Goal: Task Accomplishment & Management: Use online tool/utility

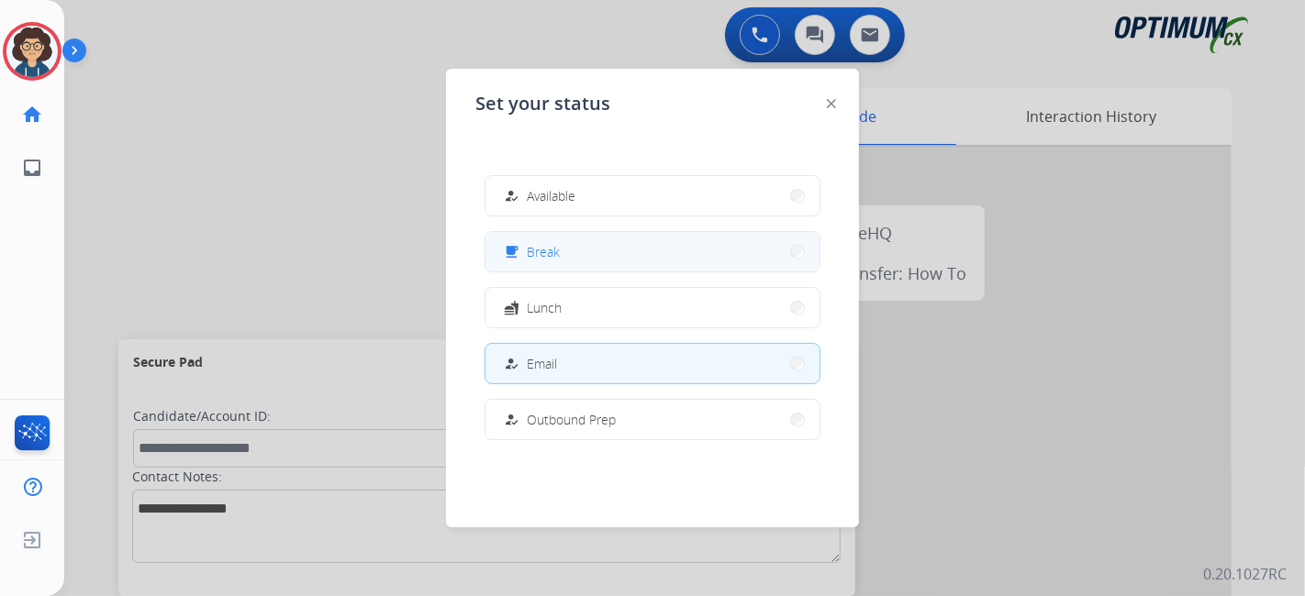
click at [602, 254] on button "free_breakfast Break" at bounding box center [652, 251] width 334 height 39
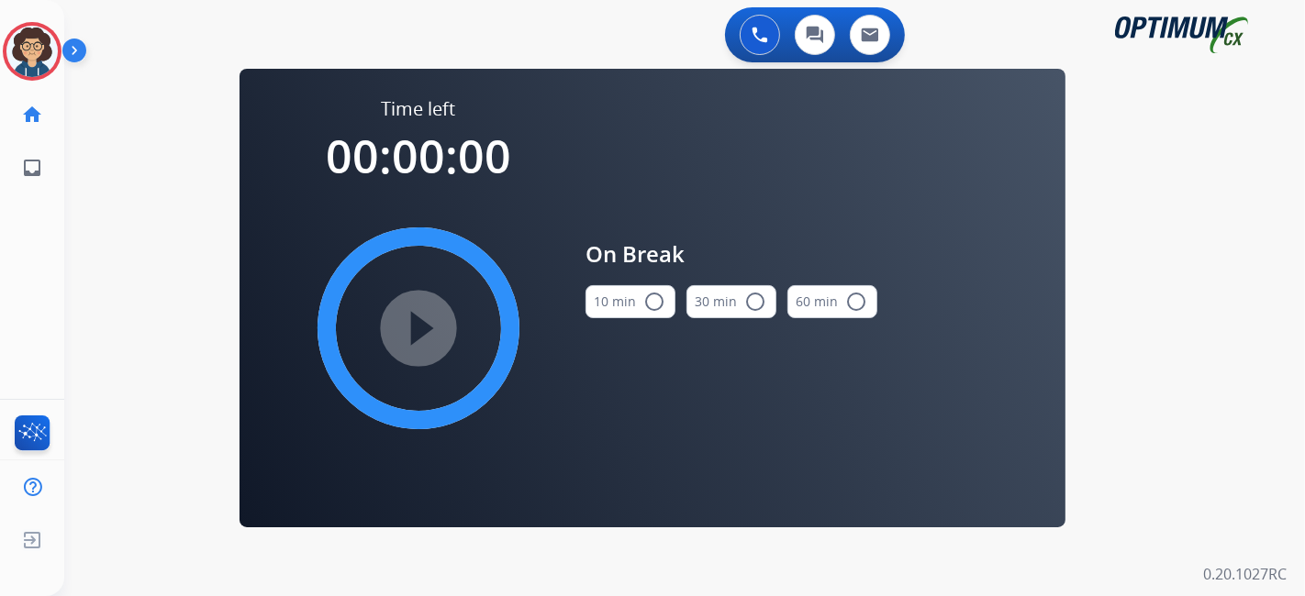
click at [607, 308] on button "10 min radio_button_unchecked" at bounding box center [630, 301] width 90 height 33
click at [407, 339] on mat-icon "play_circle_filled" at bounding box center [418, 328] width 22 height 22
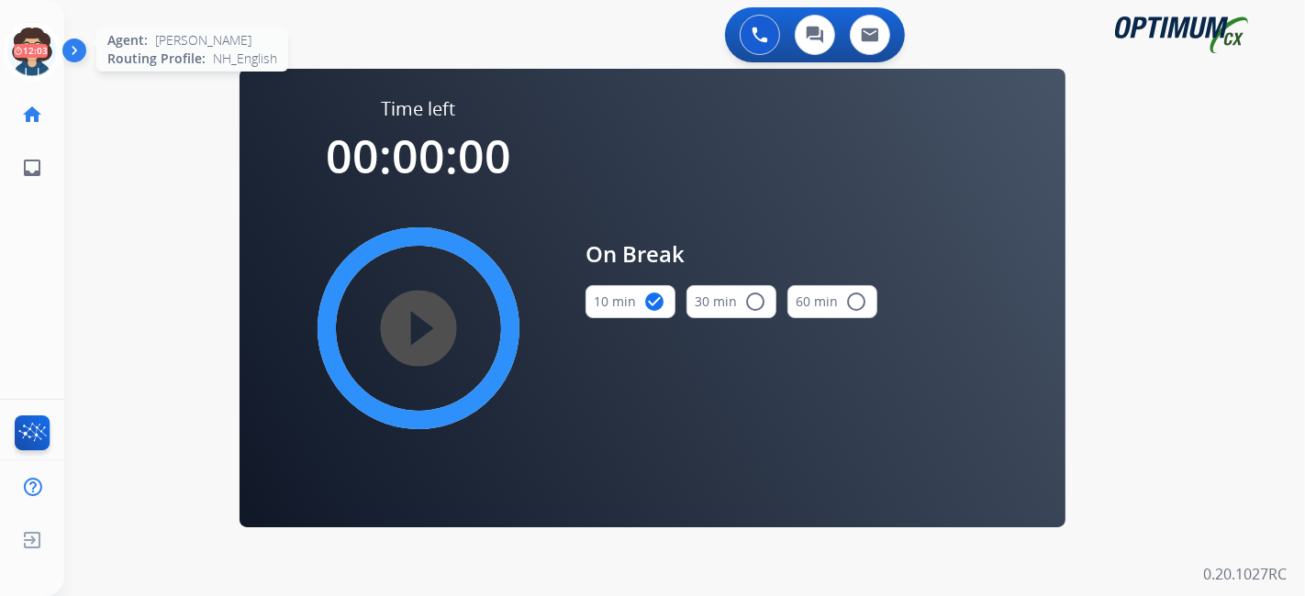
click at [28, 40] on icon at bounding box center [33, 52] width 60 height 60
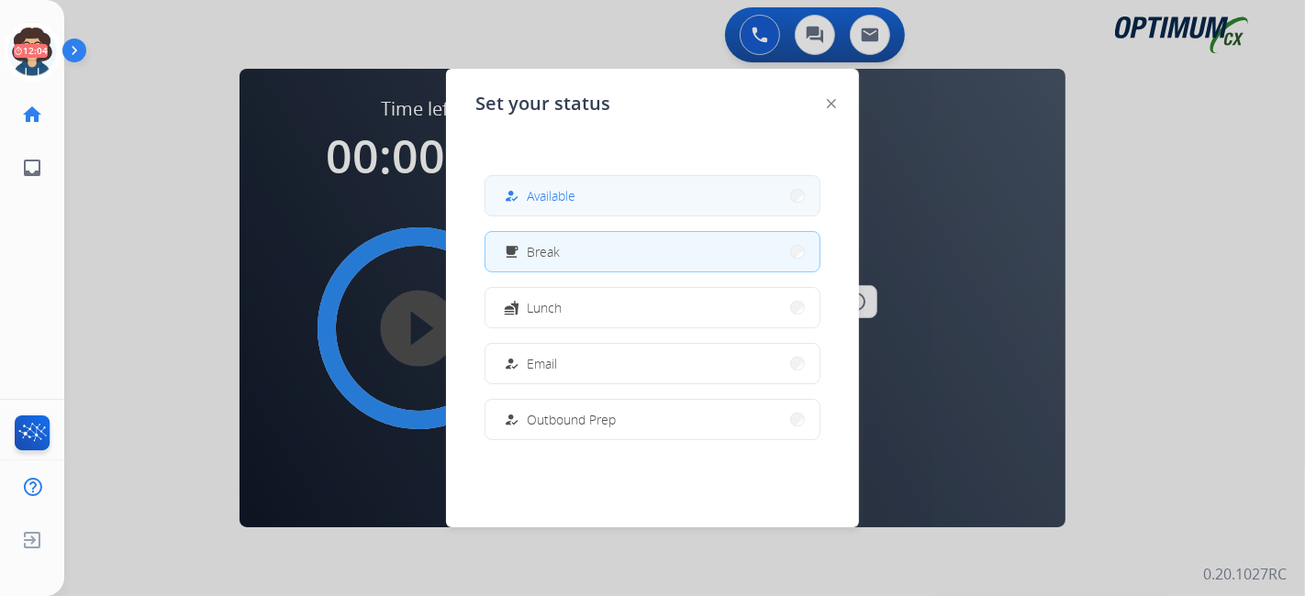
click at [599, 210] on button "how_to_reg Available" at bounding box center [652, 195] width 334 height 39
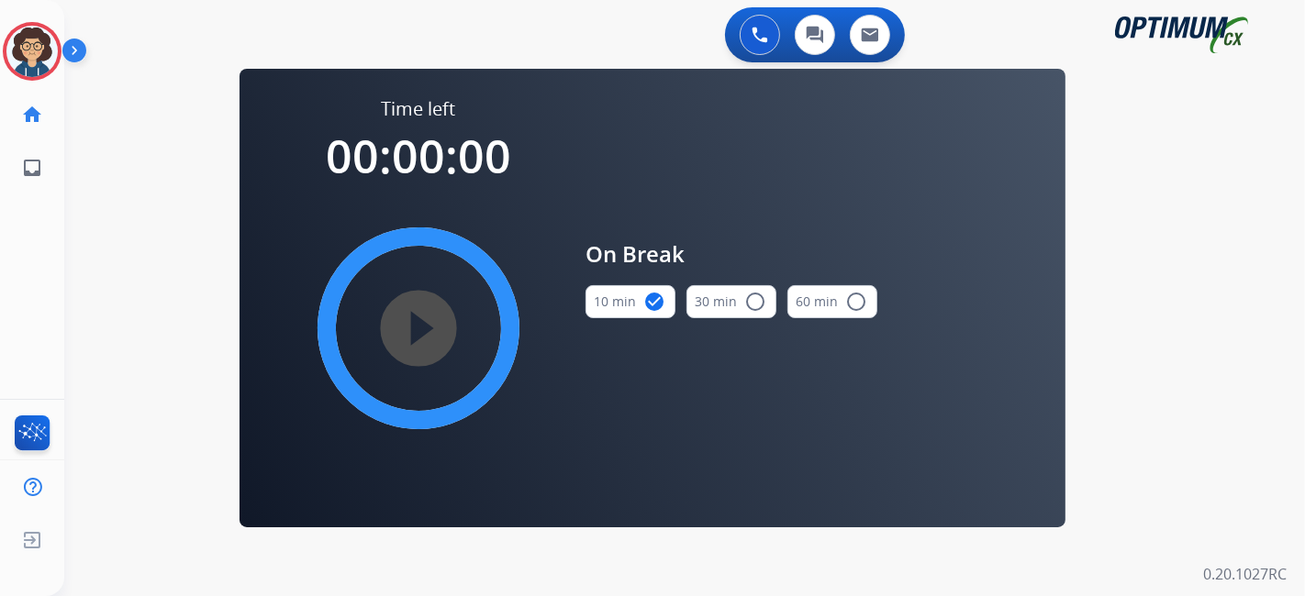
click at [620, 499] on div "Time left 00:00:00 play_circle_filled On Break 10 min check_circle 30 min radio…" at bounding box center [652, 298] width 826 height 459
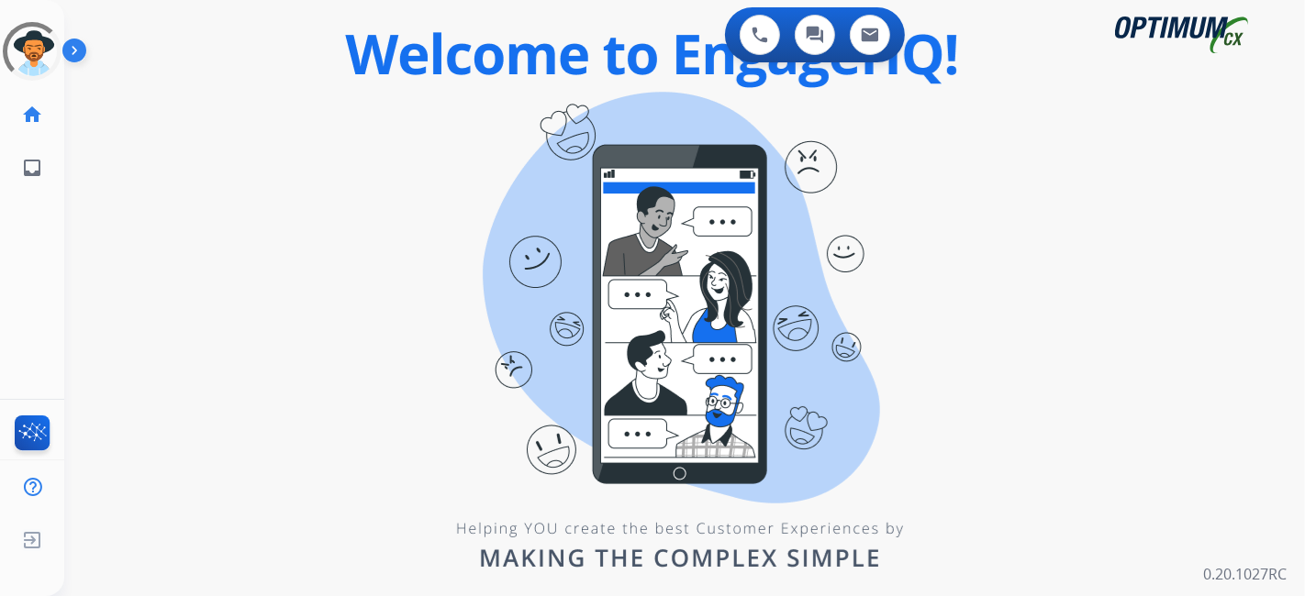
click at [194, 299] on div "0 Voice Interactions 0 Chat Interactions 0 Email Interactions swap_horiz Break …" at bounding box center [684, 298] width 1240 height 596
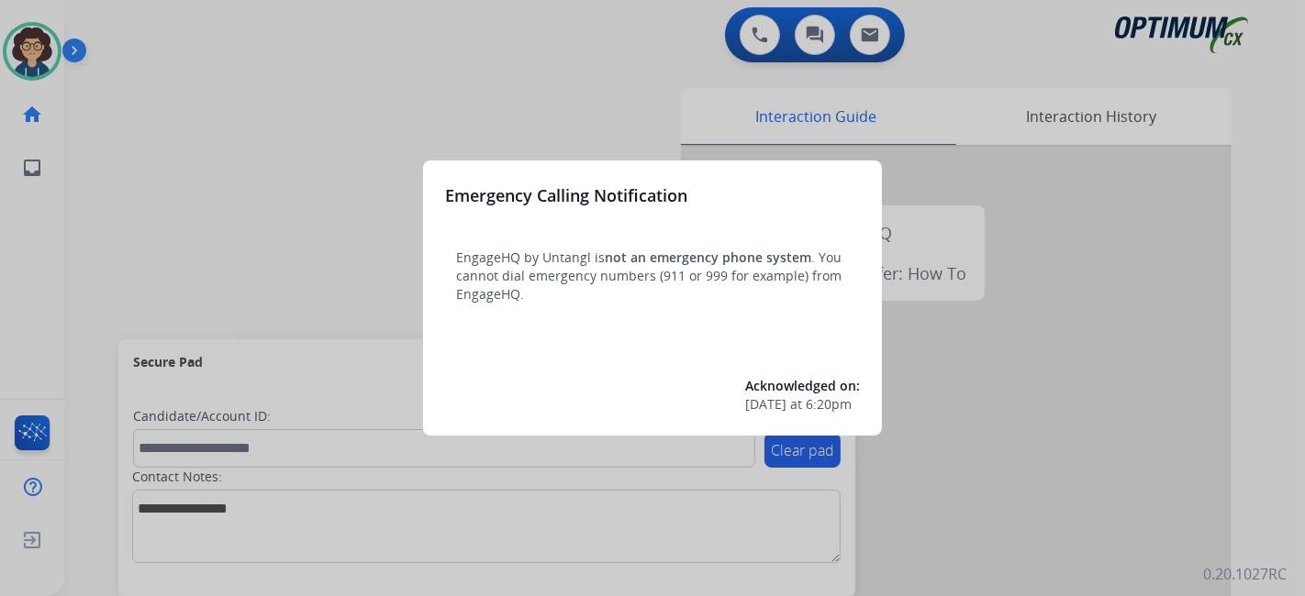
click at [132, 248] on div at bounding box center [652, 298] width 1305 height 596
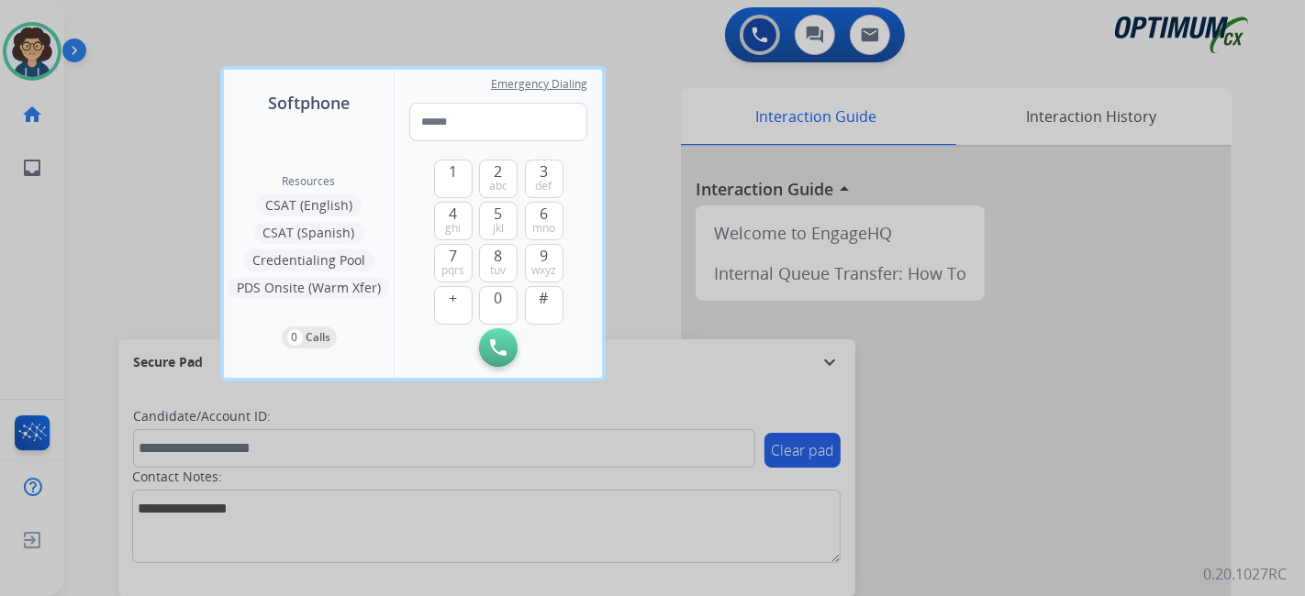
click at [132, 248] on div at bounding box center [652, 298] width 1305 height 596
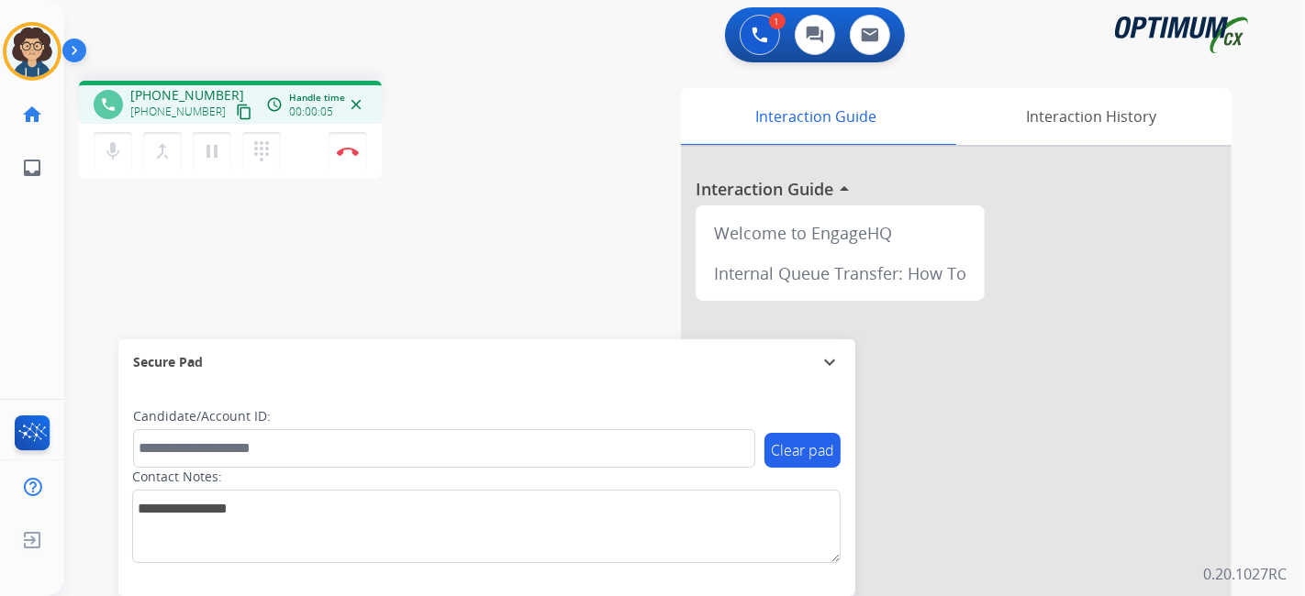
click at [236, 108] on mat-icon "content_copy" at bounding box center [244, 112] width 17 height 17
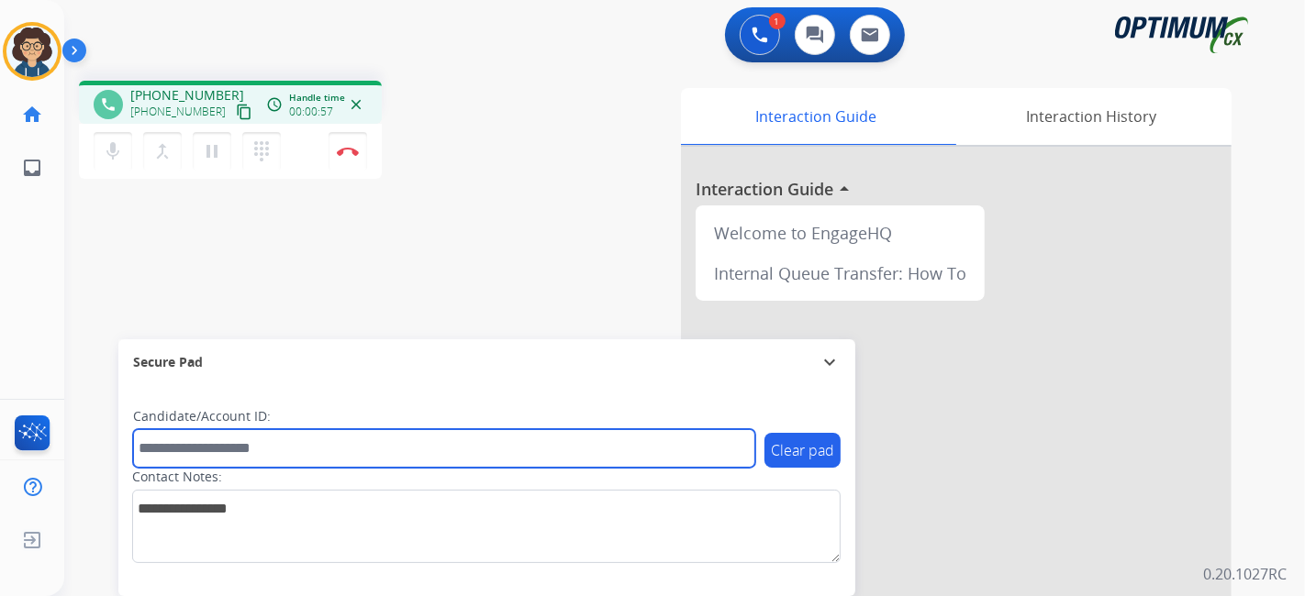
click at [248, 450] on input "text" at bounding box center [444, 448] width 622 height 39
paste input "*******"
type input "*******"
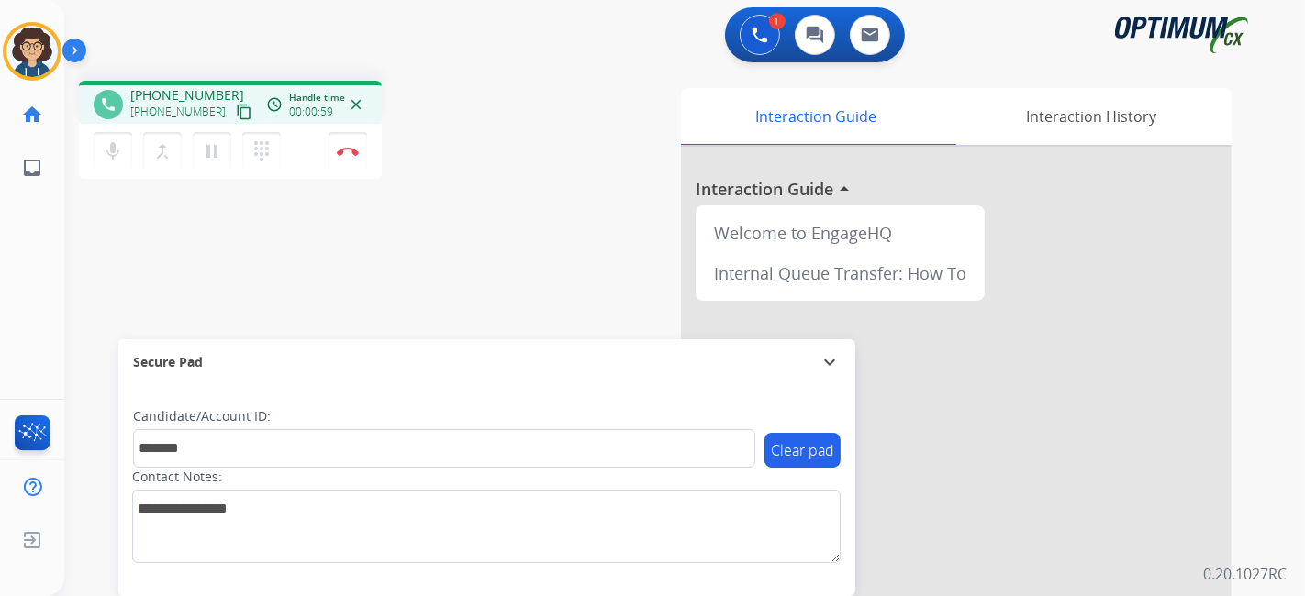
click at [457, 262] on div "phone [PHONE_NUMBER] [PHONE_NUMBER] content_copy access_time Call metrics Queue…" at bounding box center [662, 448] width 1196 height 765
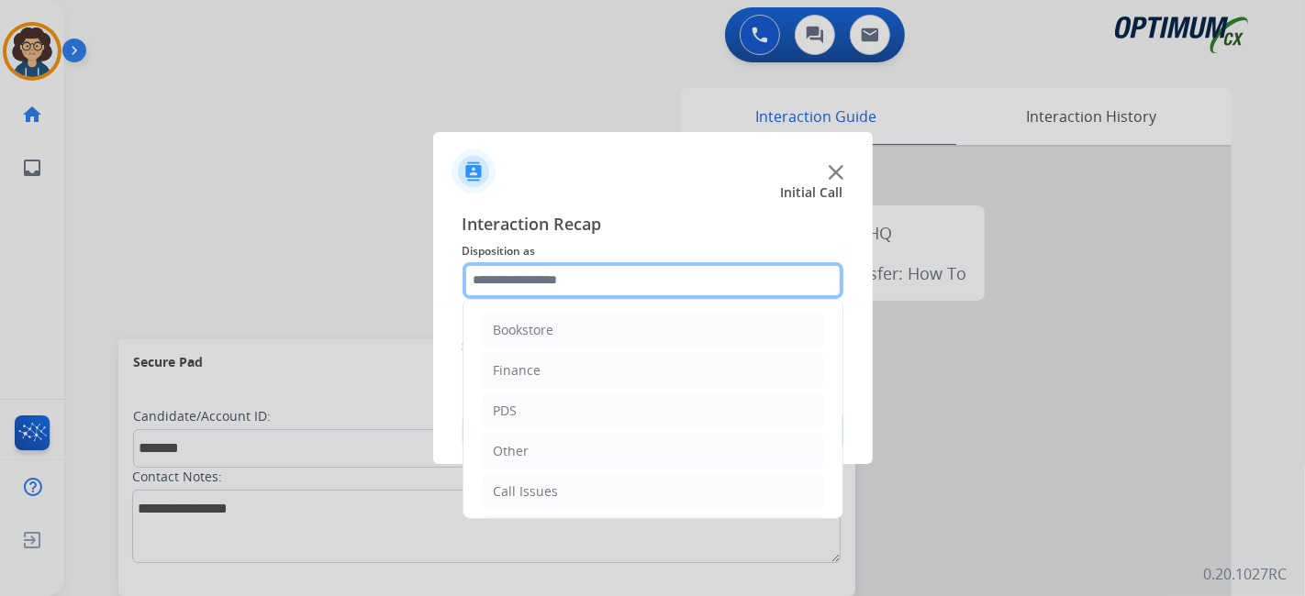
click at [640, 273] on input "text" at bounding box center [652, 280] width 381 height 37
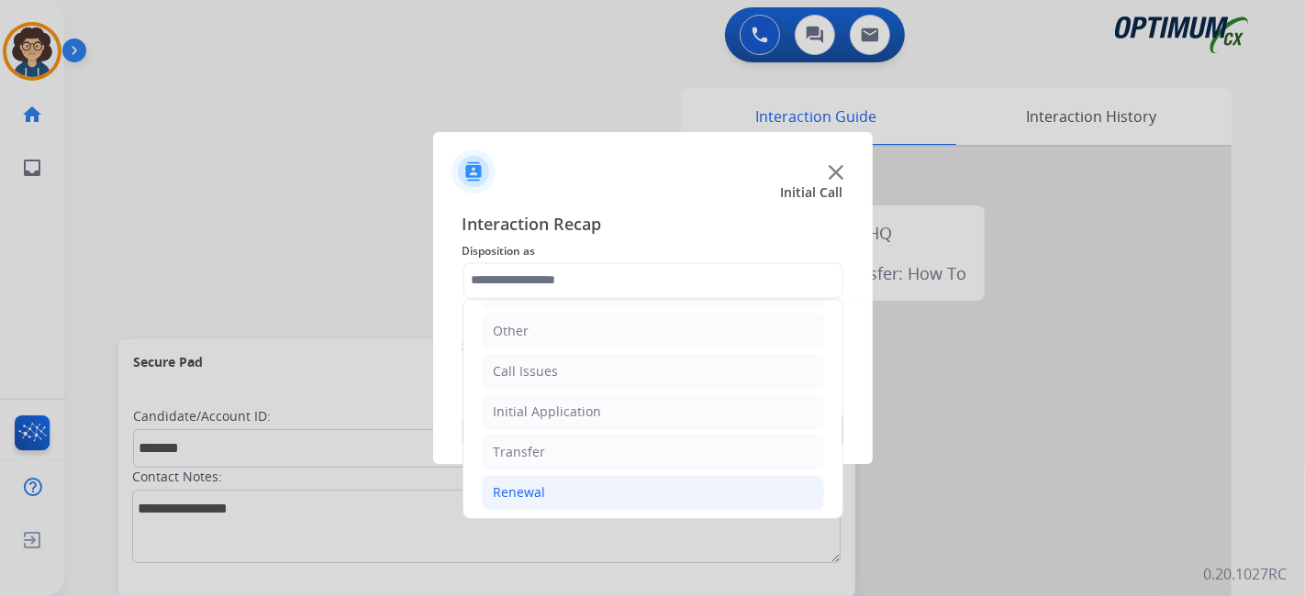
click at [627, 484] on li "Renewal" at bounding box center [653, 492] width 342 height 35
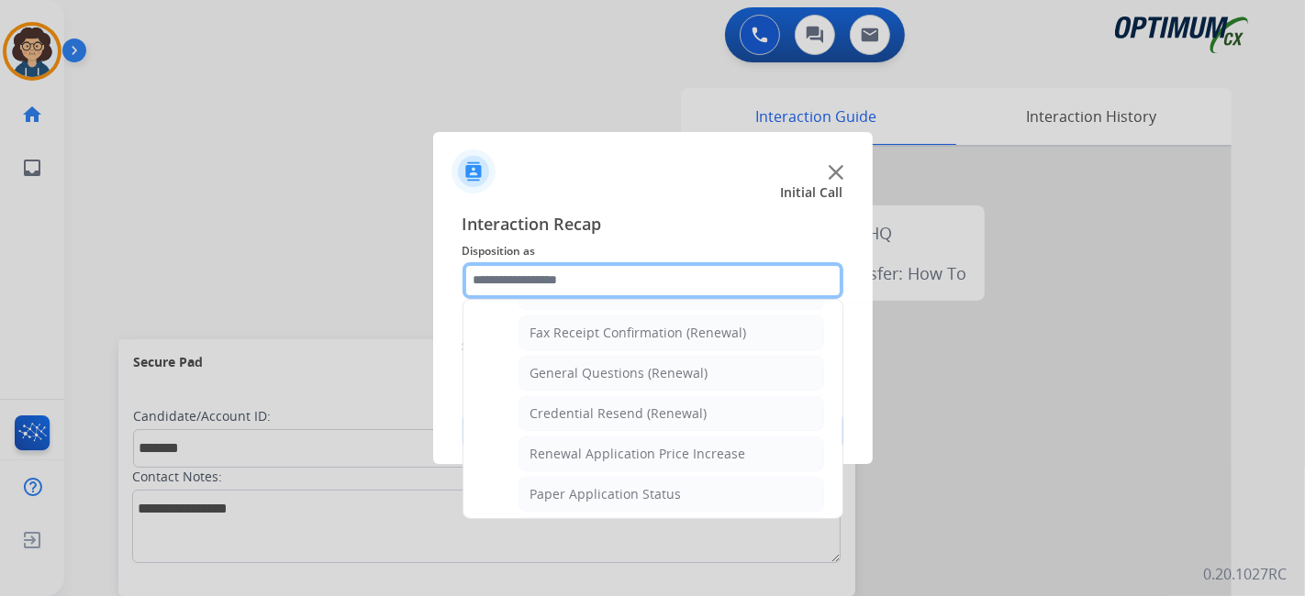
scroll to position [492, 0]
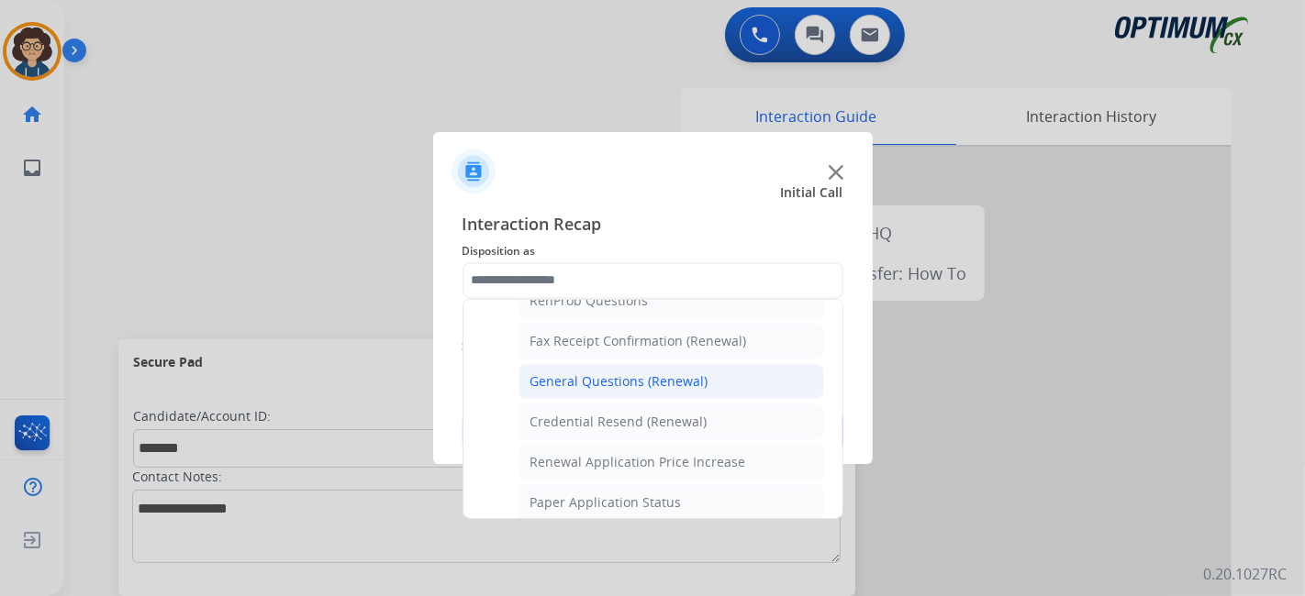
click at [673, 378] on div "General Questions (Renewal)" at bounding box center [619, 382] width 178 height 18
type input "**********"
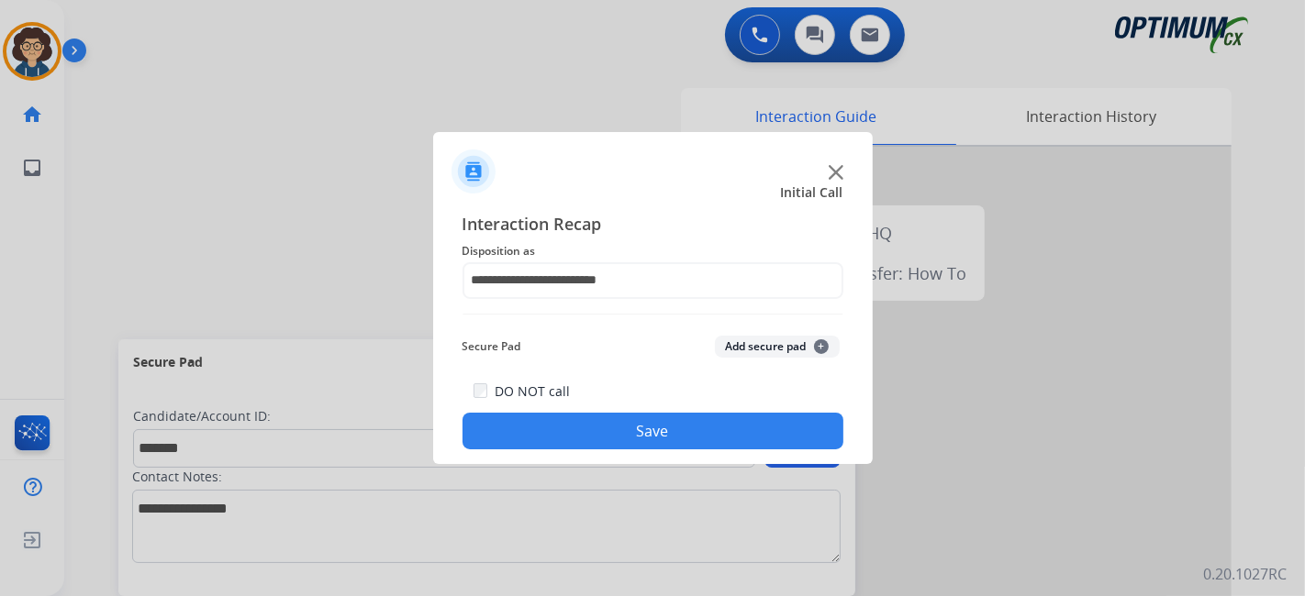
click at [749, 353] on button "Add secure pad +" at bounding box center [777, 347] width 125 height 22
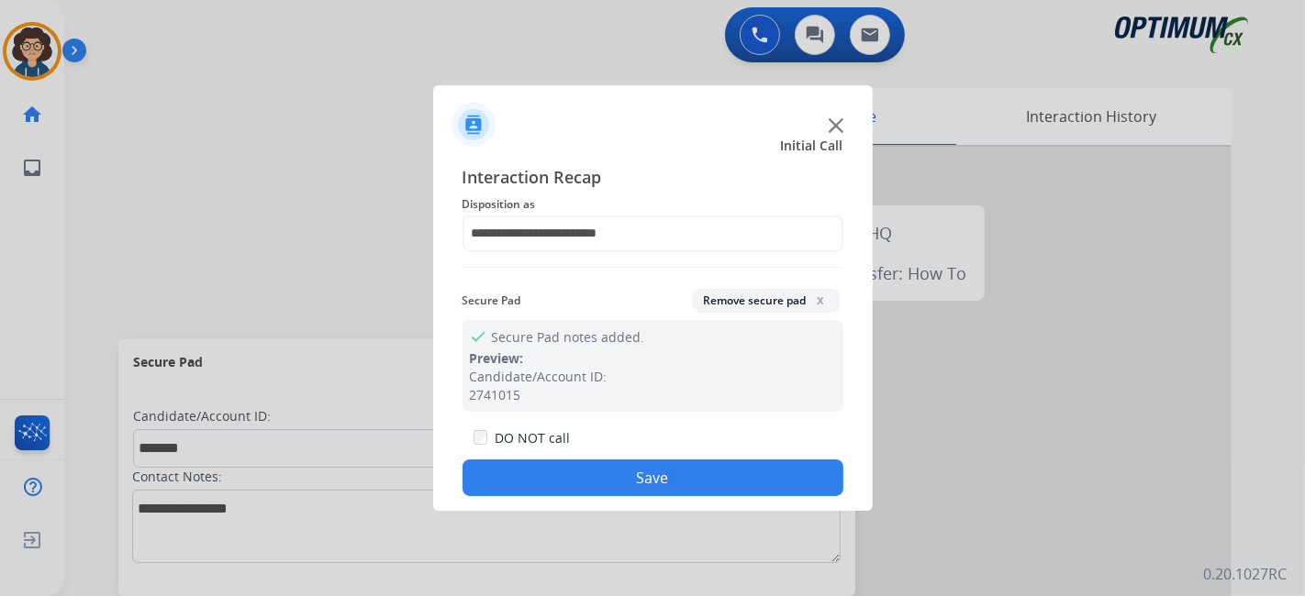
click at [660, 489] on button "Save" at bounding box center [652, 478] width 381 height 37
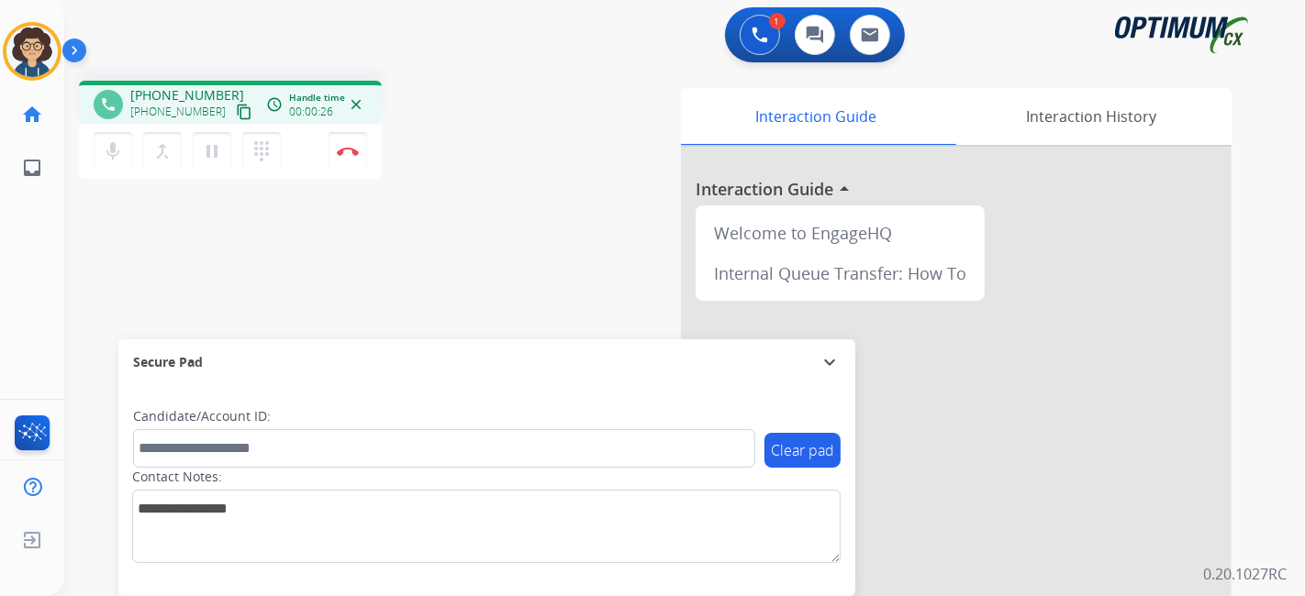
click at [236, 107] on mat-icon "content_copy" at bounding box center [244, 112] width 17 height 17
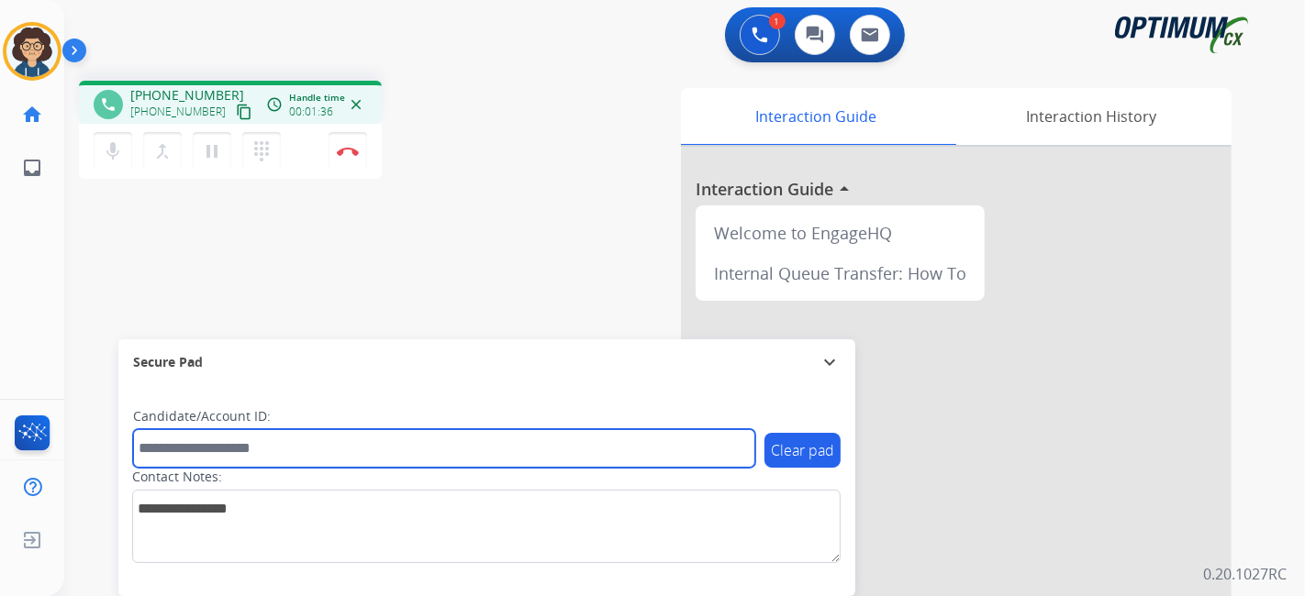
click at [213, 447] on input "text" at bounding box center [444, 448] width 622 height 39
paste input "*******"
type input "*******"
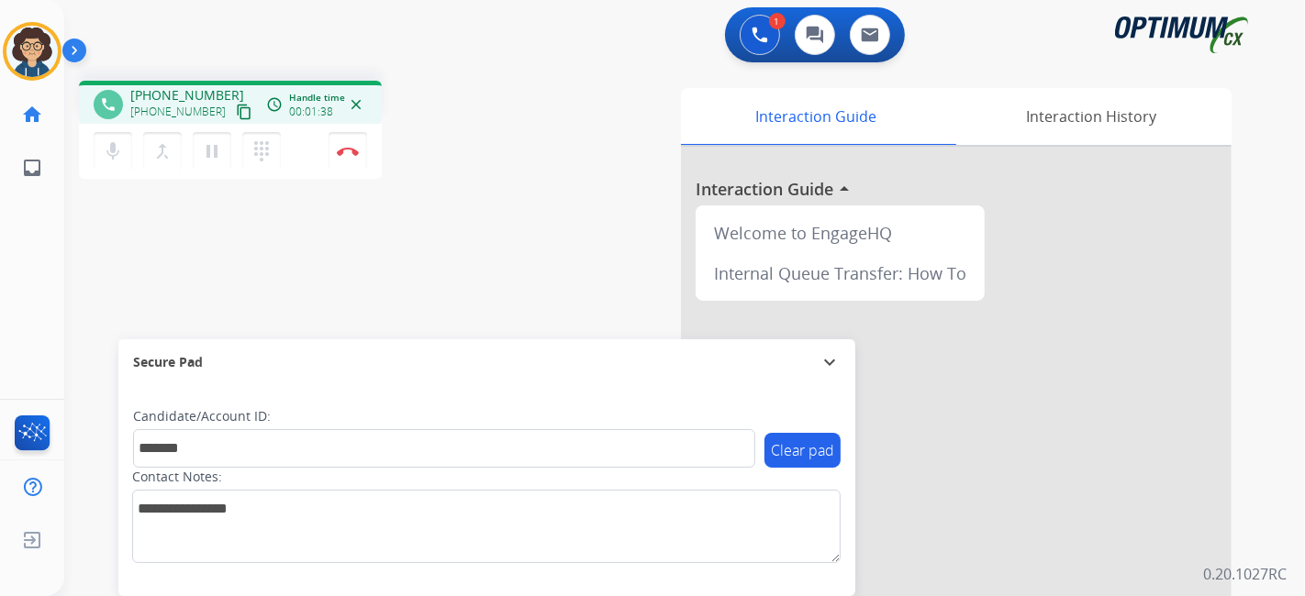
click at [384, 295] on div "phone [PHONE_NUMBER] [PHONE_NUMBER] content_copy access_time Call metrics Queue…" at bounding box center [662, 448] width 1196 height 765
click at [355, 151] on img at bounding box center [348, 151] width 22 height 9
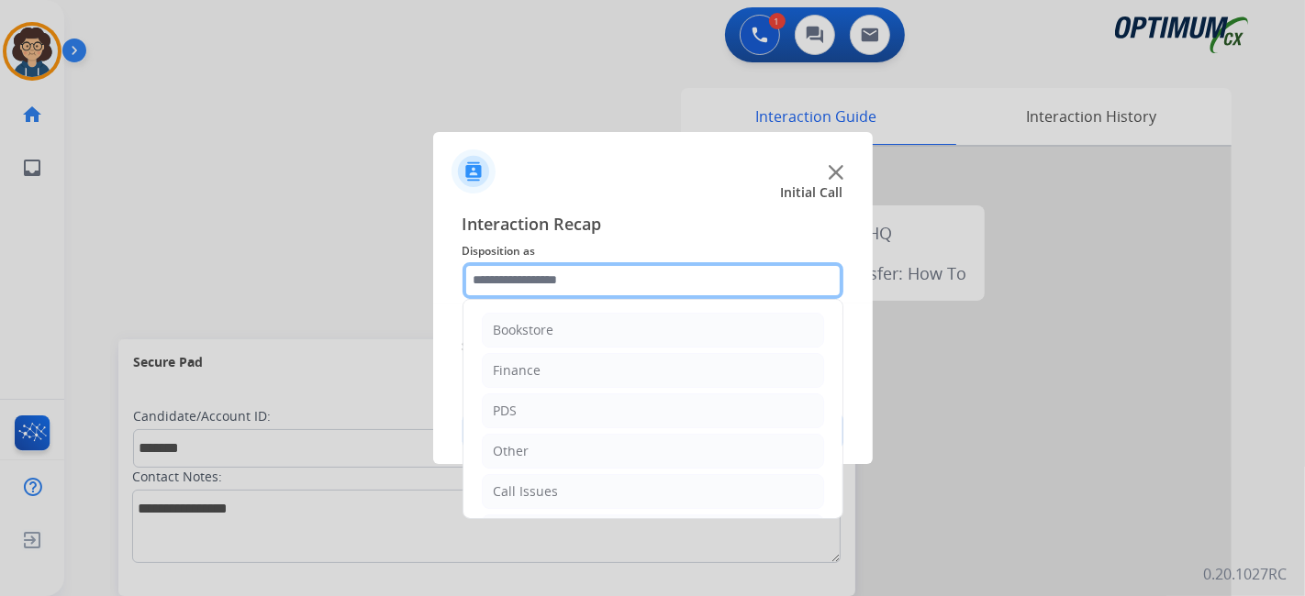
click at [657, 286] on input "text" at bounding box center [652, 280] width 381 height 37
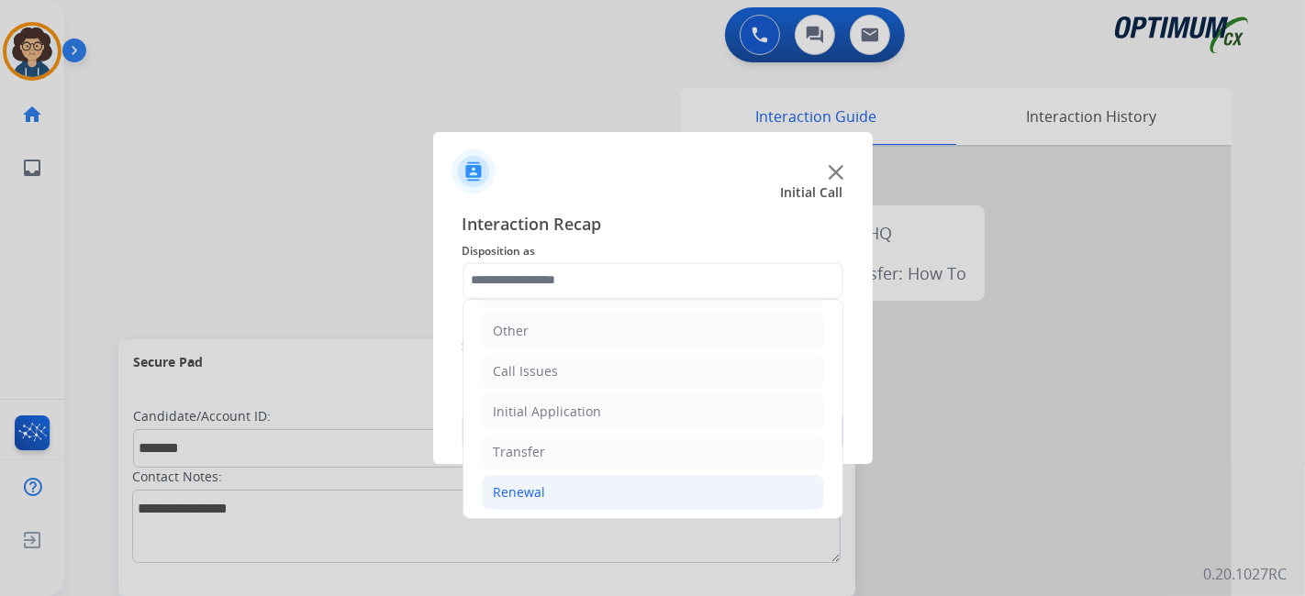
click at [603, 488] on li "Renewal" at bounding box center [653, 492] width 342 height 35
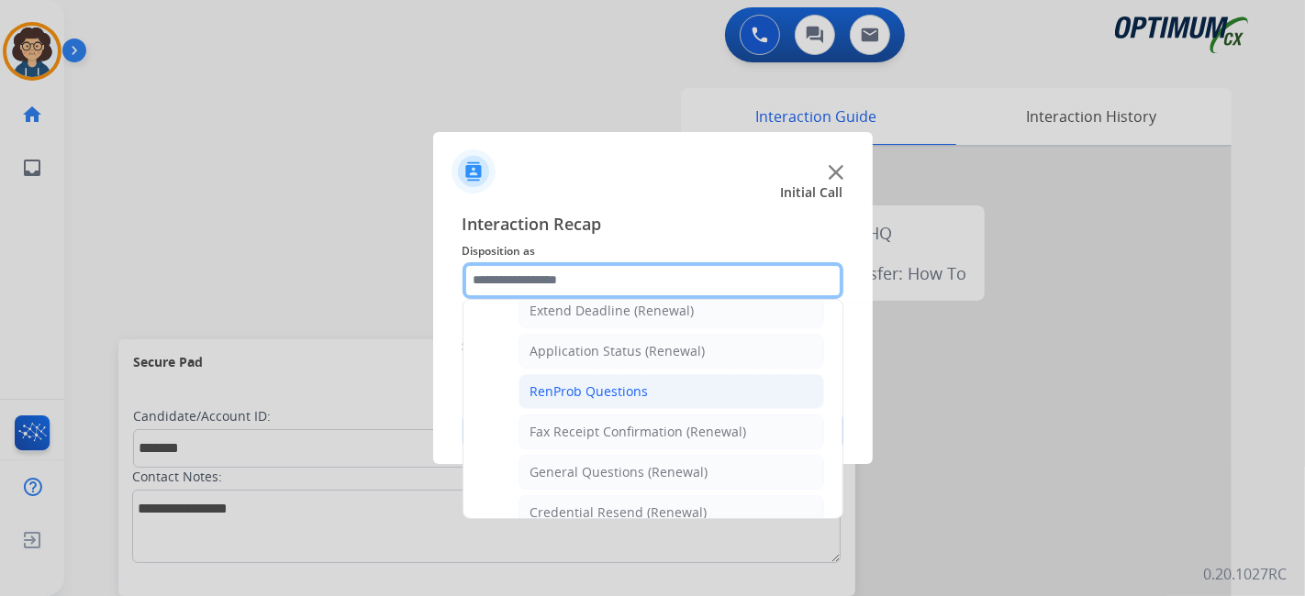
scroll to position [387, 0]
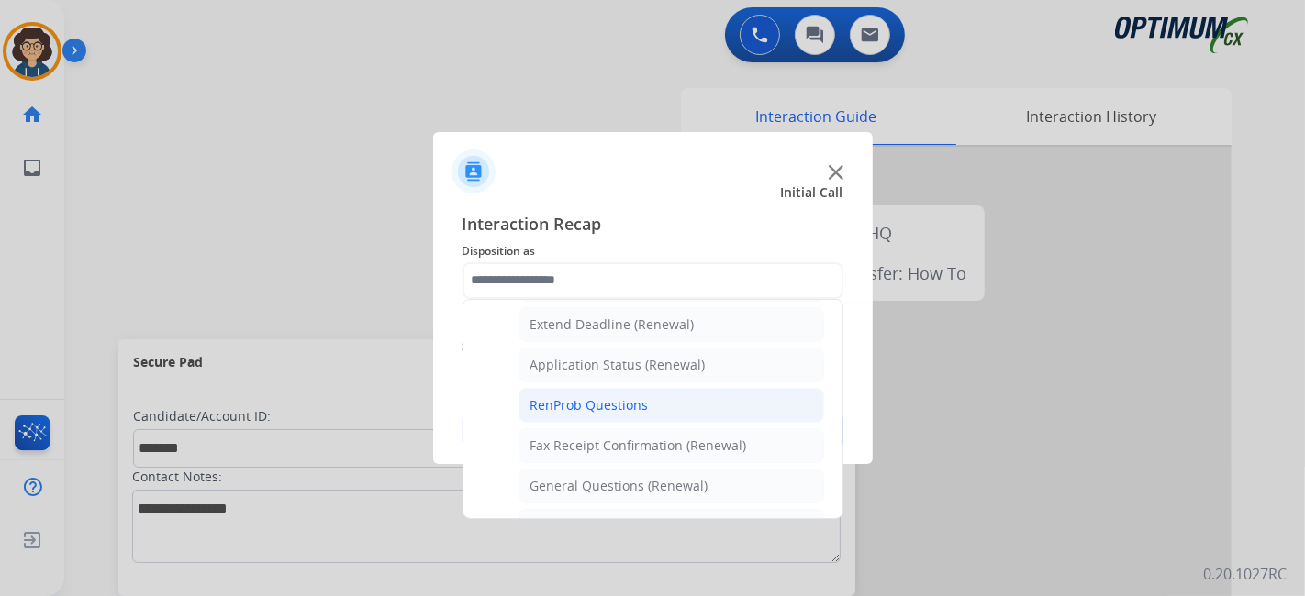
click at [720, 404] on li "RenProb Questions" at bounding box center [671, 405] width 306 height 35
type input "**********"
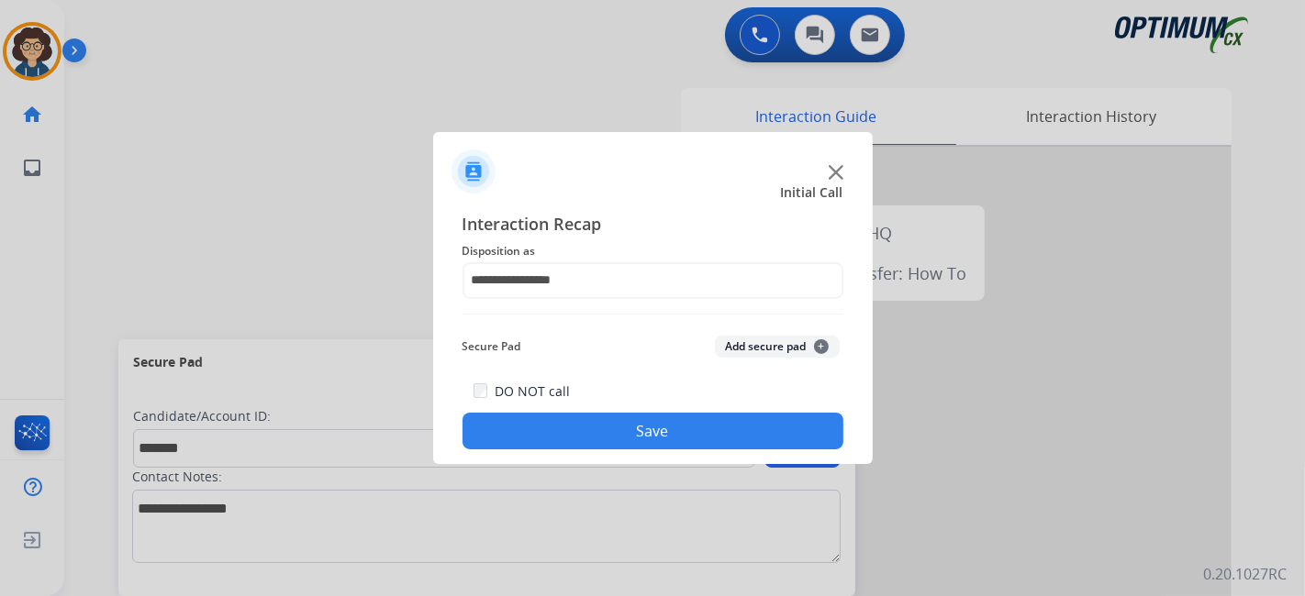
click at [747, 355] on button "Add secure pad +" at bounding box center [777, 347] width 125 height 22
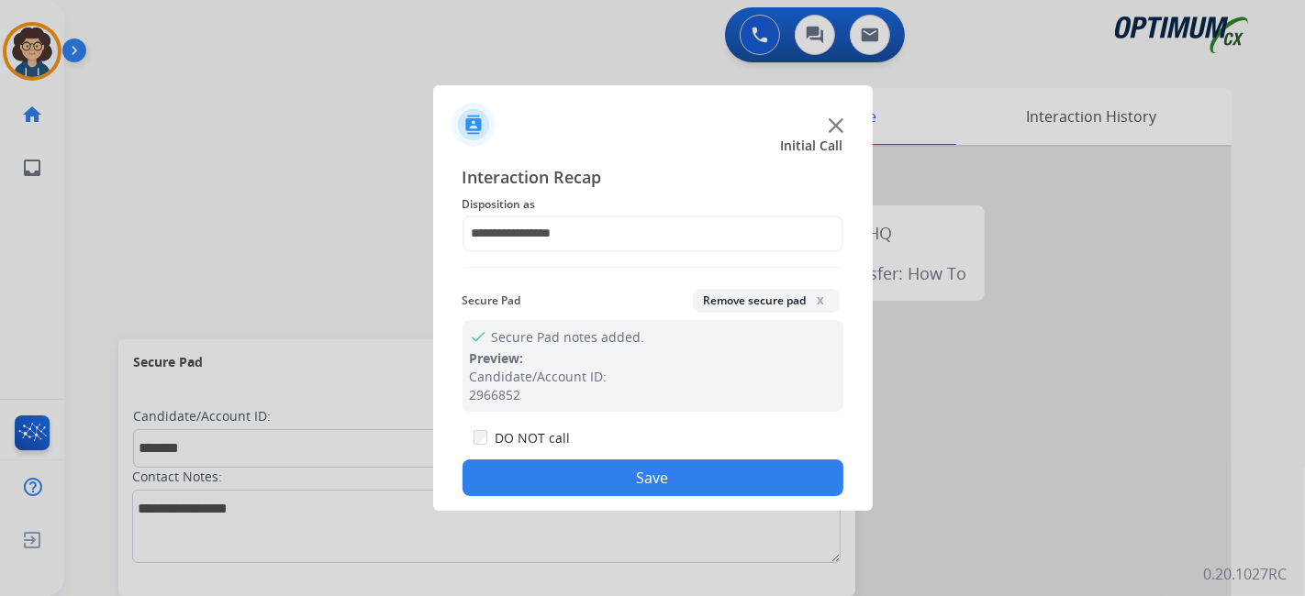
drag, startPoint x: 695, startPoint y: 478, endPoint x: 695, endPoint y: 405, distance: 73.4
click at [695, 465] on button "Save" at bounding box center [652, 478] width 381 height 37
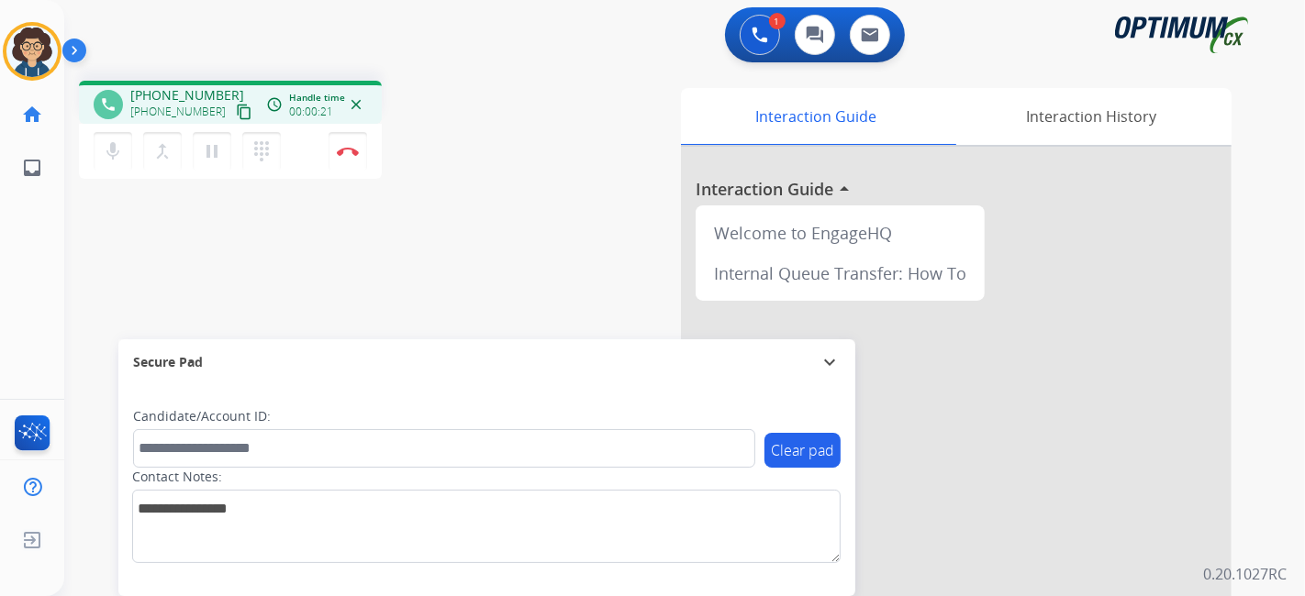
click at [236, 113] on mat-icon "content_copy" at bounding box center [244, 112] width 17 height 17
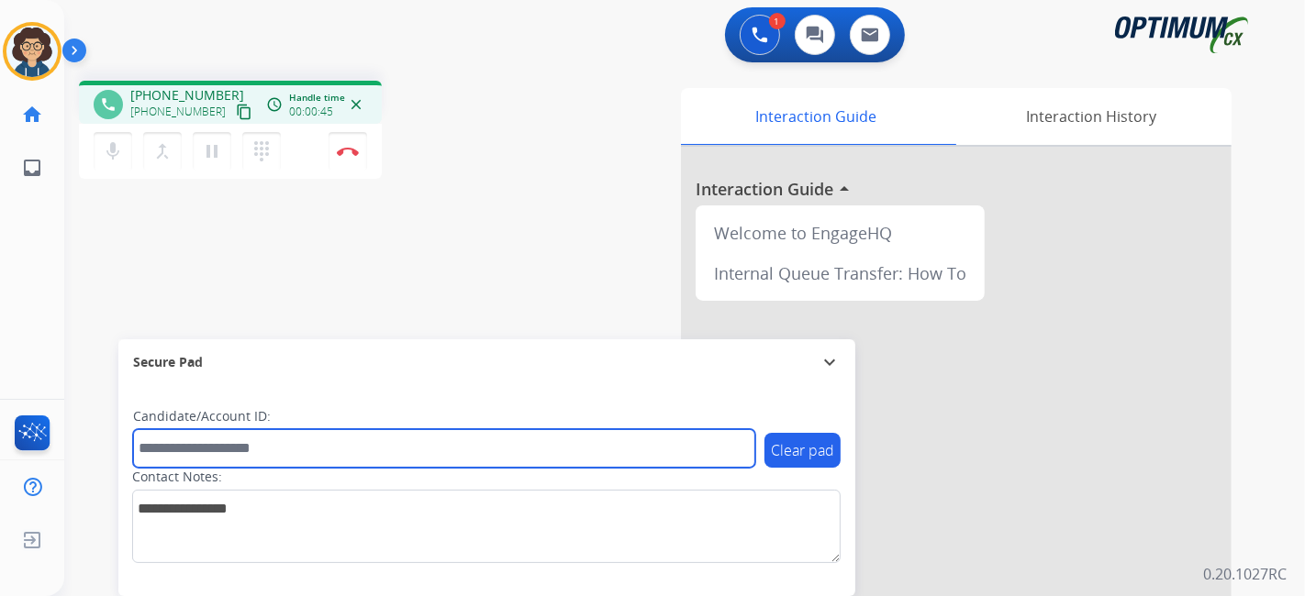
click at [307, 455] on input "text" at bounding box center [444, 448] width 622 height 39
paste input "*******"
type input "*******"
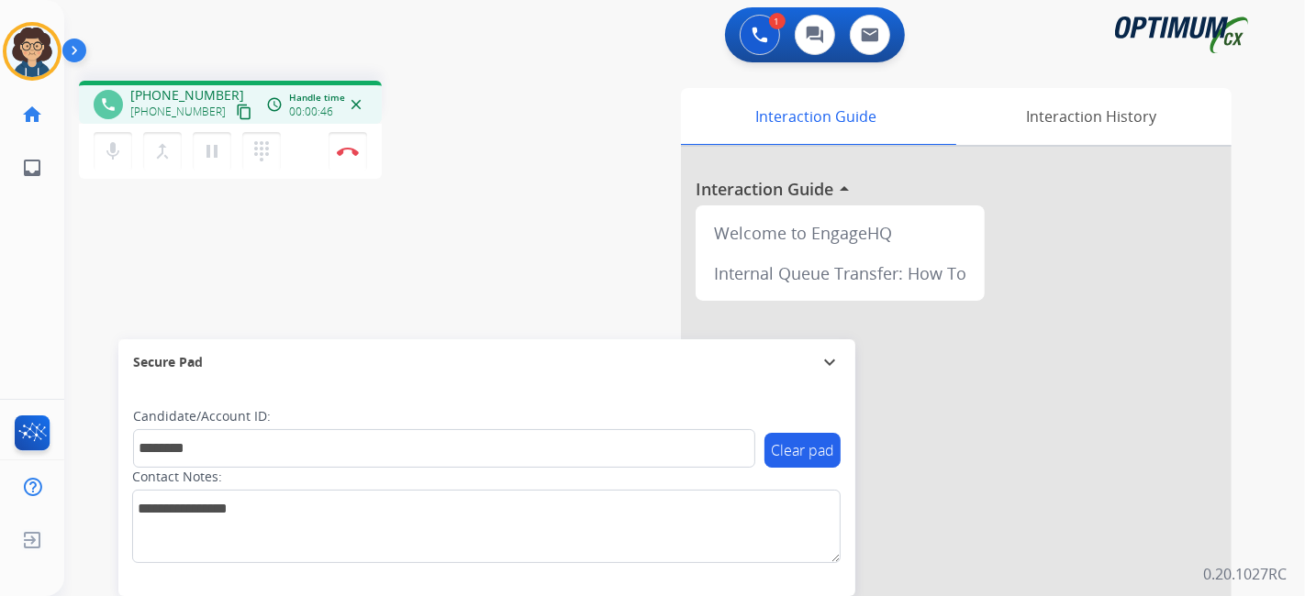
click at [385, 306] on div "phone [PHONE_NUMBER] [PHONE_NUMBER] content_copy access_time Call metrics Queue…" at bounding box center [662, 448] width 1196 height 765
click at [353, 161] on button "Disconnect" at bounding box center [347, 151] width 39 height 39
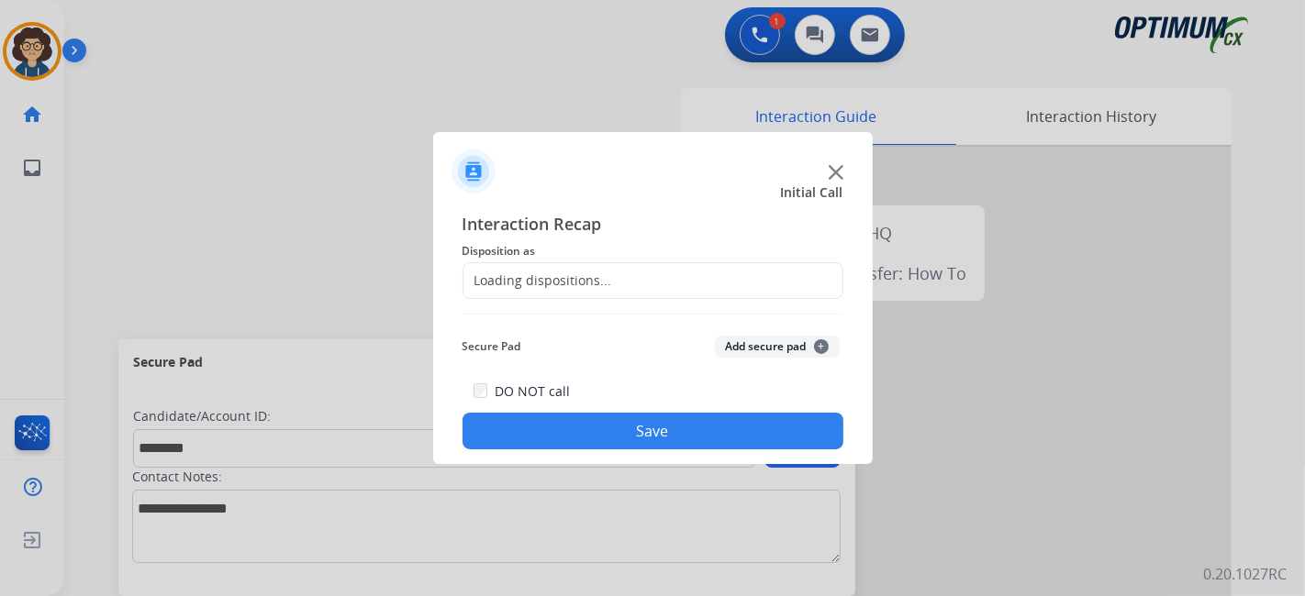
click at [607, 285] on div "Loading dispositions..." at bounding box center [652, 280] width 381 height 37
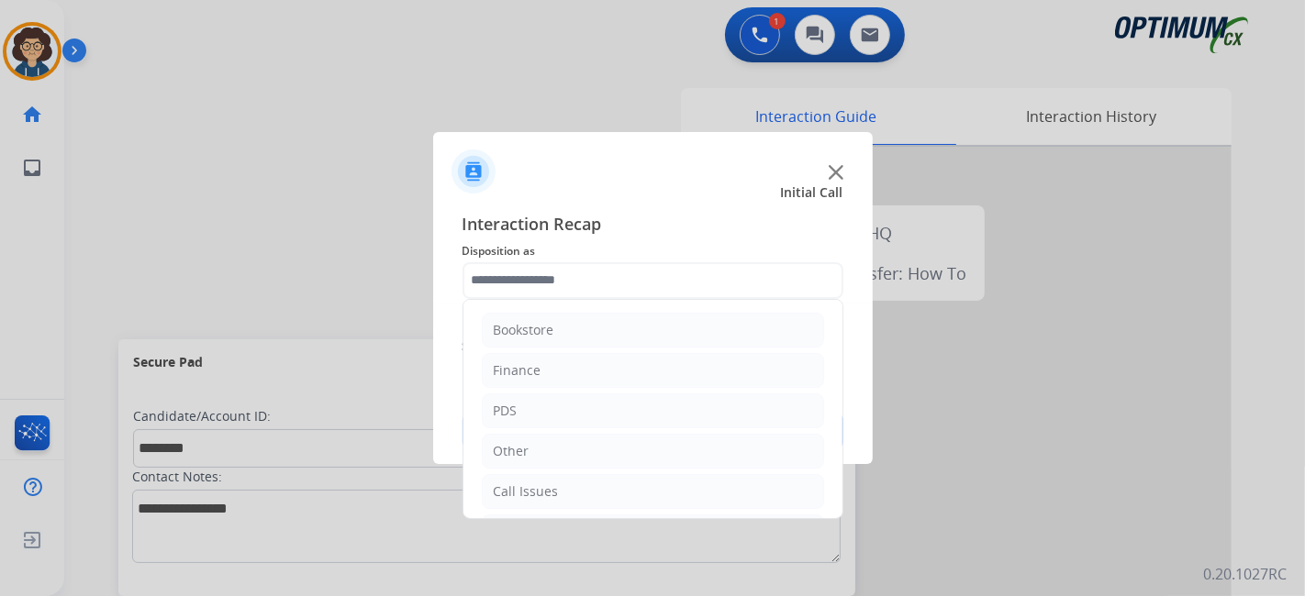
click at [682, 267] on input "text" at bounding box center [652, 280] width 381 height 37
click at [628, 488] on li "Renewal" at bounding box center [653, 492] width 342 height 35
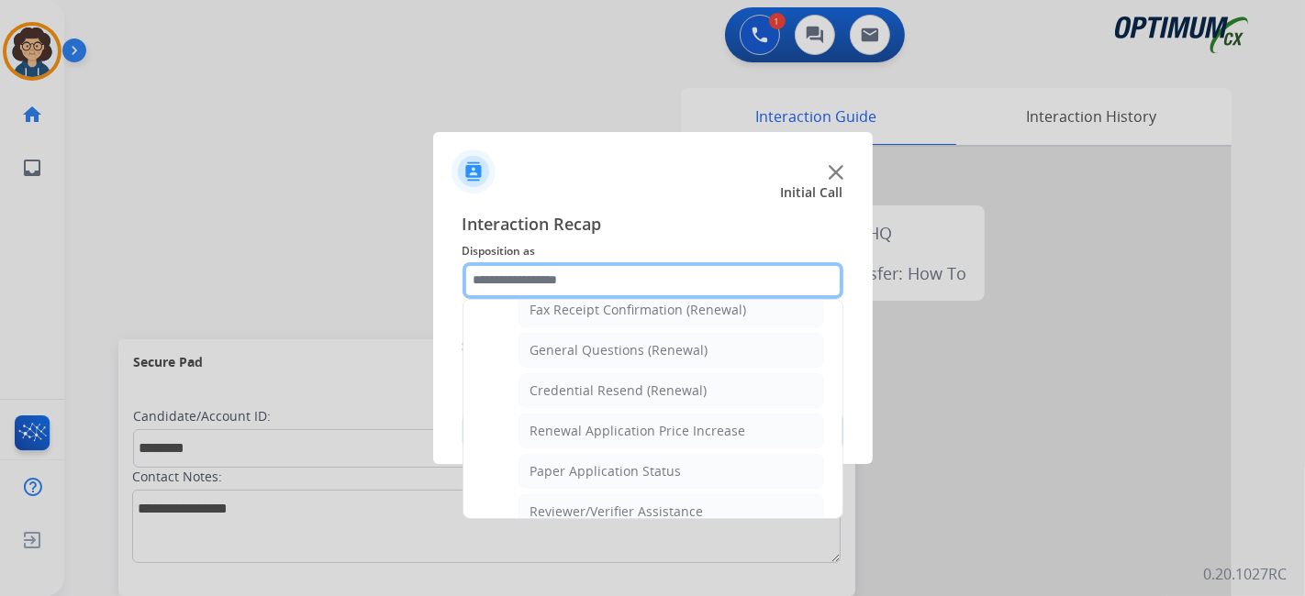
scroll to position [463, 0]
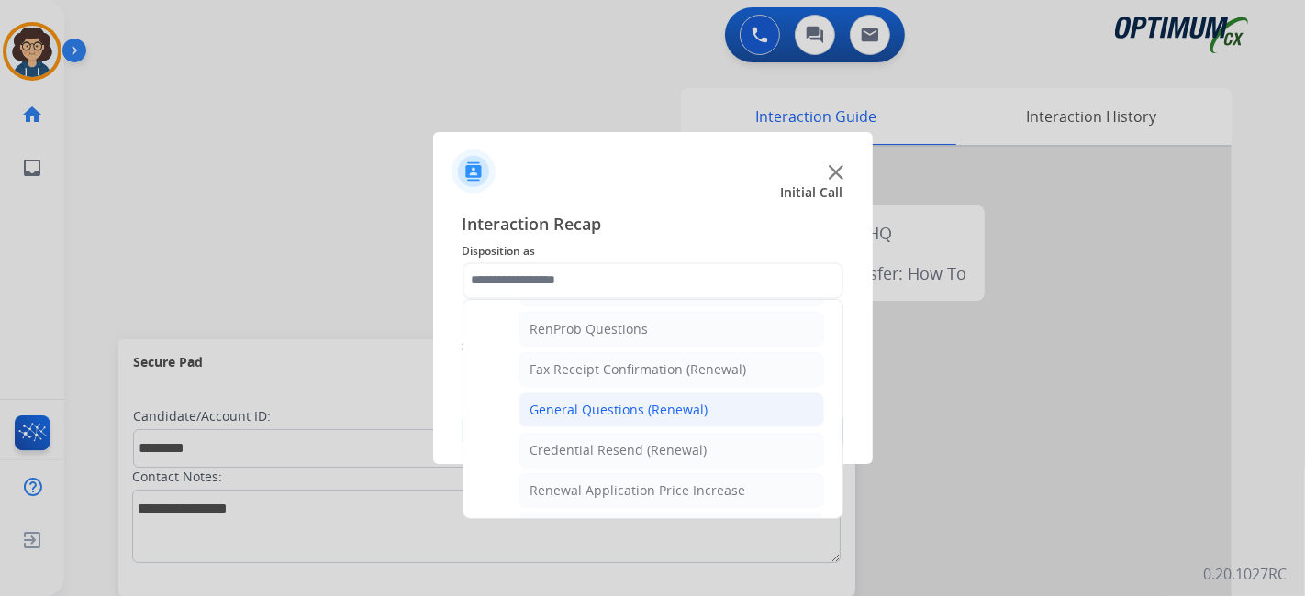
click at [743, 408] on li "General Questions (Renewal)" at bounding box center [671, 410] width 306 height 35
type input "**********"
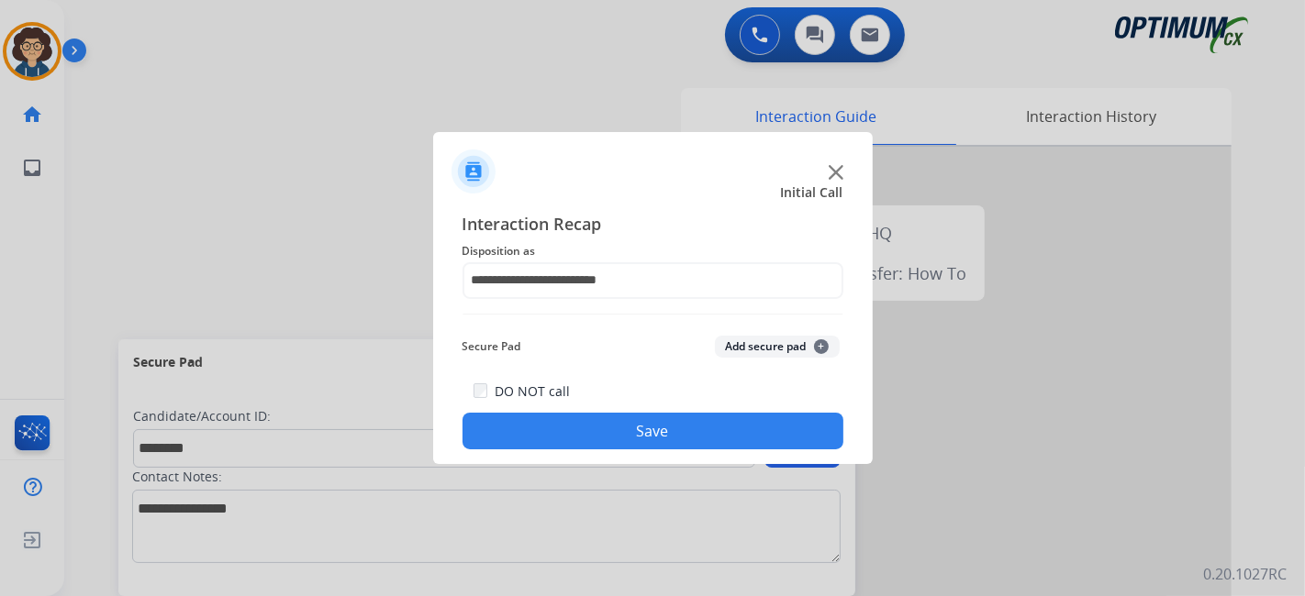
drag, startPoint x: 751, startPoint y: 362, endPoint x: 754, endPoint y: 348, distance: 14.9
click at [752, 360] on div "Secure Pad Add secure pad +" at bounding box center [652, 346] width 381 height 37
click at [754, 348] on button "Add secure pad +" at bounding box center [777, 347] width 125 height 22
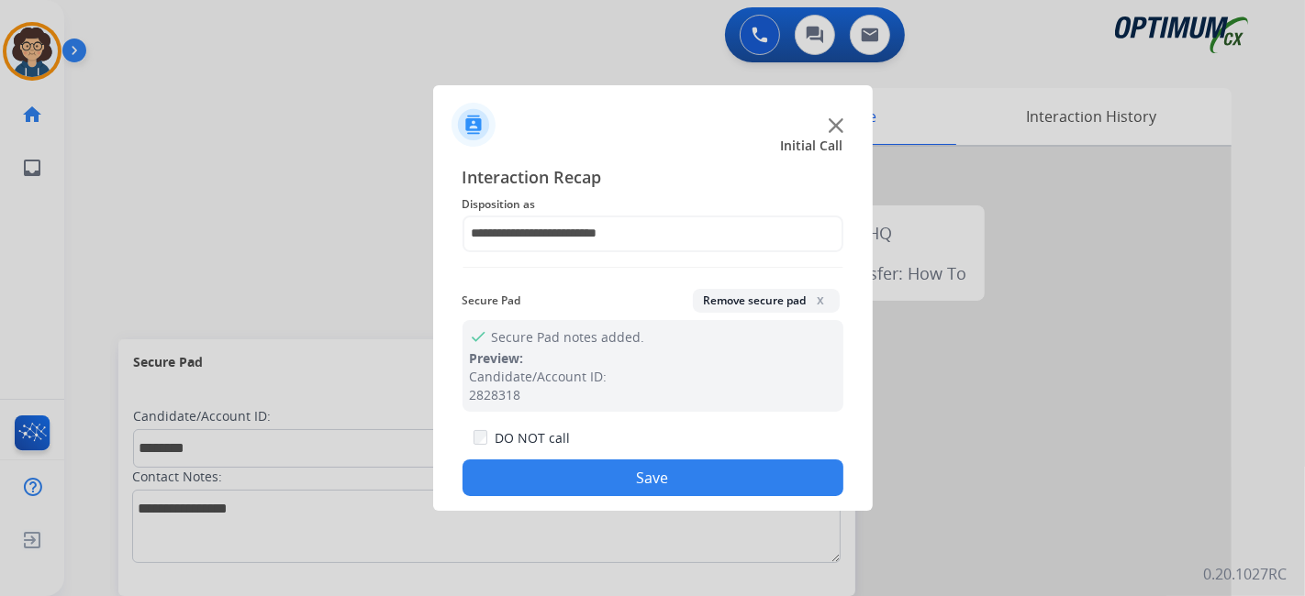
click at [645, 484] on button "Save" at bounding box center [652, 478] width 381 height 37
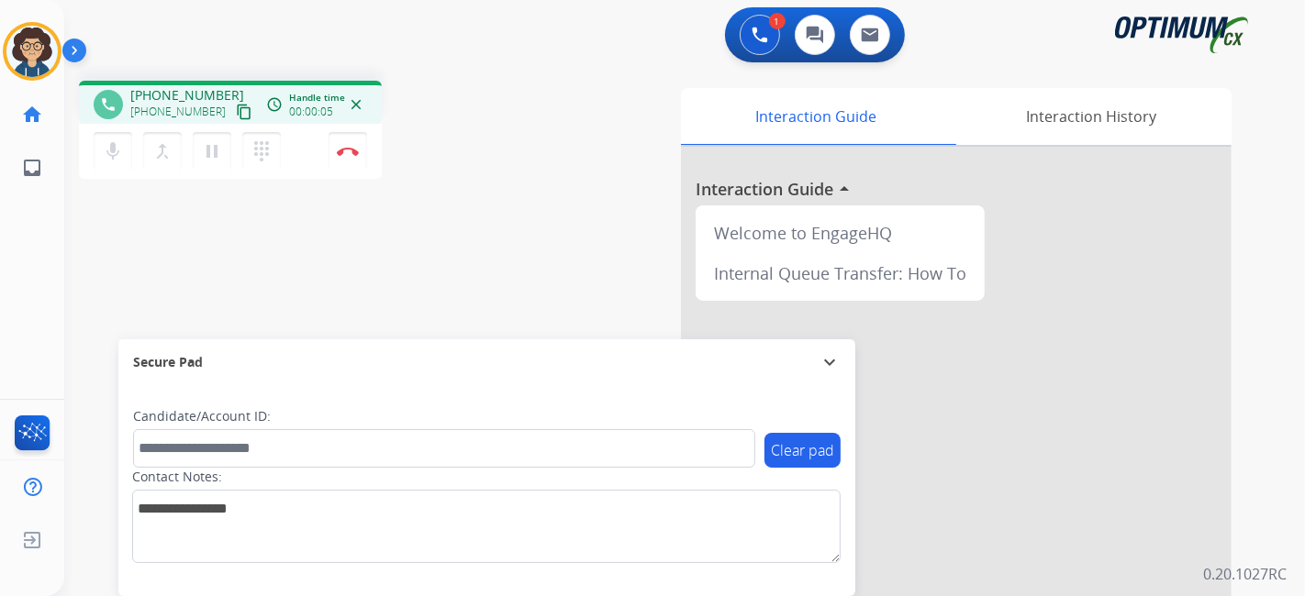
click at [236, 116] on mat-icon "content_copy" at bounding box center [244, 112] width 17 height 17
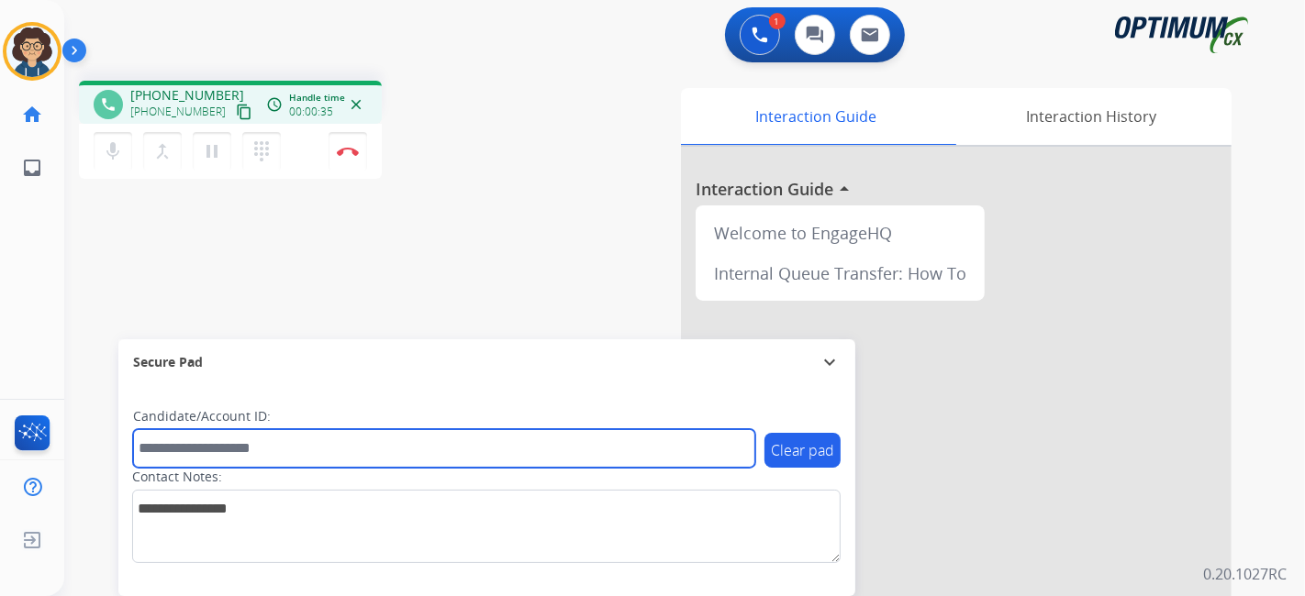
click at [290, 444] on input "text" at bounding box center [444, 448] width 622 height 39
paste input "*******"
type input "*******"
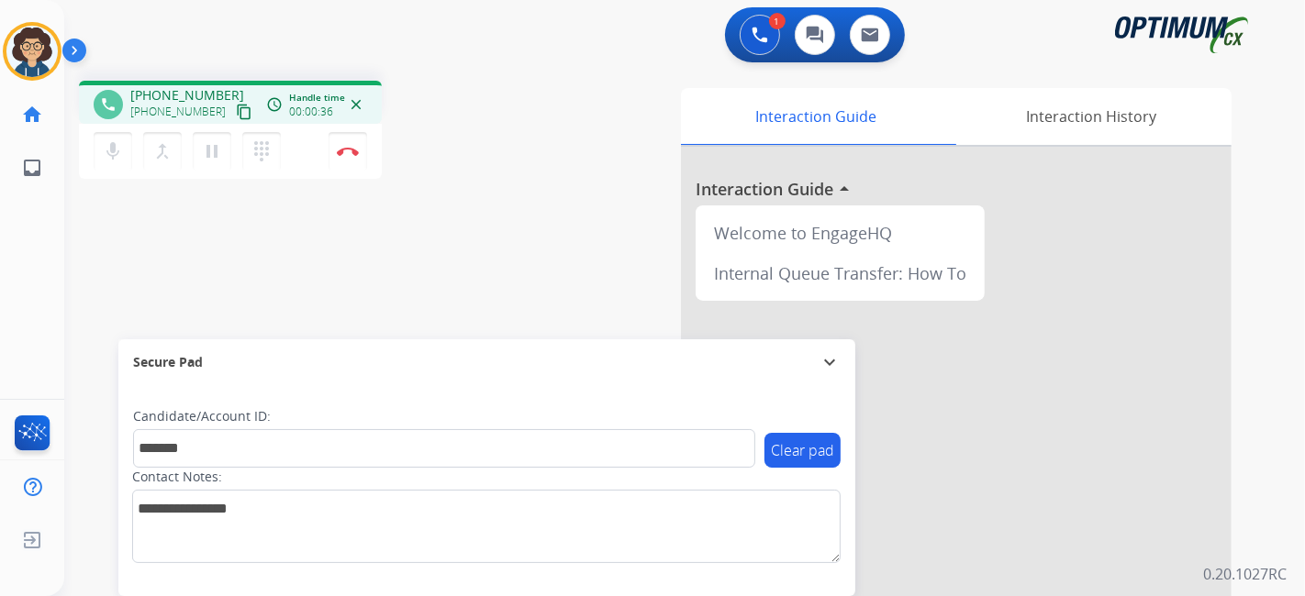
click at [395, 268] on div "phone [PHONE_NUMBER] [PHONE_NUMBER] content_copy access_time Call metrics Queue…" at bounding box center [662, 448] width 1196 height 765
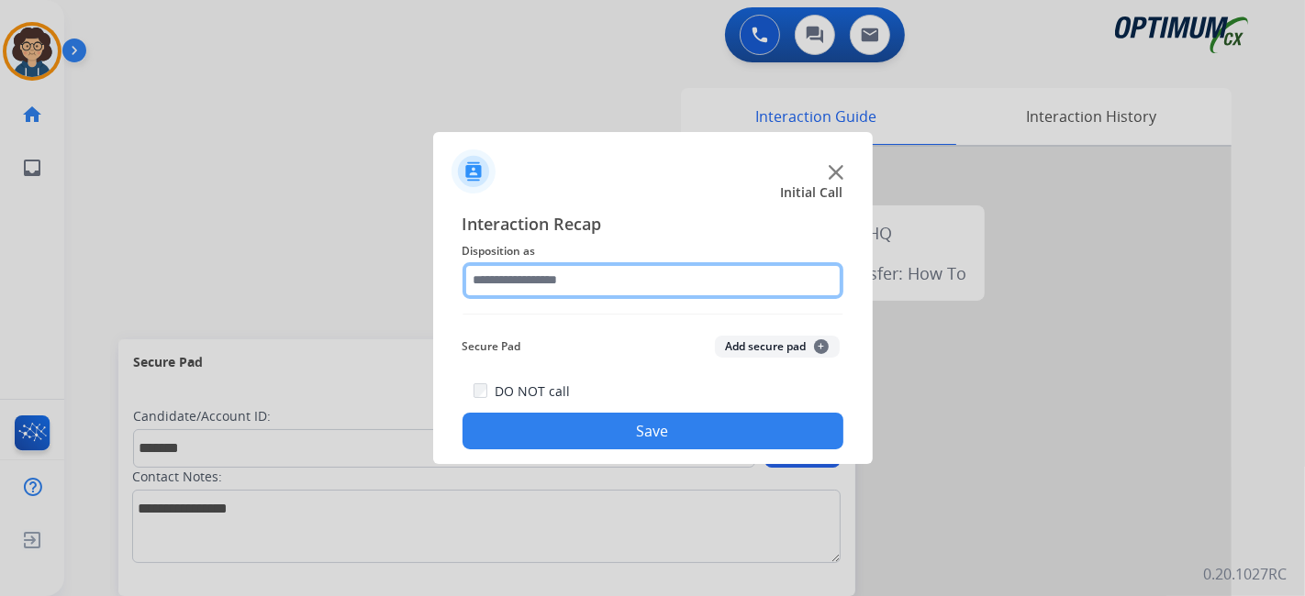
click at [618, 268] on input "text" at bounding box center [652, 280] width 381 height 37
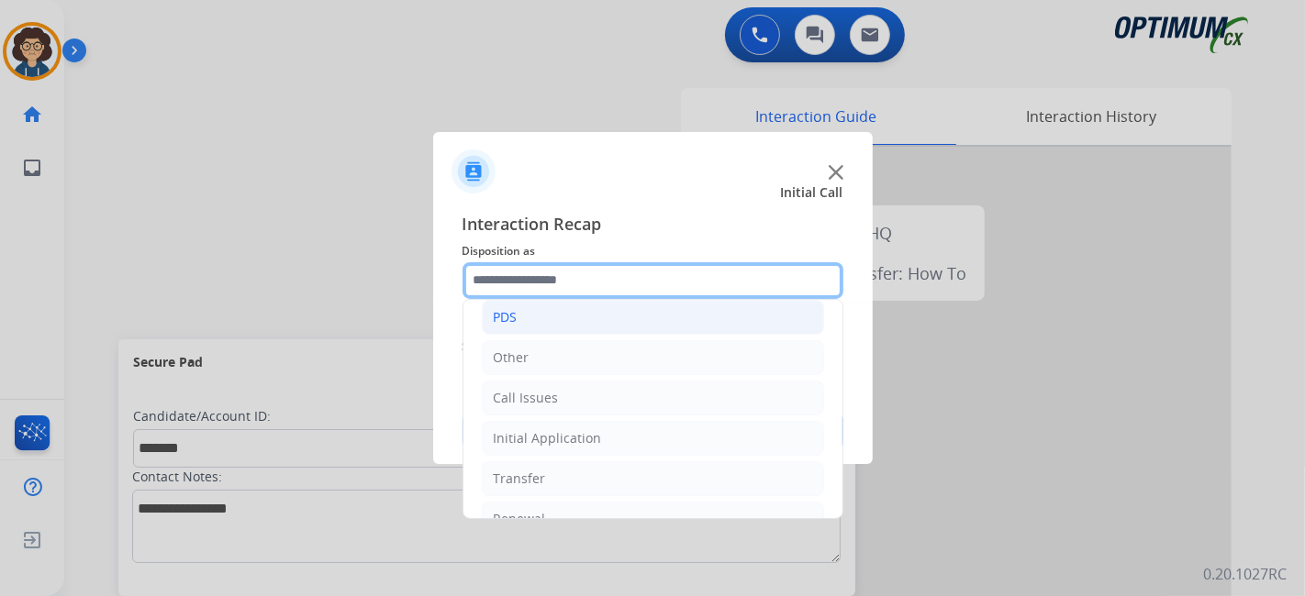
scroll to position [120, 0]
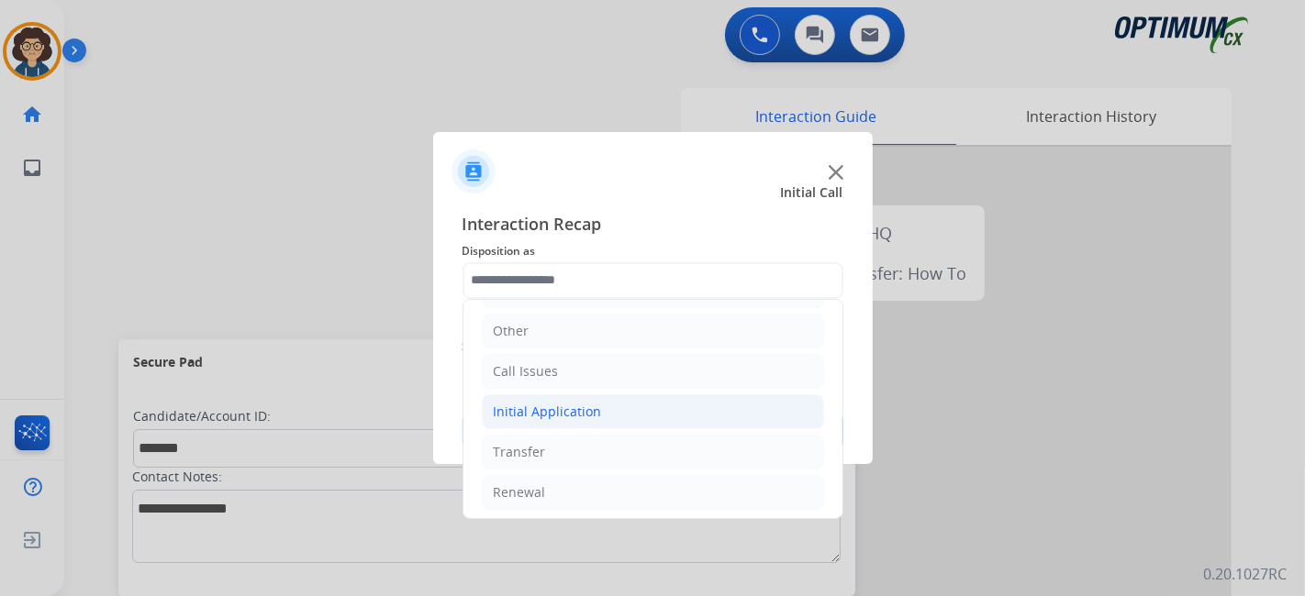
click at [637, 405] on li "Initial Application" at bounding box center [653, 412] width 342 height 35
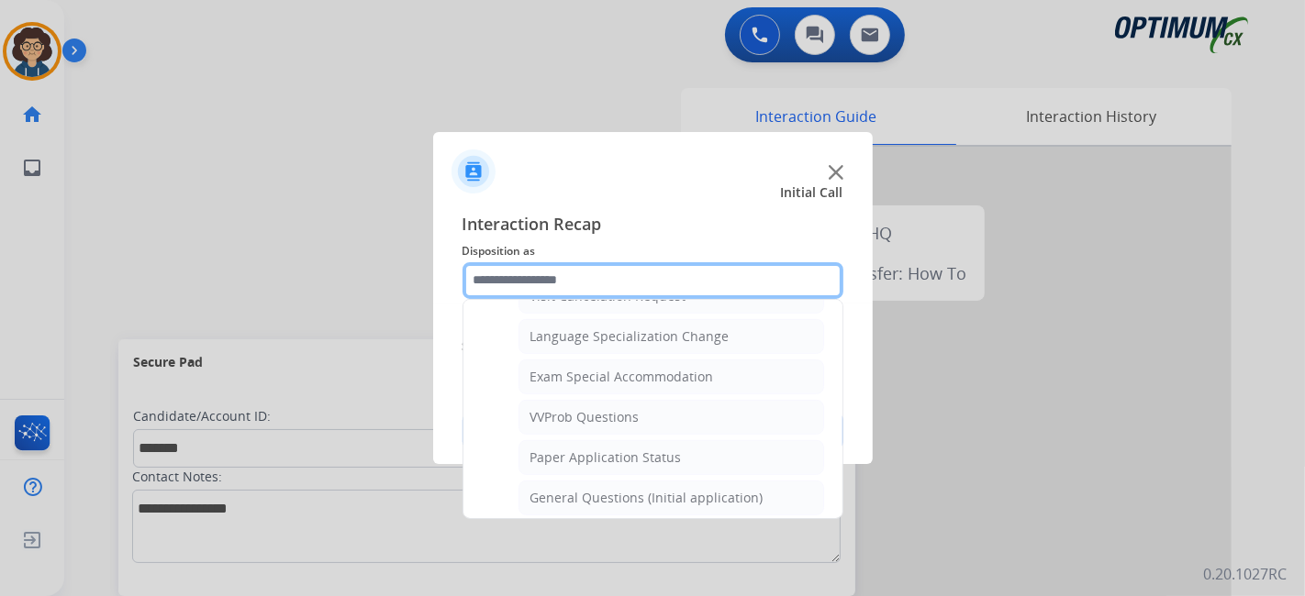
scroll to position [907, 0]
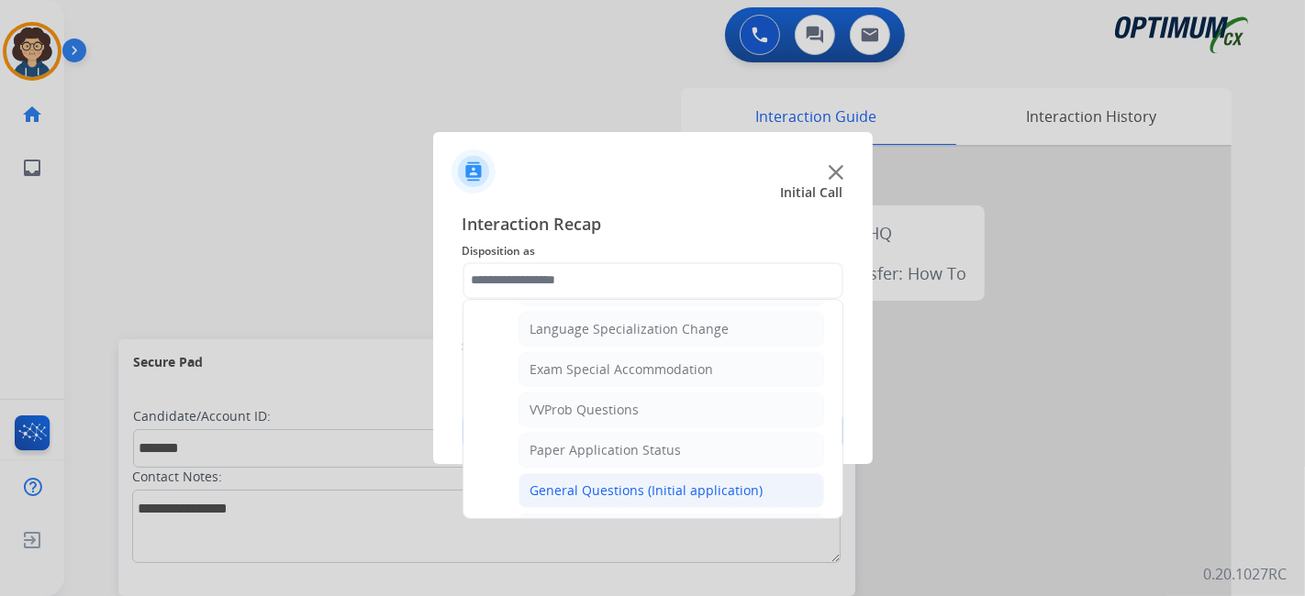
click at [757, 481] on li "General Questions (Initial application)" at bounding box center [671, 490] width 306 height 35
type input "**********"
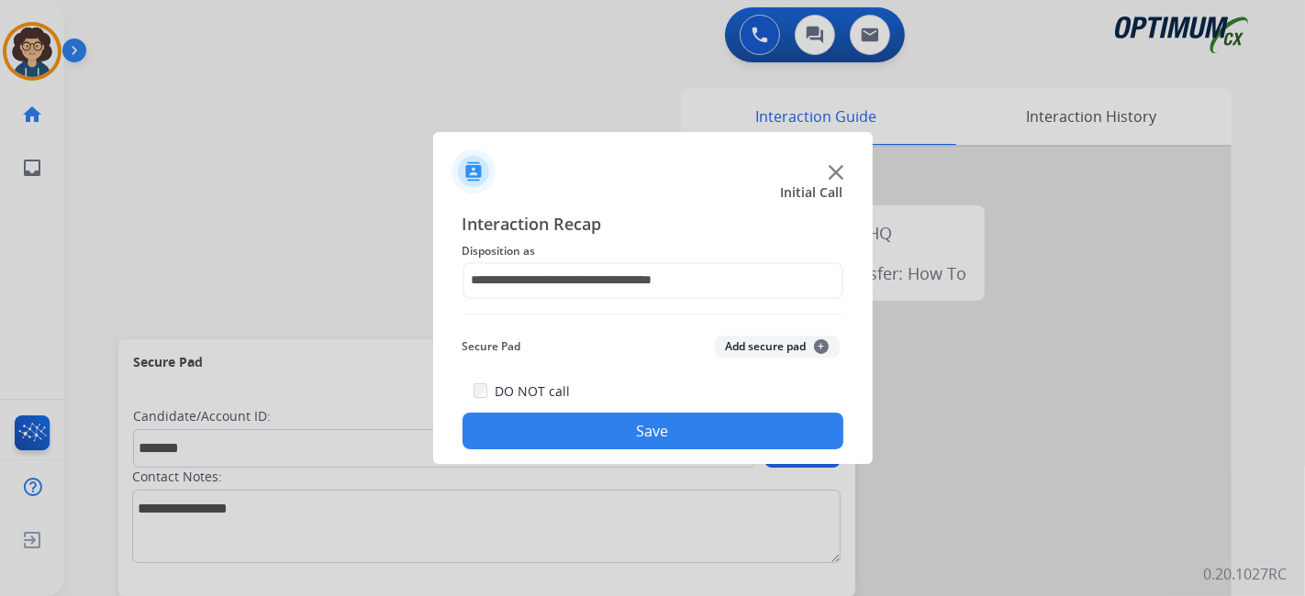
click at [781, 355] on button "Add secure pad +" at bounding box center [777, 347] width 125 height 22
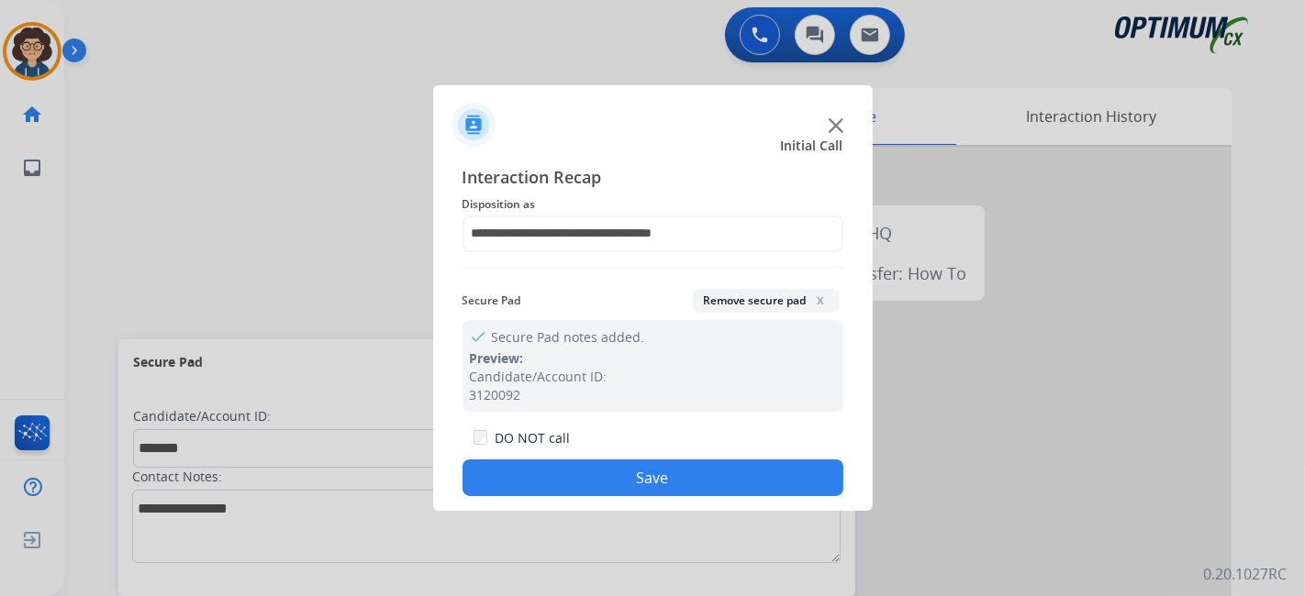
drag, startPoint x: 643, startPoint y: 489, endPoint x: 599, endPoint y: 323, distance: 171.8
click at [643, 488] on button "Save" at bounding box center [652, 478] width 381 height 37
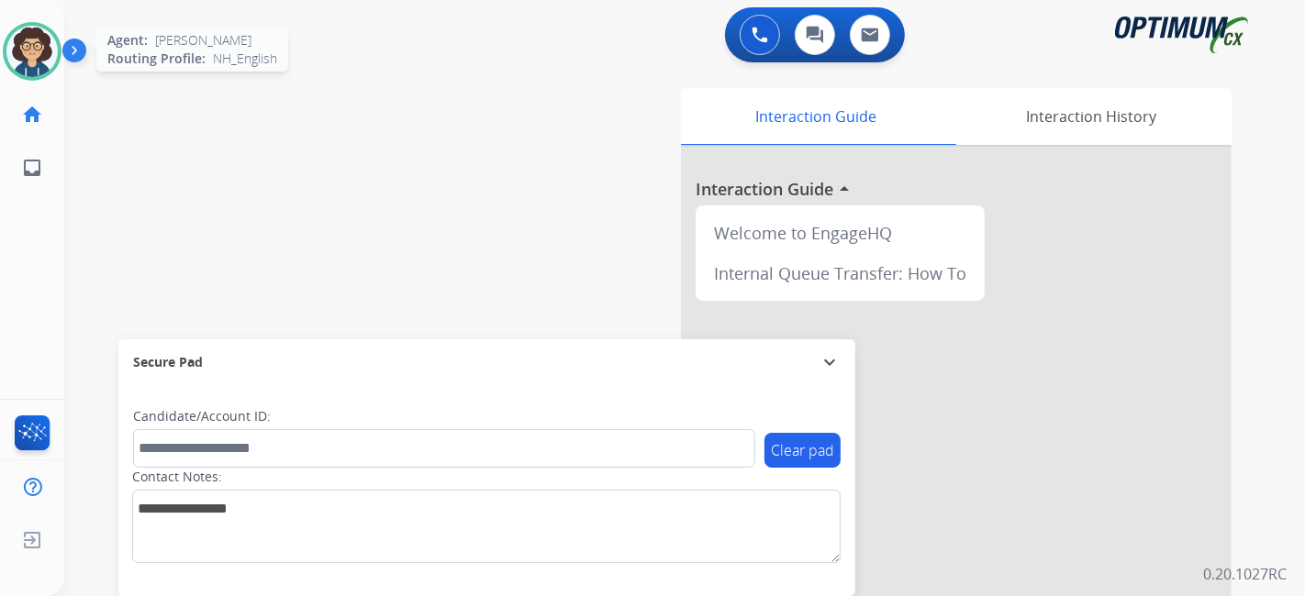
click at [28, 48] on img at bounding box center [31, 51] width 51 height 51
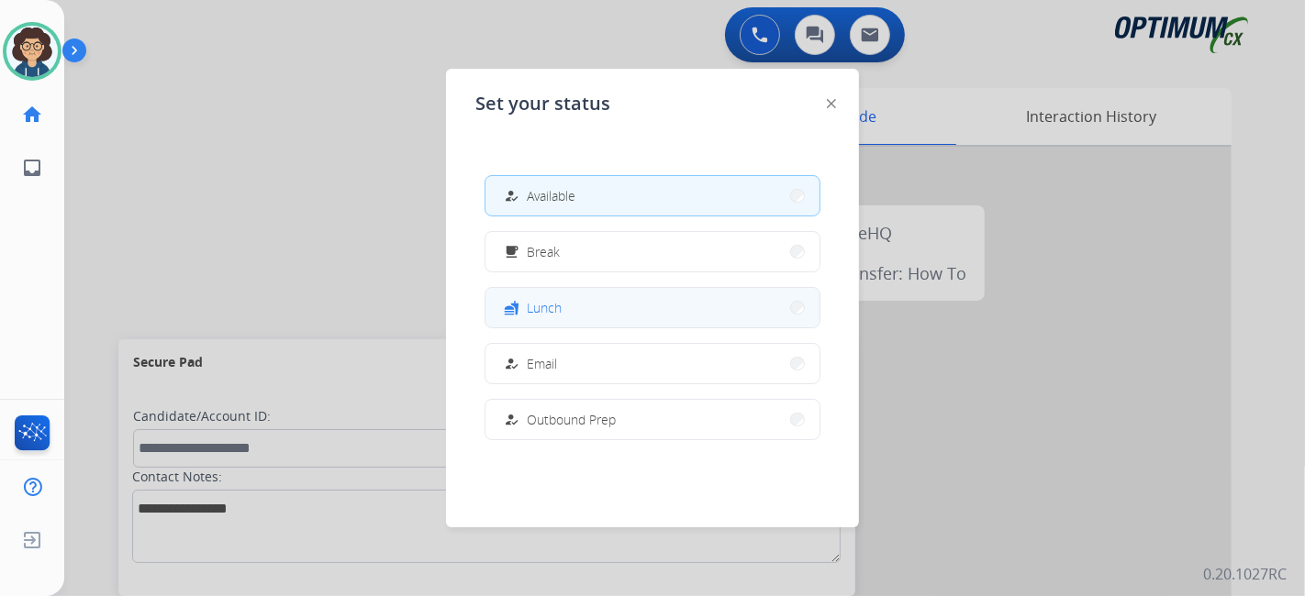
click at [600, 307] on button "fastfood Lunch" at bounding box center [652, 307] width 334 height 39
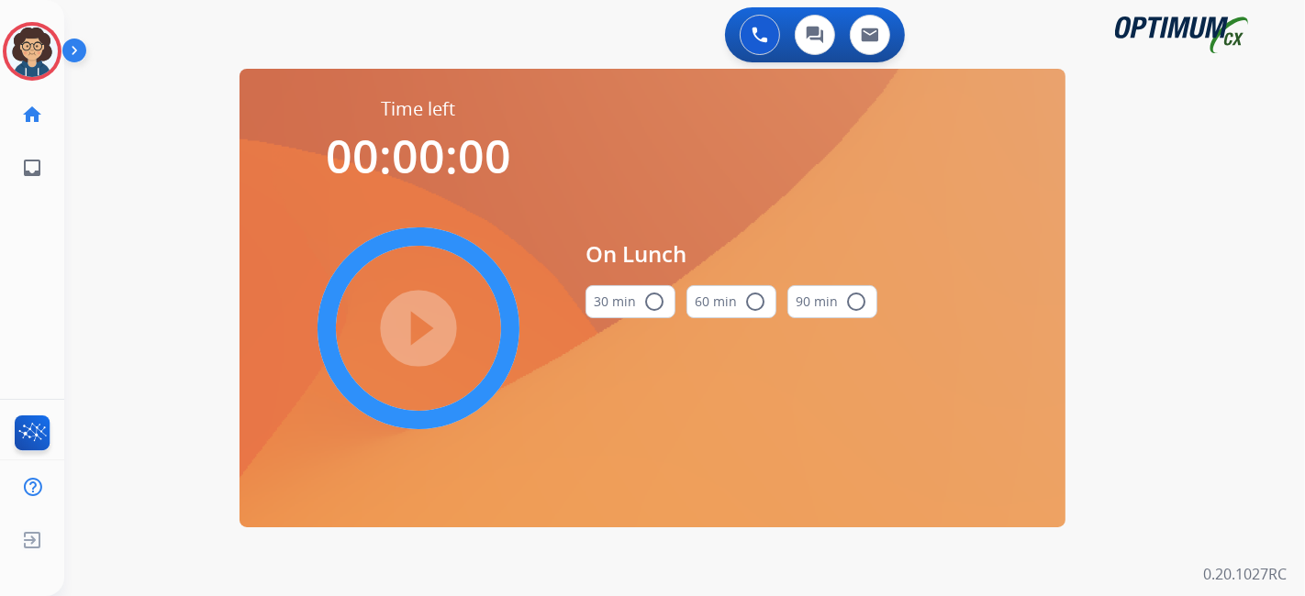
click at [600, 307] on button "30 min radio_button_unchecked" at bounding box center [630, 301] width 90 height 33
click at [411, 337] on mat-icon "play_circle_filled" at bounding box center [418, 328] width 22 height 22
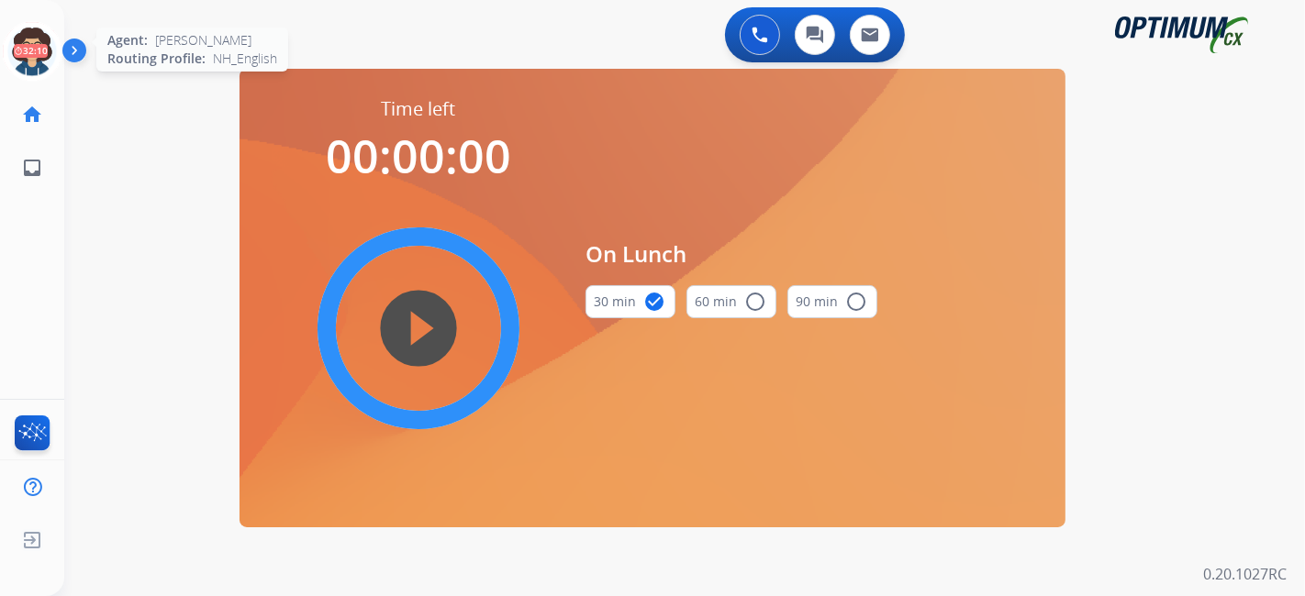
click at [7, 56] on icon at bounding box center [33, 52] width 60 height 60
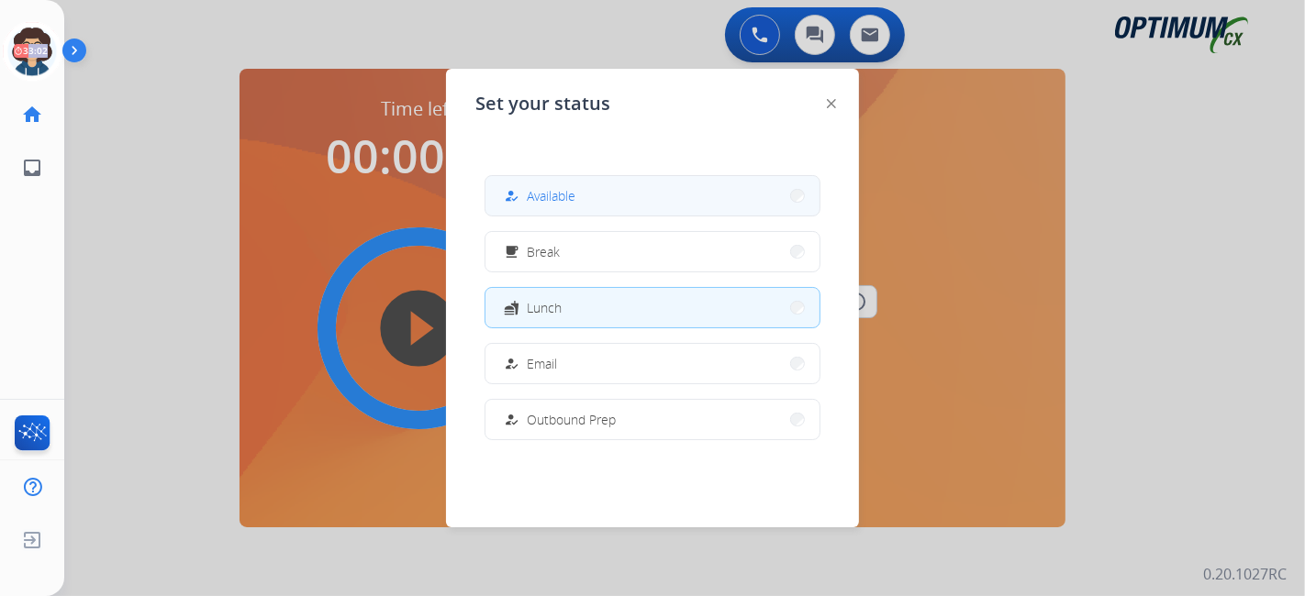
click at [571, 184] on button "how_to_reg Available" at bounding box center [652, 195] width 334 height 39
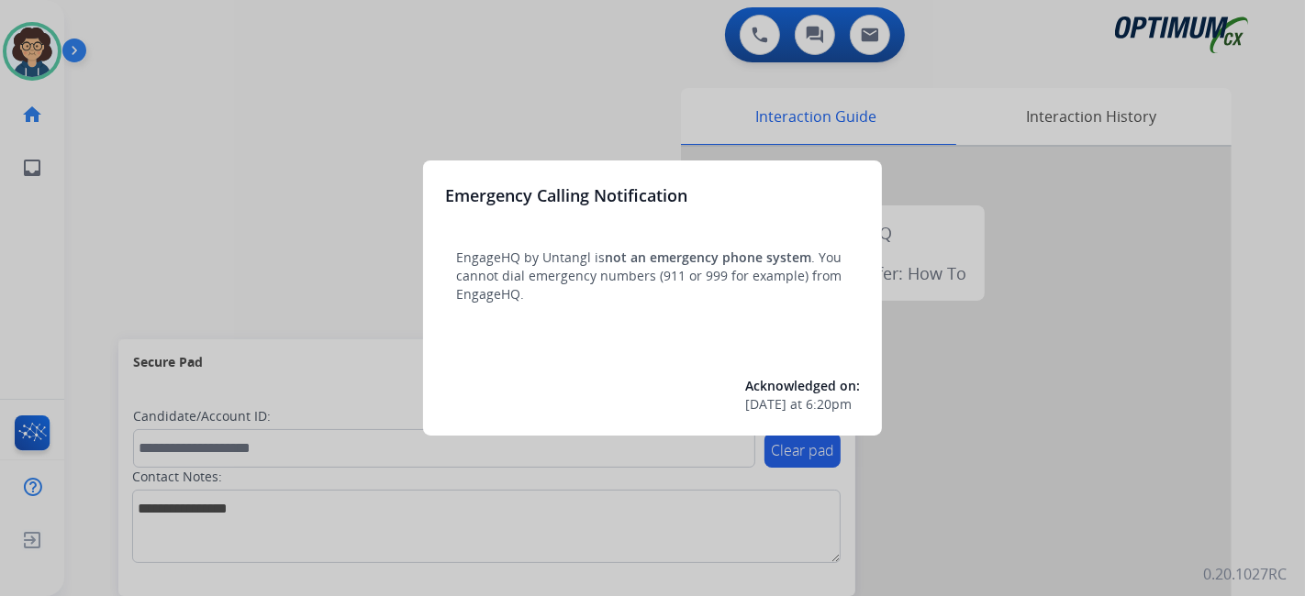
click at [202, 132] on div at bounding box center [652, 298] width 1305 height 596
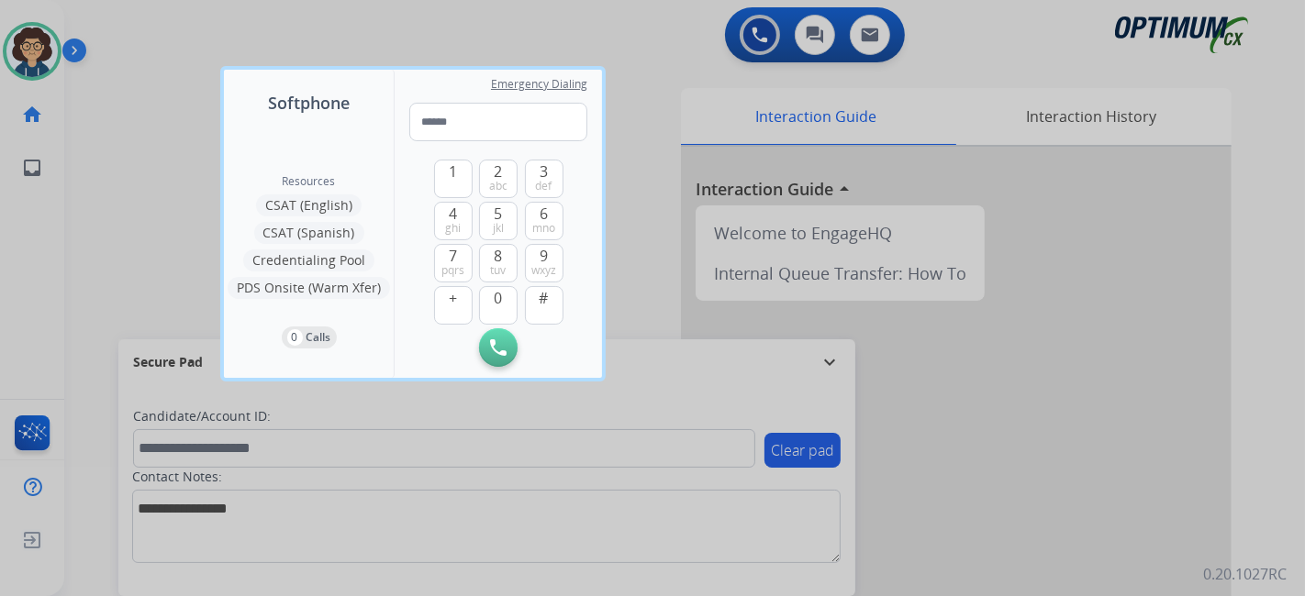
click at [185, 158] on div at bounding box center [652, 298] width 1305 height 596
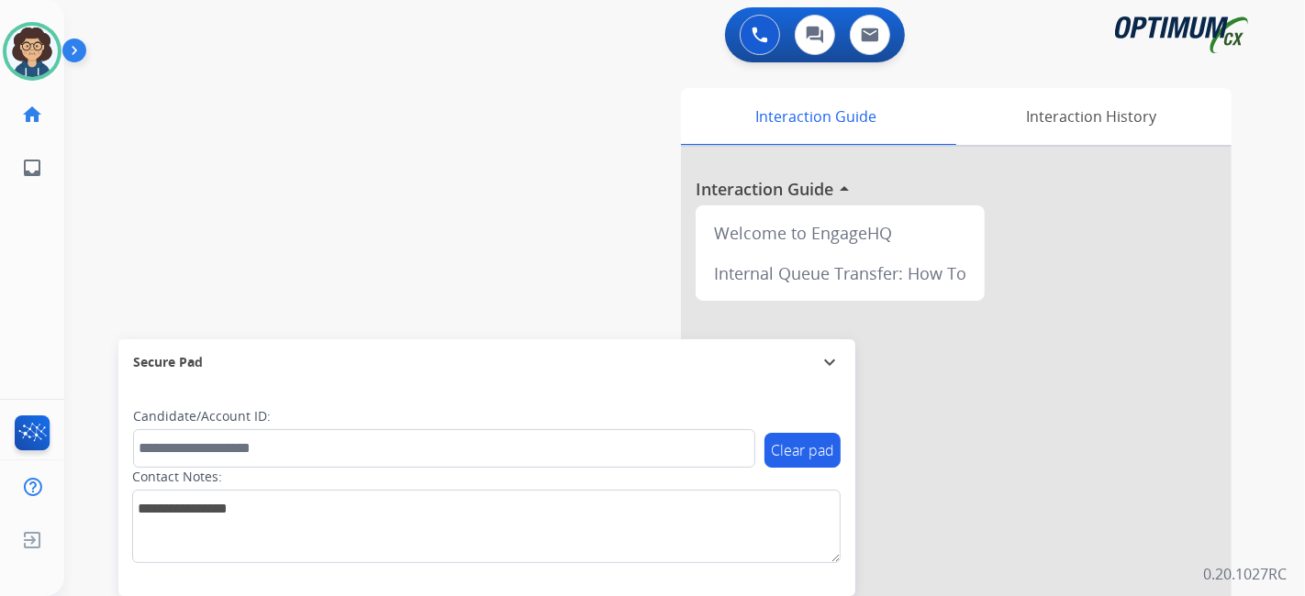
click at [450, 186] on div "swap_horiz Break voice bridge close_fullscreen Connect 3-Way Call merge_type Se…" at bounding box center [662, 448] width 1196 height 765
click at [425, 187] on div "swap_horiz Break voice bridge close_fullscreen Connect 3-Way Call merge_type Se…" at bounding box center [662, 448] width 1196 height 765
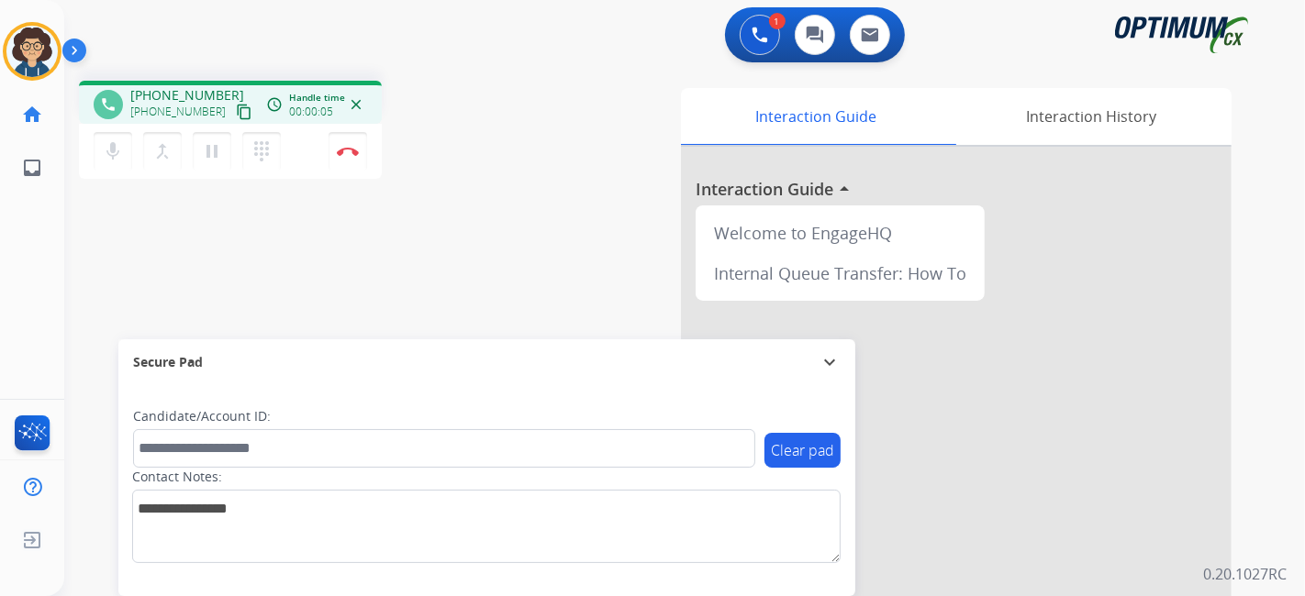
click at [236, 116] on mat-icon "content_copy" at bounding box center [244, 112] width 17 height 17
click at [338, 149] on img at bounding box center [348, 151] width 22 height 9
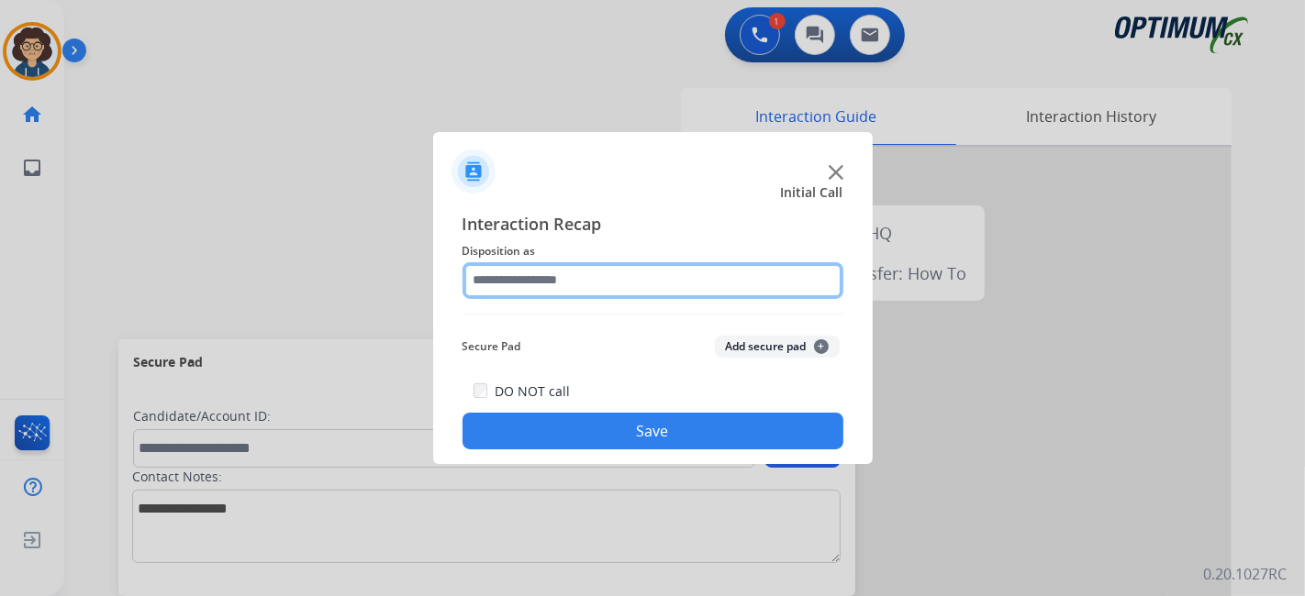
click at [661, 275] on input "text" at bounding box center [652, 280] width 381 height 37
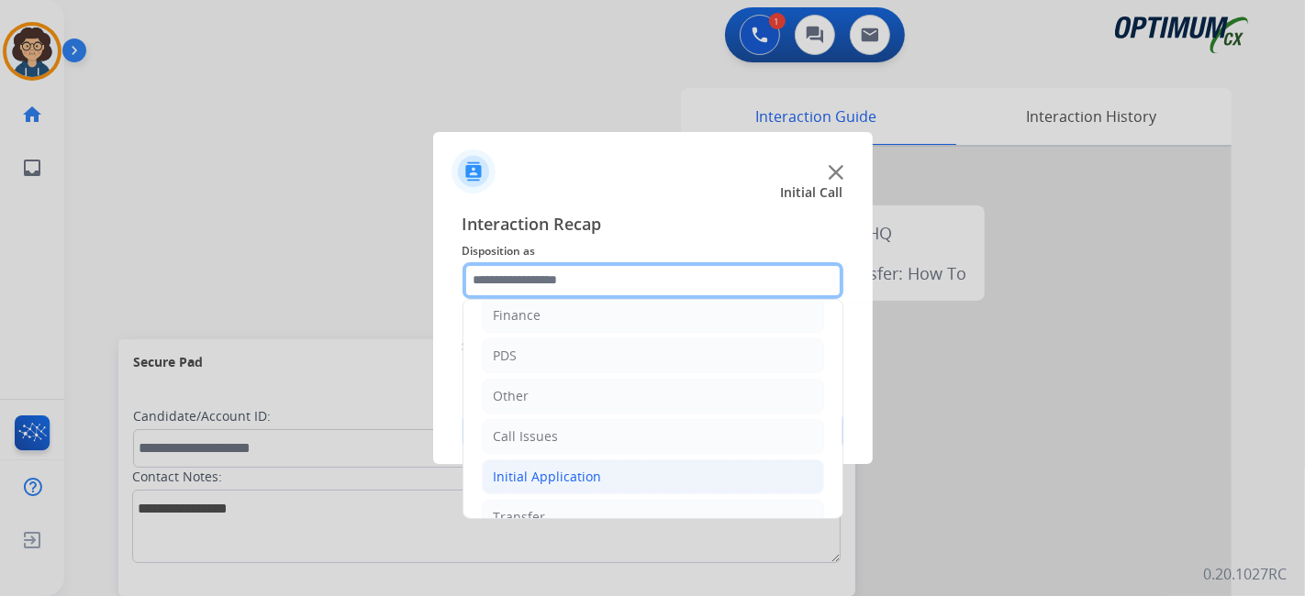
scroll to position [120, 0]
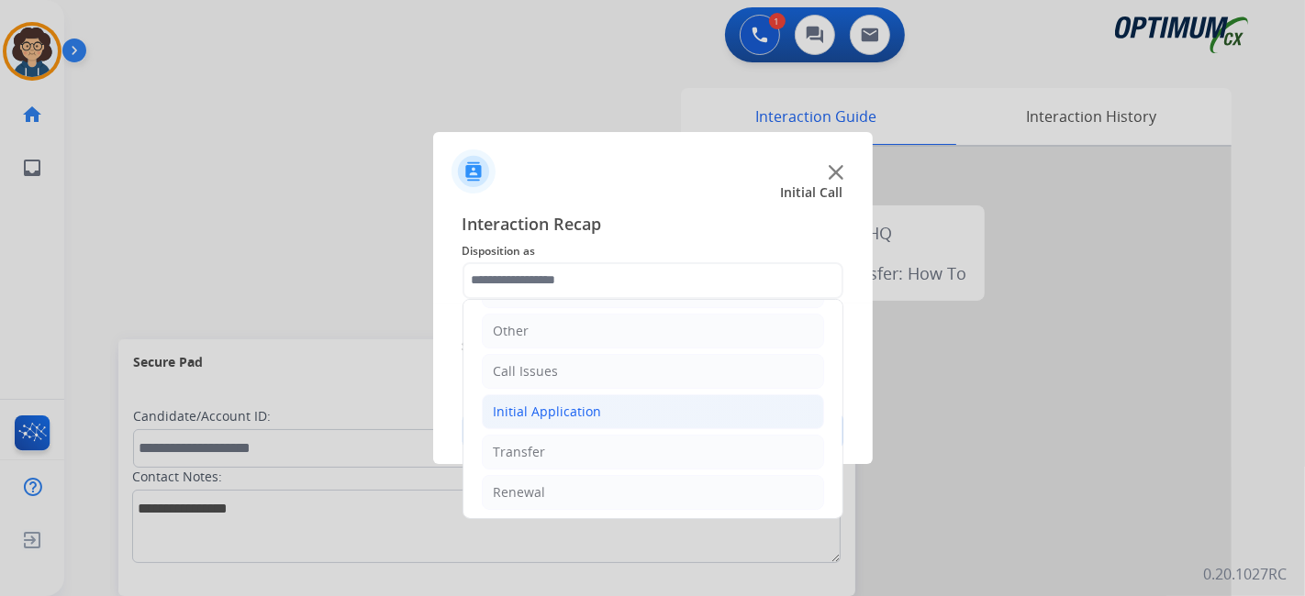
click at [635, 402] on li "Initial Application" at bounding box center [653, 412] width 342 height 35
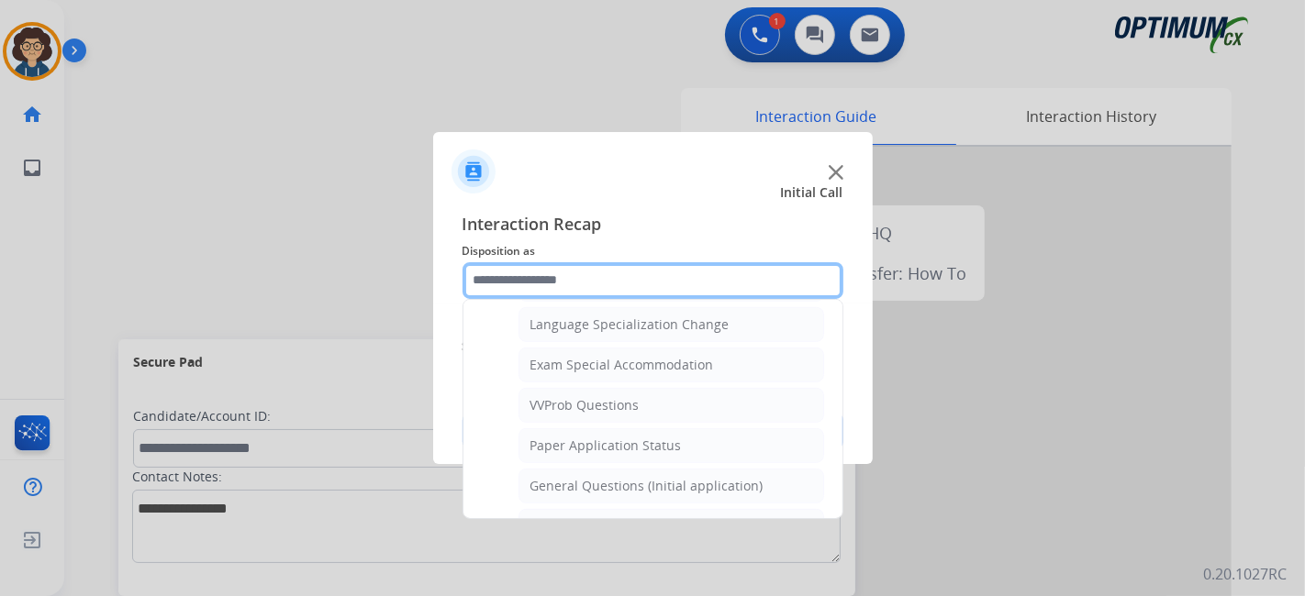
scroll to position [924, 0]
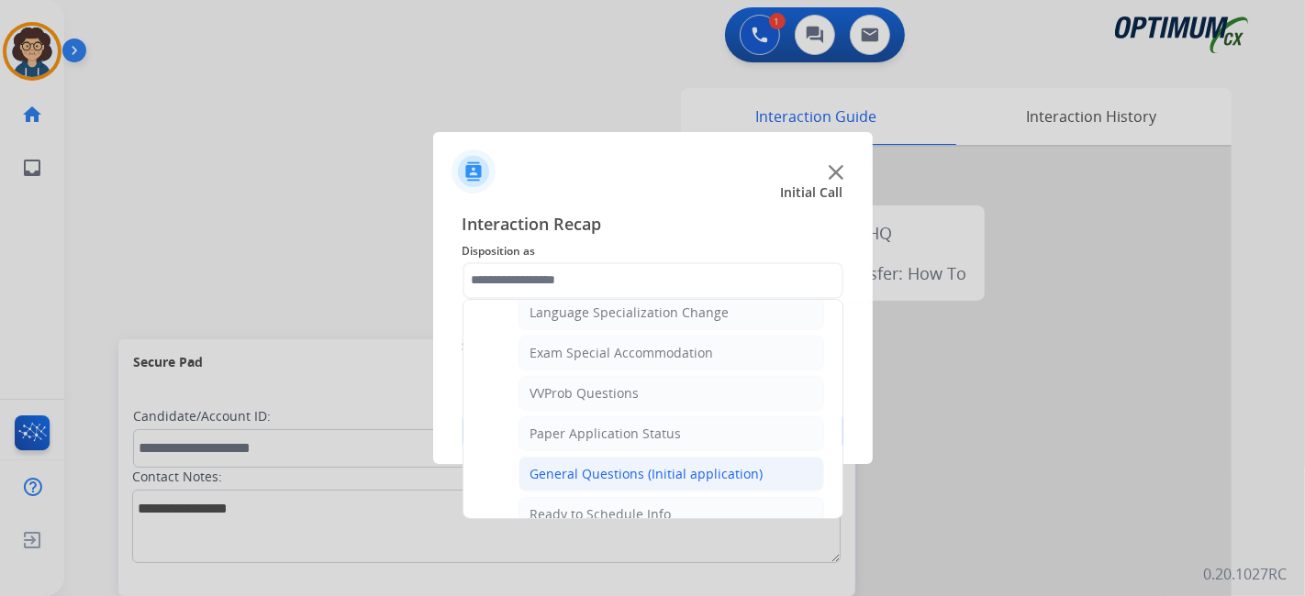
click at [736, 465] on div "General Questions (Initial application)" at bounding box center [646, 474] width 233 height 18
type input "**********"
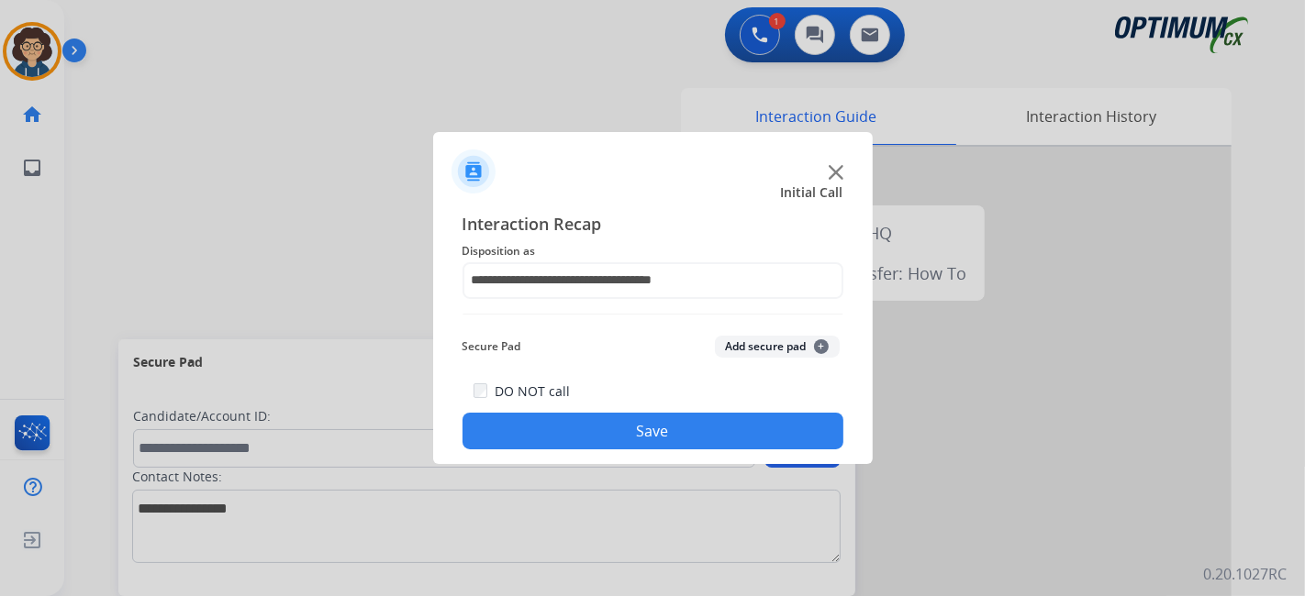
click at [676, 457] on div "**********" at bounding box center [652, 330] width 439 height 269
click at [658, 430] on button "Save" at bounding box center [652, 431] width 381 height 37
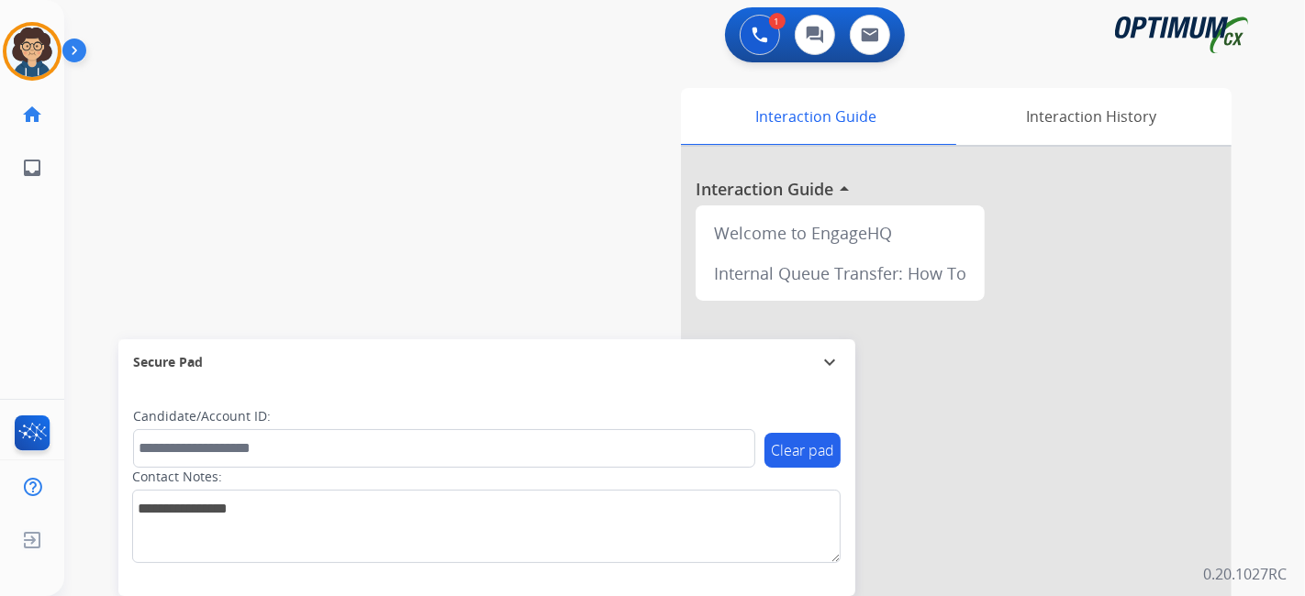
click at [486, 293] on div "swap_horiz Break voice bridge close_fullscreen Connect 3-Way Call merge_type Se…" at bounding box center [662, 448] width 1196 height 765
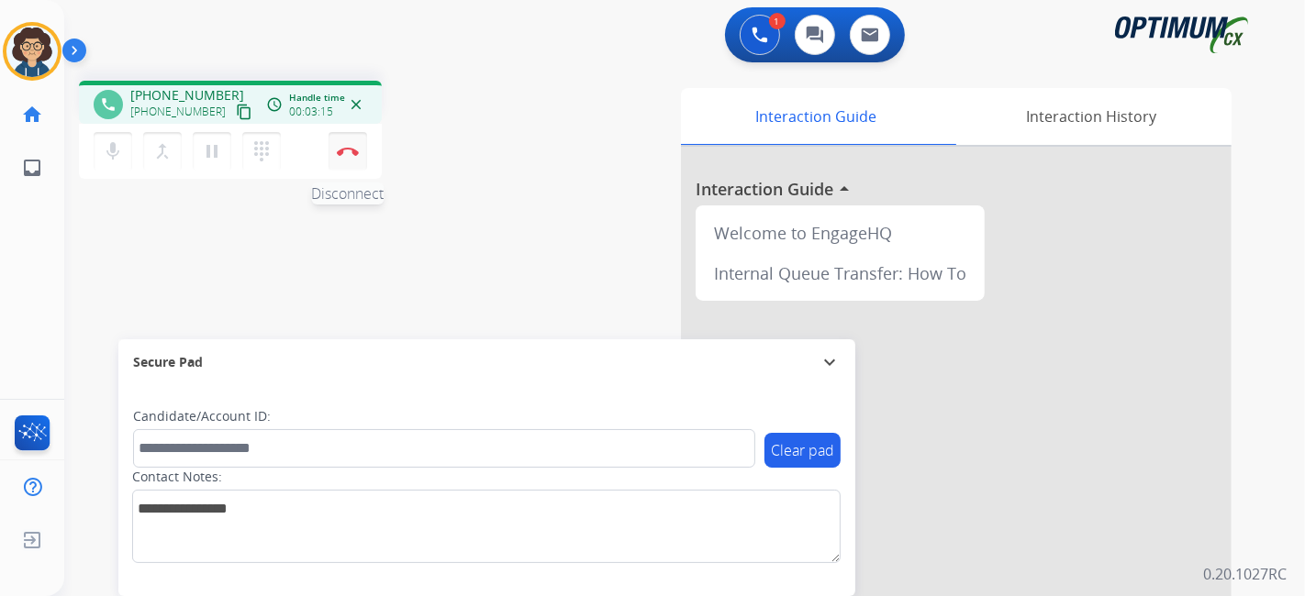
click at [364, 157] on button "Disconnect" at bounding box center [347, 151] width 39 height 39
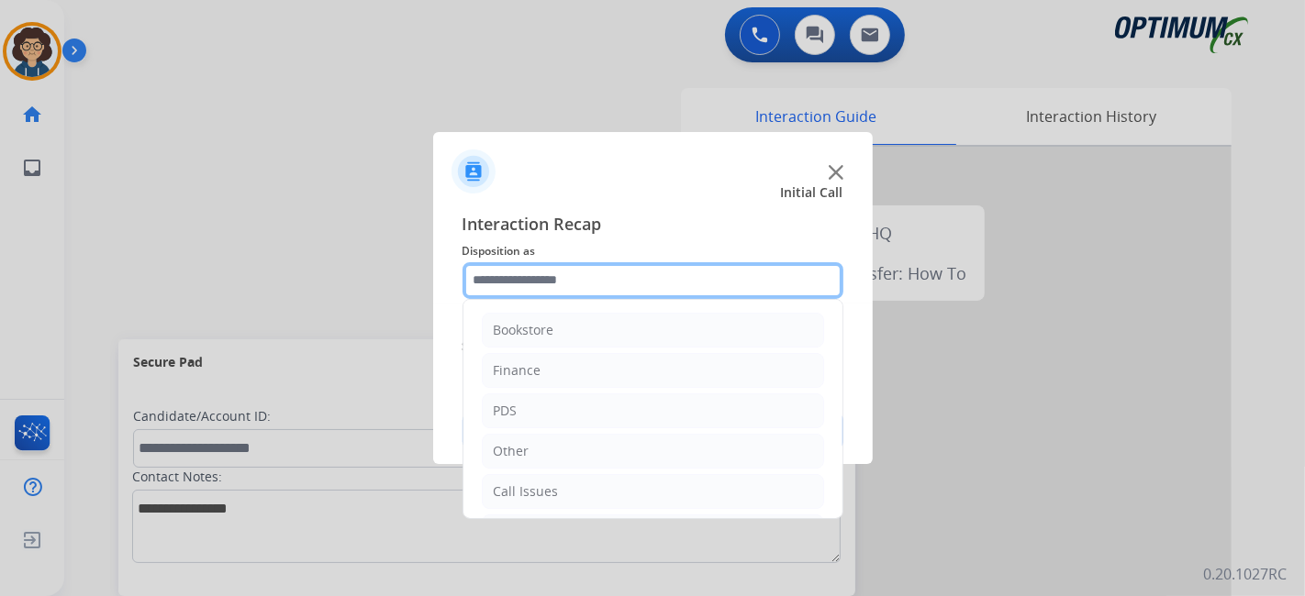
click at [638, 292] on input "text" at bounding box center [652, 280] width 381 height 37
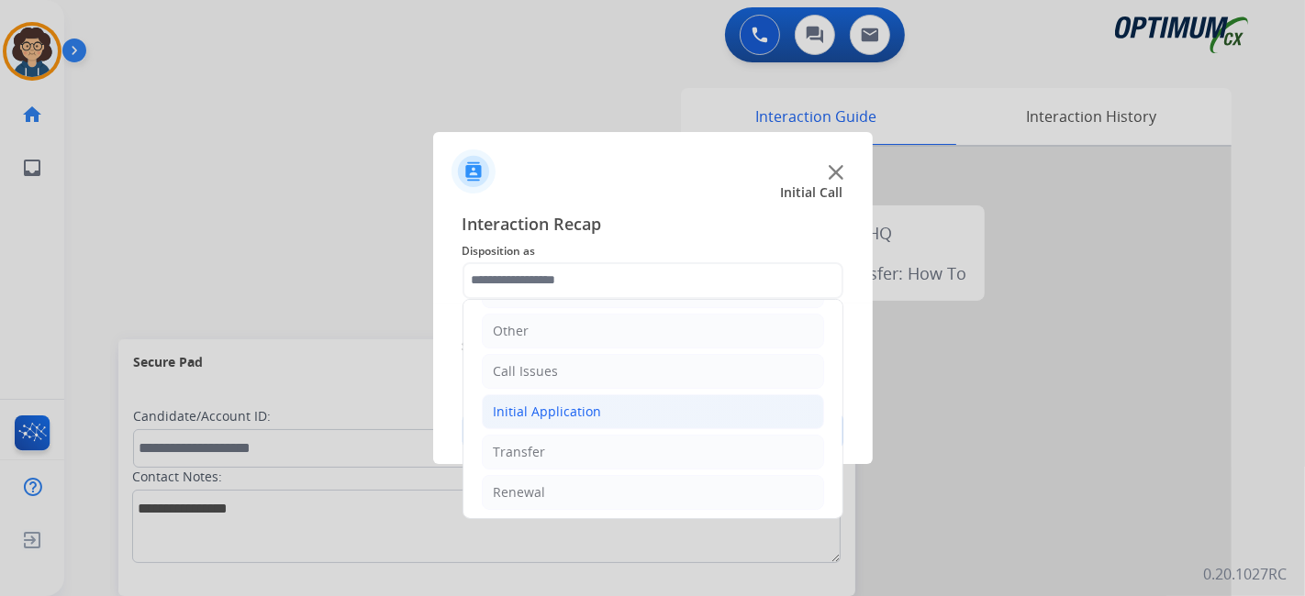
click at [596, 420] on li "Initial Application" at bounding box center [653, 412] width 342 height 35
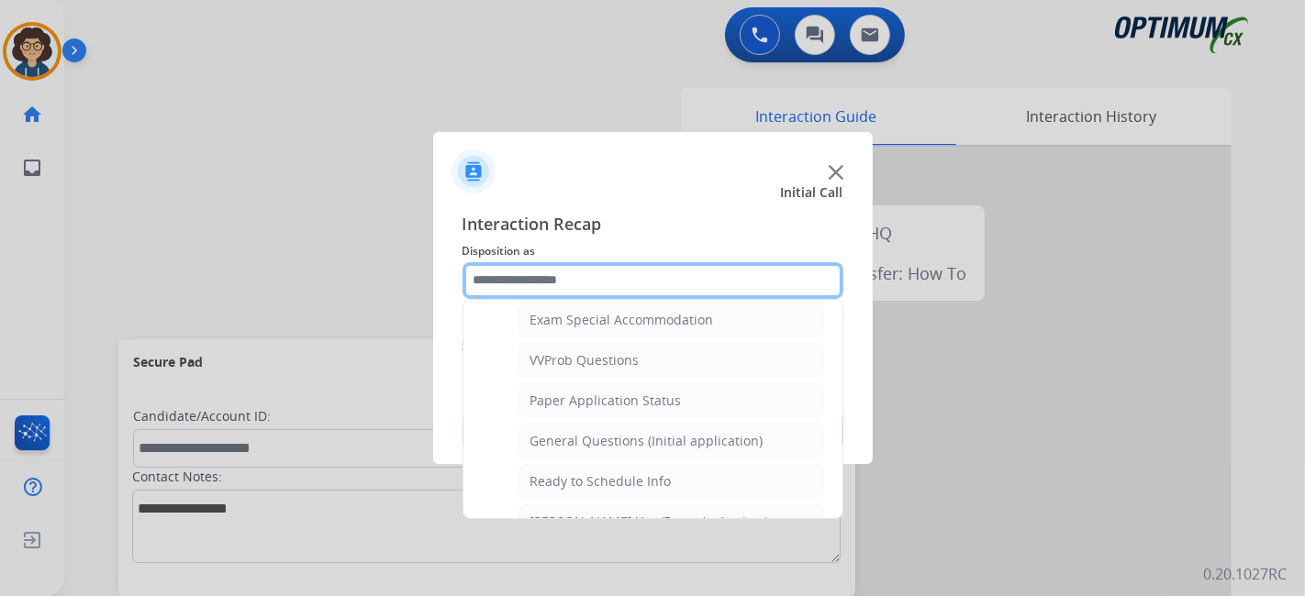
scroll to position [985, 0]
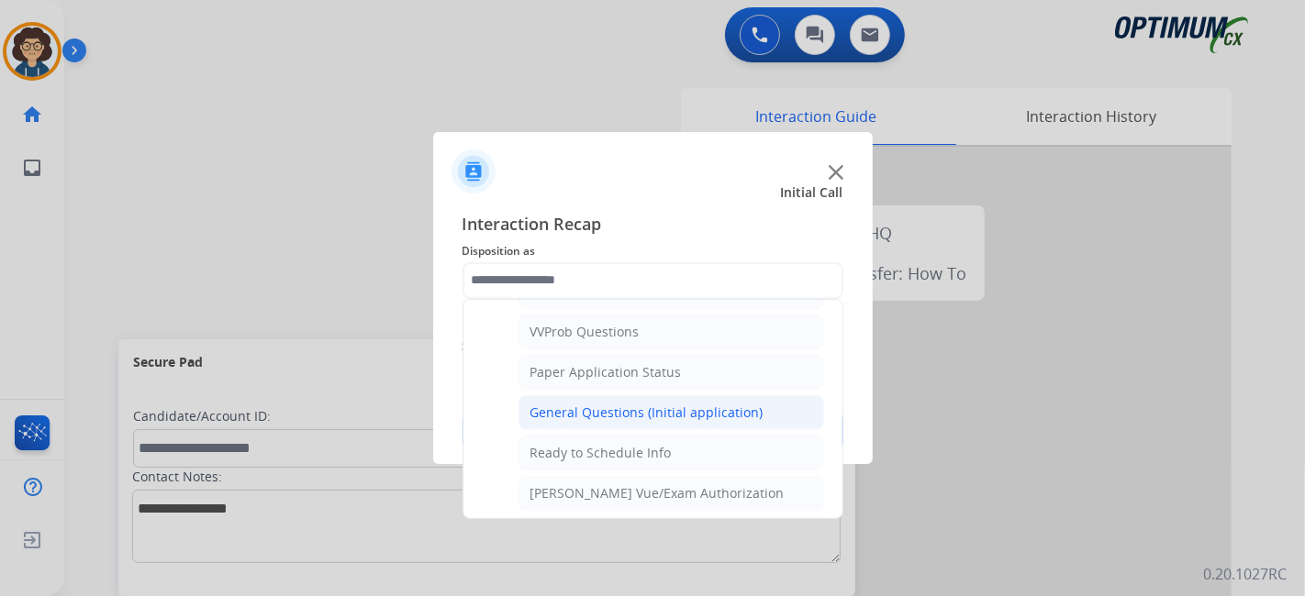
click at [721, 404] on div "General Questions (Initial application)" at bounding box center [646, 413] width 233 height 18
type input "**********"
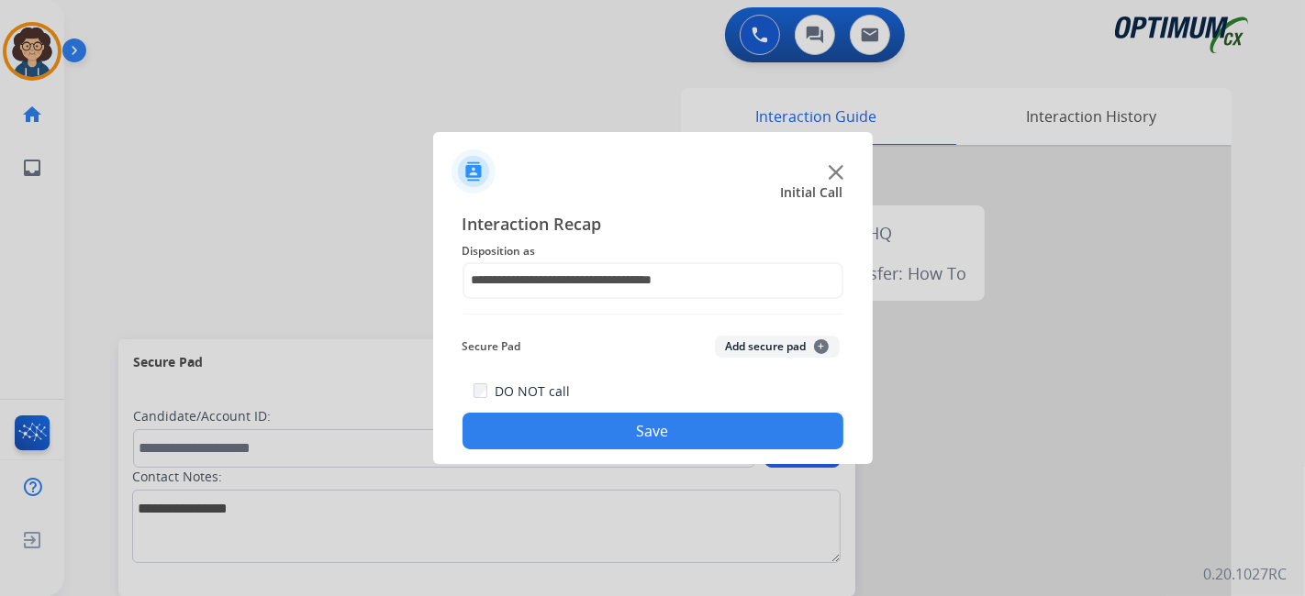
click at [681, 415] on button "Save" at bounding box center [652, 431] width 381 height 37
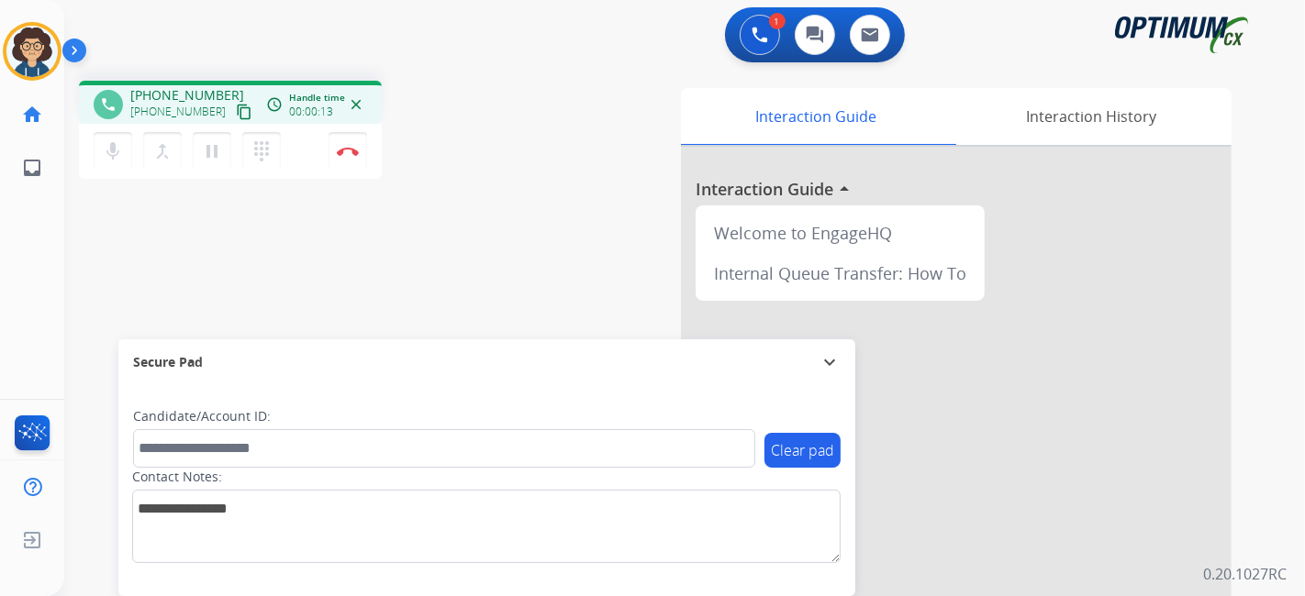
drag, startPoint x: 217, startPoint y: 108, endPoint x: 285, endPoint y: 33, distance: 101.3
click at [236, 109] on mat-icon "content_copy" at bounding box center [244, 112] width 17 height 17
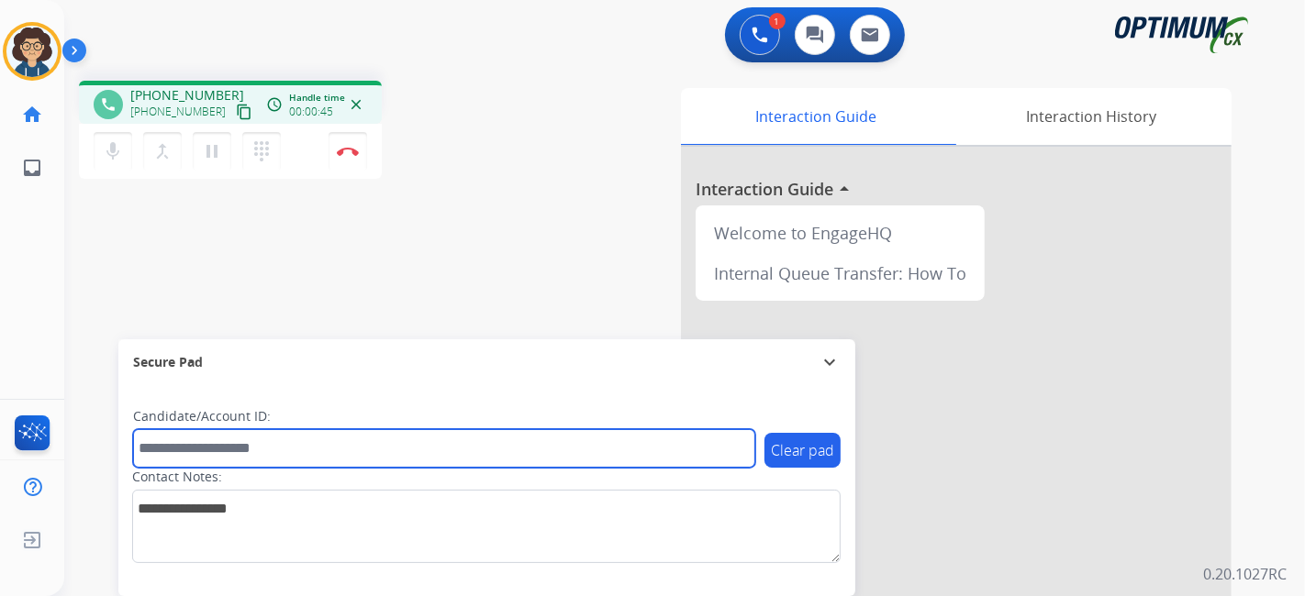
click at [232, 441] on input "text" at bounding box center [444, 448] width 622 height 39
paste input "*******"
type input "*******"
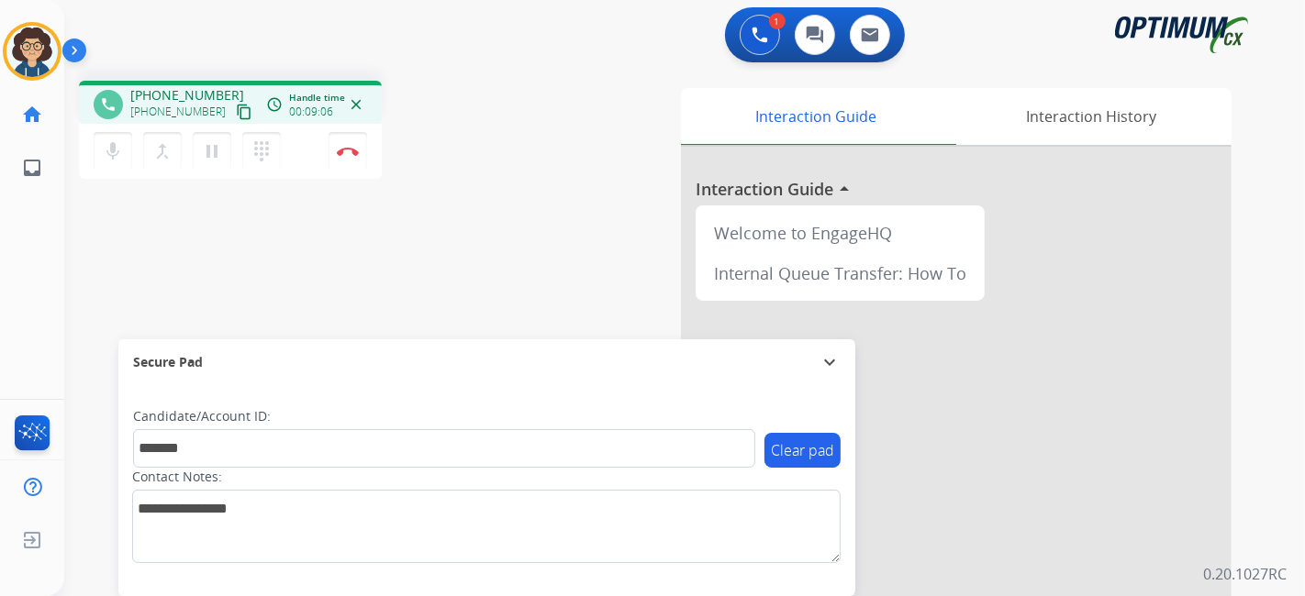
click at [457, 229] on div "phone +12016559704 +12016559704 content_copy access_time Call metrics Queue 00:…" at bounding box center [662, 448] width 1196 height 765
click at [346, 154] on img at bounding box center [348, 151] width 22 height 9
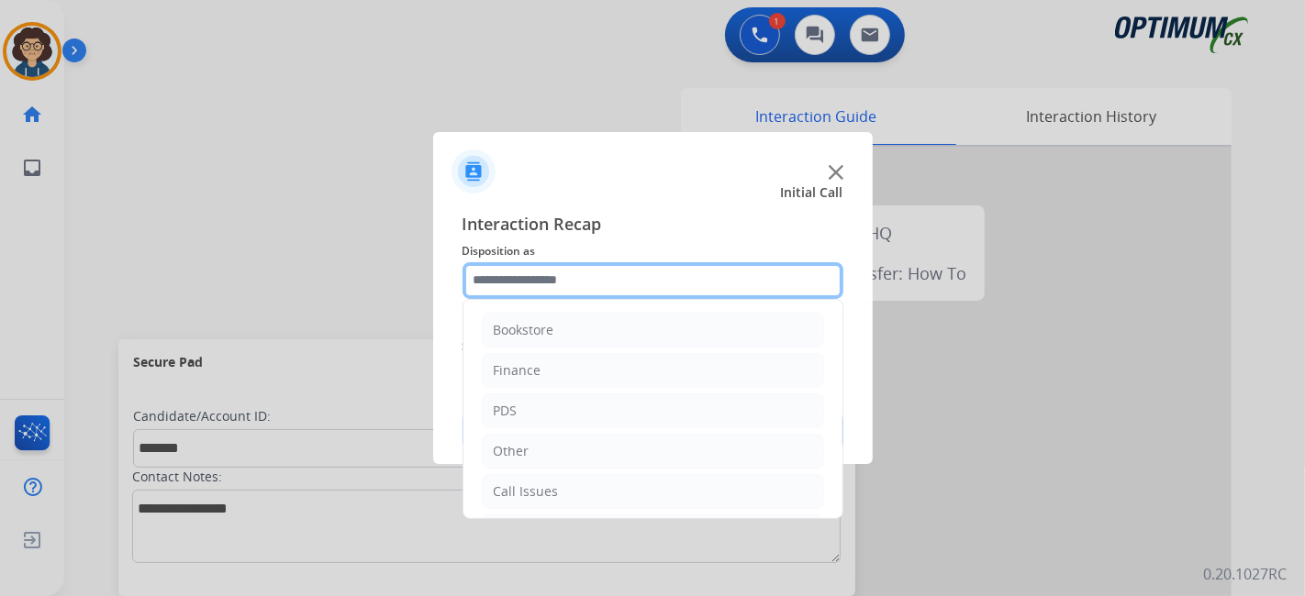
click at [681, 286] on input "text" at bounding box center [652, 280] width 381 height 37
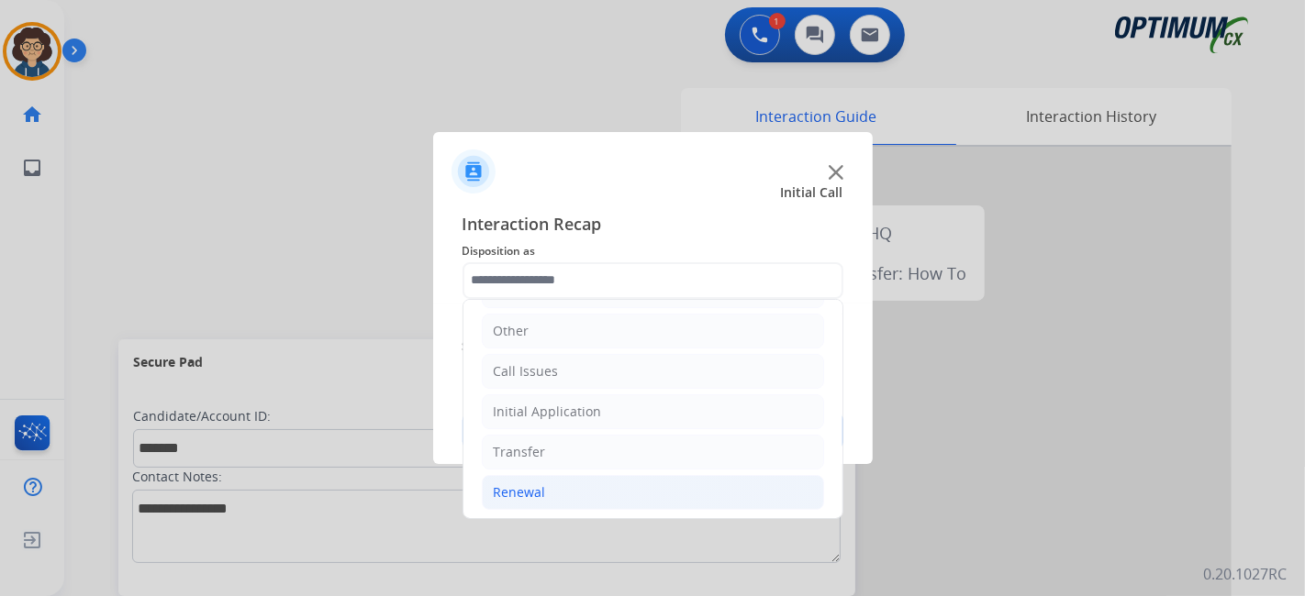
click at [578, 478] on li "Renewal" at bounding box center [653, 492] width 342 height 35
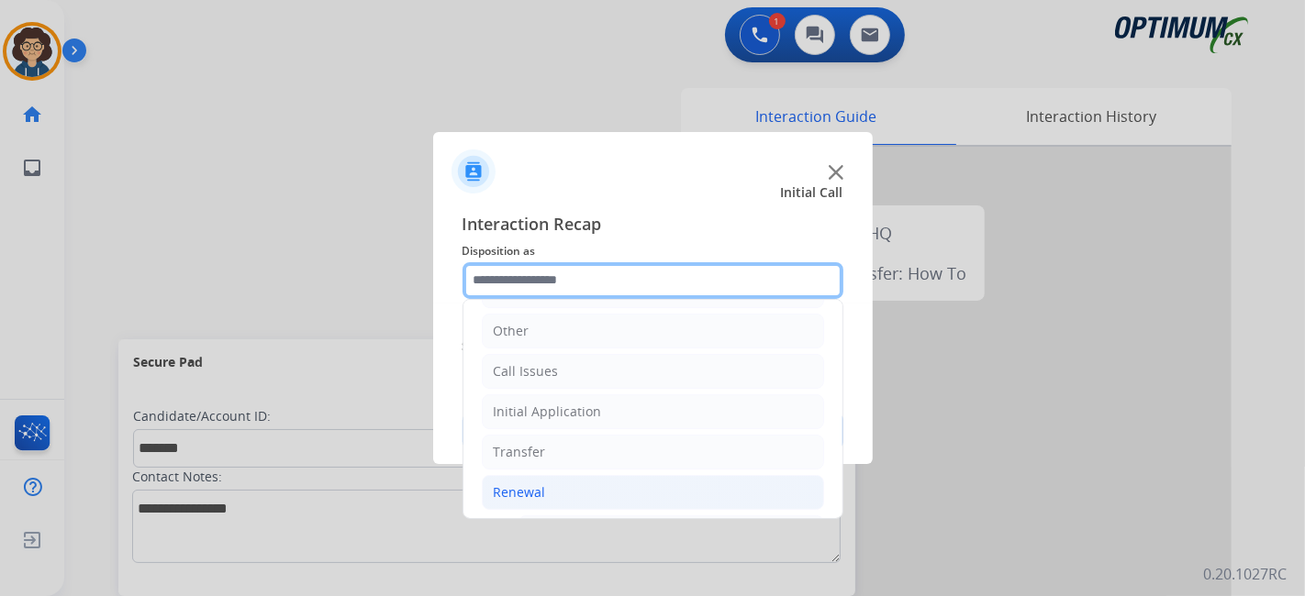
scroll to position [697, 0]
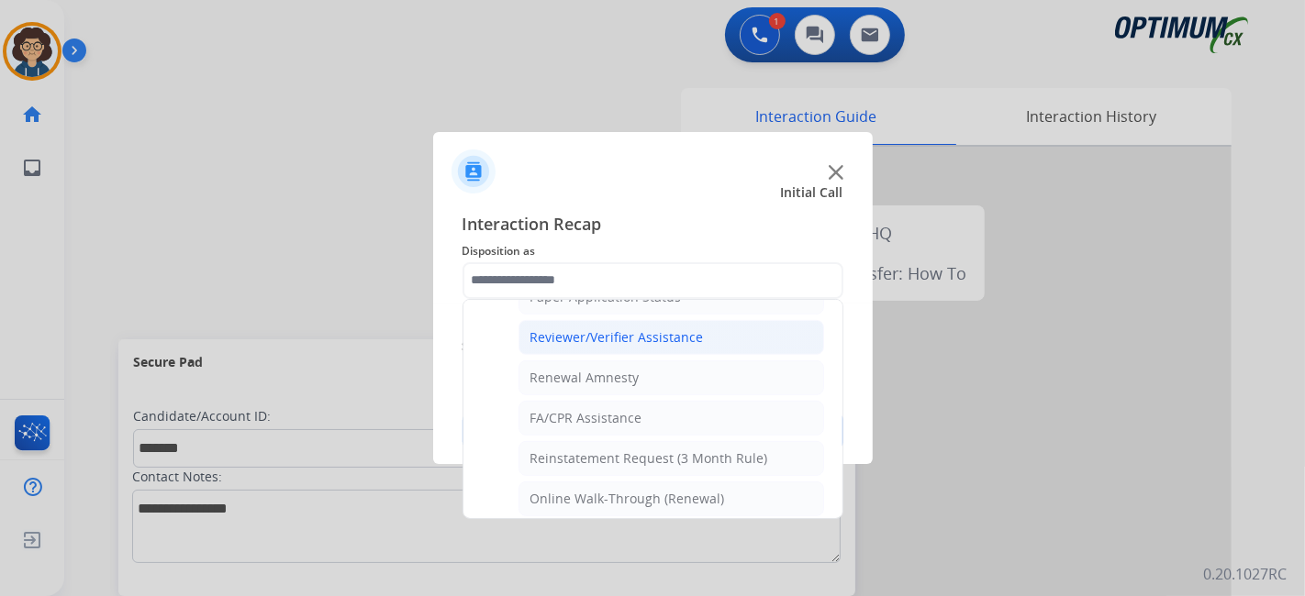
click at [652, 332] on div "Reviewer/Verifier Assistance" at bounding box center [616, 337] width 173 height 18
type input "**********"
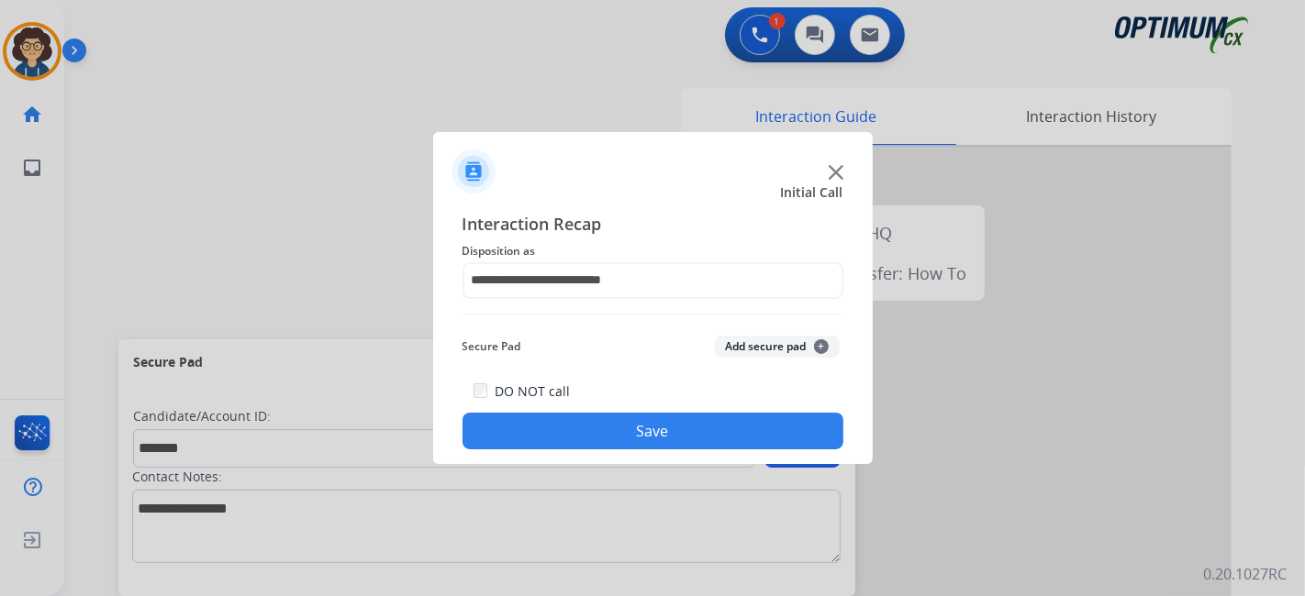
click at [761, 343] on button "Add secure pad +" at bounding box center [777, 347] width 125 height 22
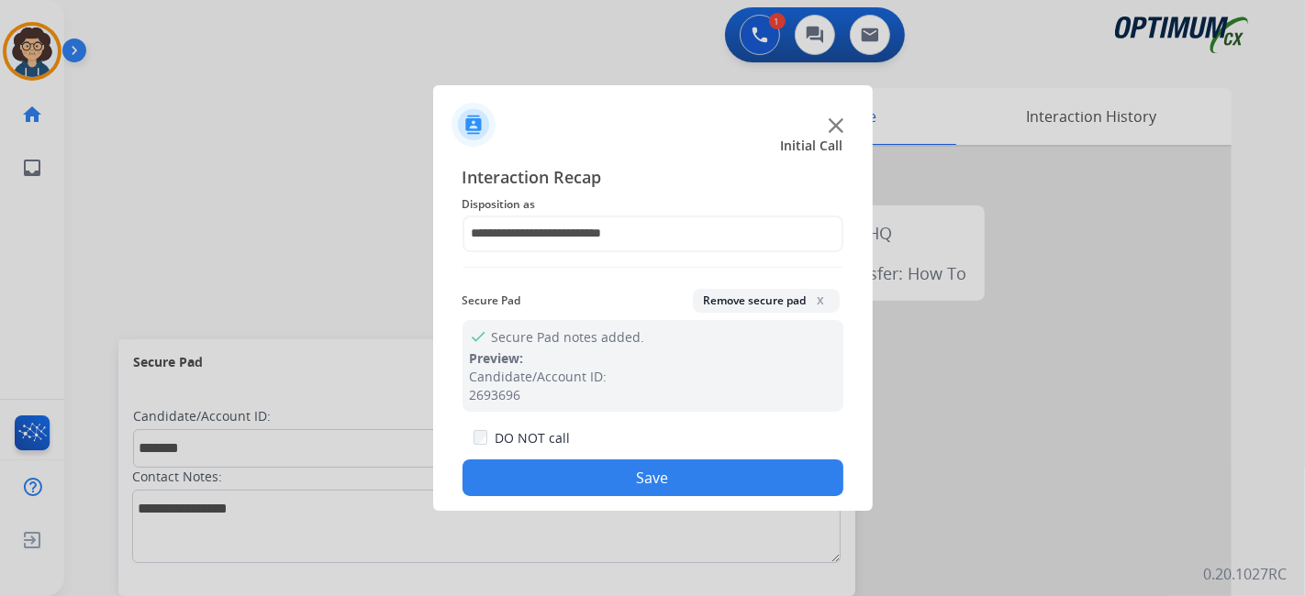
click at [654, 469] on button "Save" at bounding box center [652, 478] width 381 height 37
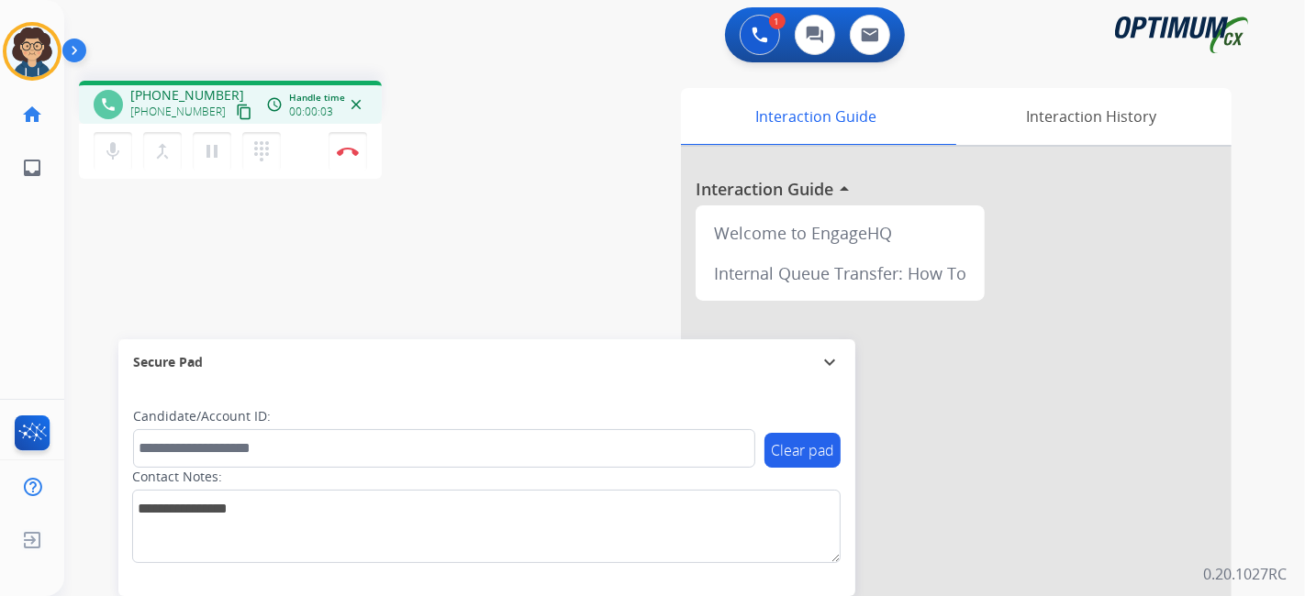
click at [236, 113] on mat-icon "content_copy" at bounding box center [244, 112] width 17 height 17
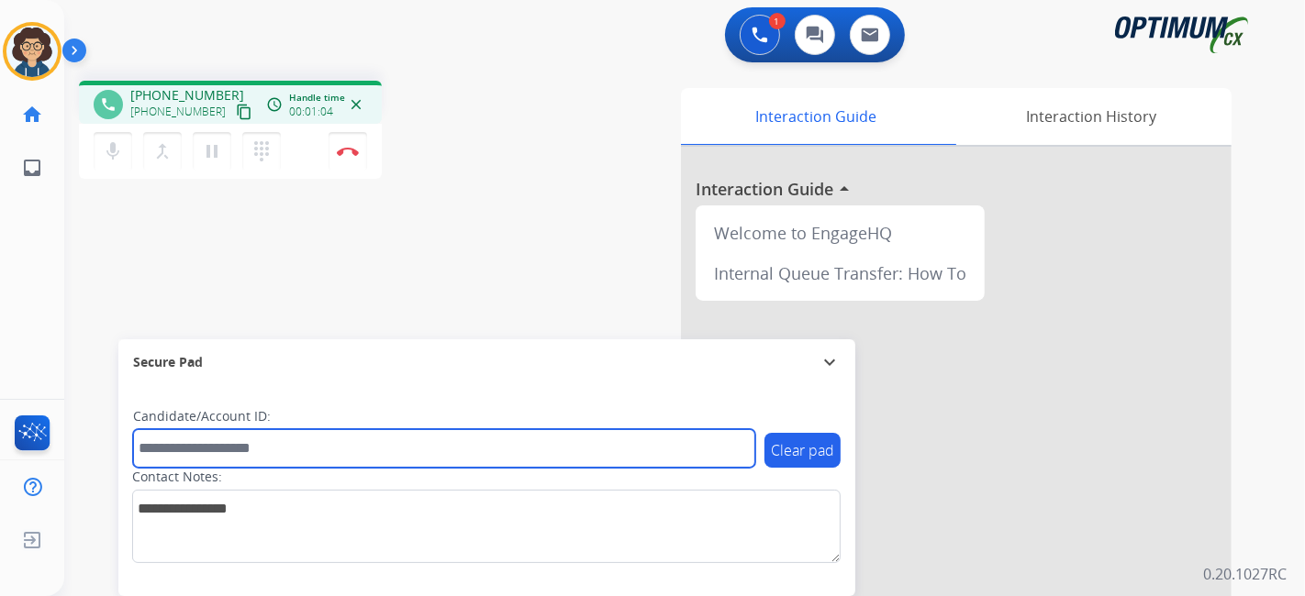
click at [346, 438] on input "text" at bounding box center [444, 448] width 622 height 39
paste input "*******"
type input "*******"
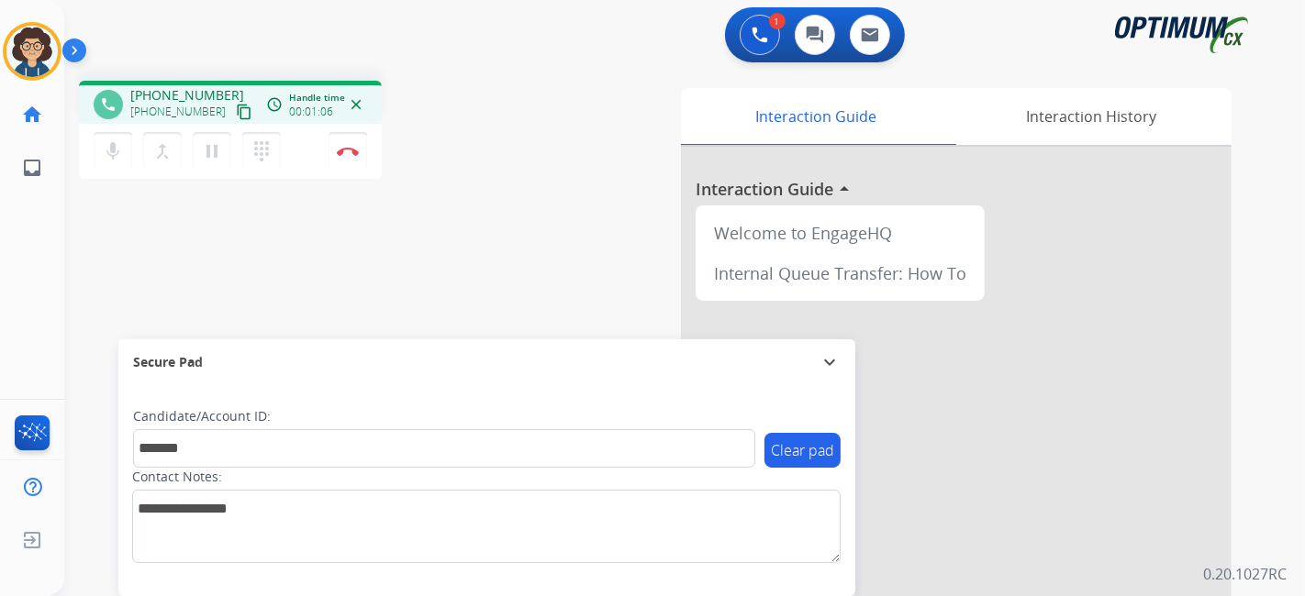
drag, startPoint x: 479, startPoint y: 289, endPoint x: 481, endPoint y: 280, distance: 9.4
click at [479, 284] on div "phone +13056280700 +13056280700 content_copy access_time Call metrics Queue 00:…" at bounding box center [662, 448] width 1196 height 765
click at [349, 152] on img at bounding box center [348, 151] width 22 height 9
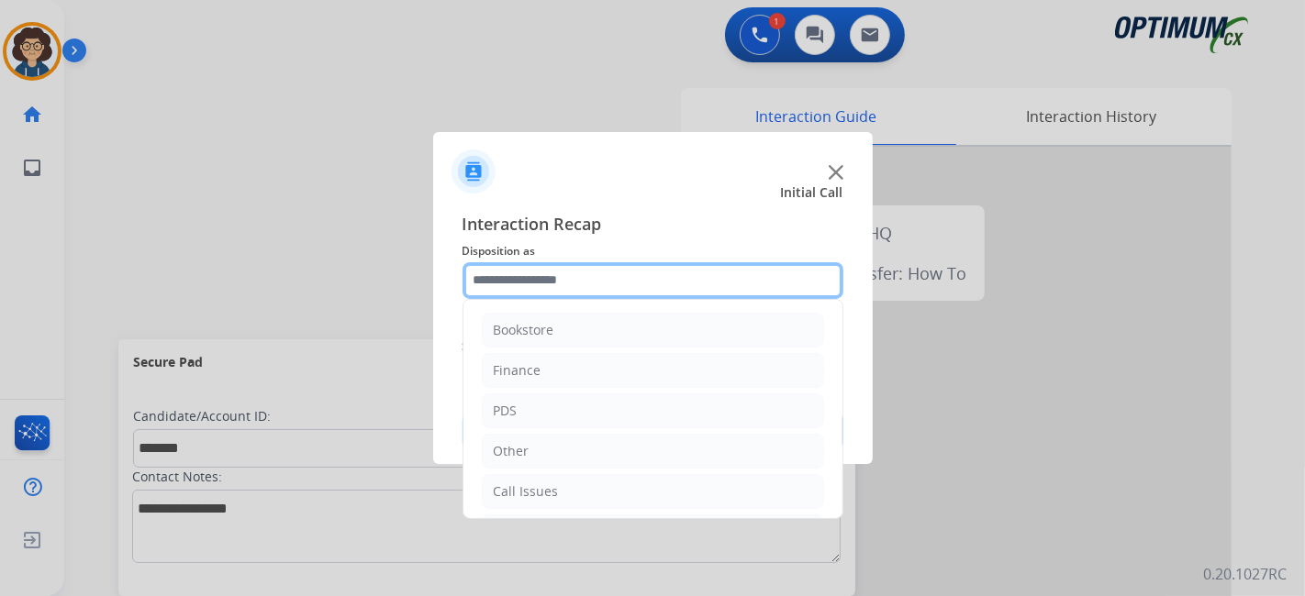
click at [628, 284] on input "text" at bounding box center [652, 280] width 381 height 37
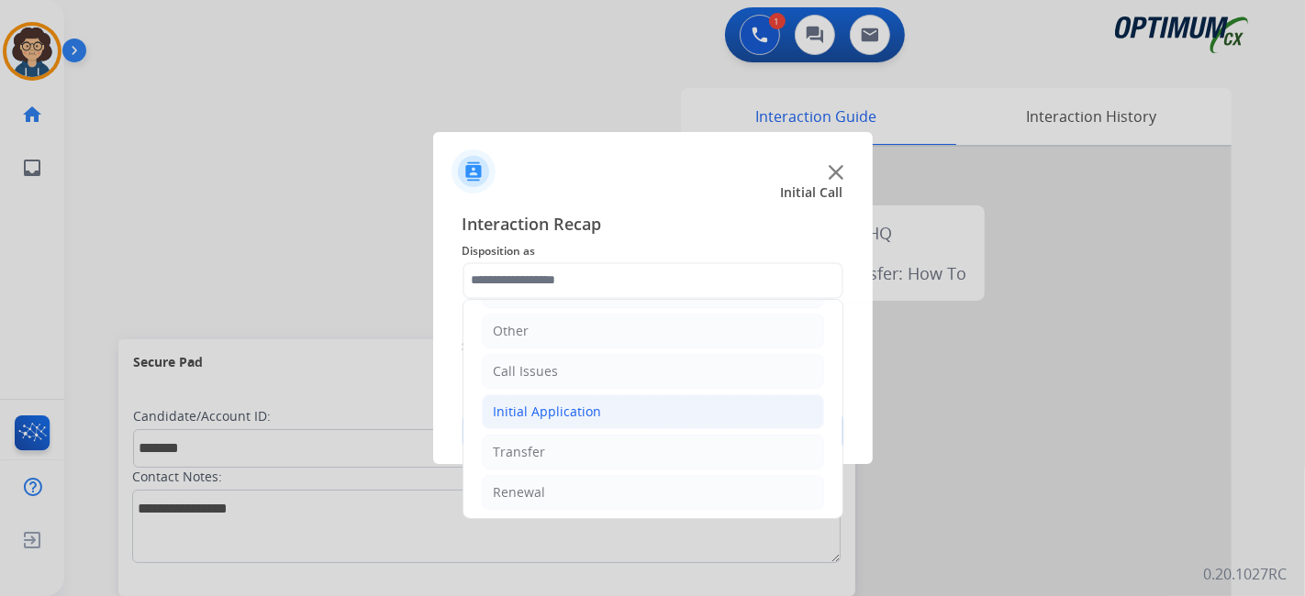
click at [624, 417] on li "Initial Application" at bounding box center [653, 412] width 342 height 35
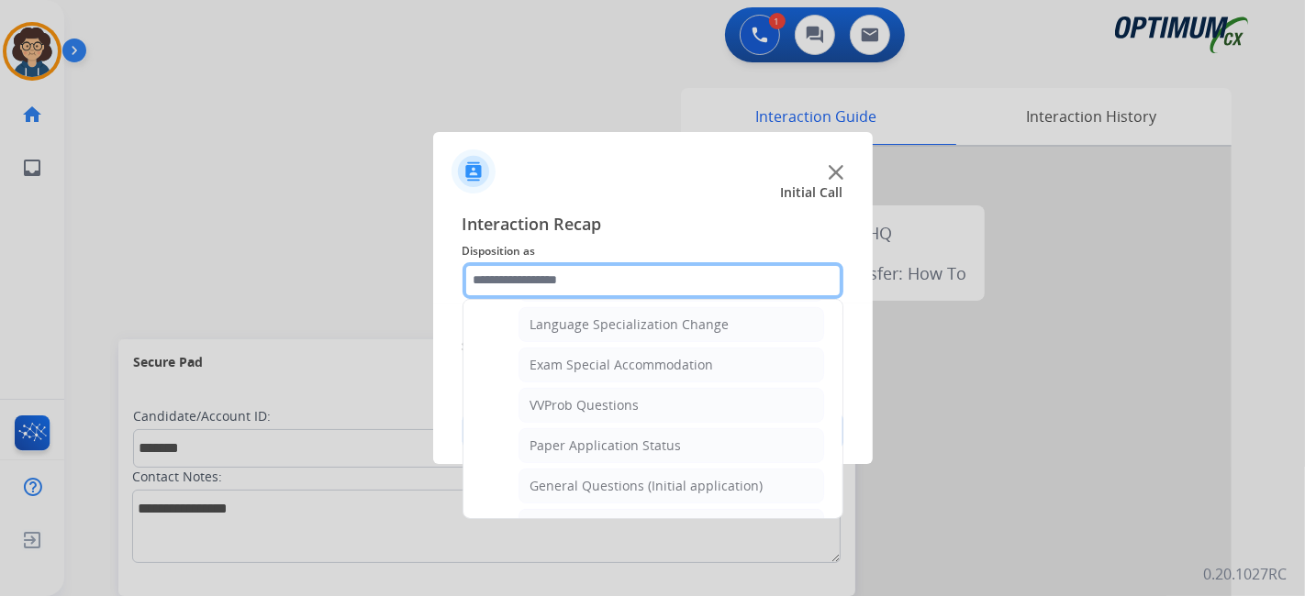
scroll to position [925, 0]
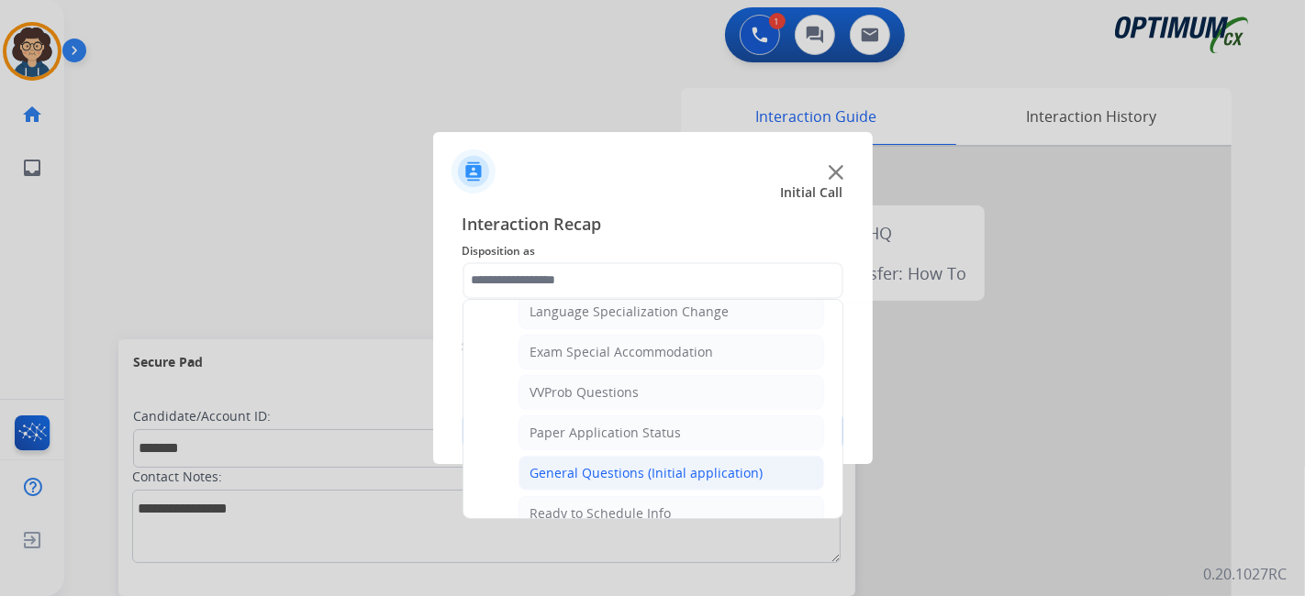
click at [716, 464] on div "General Questions (Initial application)" at bounding box center [646, 473] width 233 height 18
type input "**********"
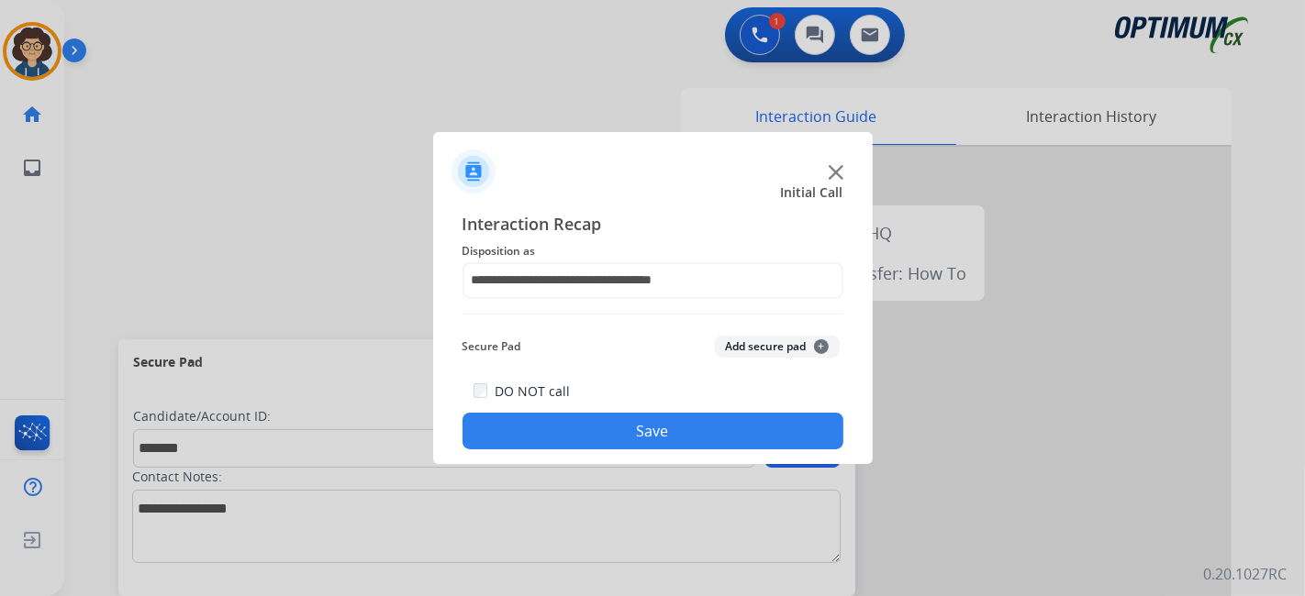
click at [759, 356] on button "Add secure pad +" at bounding box center [777, 347] width 125 height 22
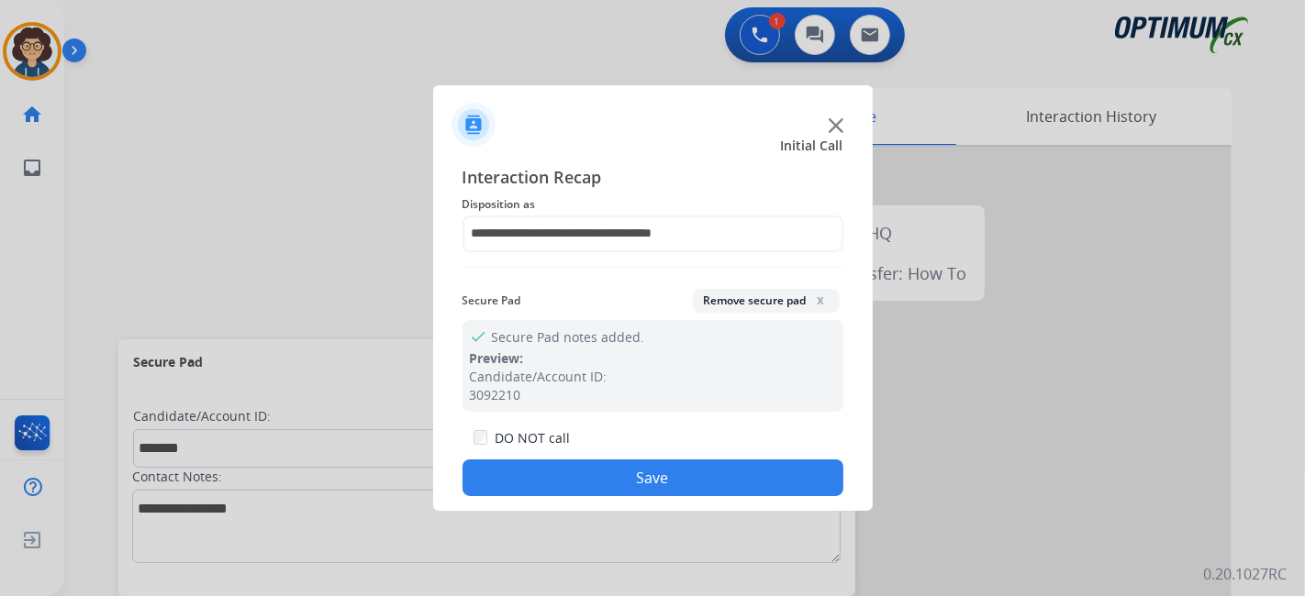
drag, startPoint x: 674, startPoint y: 479, endPoint x: 626, endPoint y: 395, distance: 96.6
click at [673, 479] on button "Save" at bounding box center [652, 478] width 381 height 37
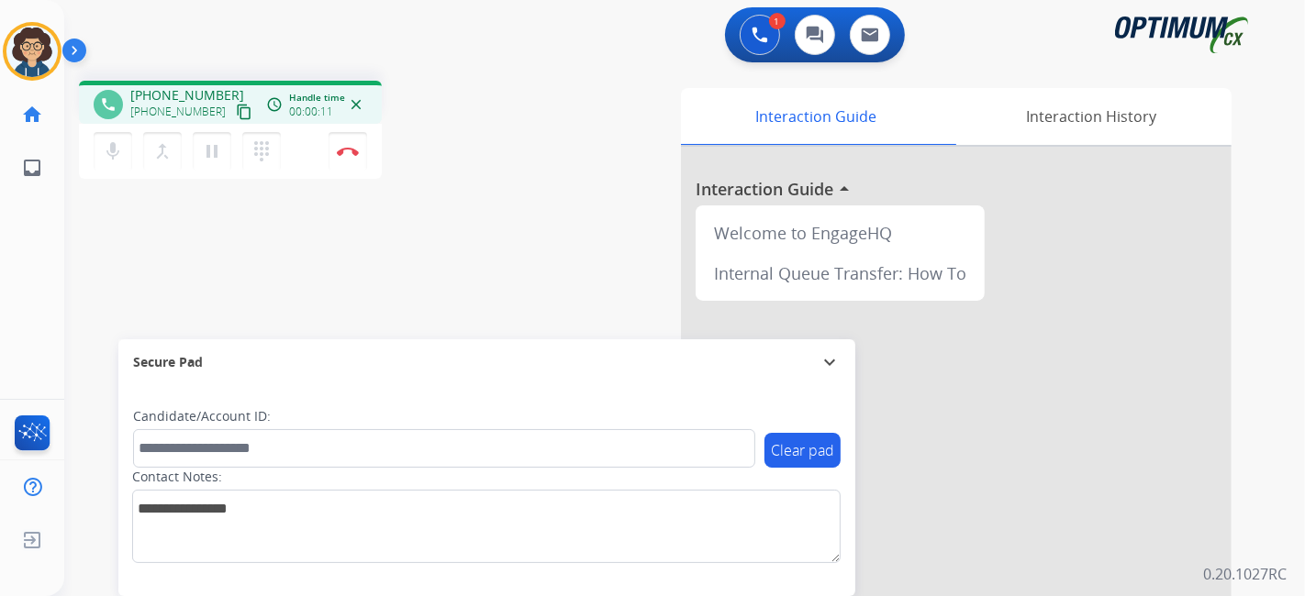
click at [236, 114] on mat-icon "content_copy" at bounding box center [244, 112] width 17 height 17
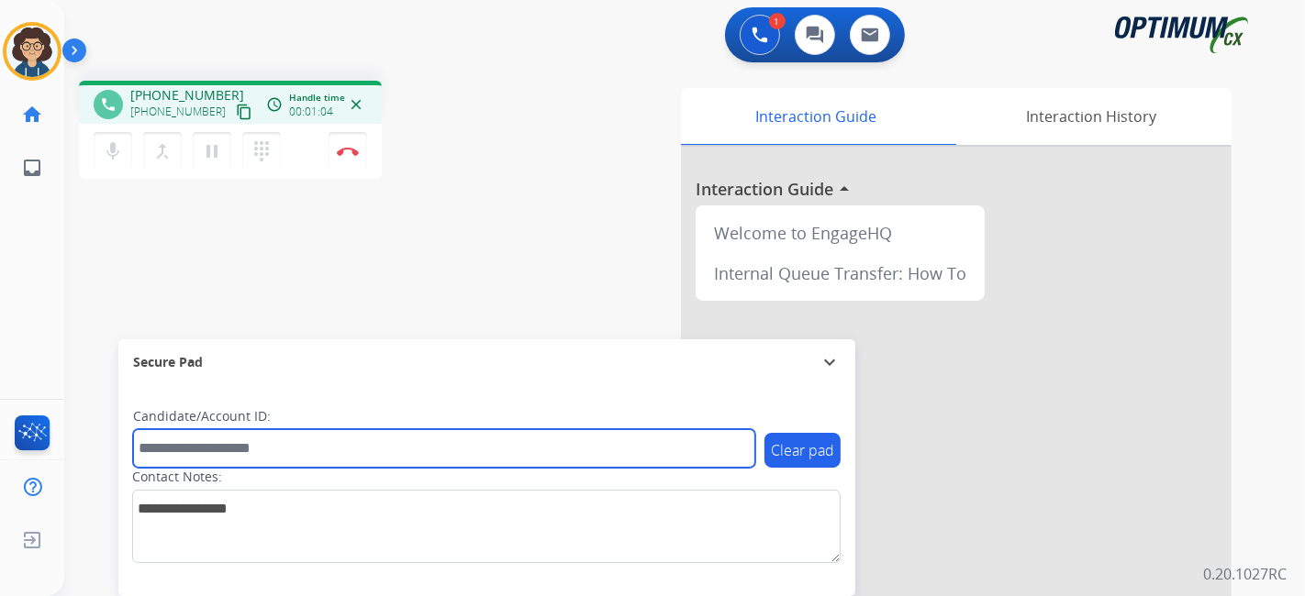
click at [293, 454] on input "text" at bounding box center [444, 448] width 622 height 39
paste input "*********"
type input "*********"
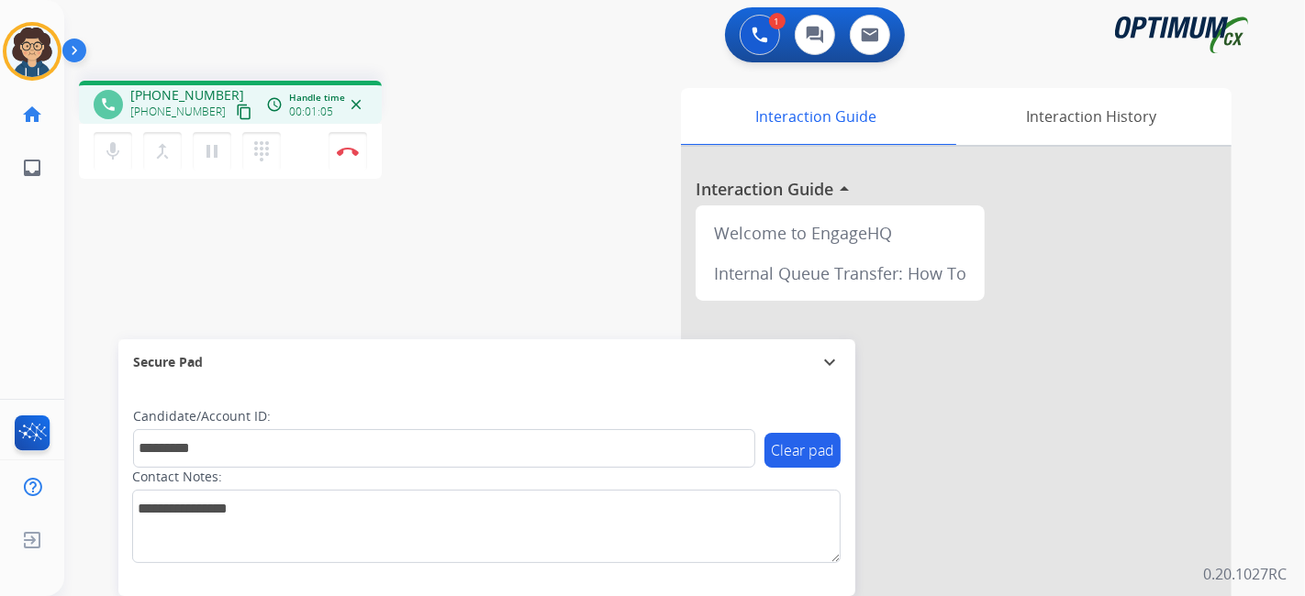
click at [422, 278] on div "phone +12318435901 +12318435901 content_copy access_time Call metrics Queue 00:…" at bounding box center [662, 448] width 1196 height 765
click at [210, 160] on mat-icon "pause" at bounding box center [212, 151] width 22 height 22
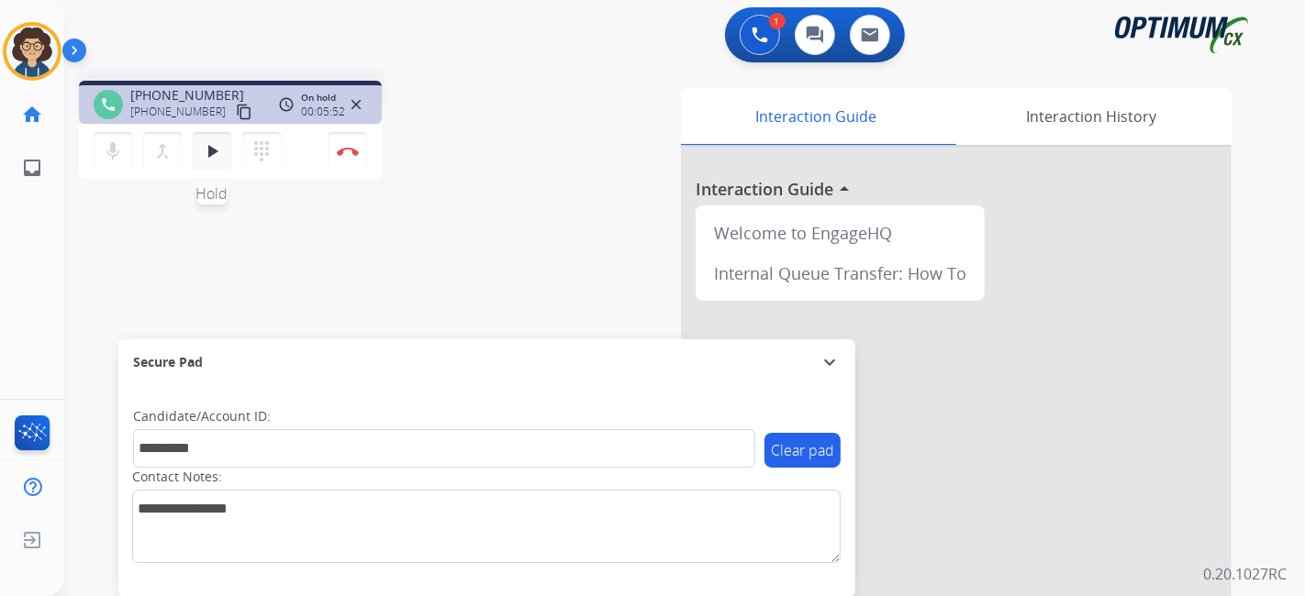
click at [215, 162] on button "play_arrow Hold" at bounding box center [212, 151] width 39 height 39
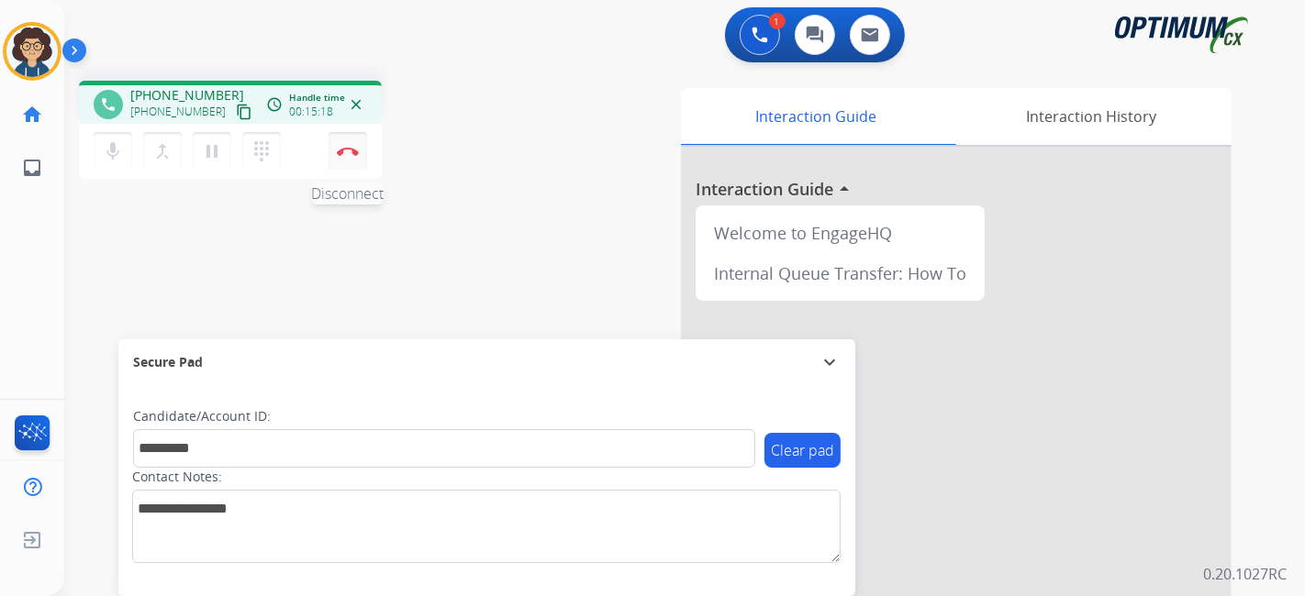
click at [352, 150] on img at bounding box center [348, 151] width 22 height 9
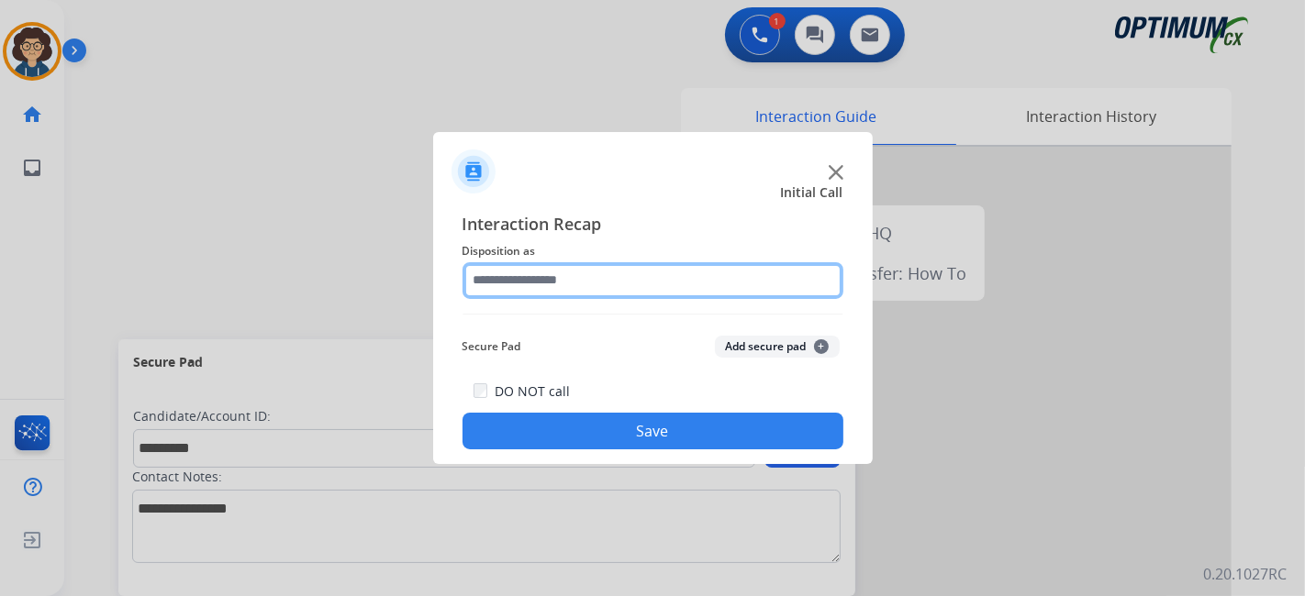
click at [661, 273] on input "text" at bounding box center [652, 280] width 381 height 37
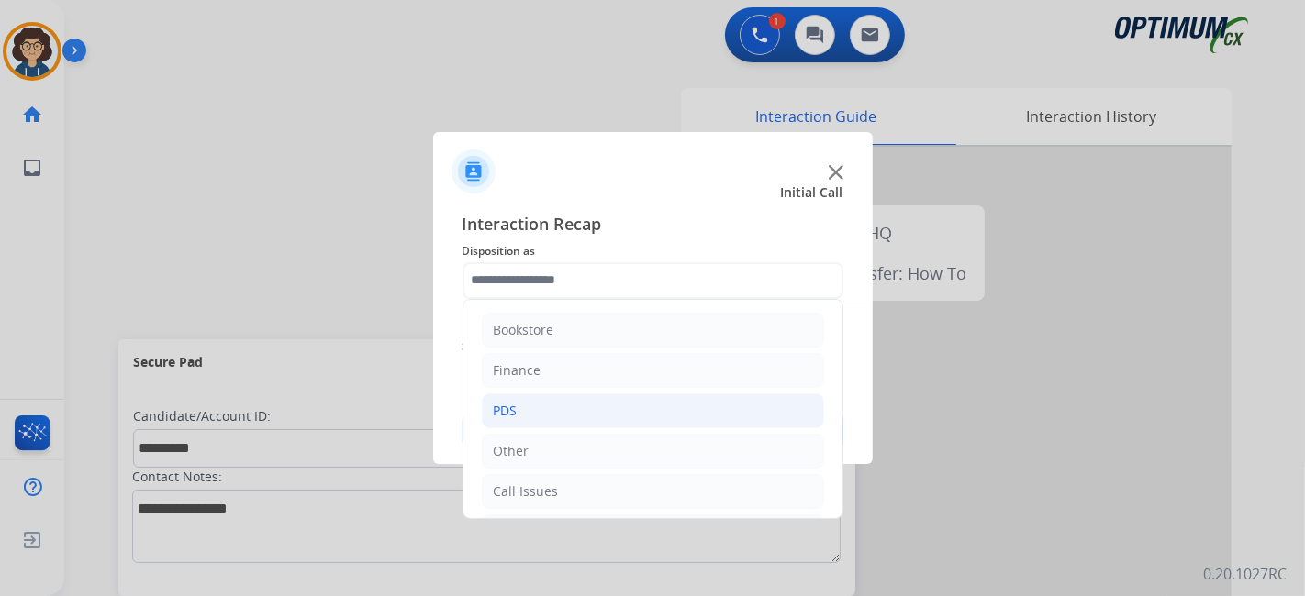
click at [597, 410] on li "PDS" at bounding box center [653, 411] width 342 height 35
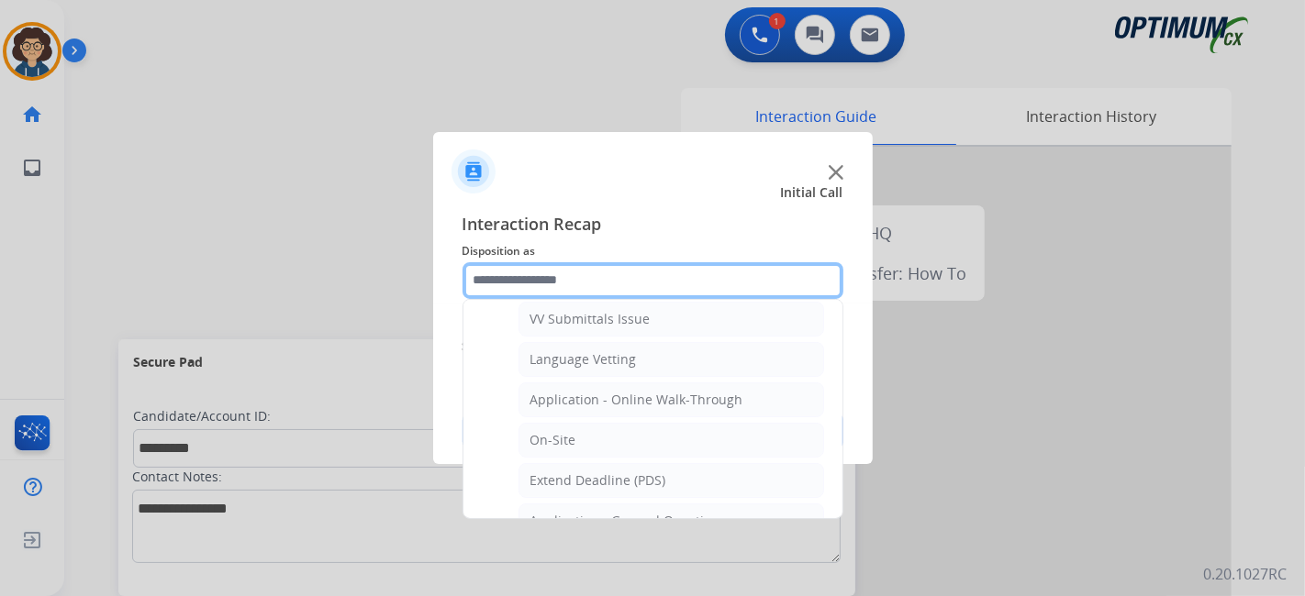
scroll to position [381, 0]
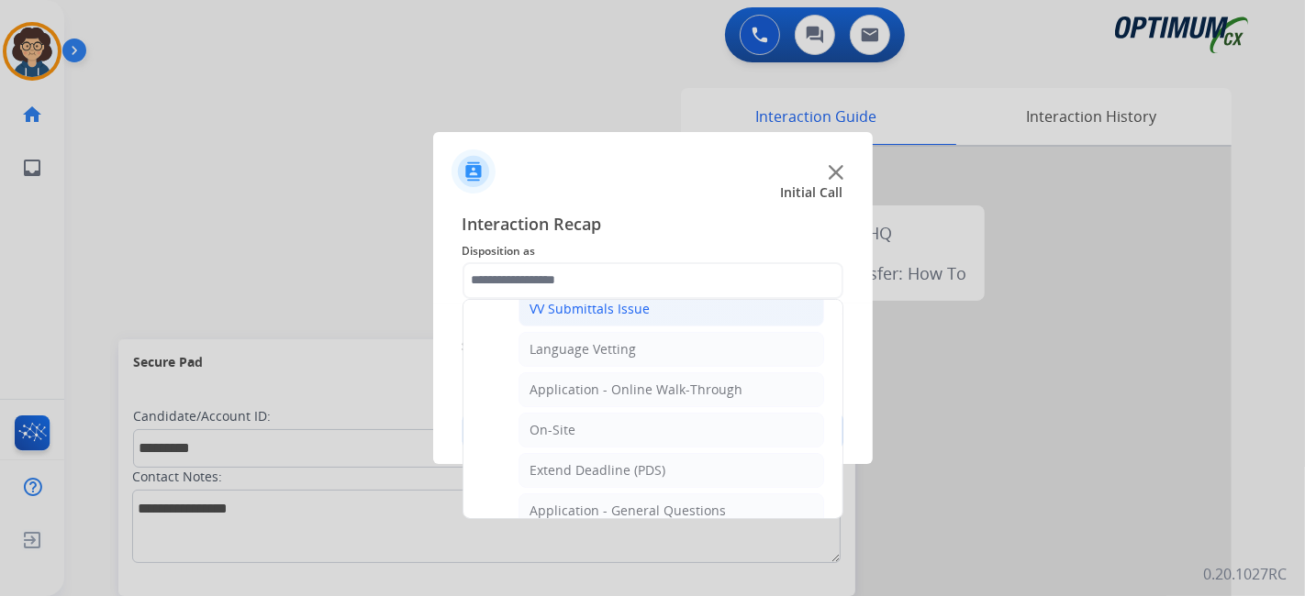
click at [719, 308] on li "VV Submittals Issue" at bounding box center [671, 309] width 306 height 35
type input "**********"
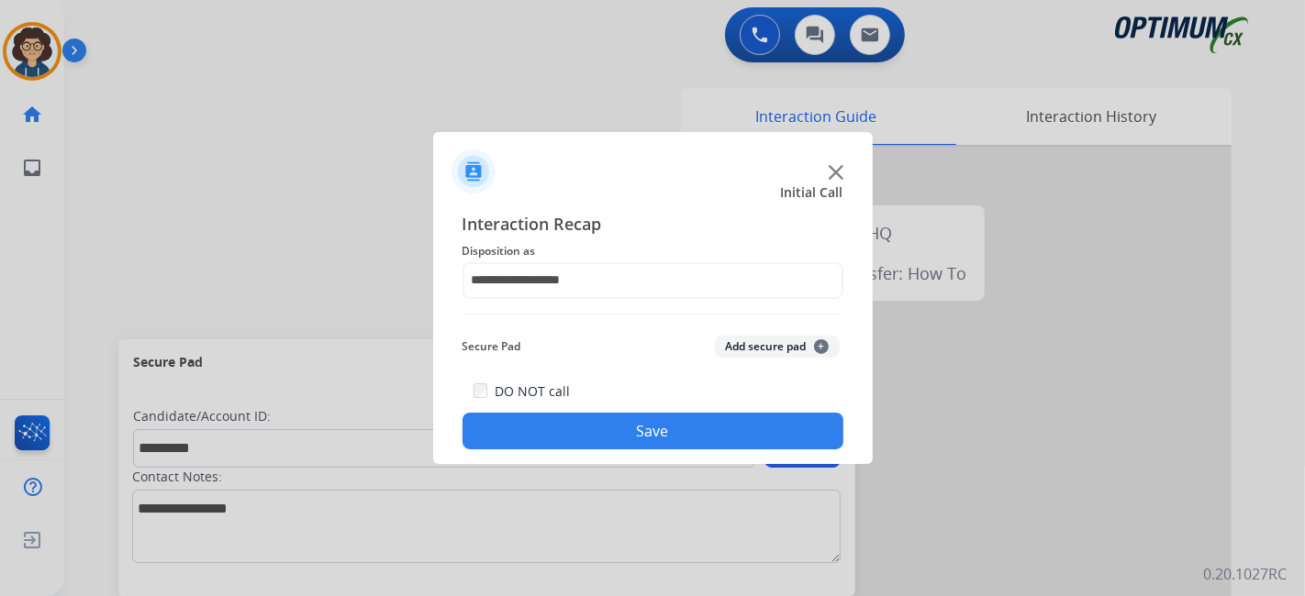
drag, startPoint x: 751, startPoint y: 340, endPoint x: 736, endPoint y: 420, distance: 81.3
click at [752, 340] on button "Add secure pad +" at bounding box center [777, 347] width 125 height 22
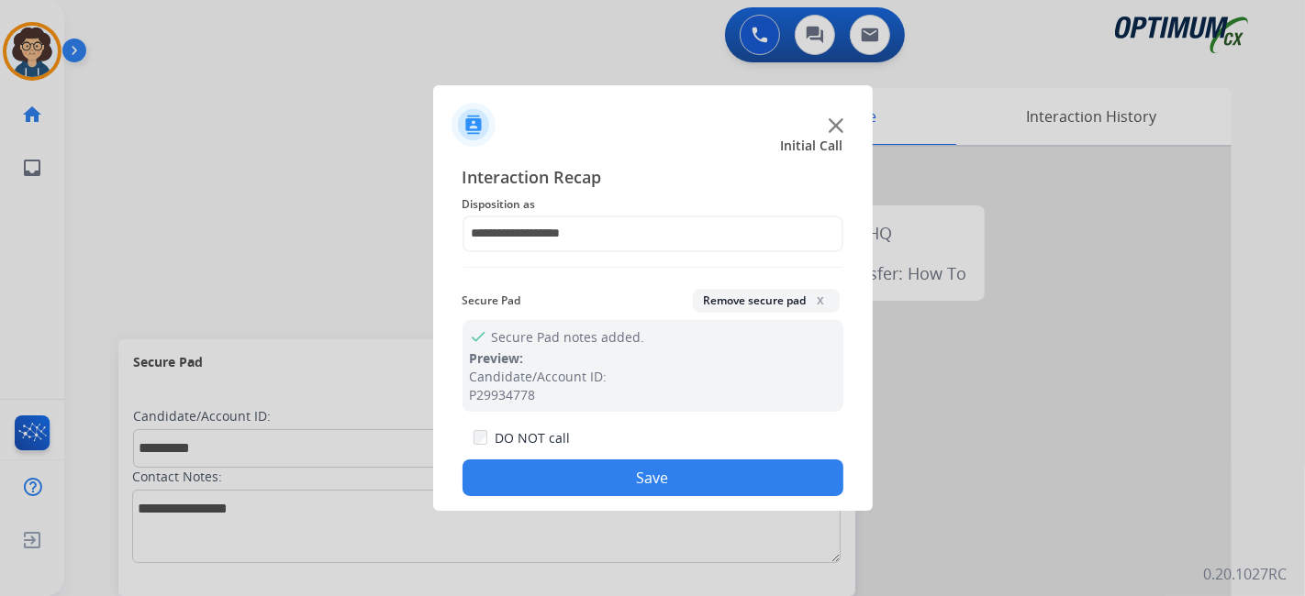
click at [690, 488] on button "Save" at bounding box center [652, 478] width 381 height 37
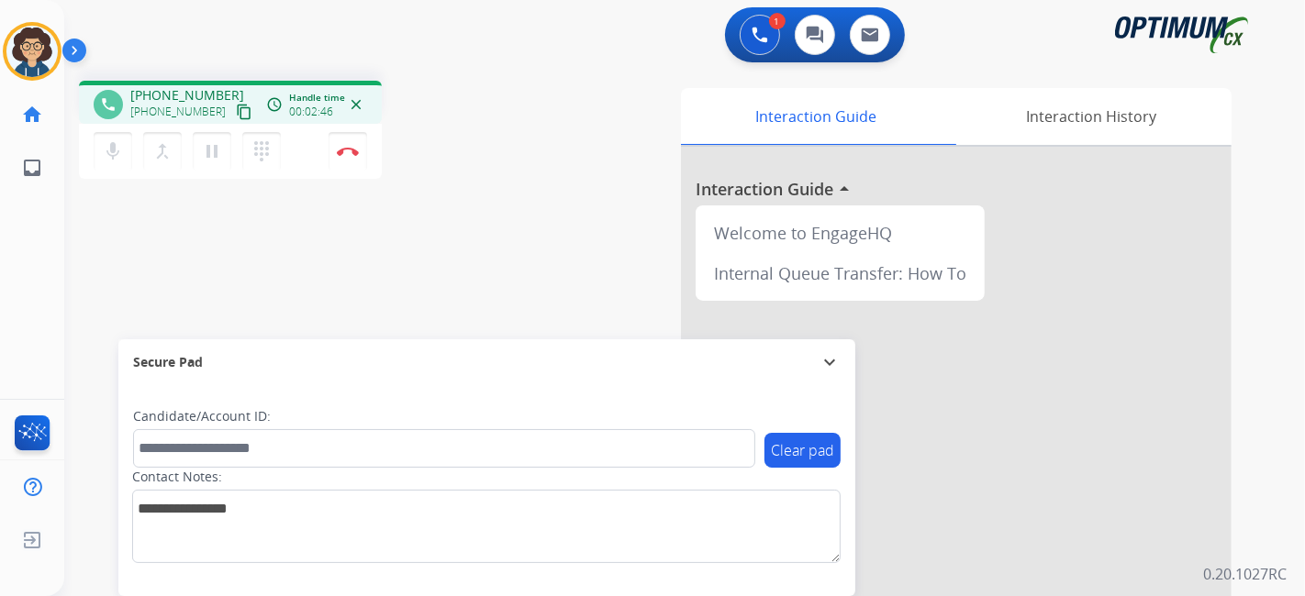
click at [501, 250] on div "phone +19064823663 +19064823663 content_copy access_time Call metrics Queue 00:…" at bounding box center [662, 448] width 1196 height 765
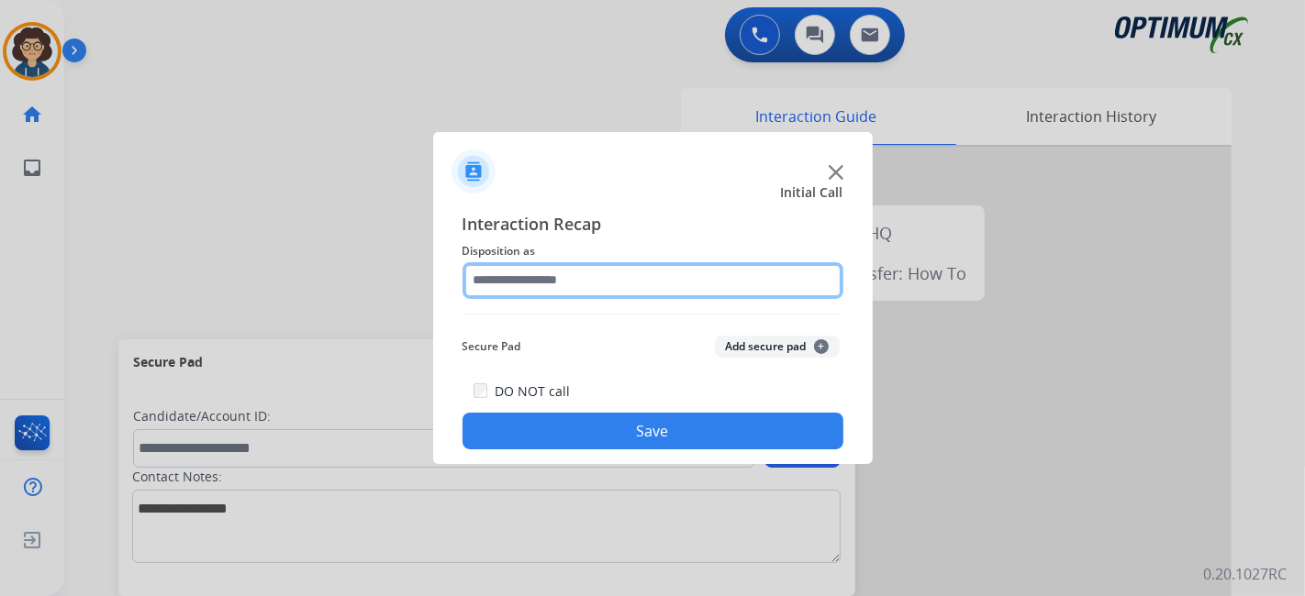
click at [688, 285] on input "text" at bounding box center [652, 280] width 381 height 37
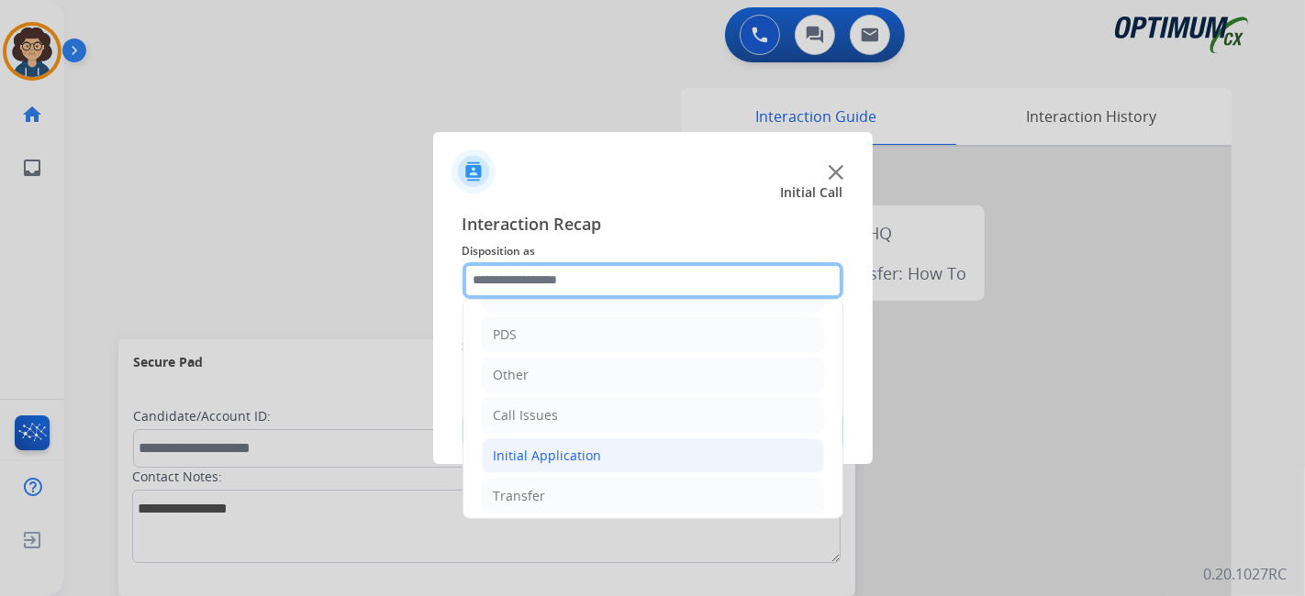
scroll to position [120, 0]
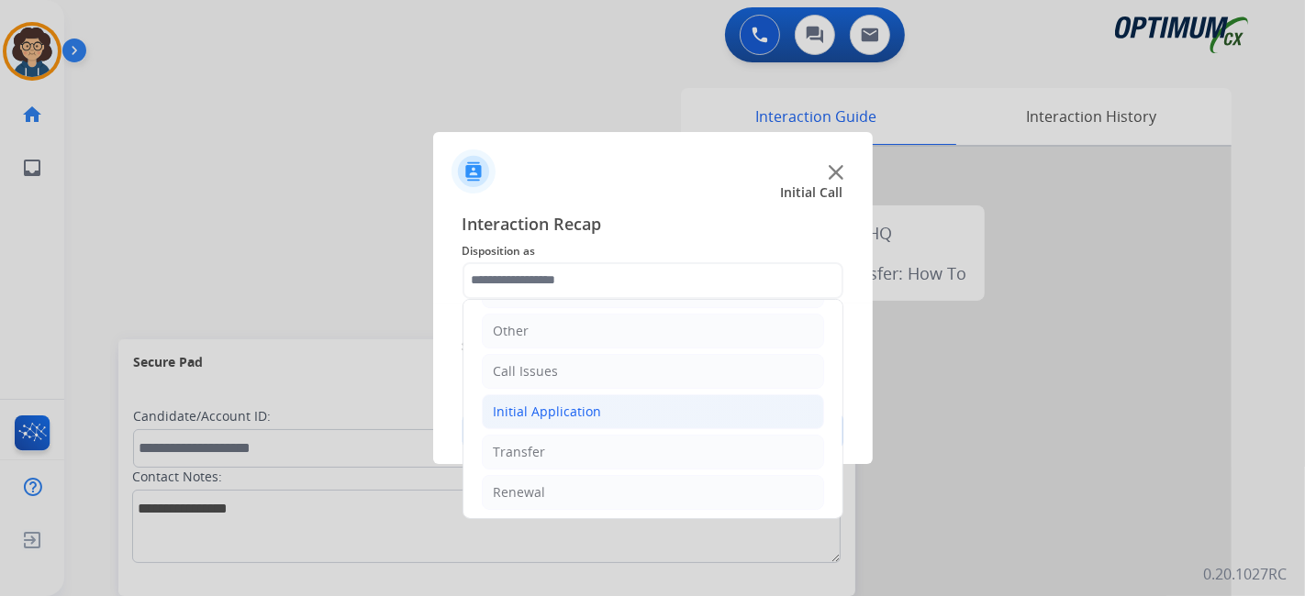
click at [677, 415] on li "Initial Application" at bounding box center [653, 412] width 342 height 35
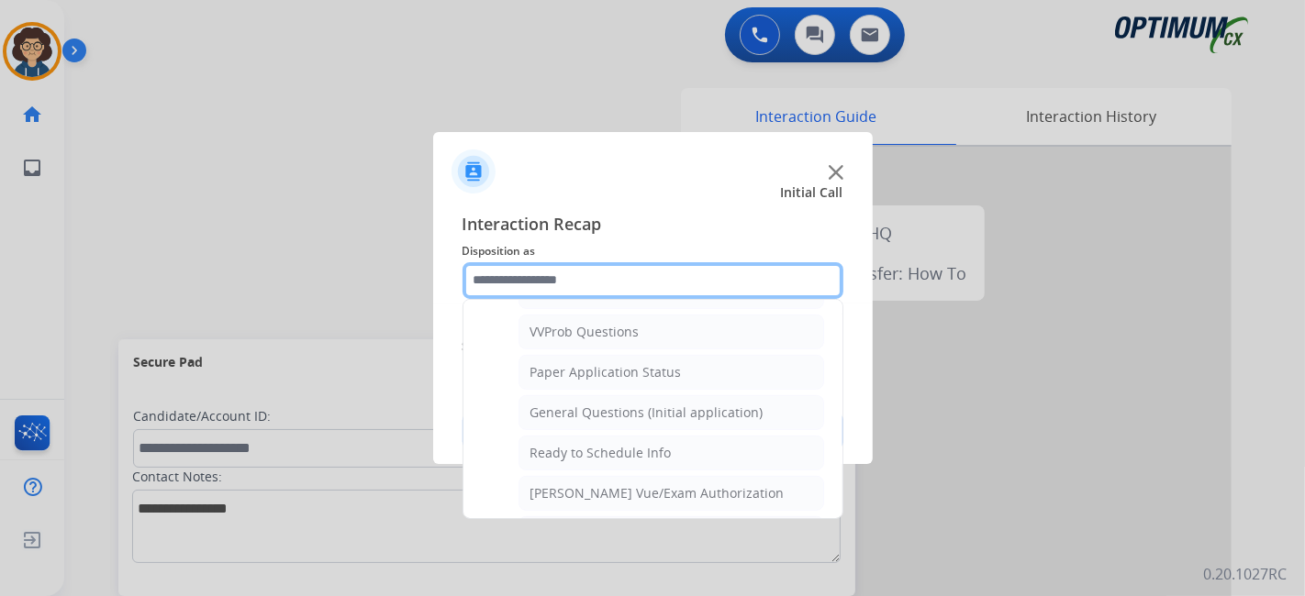
scroll to position [998, 0]
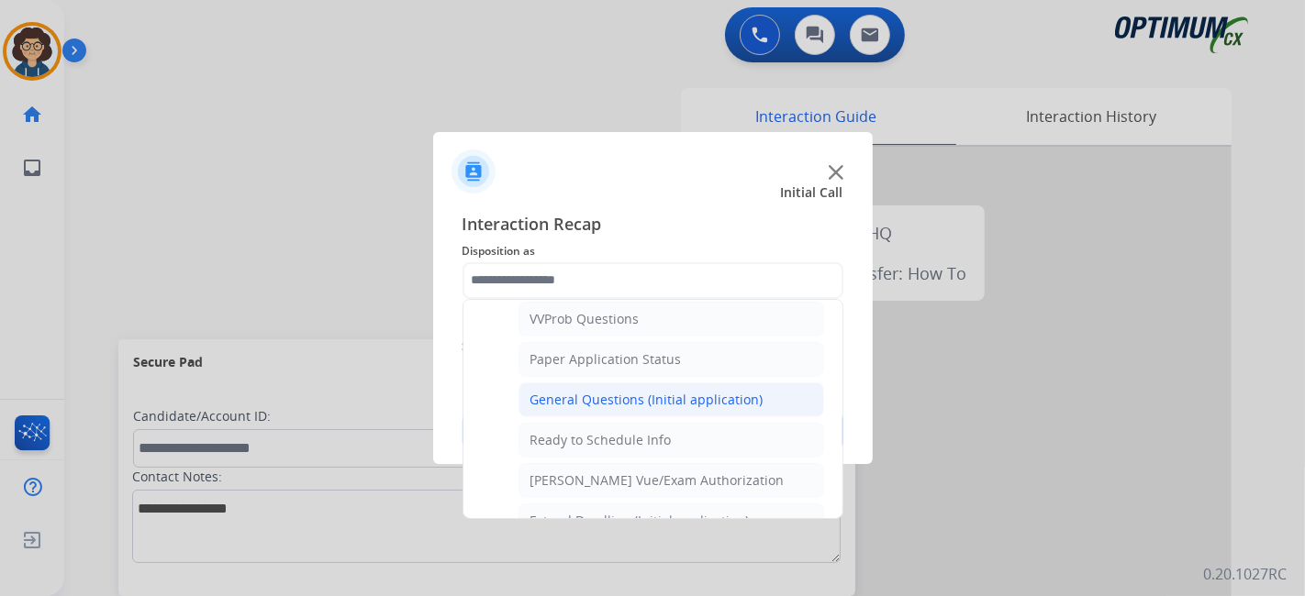
click at [735, 396] on li "General Questions (Initial application)" at bounding box center [671, 400] width 306 height 35
type input "**********"
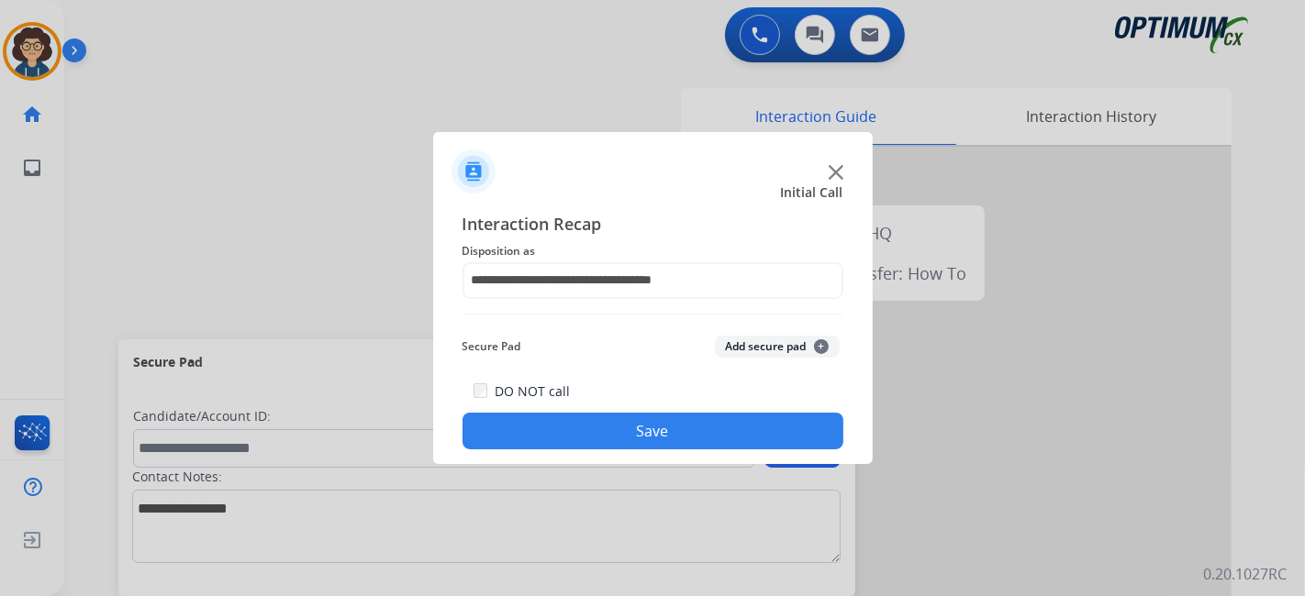
click at [666, 418] on button "Save" at bounding box center [652, 431] width 381 height 37
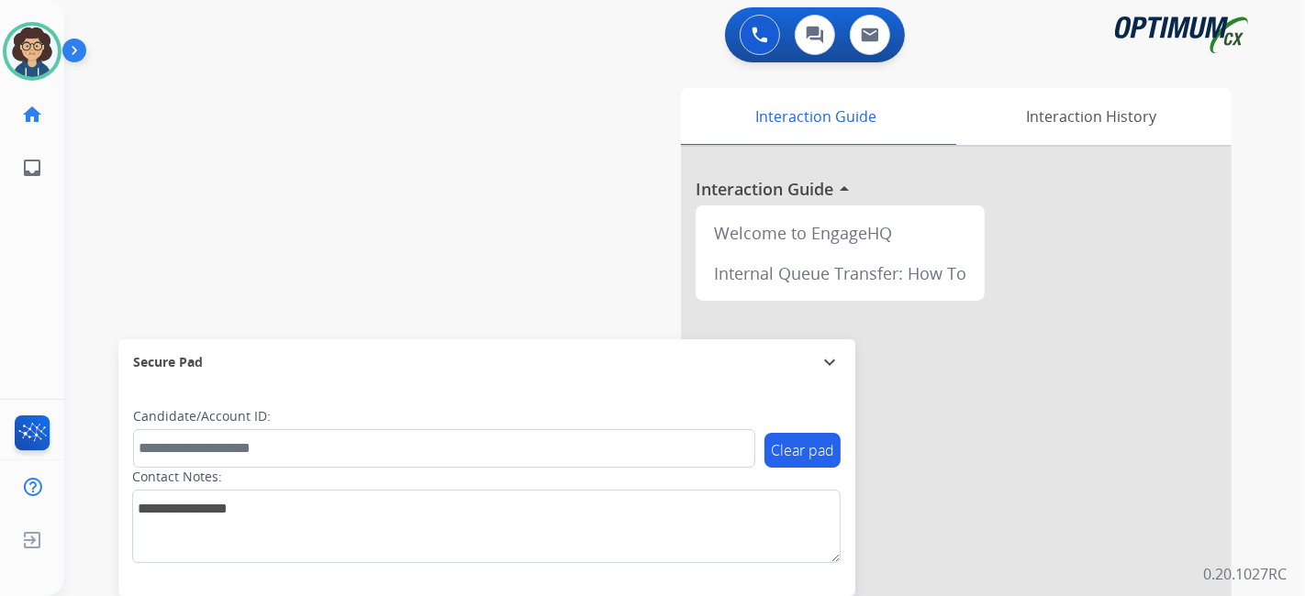
click at [441, 127] on div "swap_horiz Break voice bridge close_fullscreen Connect 3-Way Call merge_type Se…" at bounding box center [662, 448] width 1196 height 765
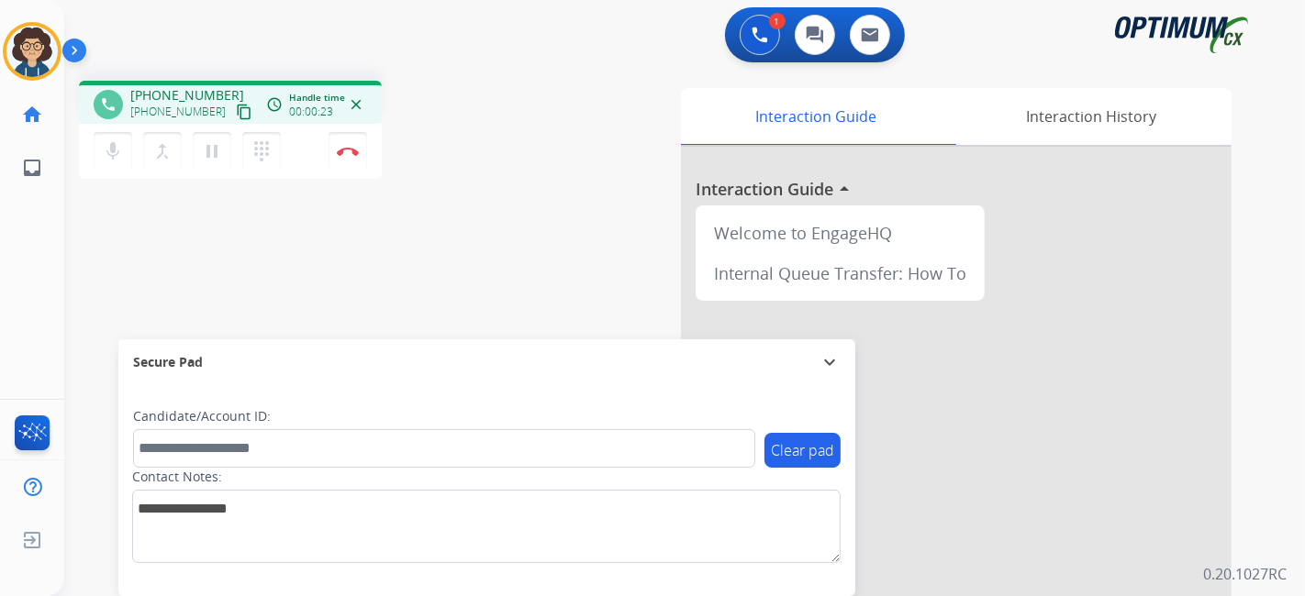
click at [236, 108] on mat-icon "content_copy" at bounding box center [244, 112] width 17 height 17
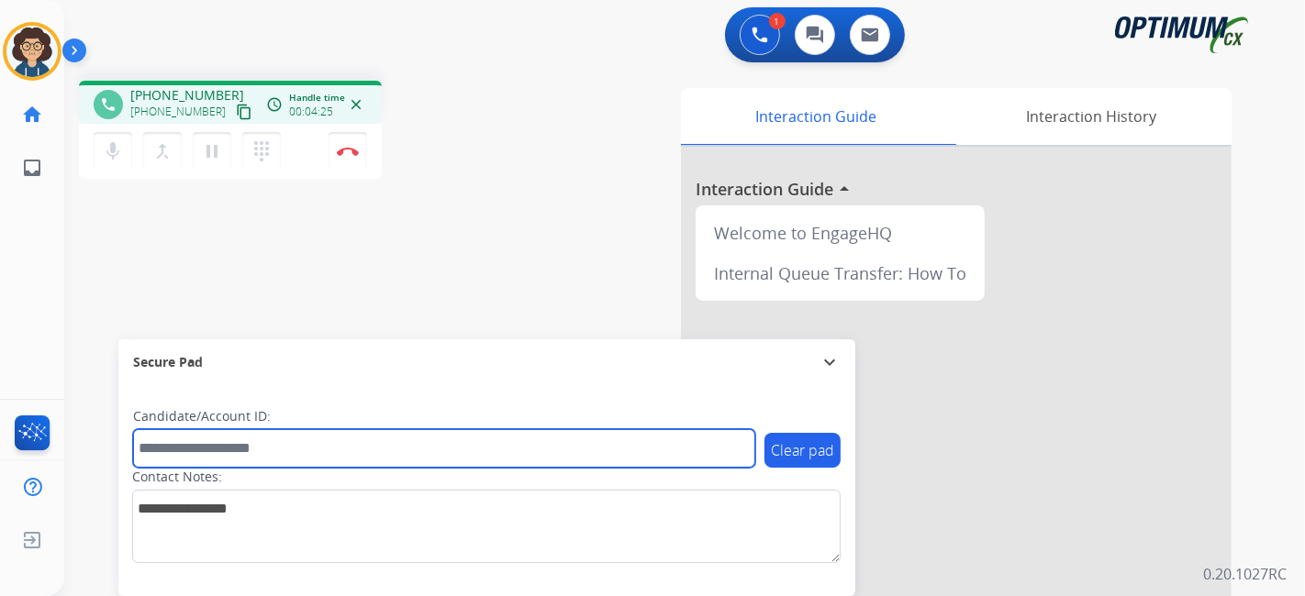
click at [339, 436] on input "text" at bounding box center [444, 448] width 622 height 39
paste input "*******"
type input "*******"
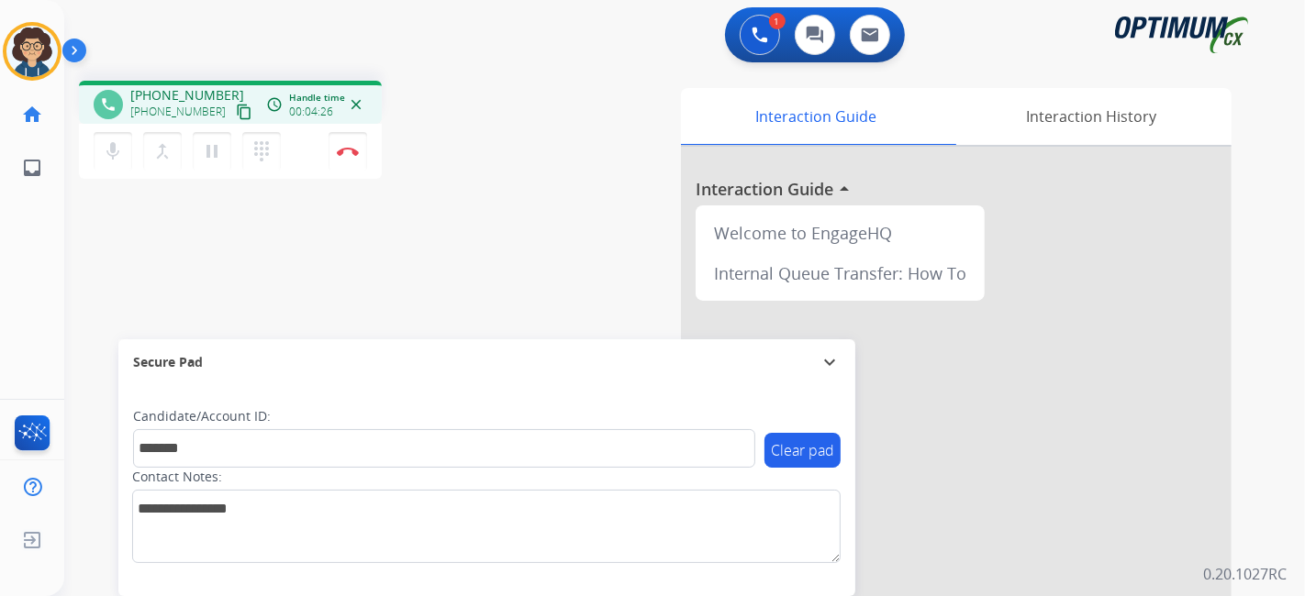
click at [456, 294] on div "phone +17734903272 +17734903272 content_copy access_time Call metrics Queue 00:…" at bounding box center [662, 448] width 1196 height 765
click at [352, 138] on button "Disconnect" at bounding box center [347, 151] width 39 height 39
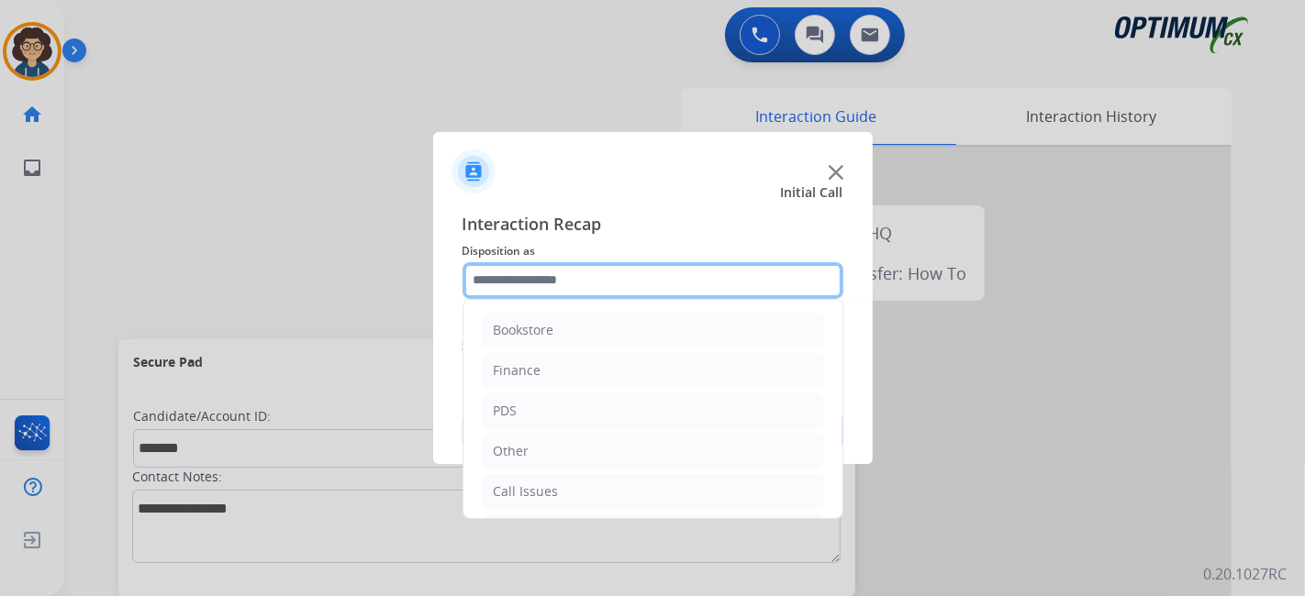
click at [644, 293] on input "text" at bounding box center [652, 280] width 381 height 37
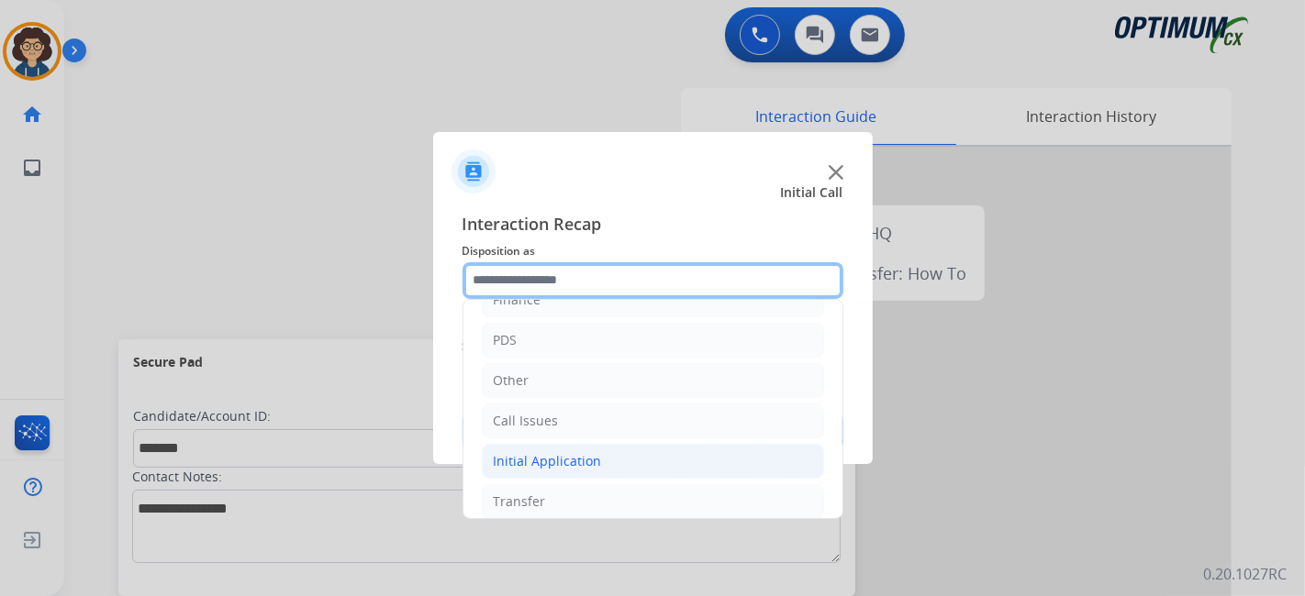
scroll to position [120, 0]
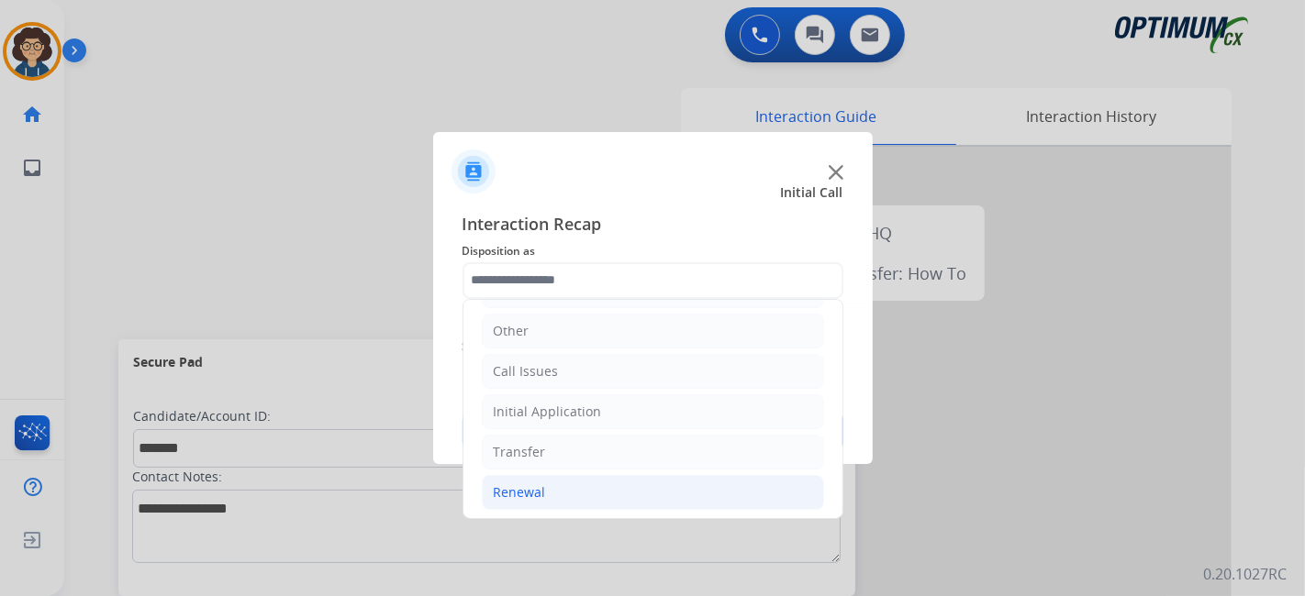
click at [672, 490] on li "Renewal" at bounding box center [653, 492] width 342 height 35
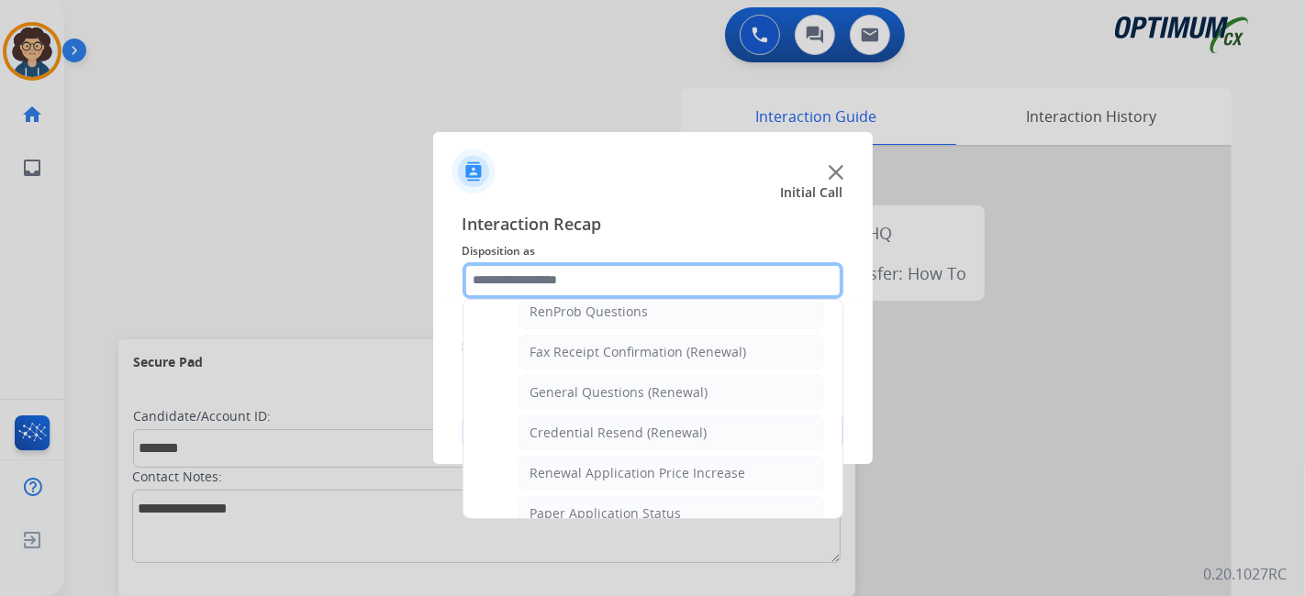
scroll to position [461, 0]
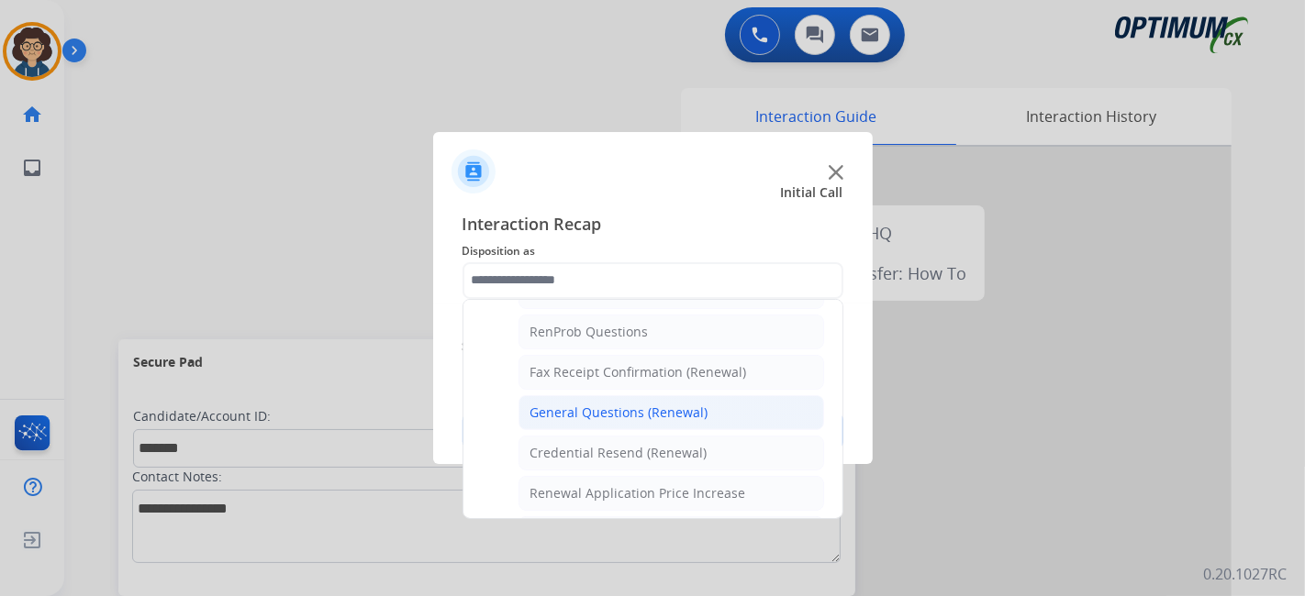
click at [692, 404] on div "General Questions (Renewal)" at bounding box center [619, 413] width 178 height 18
type input "**********"
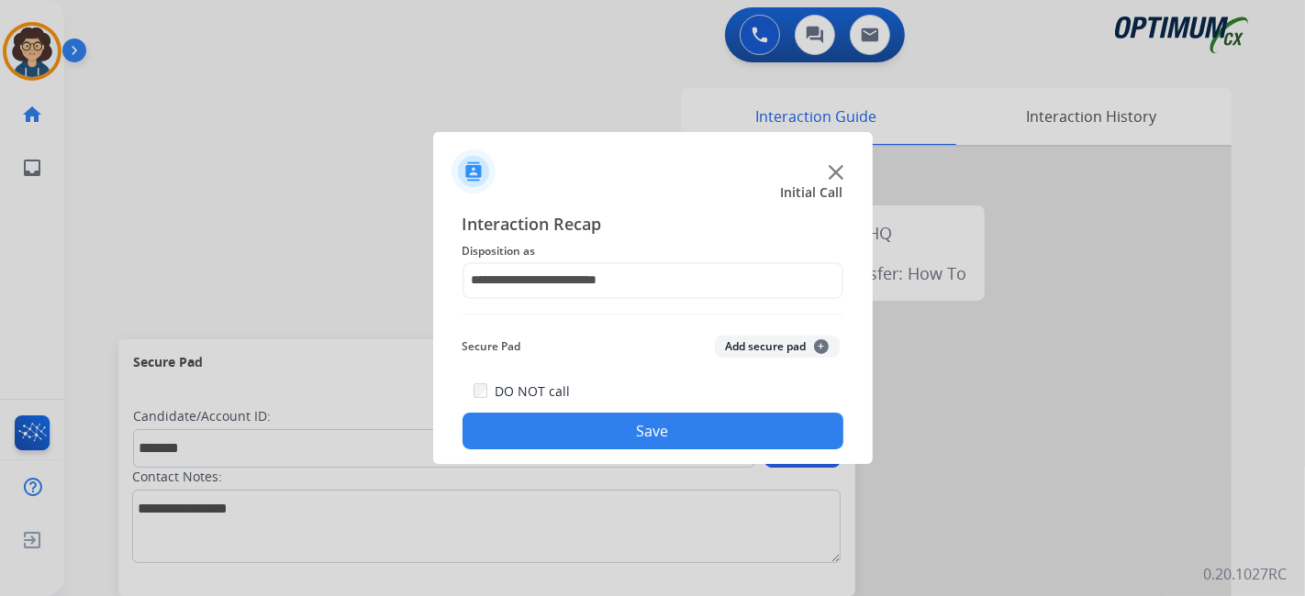
click at [760, 340] on button "Add secure pad +" at bounding box center [777, 347] width 125 height 22
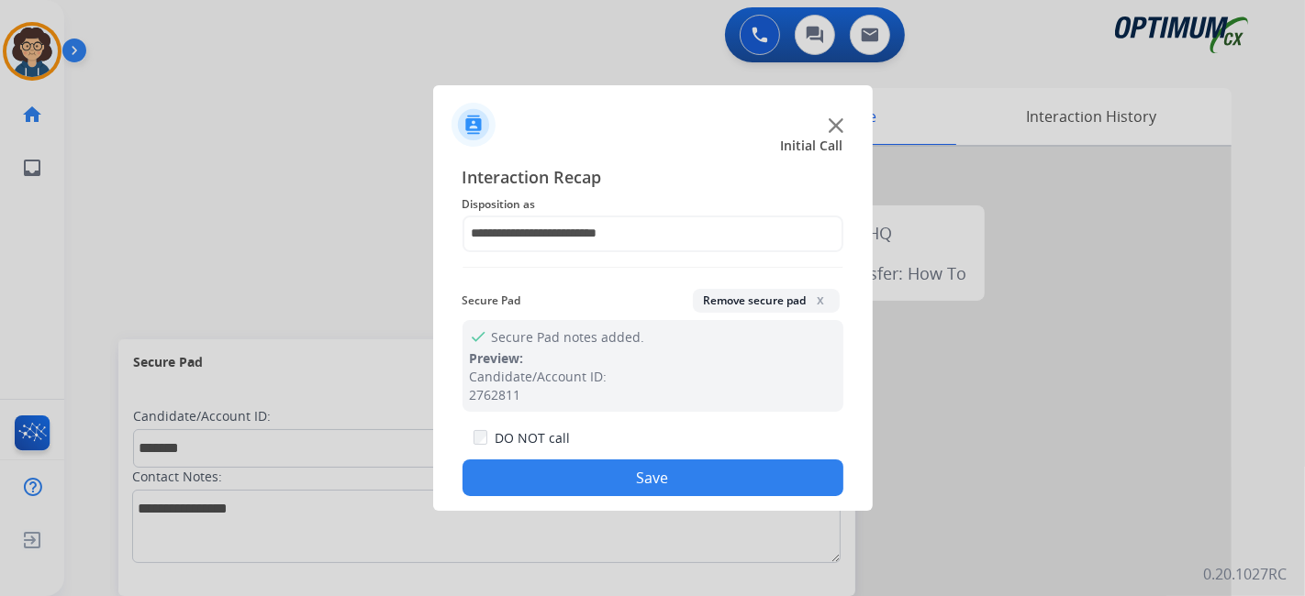
click at [650, 487] on button "Save" at bounding box center [652, 478] width 381 height 37
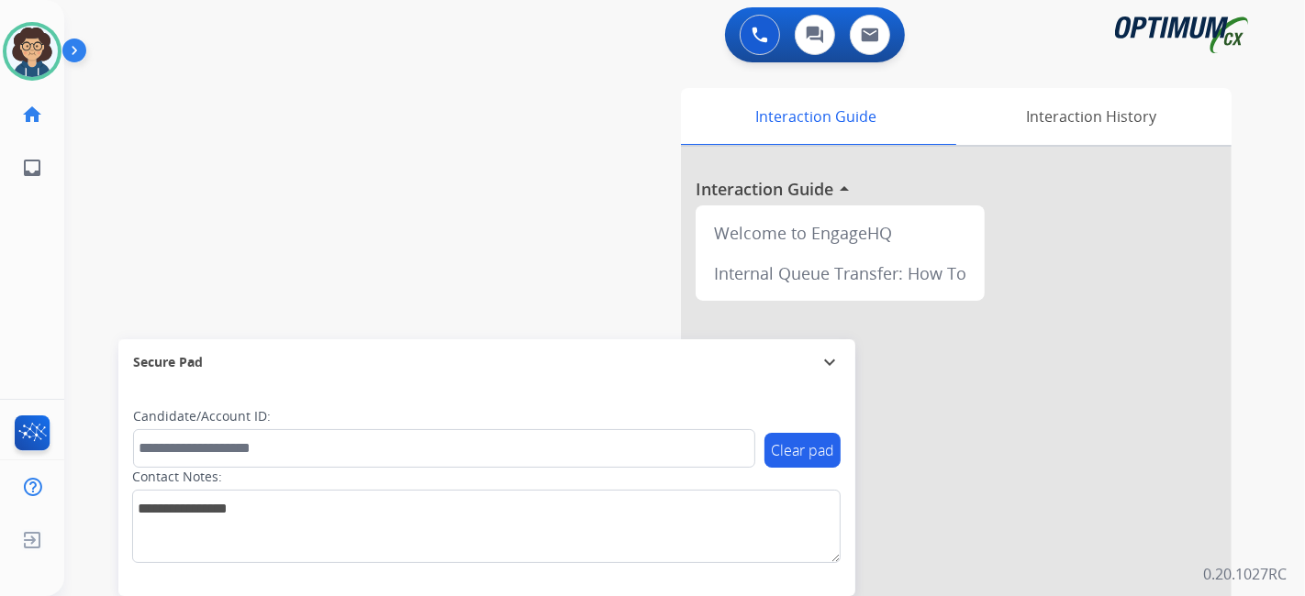
click at [473, 227] on div "swap_horiz Break voice bridge close_fullscreen Connect 3-Way Call merge_type Se…" at bounding box center [662, 448] width 1196 height 765
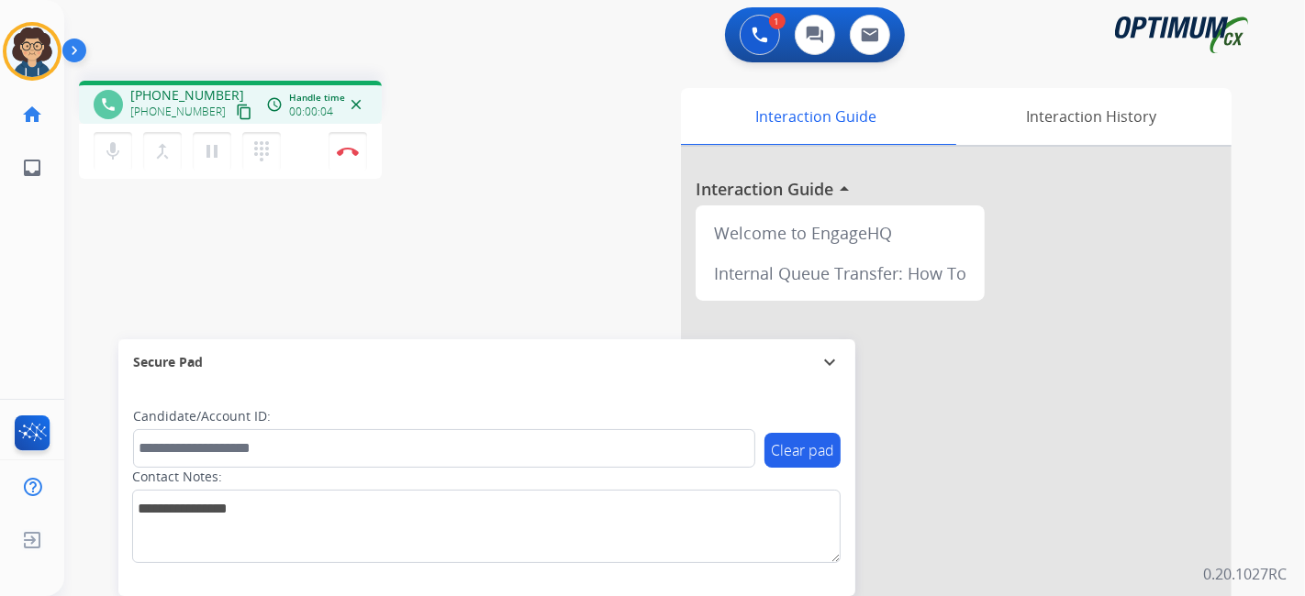
click at [236, 108] on mat-icon "content_copy" at bounding box center [244, 112] width 17 height 17
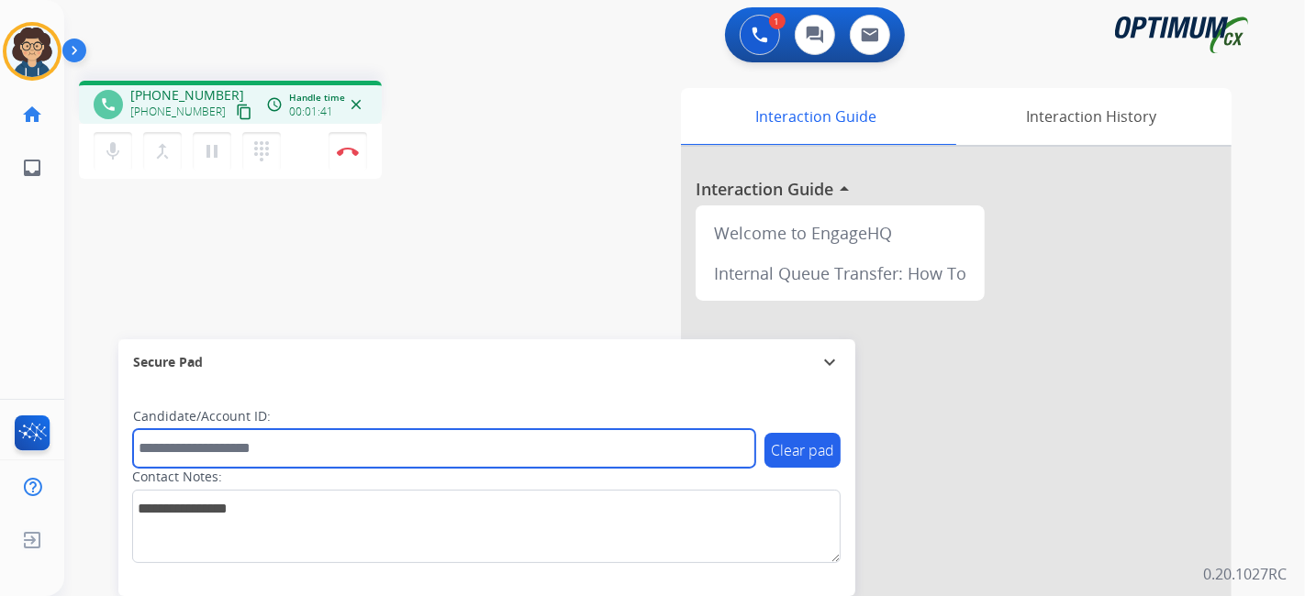
click at [294, 462] on input "text" at bounding box center [444, 448] width 622 height 39
paste input "*******"
type input "*******"
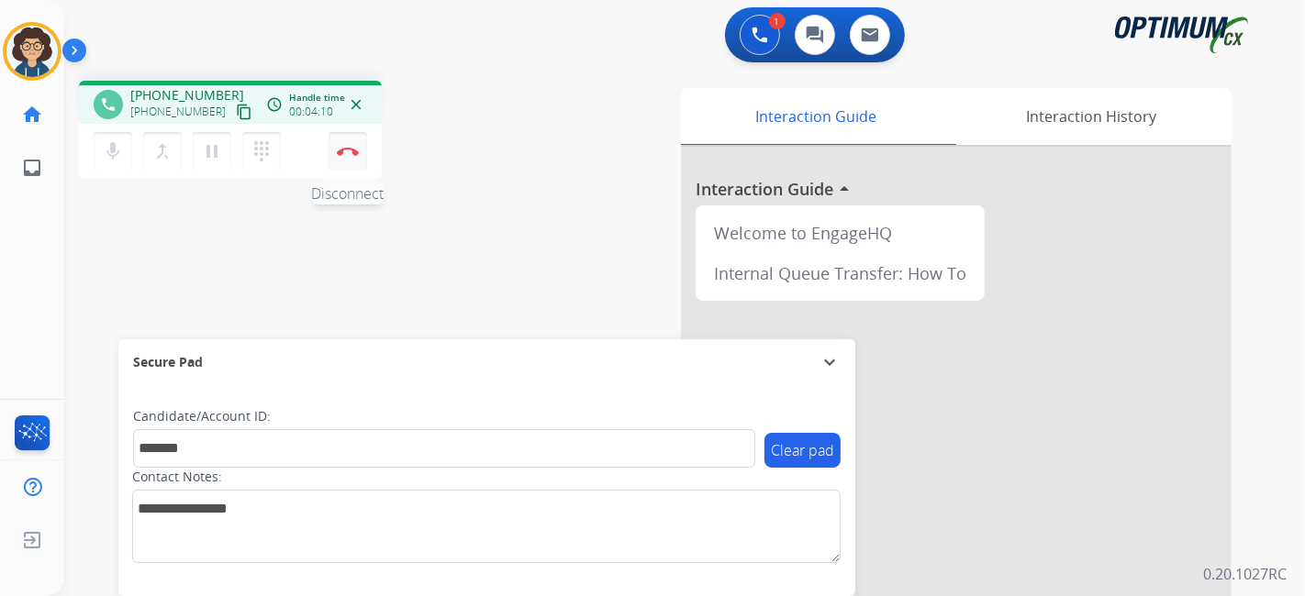
click at [341, 150] on img at bounding box center [348, 151] width 22 height 9
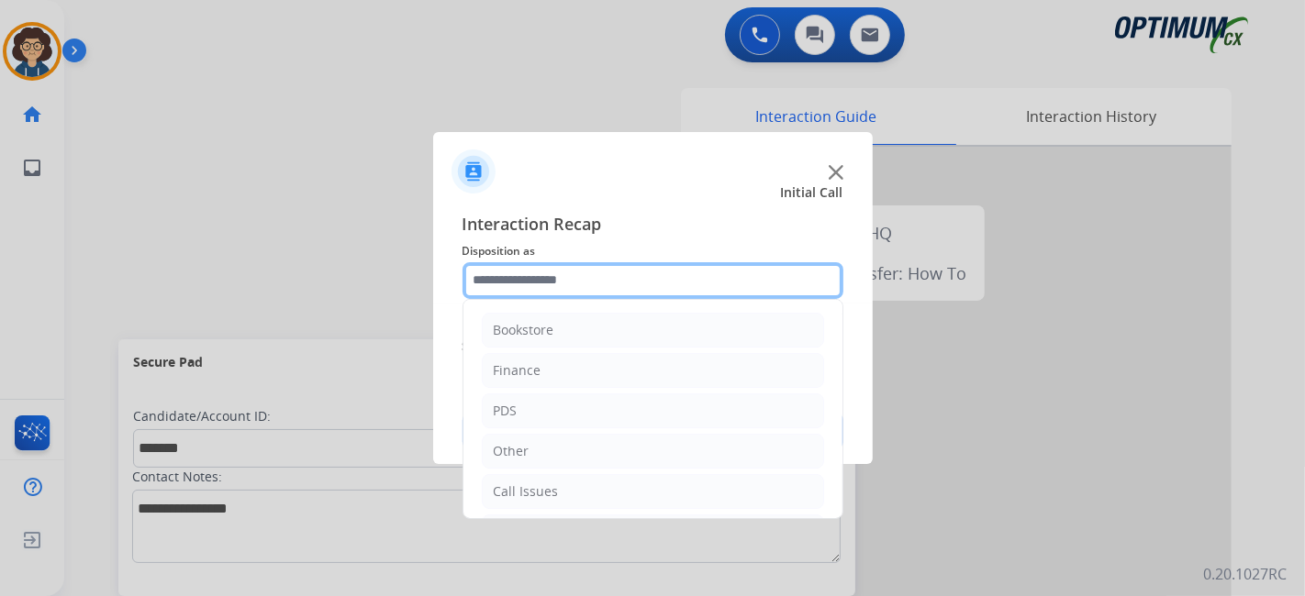
click at [643, 292] on input "text" at bounding box center [652, 280] width 381 height 37
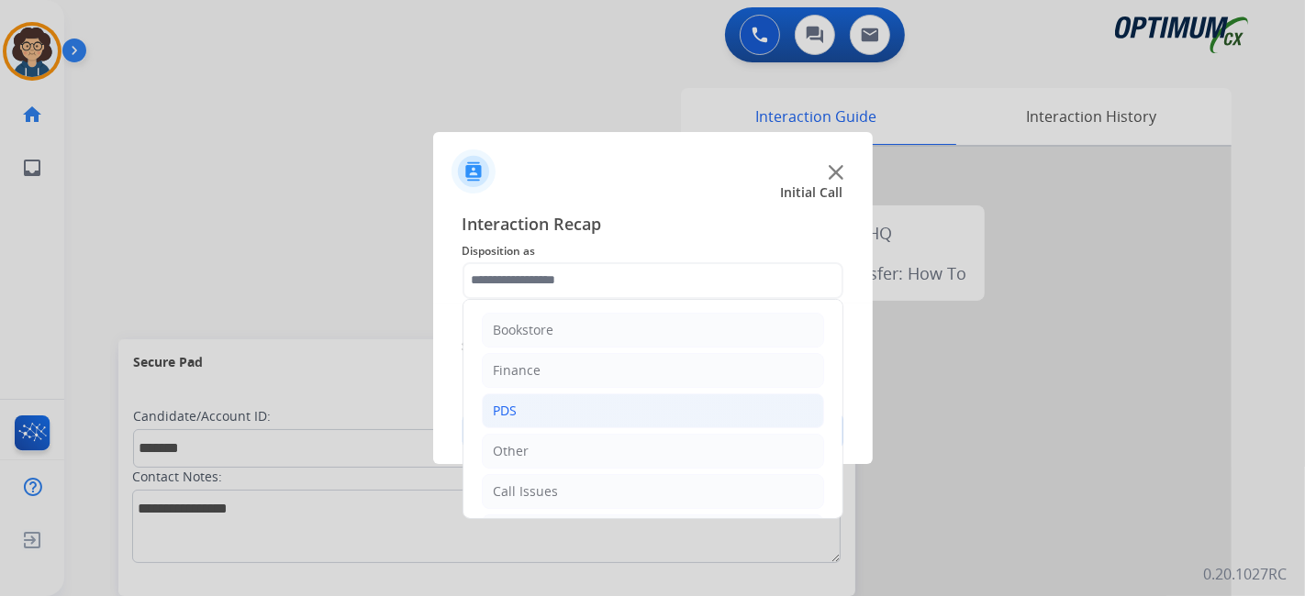
click at [583, 402] on li "PDS" at bounding box center [653, 411] width 342 height 35
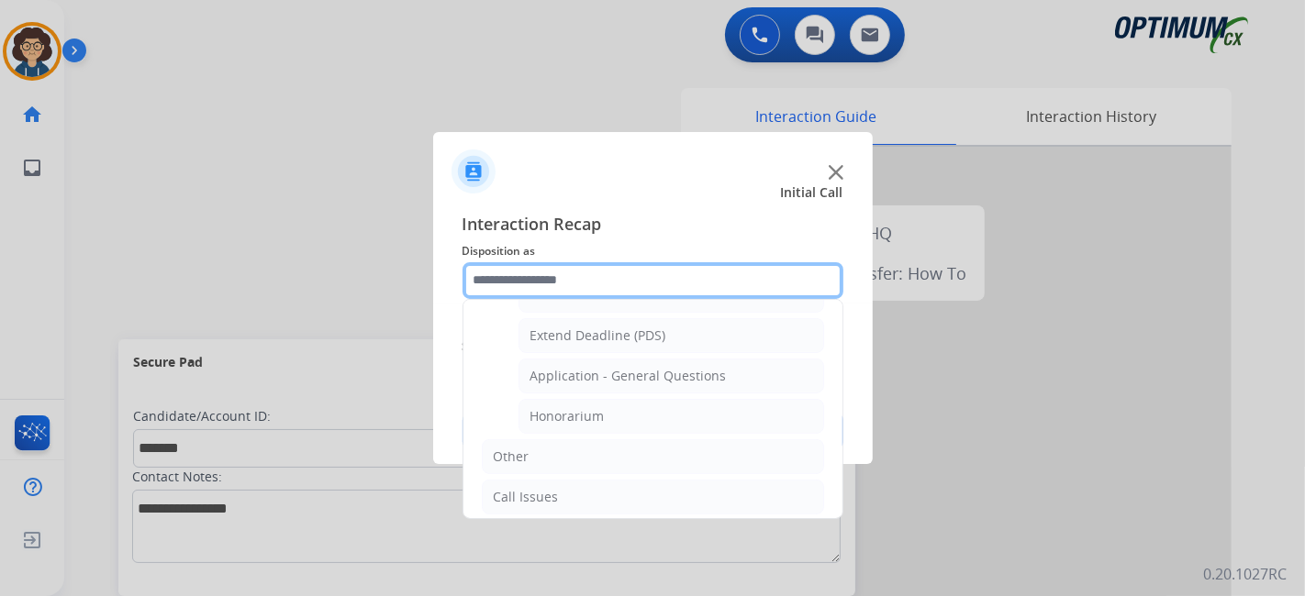
scroll to position [529, 0]
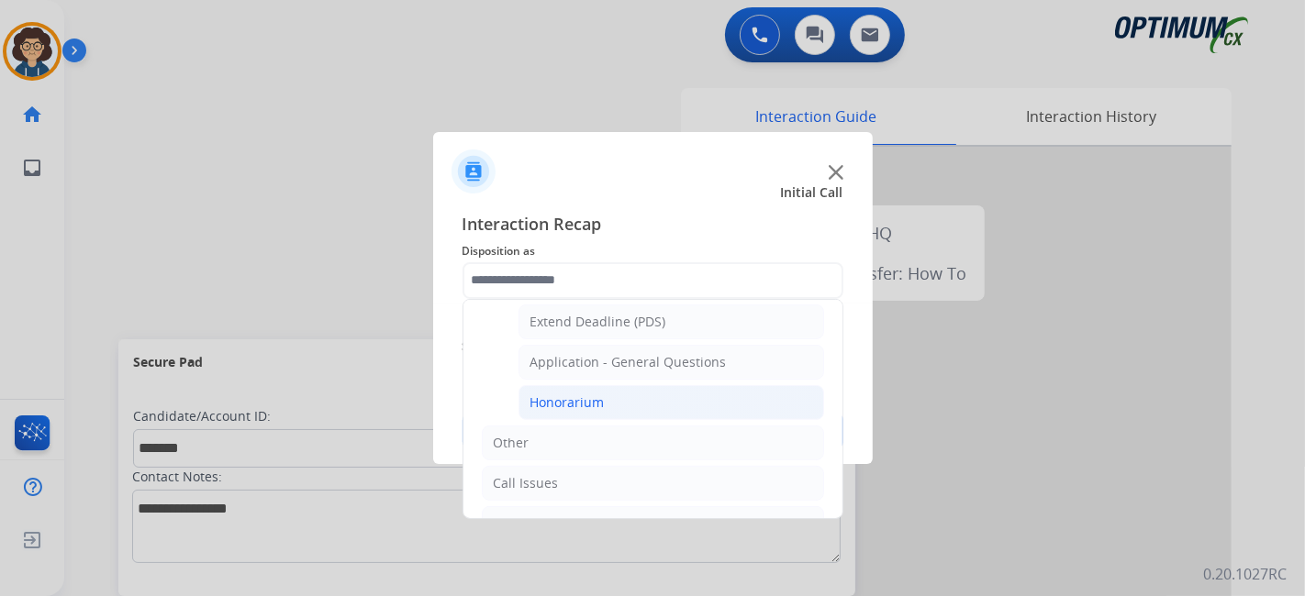
click at [671, 403] on li "Honorarium" at bounding box center [671, 402] width 306 height 35
type input "**********"
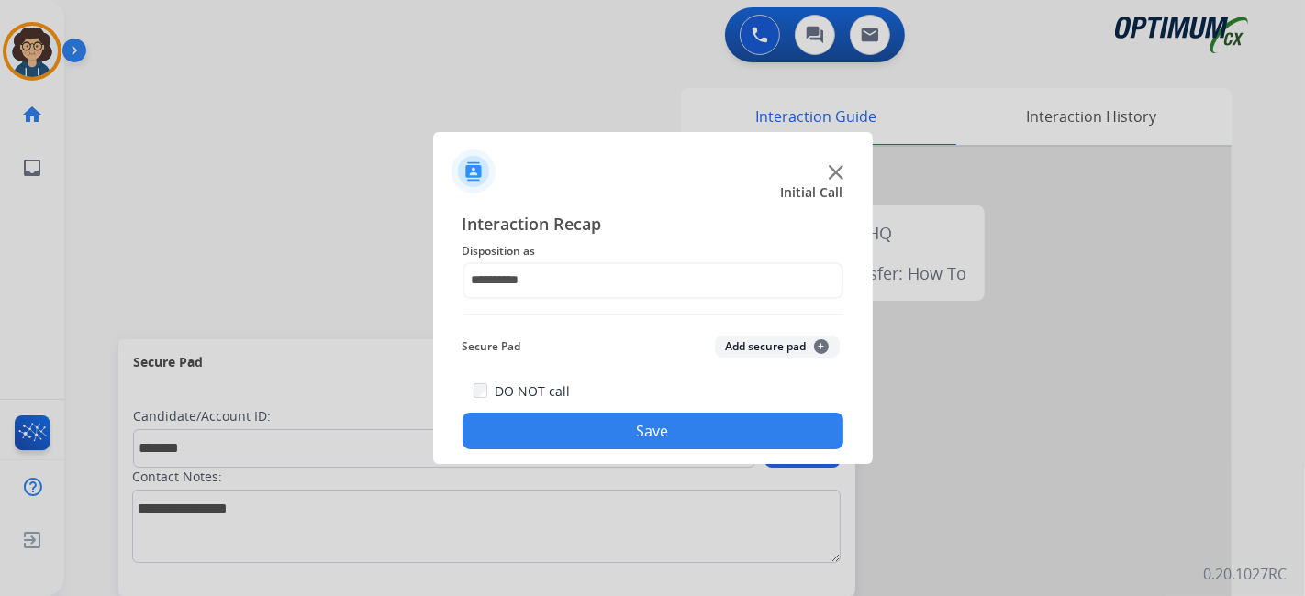
click at [778, 344] on button "Add secure pad +" at bounding box center [777, 347] width 125 height 22
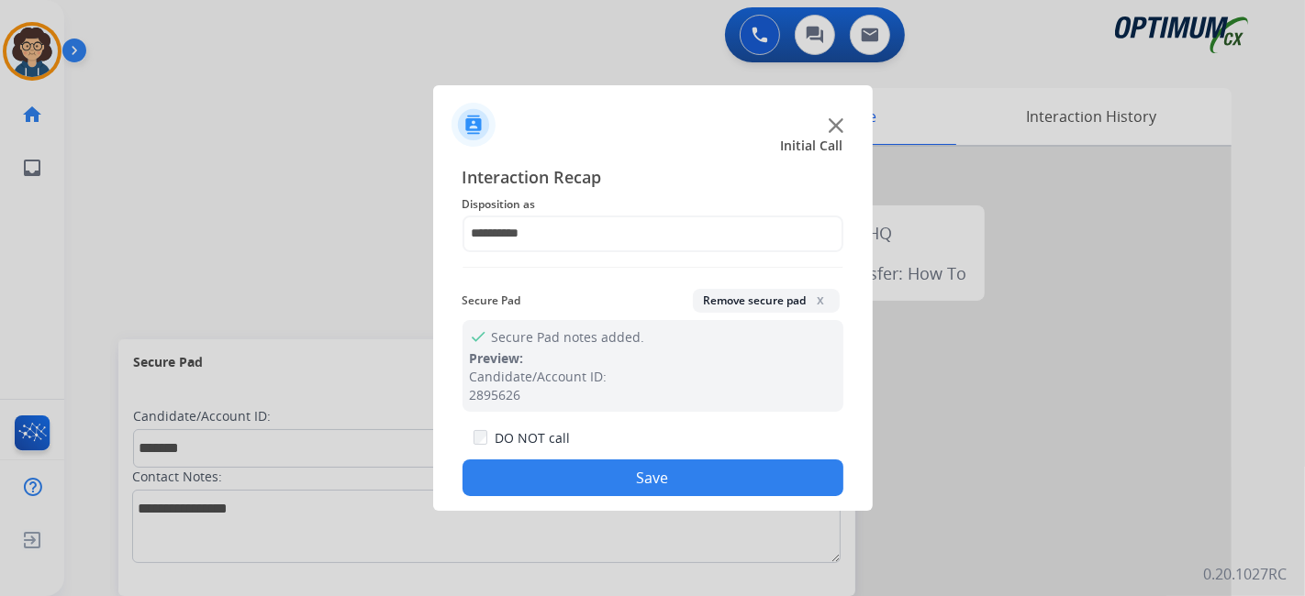
click at [626, 480] on button "Save" at bounding box center [652, 478] width 381 height 37
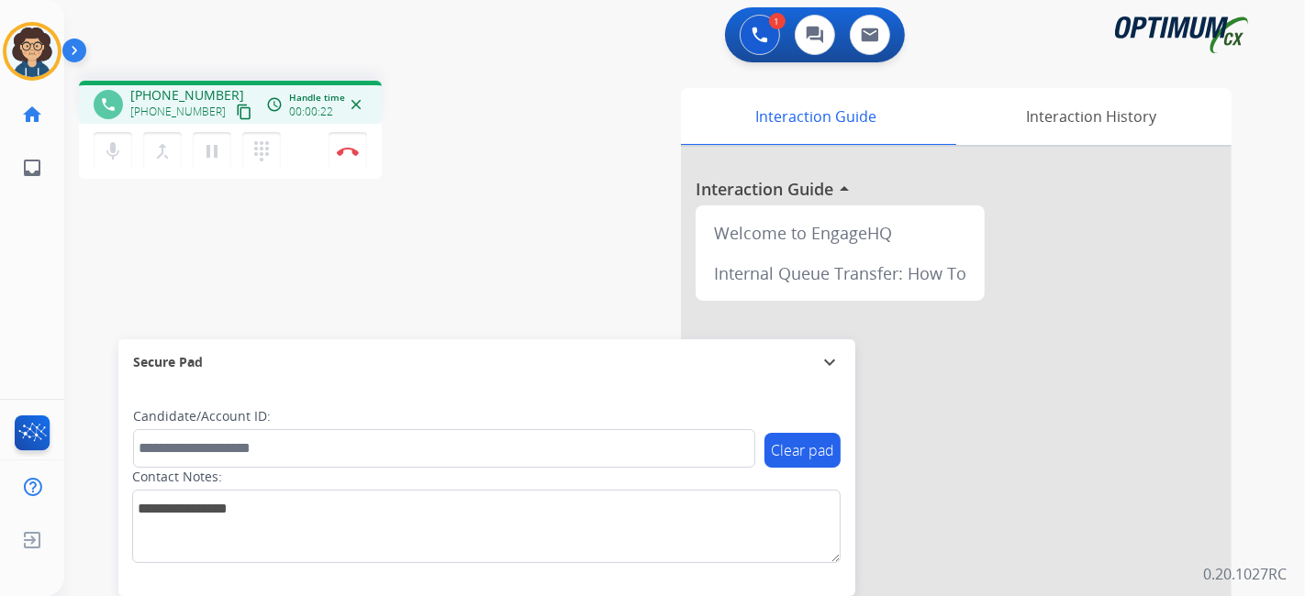
click at [236, 117] on mat-icon "content_copy" at bounding box center [244, 112] width 17 height 17
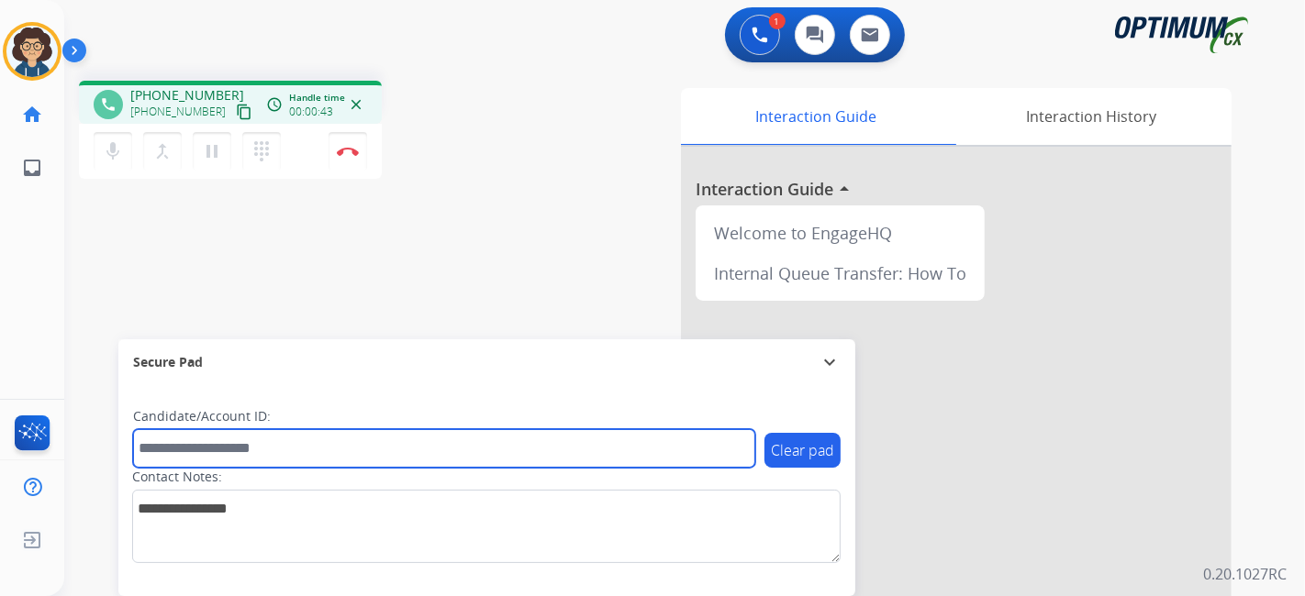
click at [316, 441] on input "text" at bounding box center [444, 448] width 622 height 39
paste input "*******"
type input "*******"
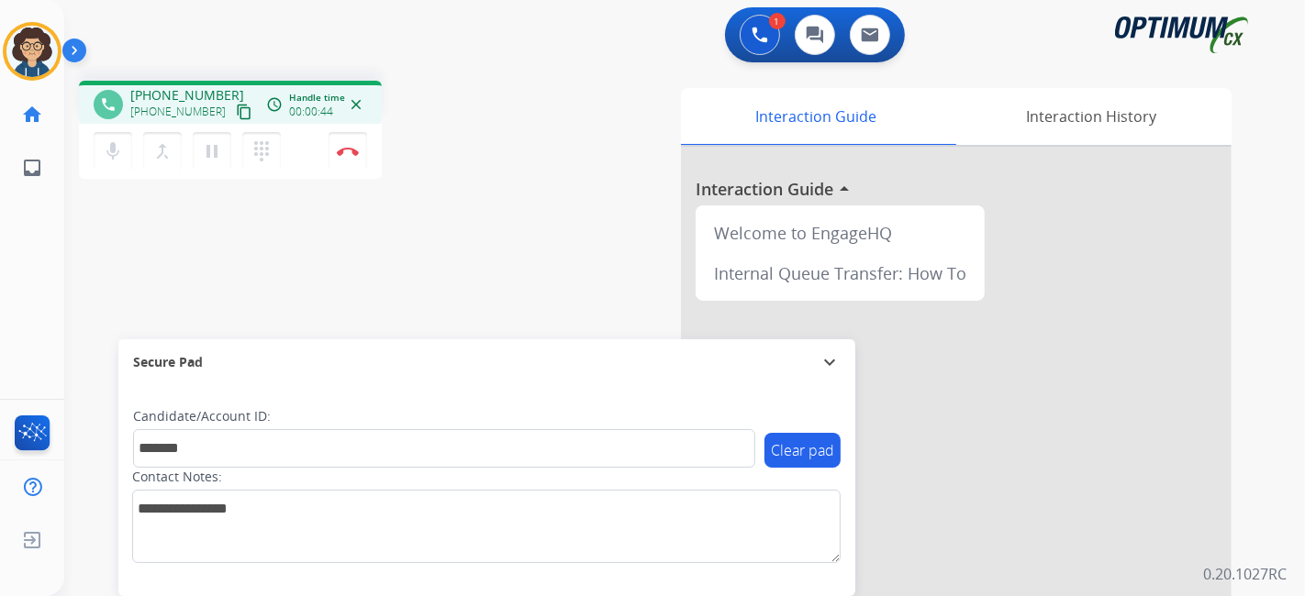
drag, startPoint x: 459, startPoint y: 270, endPoint x: 460, endPoint y: 153, distance: 116.5
click at [460, 270] on div "phone +17864596824 +17864596824 content_copy access_time Call metrics Queue 00:…" at bounding box center [662, 448] width 1196 height 765
click at [356, 153] on img at bounding box center [348, 151] width 22 height 9
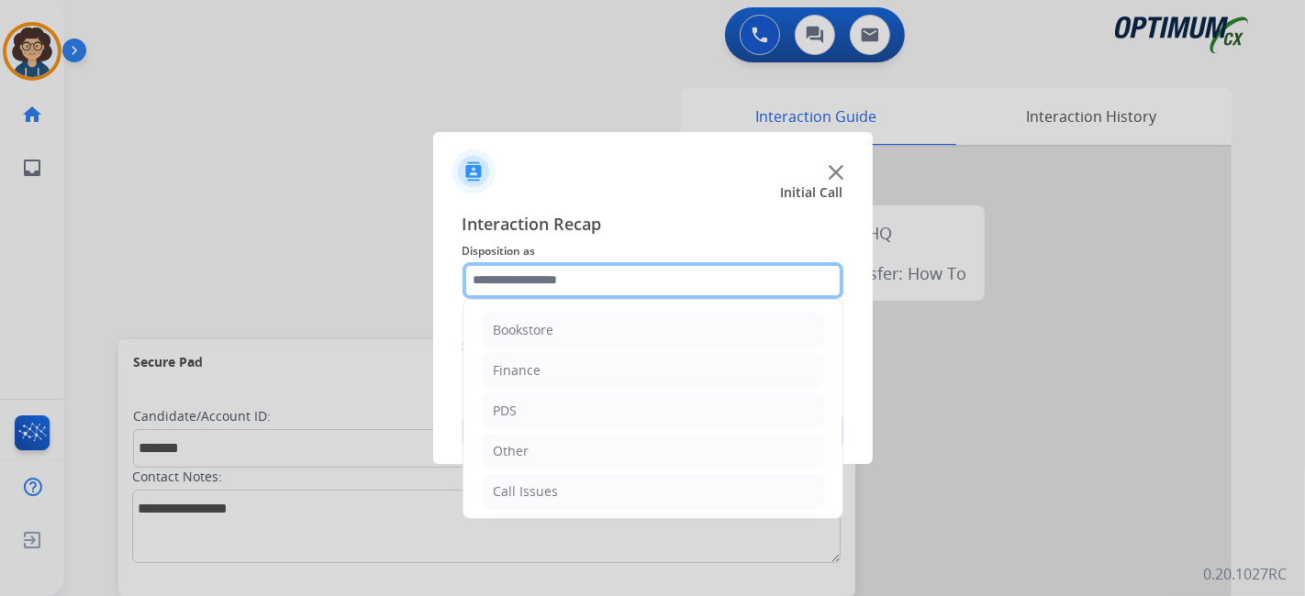
click at [637, 282] on input "text" at bounding box center [652, 280] width 381 height 37
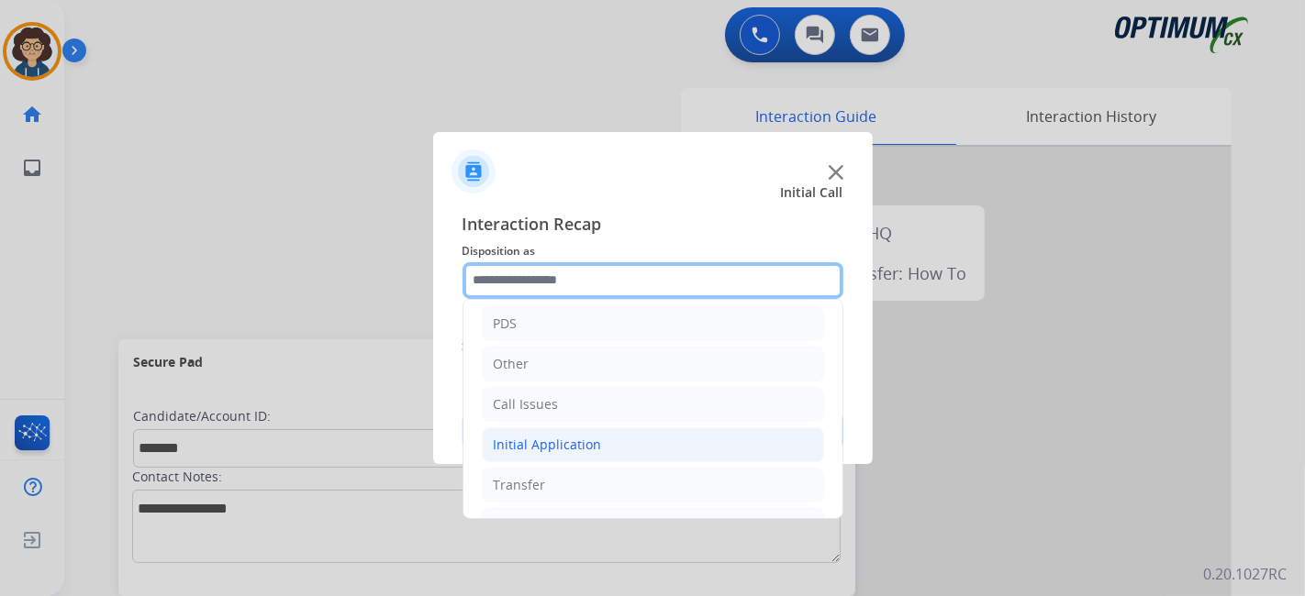
scroll to position [120, 0]
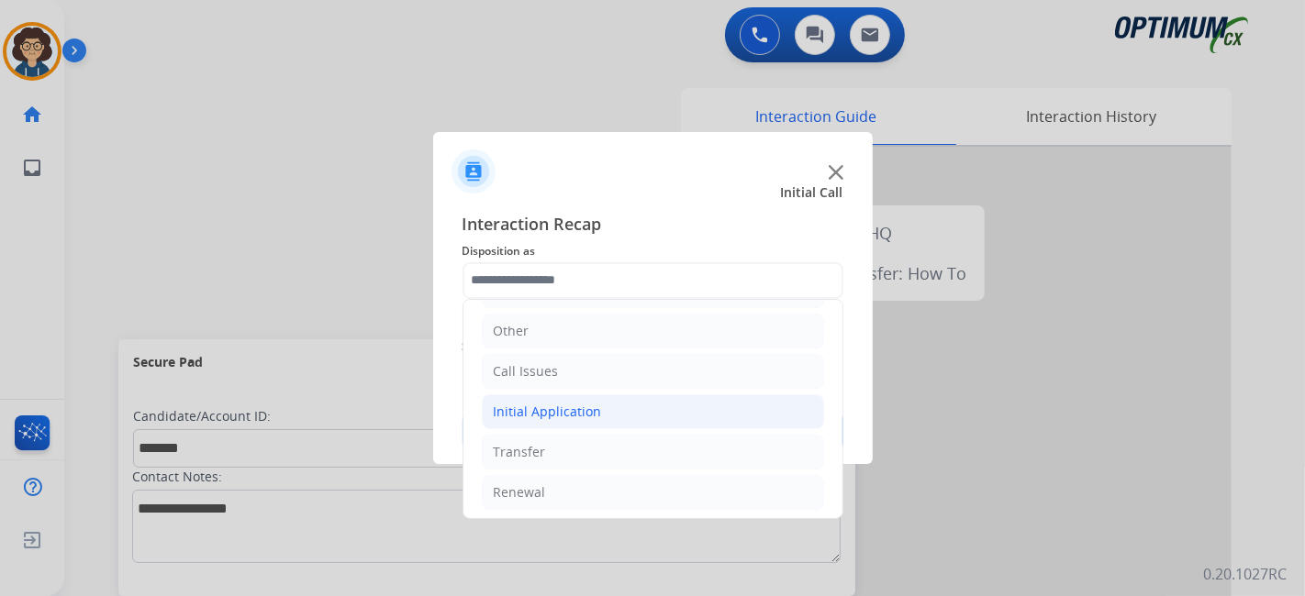
click at [629, 415] on li "Initial Application" at bounding box center [653, 412] width 342 height 35
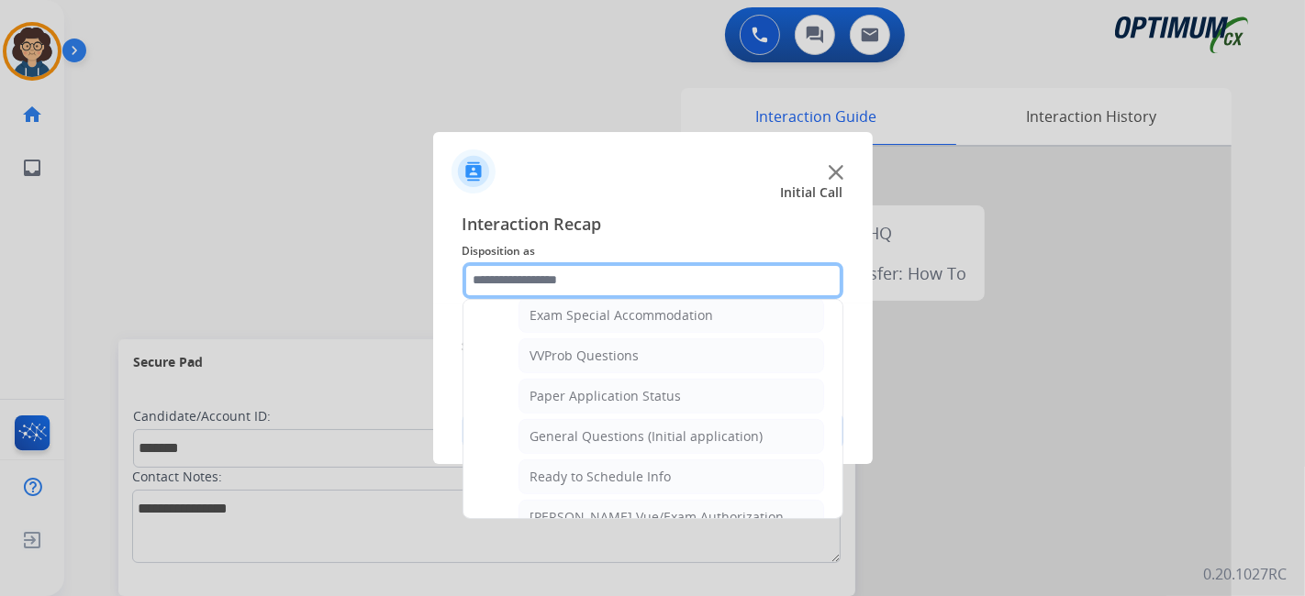
scroll to position [977, 0]
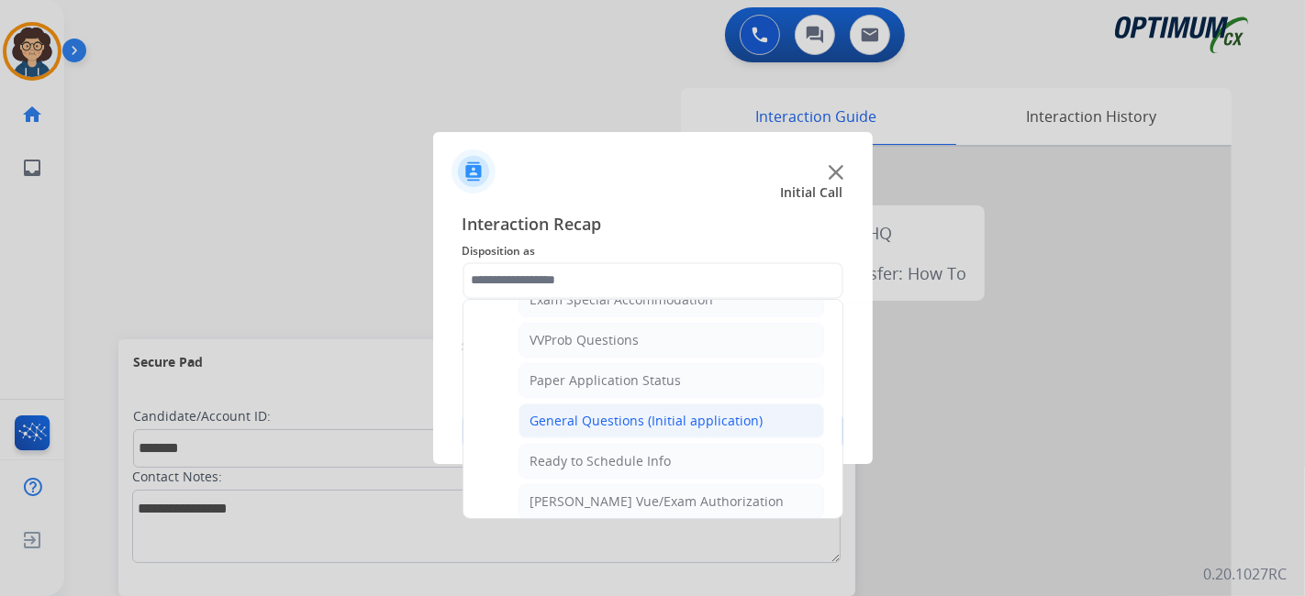
click at [695, 412] on div "General Questions (Initial application)" at bounding box center [646, 421] width 233 height 18
type input "**********"
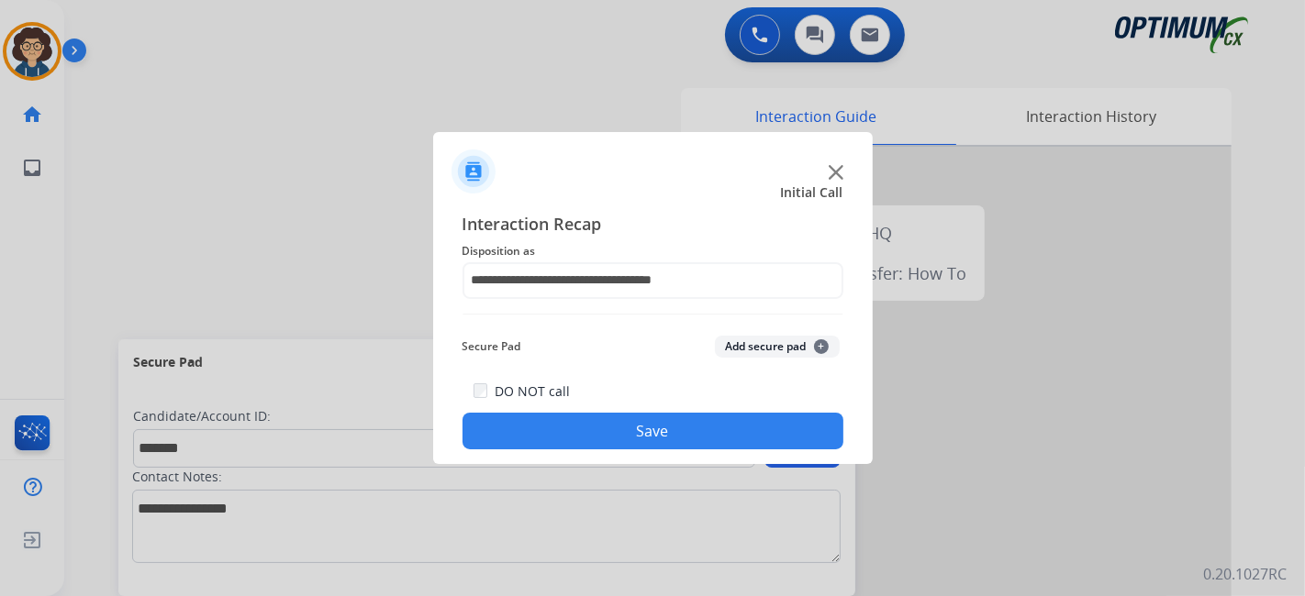
click at [779, 336] on div "Secure Pad Add secure pad +" at bounding box center [652, 346] width 381 height 37
click at [750, 335] on div "Secure Pad Add secure pad +" at bounding box center [652, 346] width 381 height 37
click at [754, 345] on button "Add secure pad +" at bounding box center [777, 347] width 125 height 22
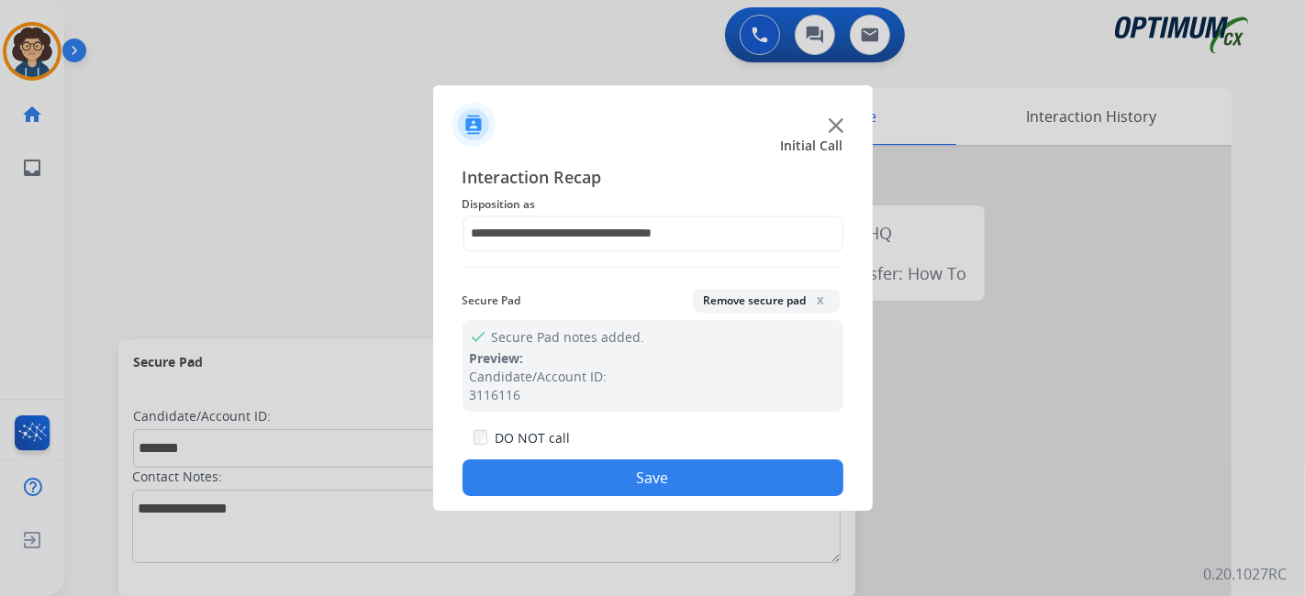
click at [593, 486] on button "Save" at bounding box center [652, 478] width 381 height 37
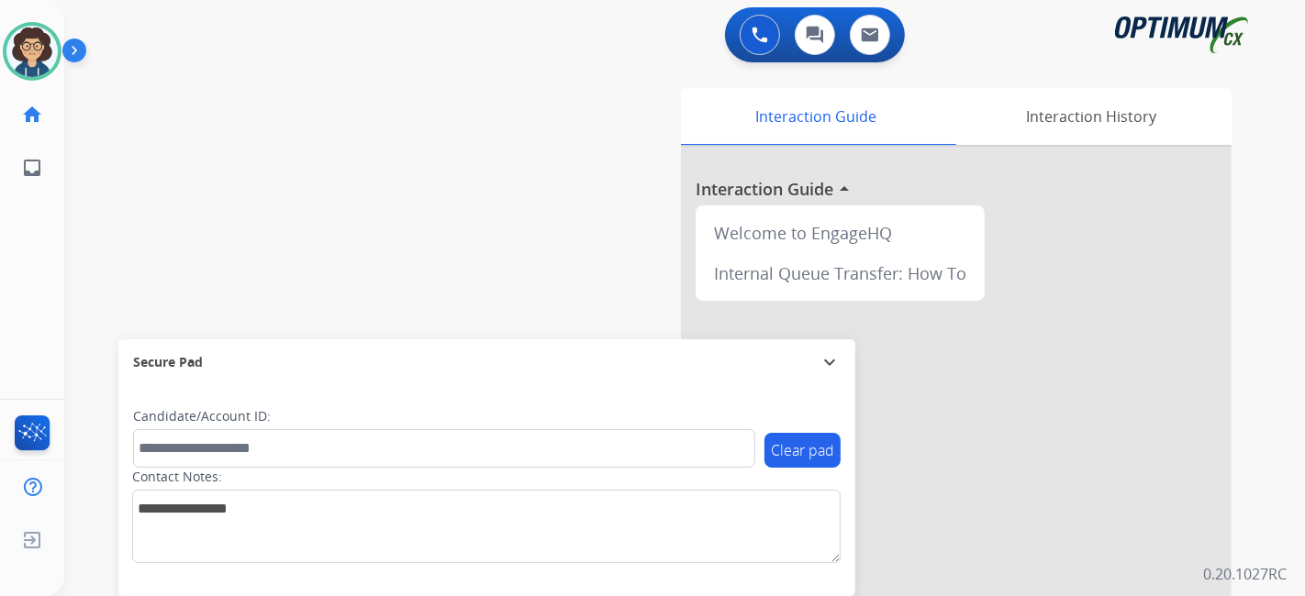
click at [138, 261] on div "swap_horiz Break voice bridge close_fullscreen Connect 3-Way Call merge_type Se…" at bounding box center [662, 448] width 1196 height 765
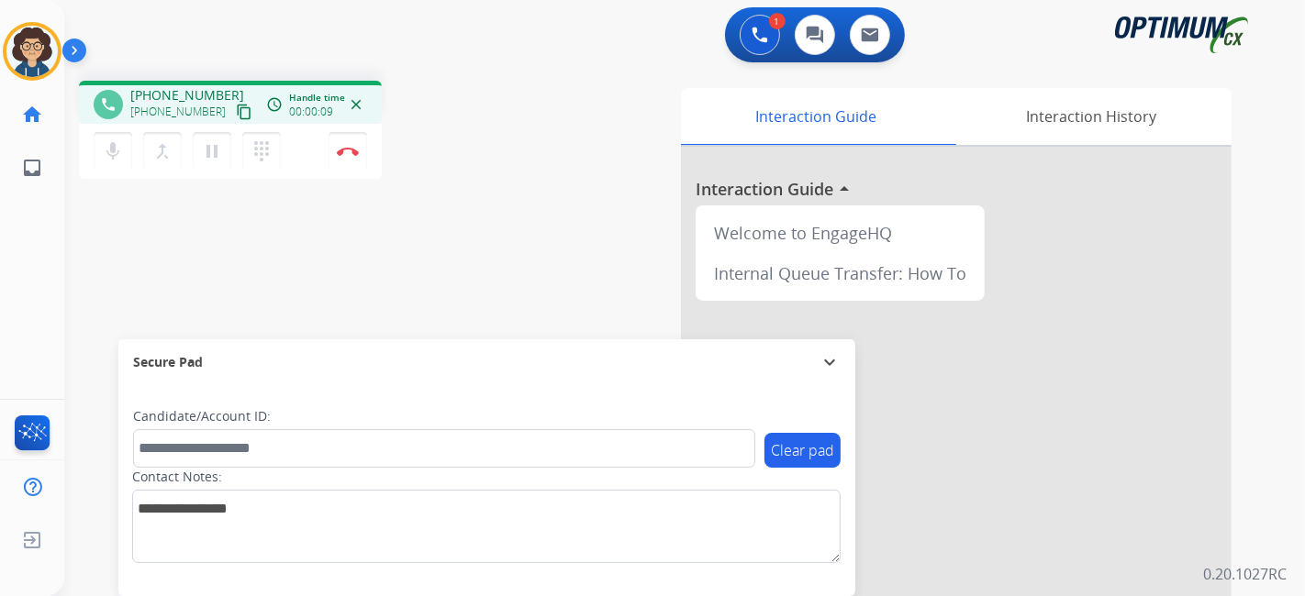
click at [236, 106] on mat-icon "content_copy" at bounding box center [244, 112] width 17 height 17
click at [236, 105] on mat-icon "content_copy" at bounding box center [244, 112] width 17 height 17
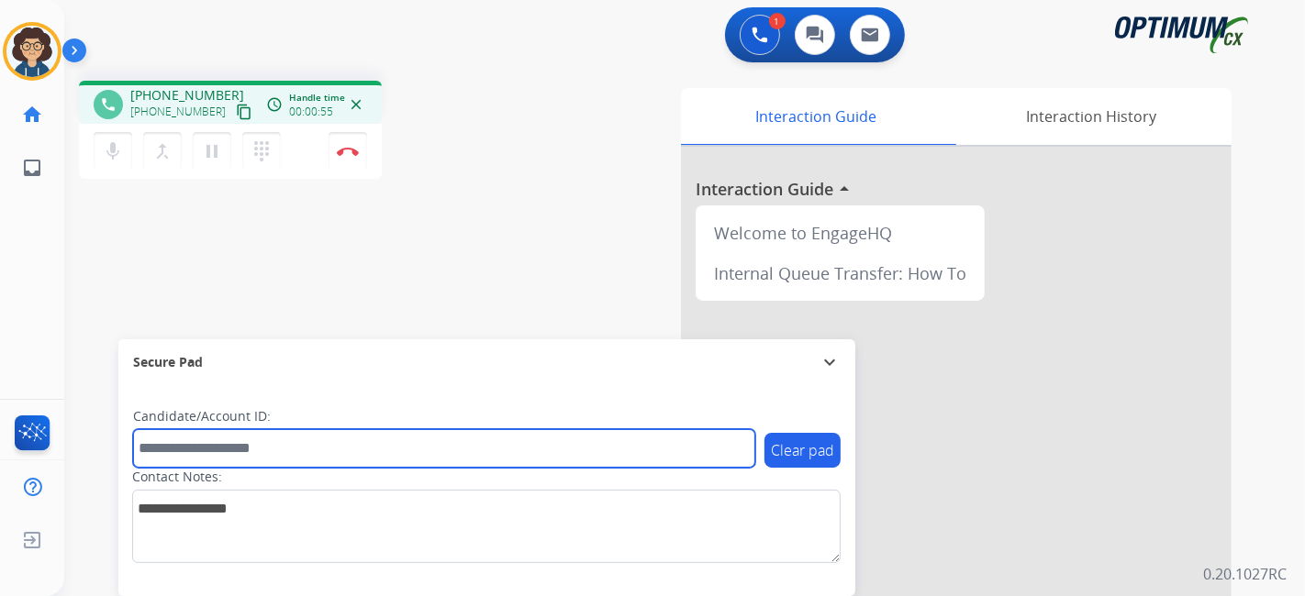
click at [281, 456] on input "text" at bounding box center [444, 448] width 622 height 39
paste input "*******"
type input "*******"
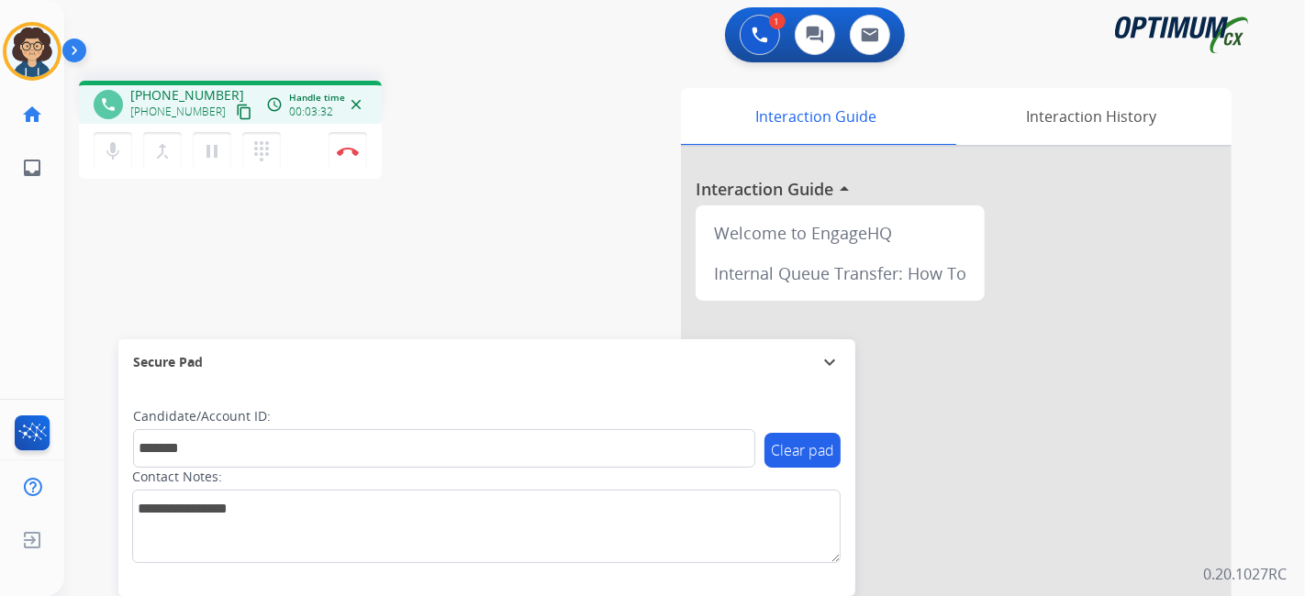
click at [607, 237] on div "Interaction Guide Interaction History Interaction Guide arrow_drop_up Welcome t…" at bounding box center [890, 459] width 684 height 743
click at [349, 161] on button "Disconnect" at bounding box center [347, 151] width 39 height 39
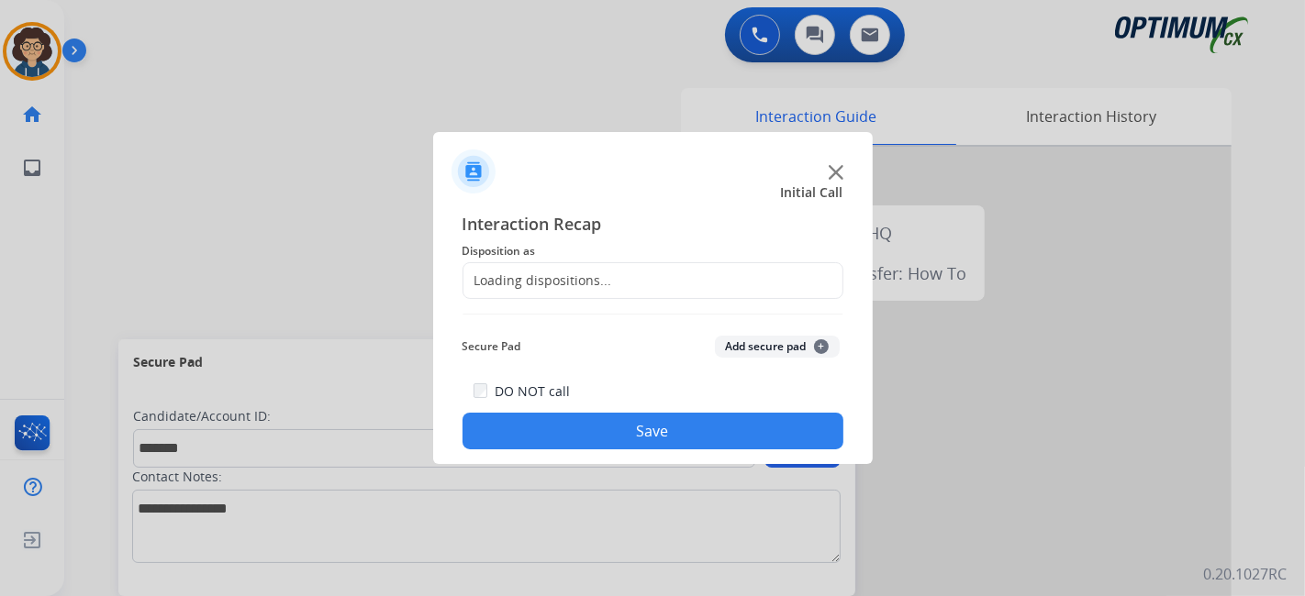
click at [656, 289] on div "Loading dispositions..." at bounding box center [652, 280] width 381 height 37
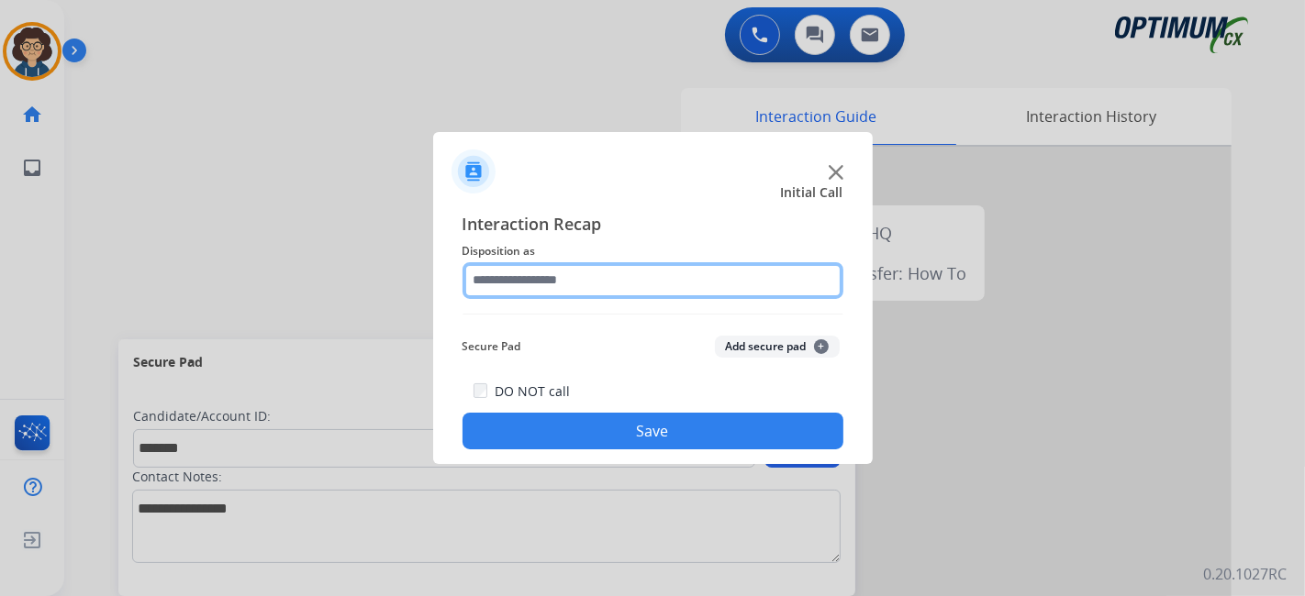
click at [669, 293] on input "text" at bounding box center [652, 280] width 381 height 37
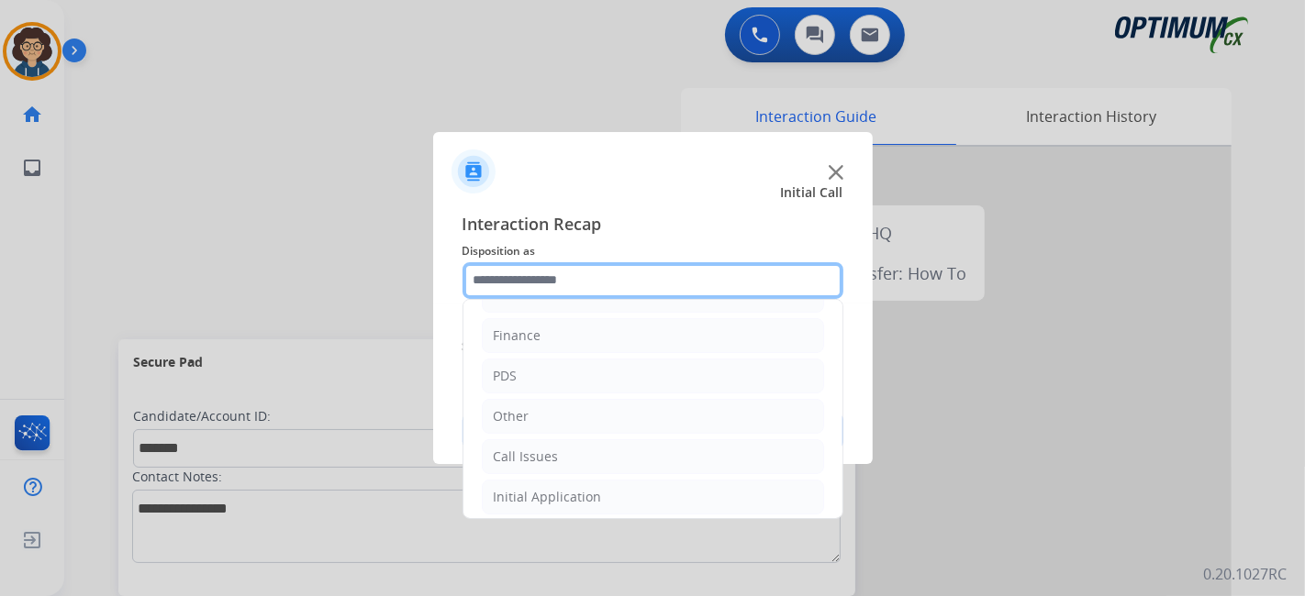
scroll to position [120, 0]
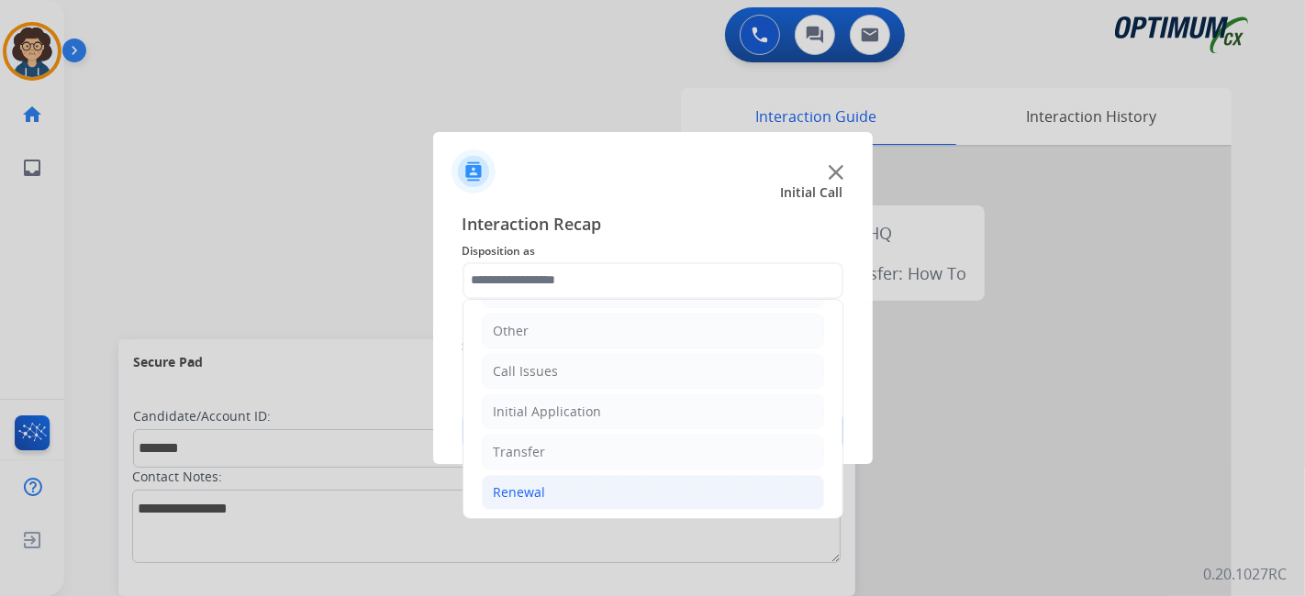
drag, startPoint x: 643, startPoint y: 478, endPoint x: 661, endPoint y: 479, distance: 17.5
click at [644, 480] on li "Renewal" at bounding box center [653, 492] width 342 height 35
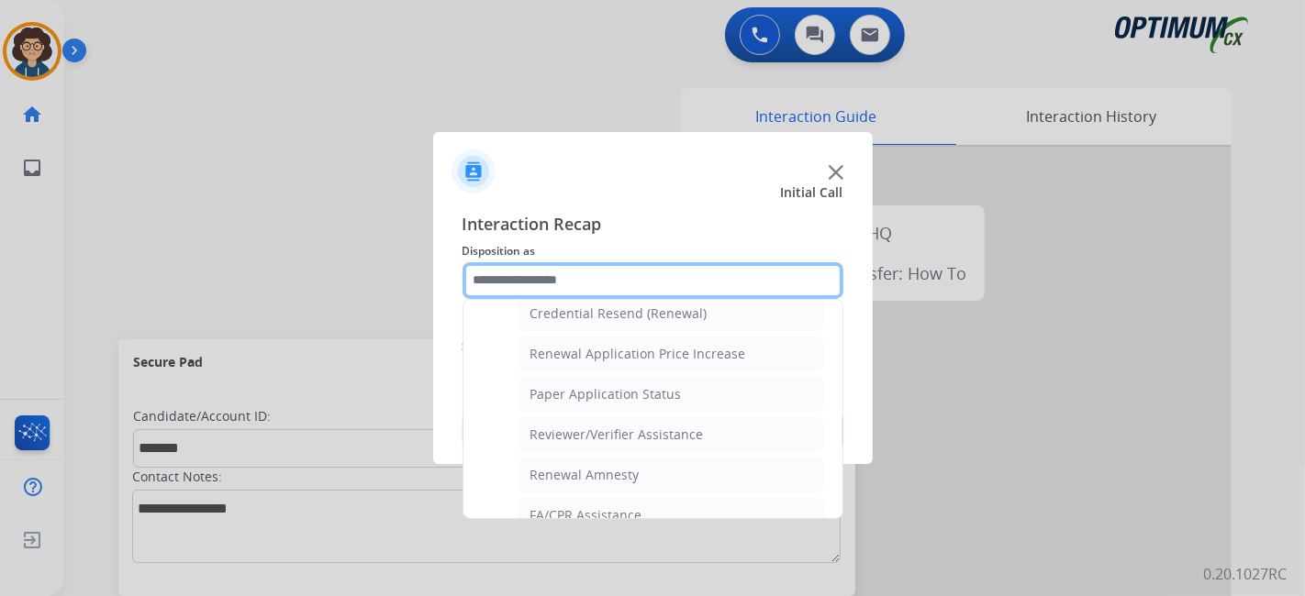
scroll to position [552, 0]
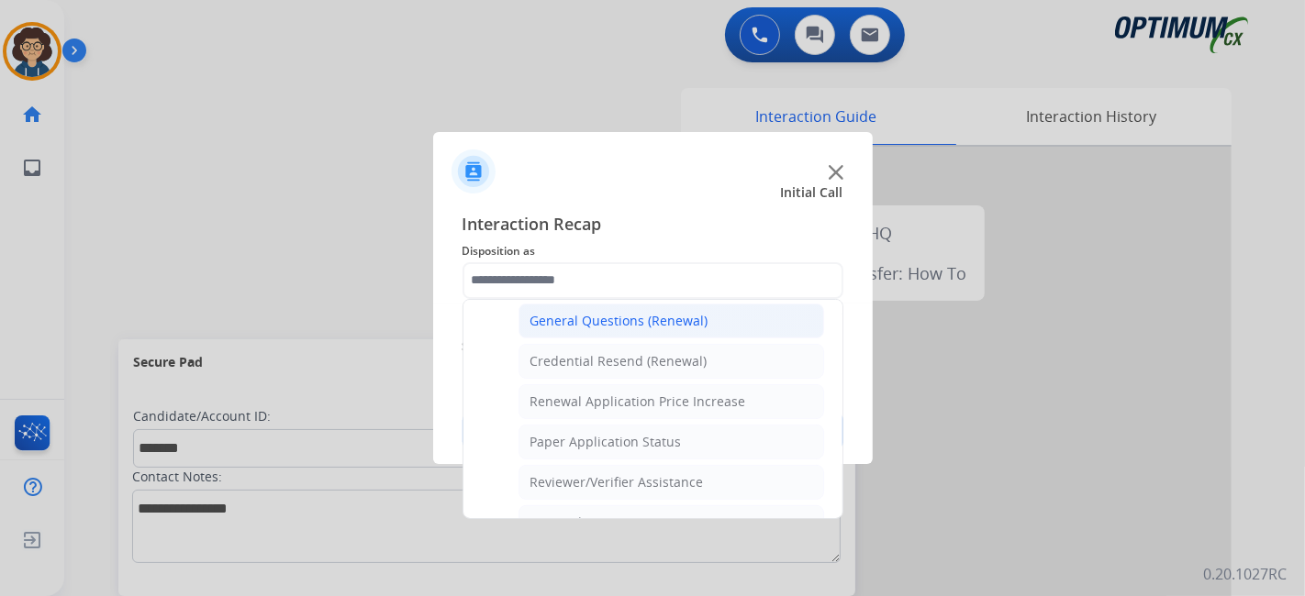
click at [694, 320] on div "General Questions (Renewal)" at bounding box center [619, 321] width 178 height 18
type input "**********"
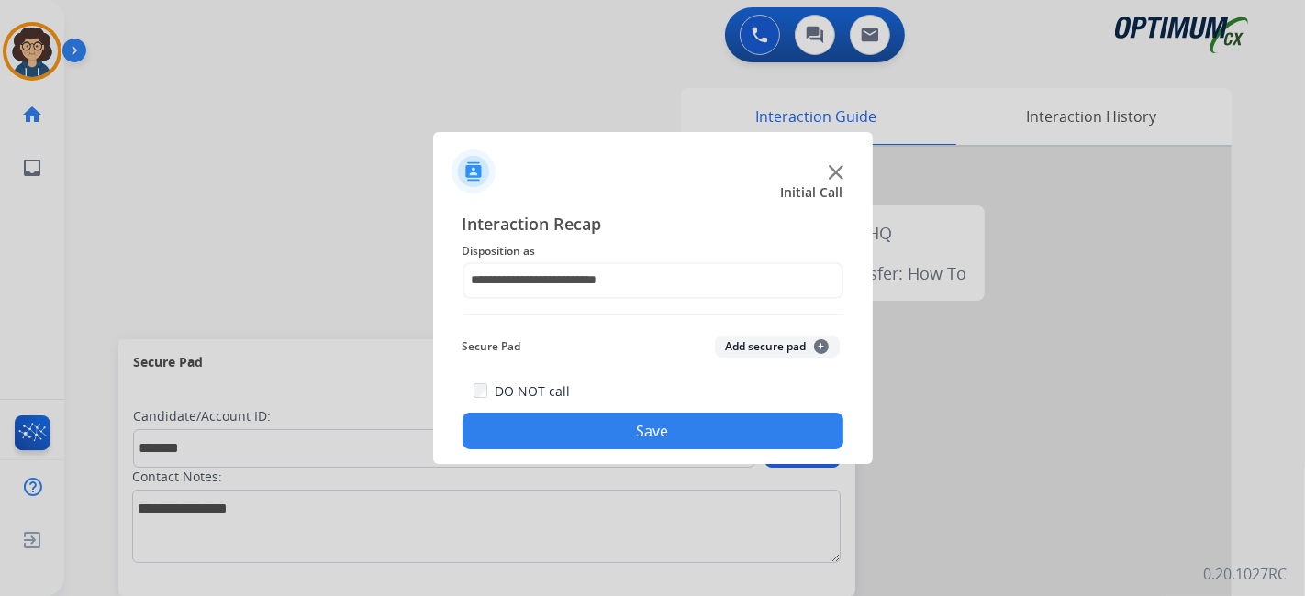
click at [730, 330] on div "Secure Pad Add secure pad +" at bounding box center [652, 346] width 381 height 37
click at [735, 341] on button "Add secure pad +" at bounding box center [777, 347] width 125 height 22
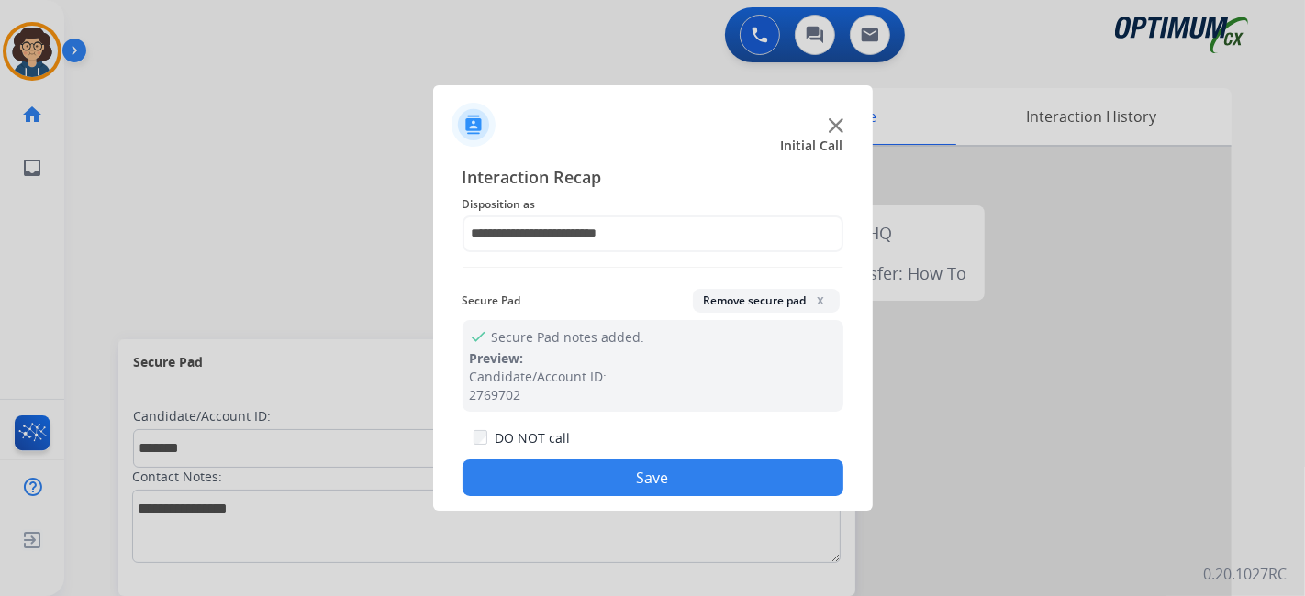
click at [739, 473] on button "Save" at bounding box center [652, 478] width 381 height 37
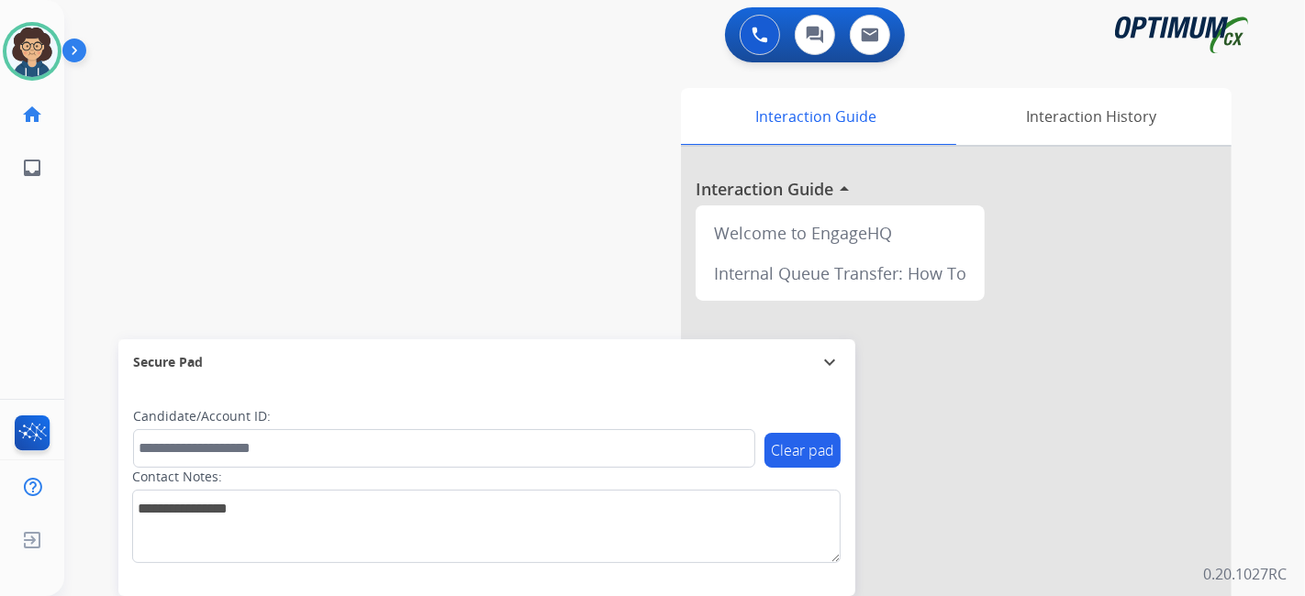
click at [444, 225] on div "swap_horiz Break voice bridge close_fullscreen Connect 3-Way Call merge_type Se…" at bounding box center [662, 448] width 1196 height 765
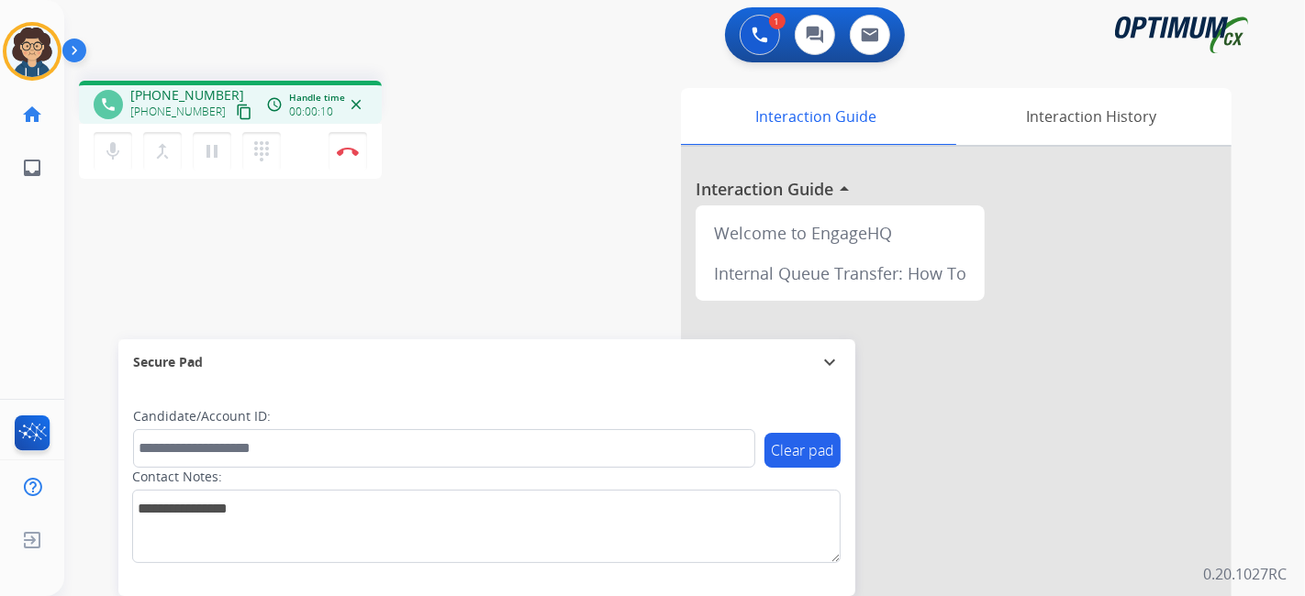
click at [233, 108] on button "content_copy" at bounding box center [244, 112] width 22 height 22
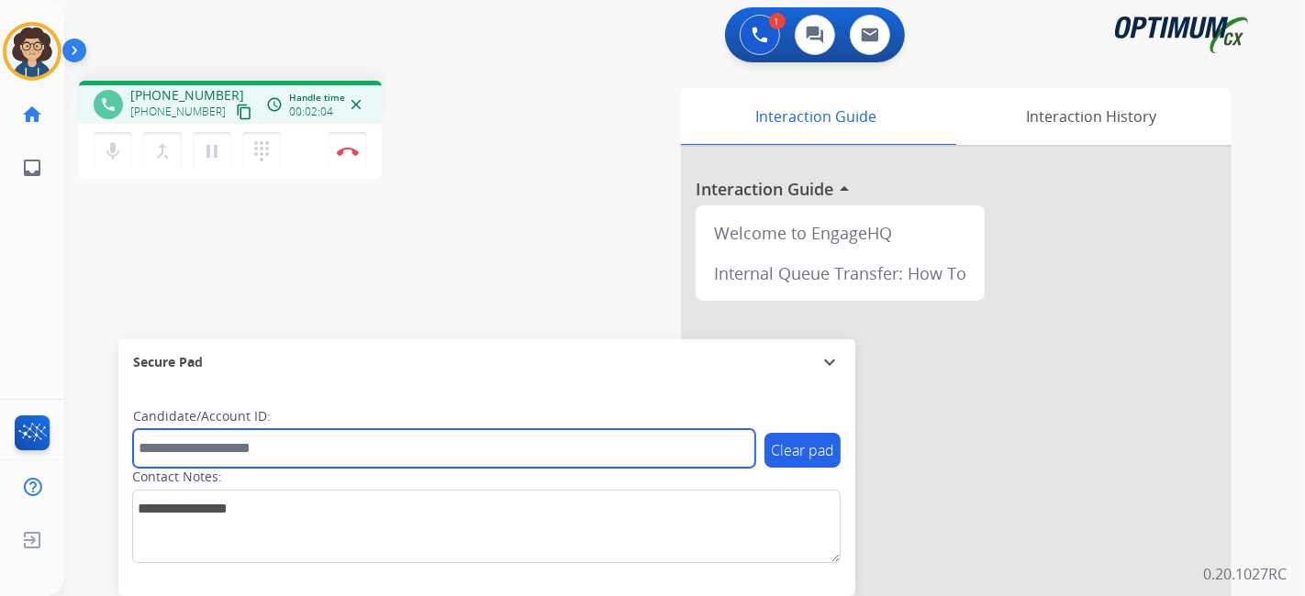
click at [263, 450] on input "text" at bounding box center [444, 448] width 622 height 39
paste input "*******"
type input "*******"
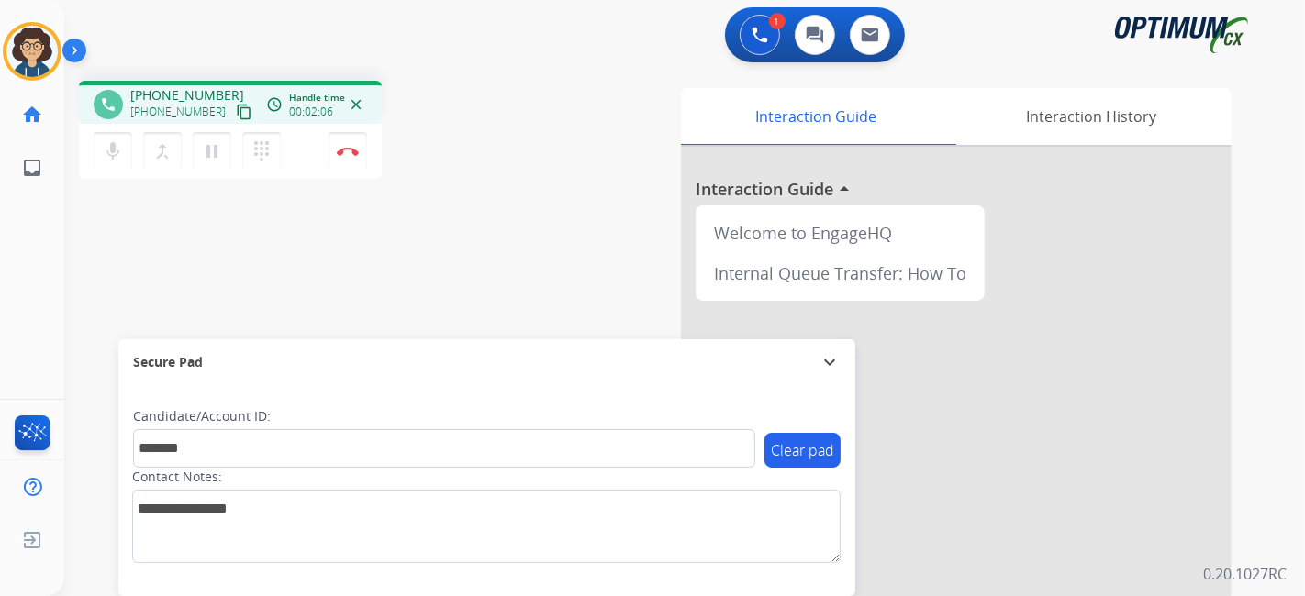
click at [393, 280] on div "phone +12029137171 +12029137171 content_copy access_time Call metrics Queue 00:…" at bounding box center [662, 448] width 1196 height 765
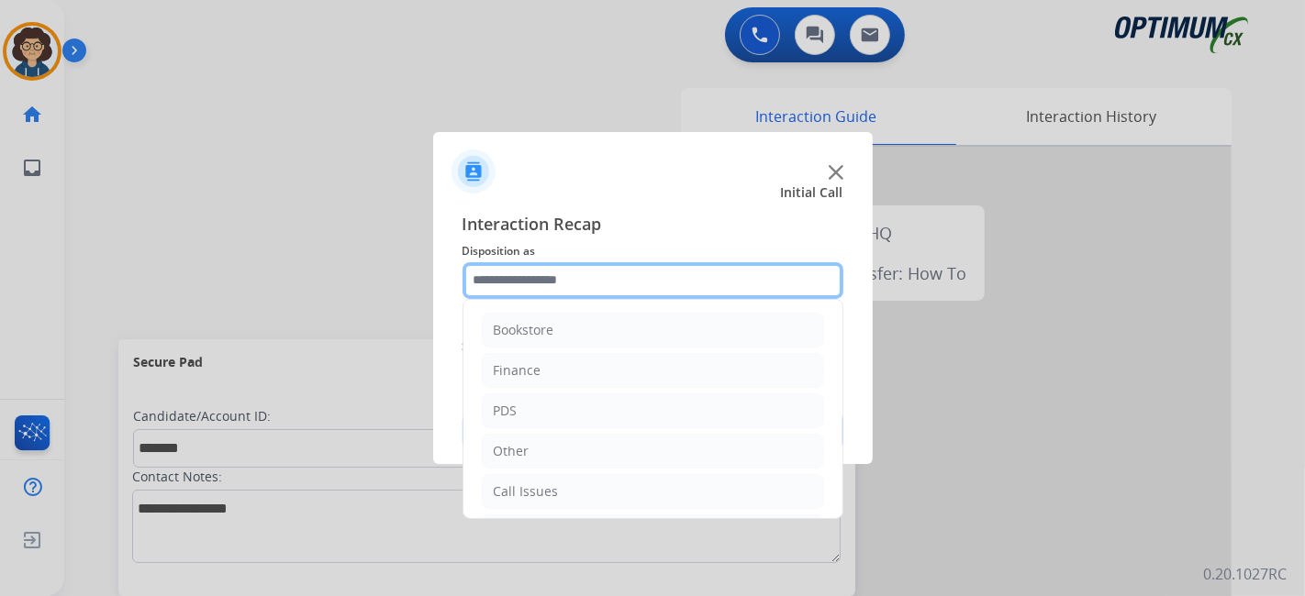
click at [597, 278] on input "text" at bounding box center [652, 280] width 381 height 37
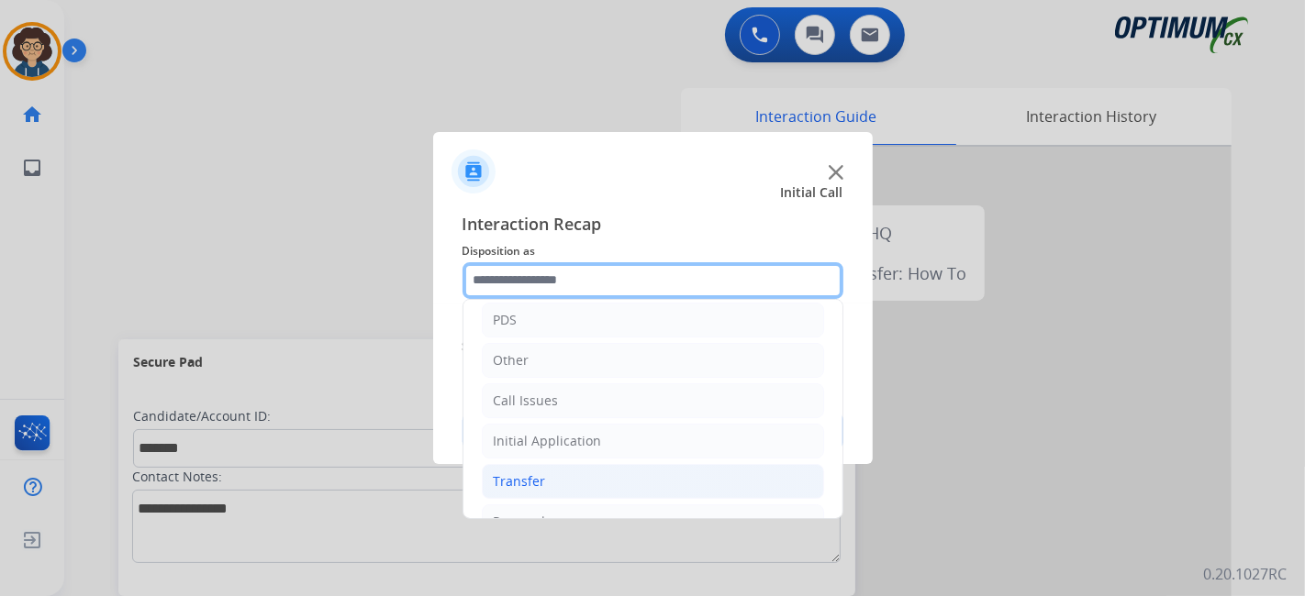
scroll to position [120, 0]
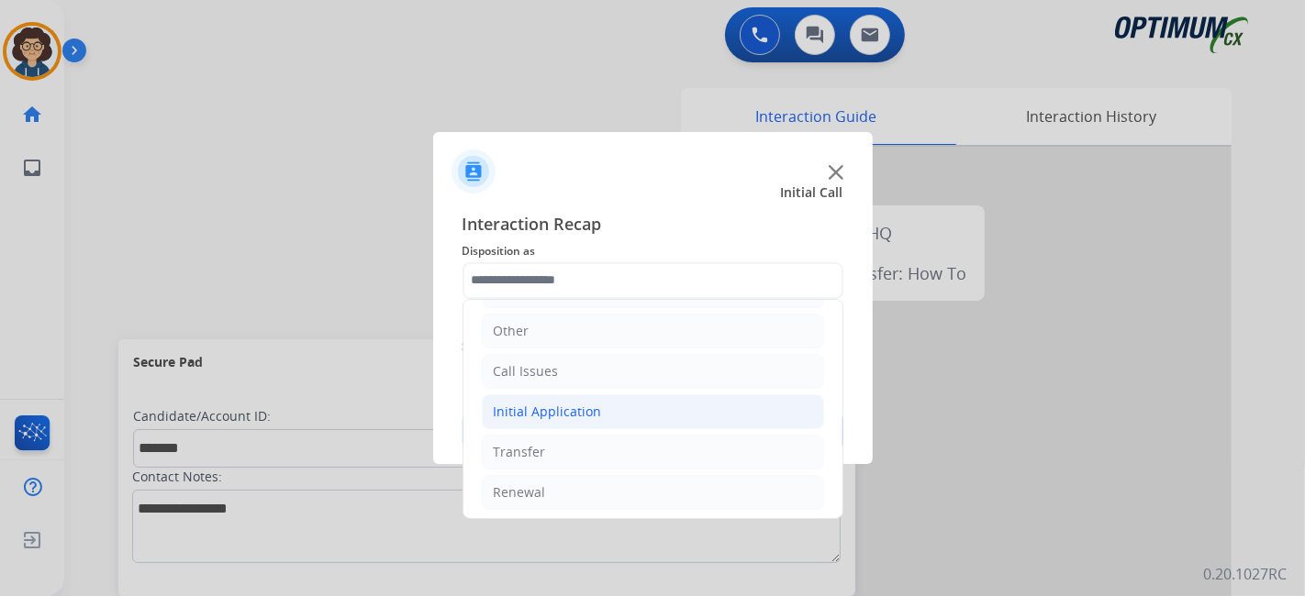
click at [639, 422] on li "Initial Application" at bounding box center [653, 412] width 342 height 35
drag, startPoint x: 827, startPoint y: 337, endPoint x: 828, endPoint y: 362, distance: 25.7
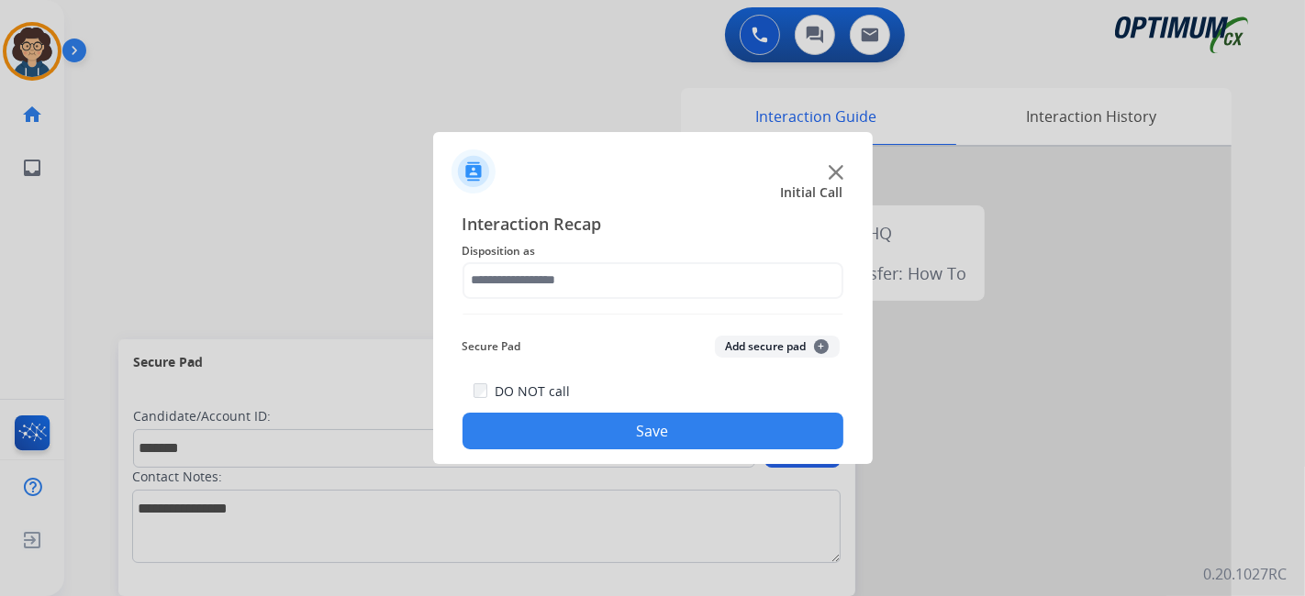
click at [751, 341] on button "Add secure pad +" at bounding box center [777, 347] width 125 height 22
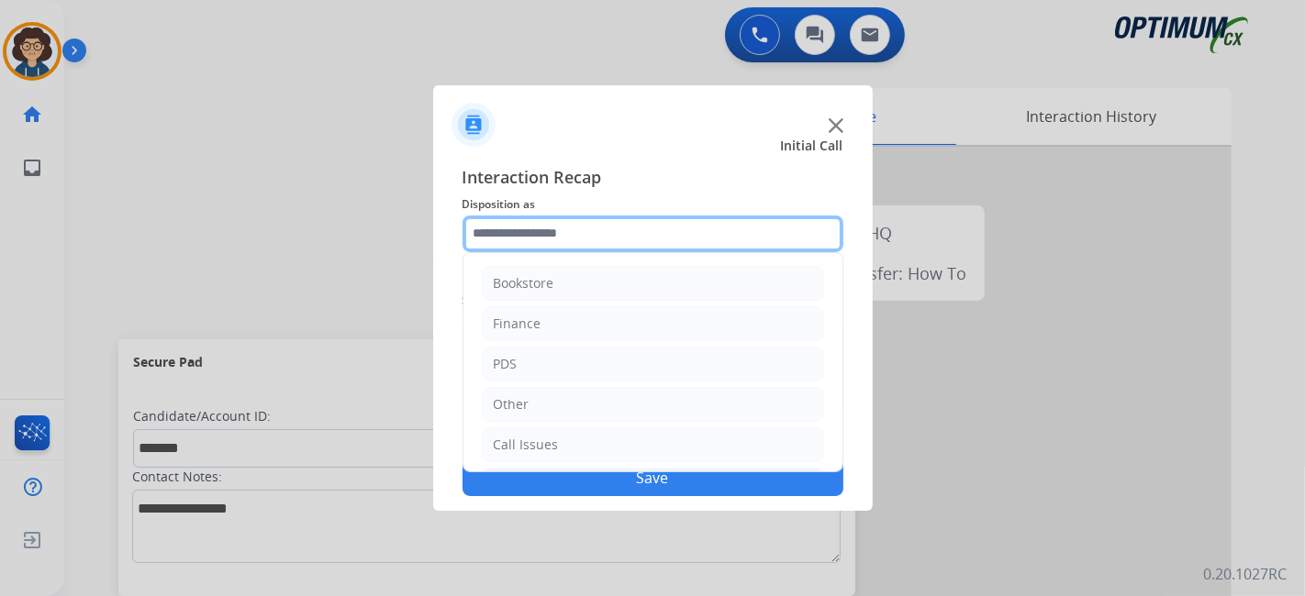
click at [697, 241] on input "text" at bounding box center [652, 234] width 381 height 37
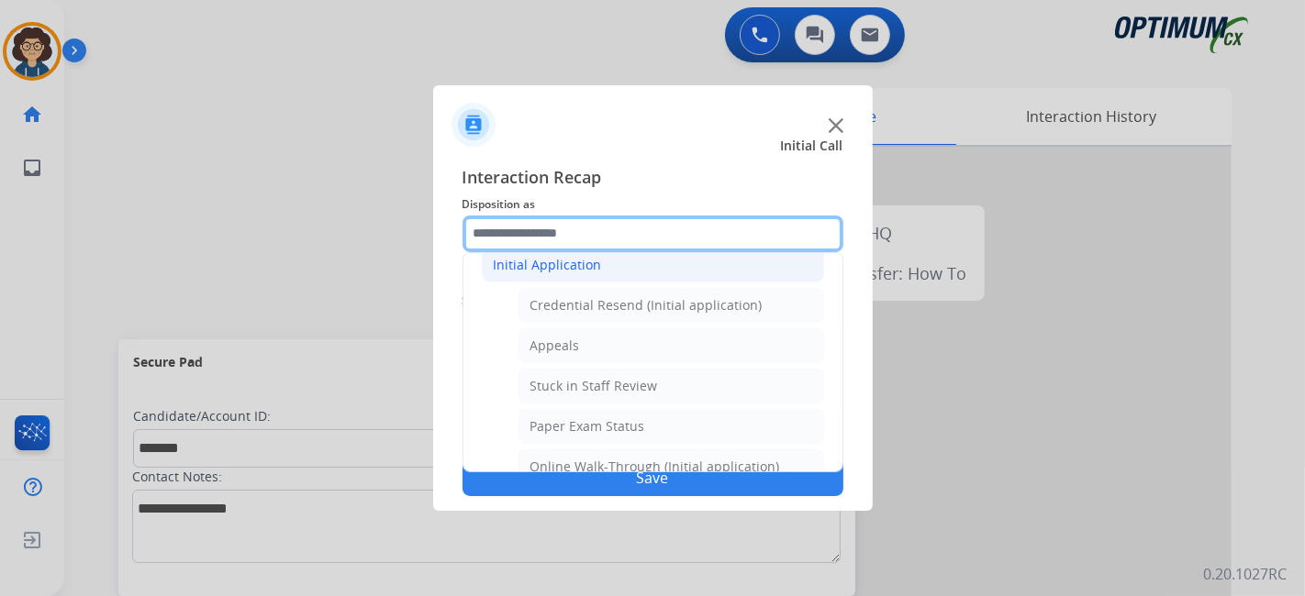
scroll to position [240, 0]
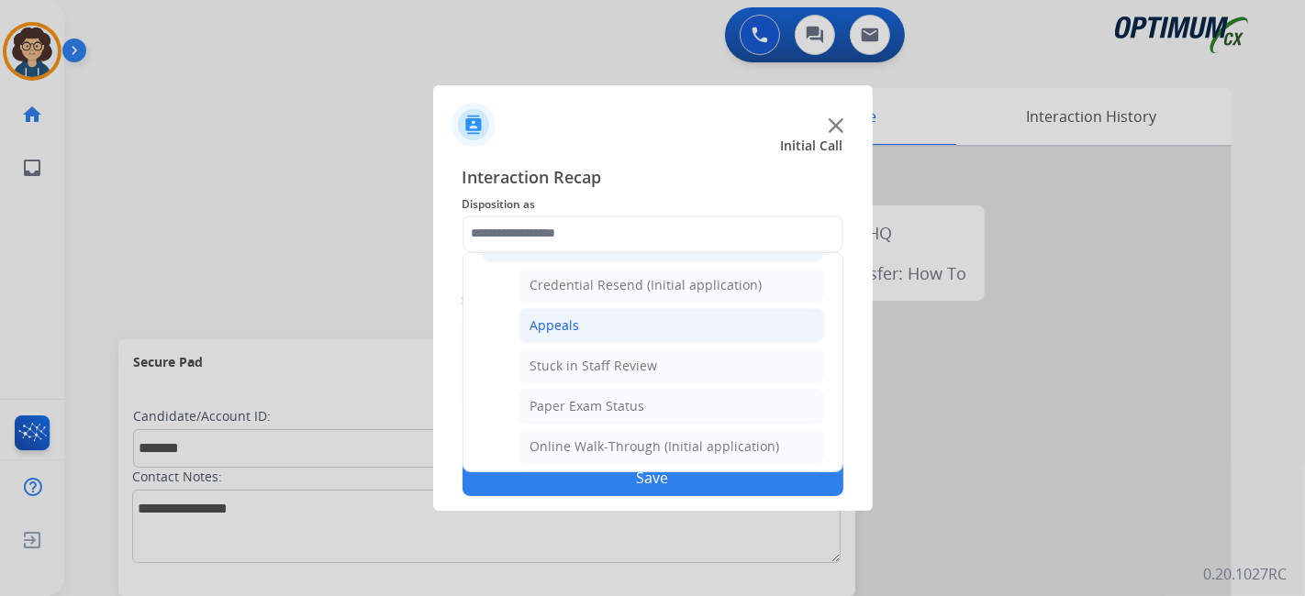
click at [683, 320] on li "Appeals" at bounding box center [671, 325] width 306 height 35
type input "*******"
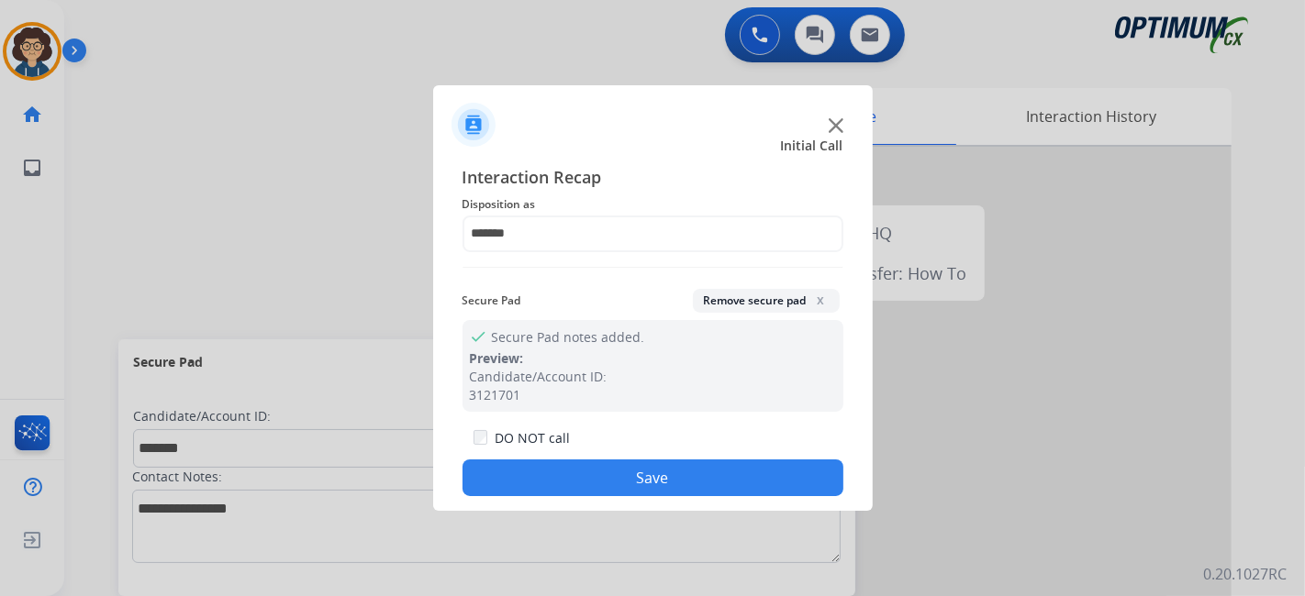
click at [627, 465] on button "Save" at bounding box center [652, 478] width 381 height 37
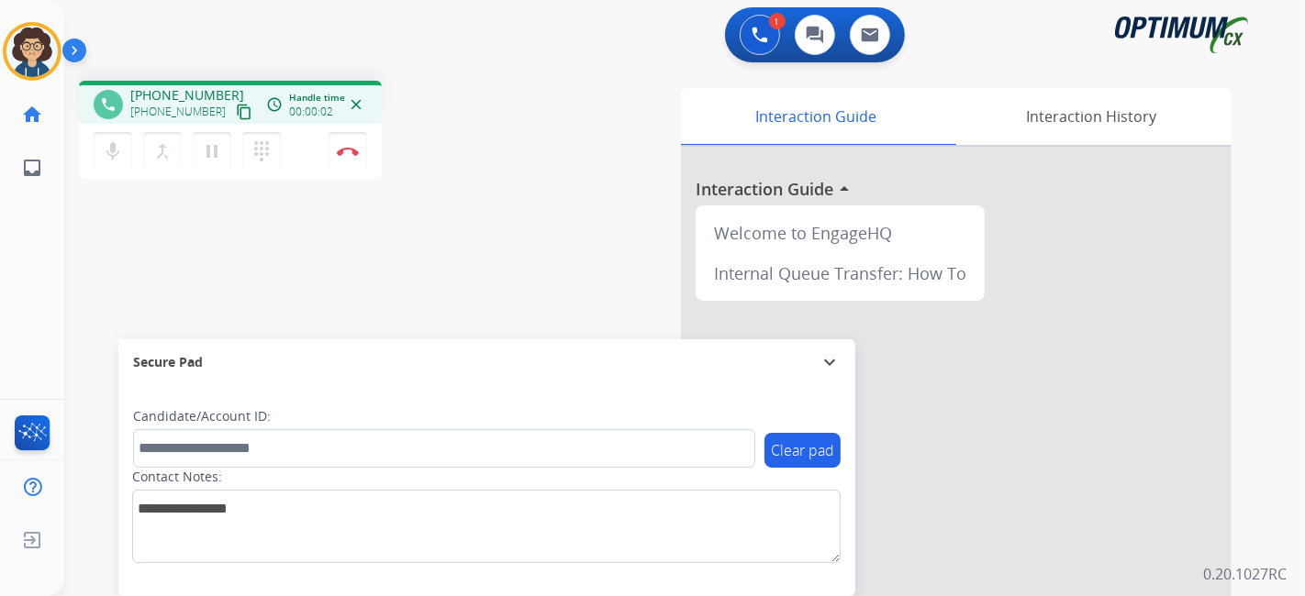
click at [236, 114] on mat-icon "content_copy" at bounding box center [244, 112] width 17 height 17
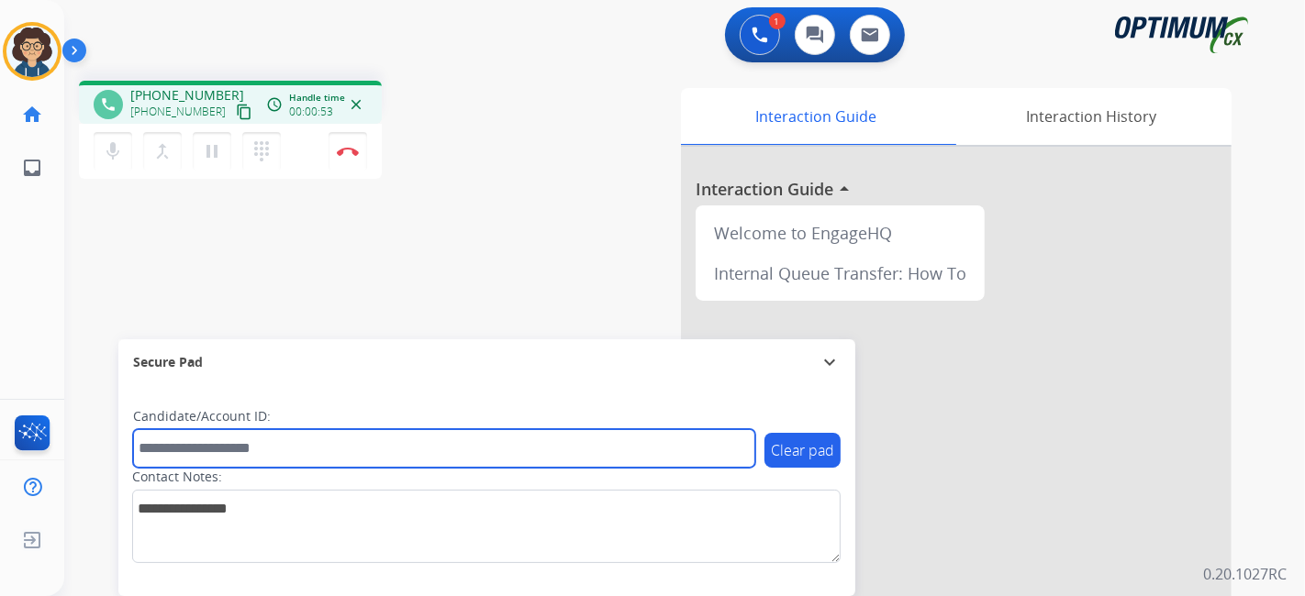
click at [242, 451] on input "text" at bounding box center [444, 448] width 622 height 39
paste input "*******"
type input "*******"
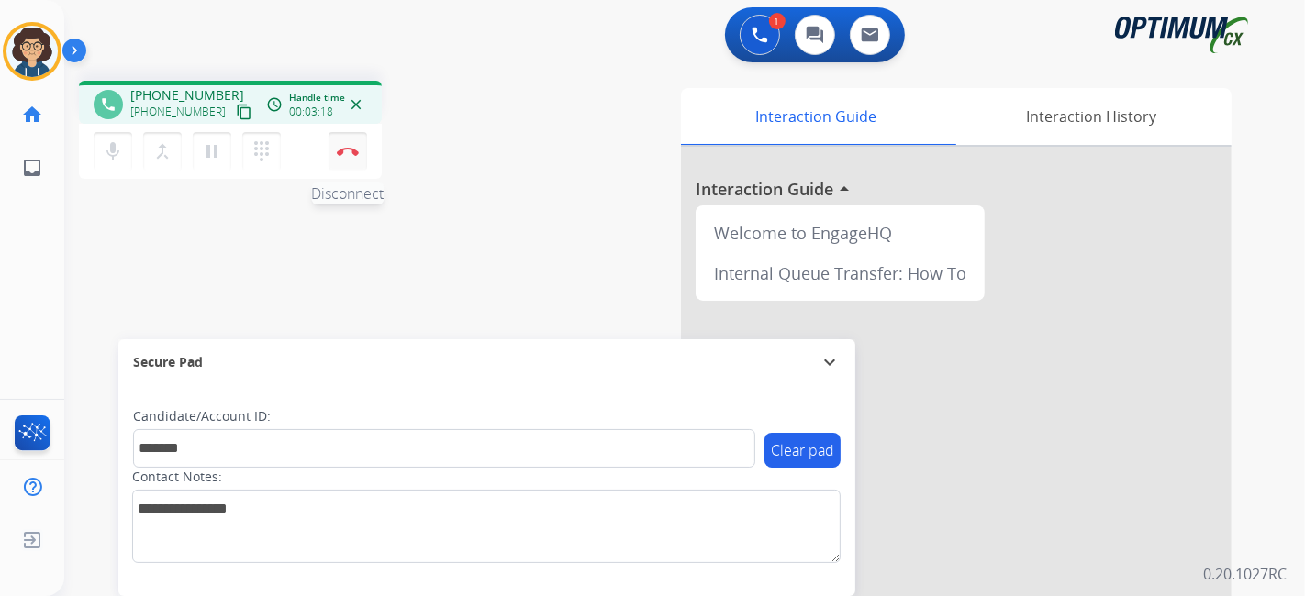
click at [352, 150] on img at bounding box center [348, 151] width 22 height 9
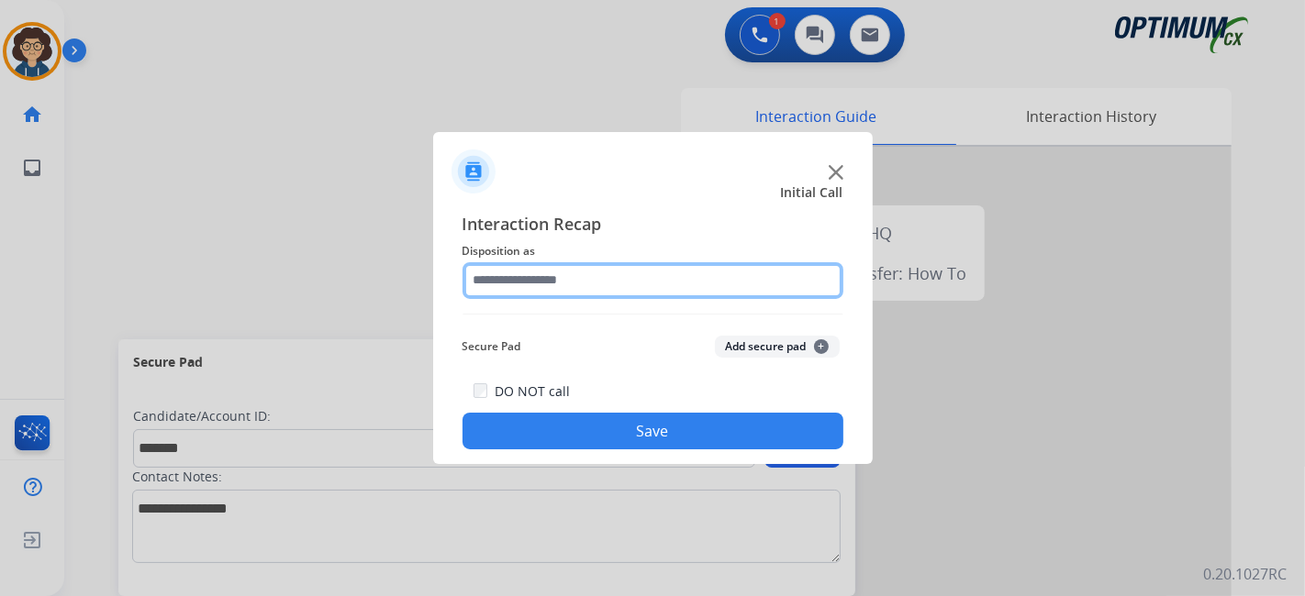
click at [580, 284] on input "text" at bounding box center [652, 280] width 381 height 37
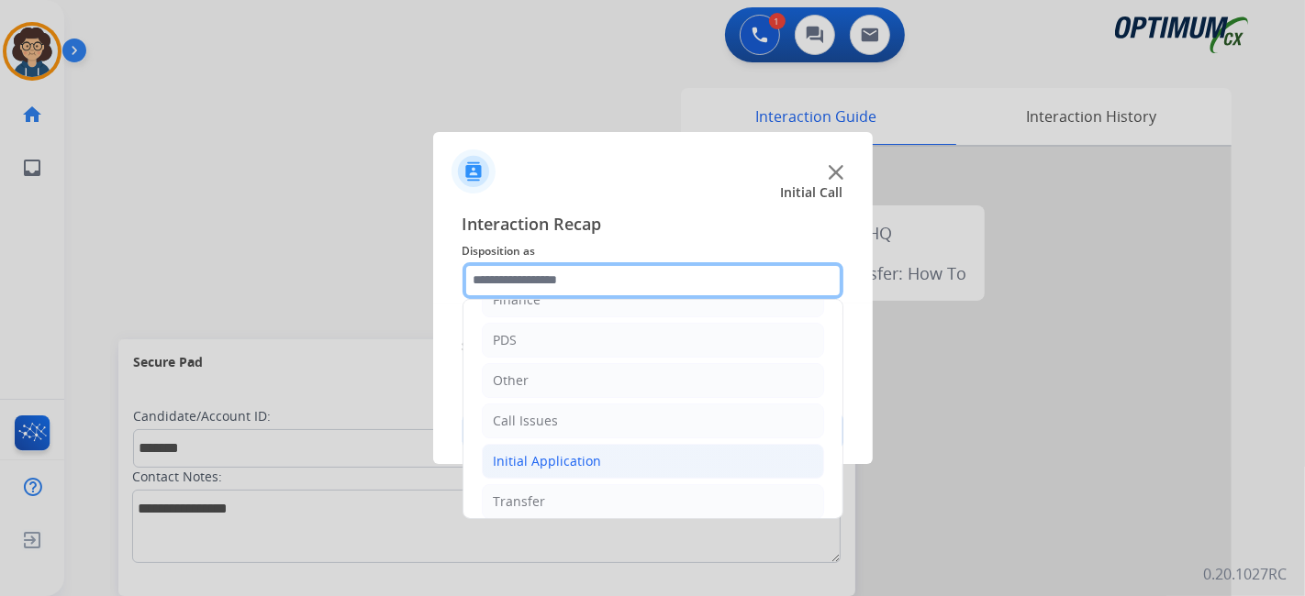
scroll to position [120, 0]
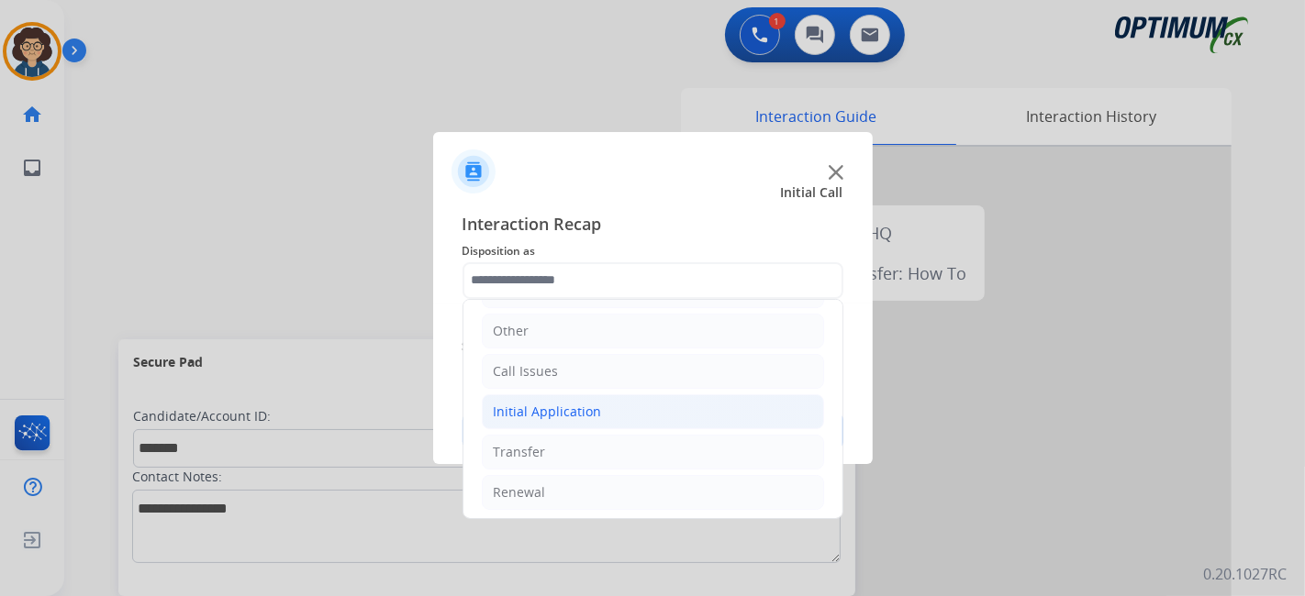
click at [637, 415] on li "Initial Application" at bounding box center [653, 412] width 342 height 35
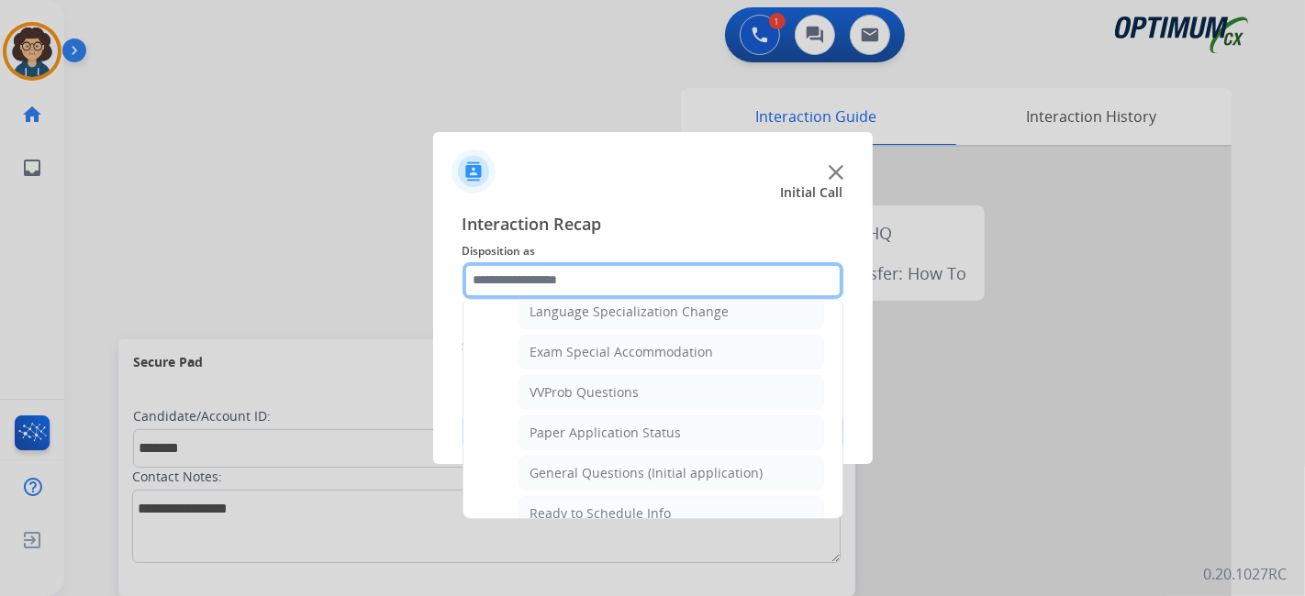
scroll to position [961, 0]
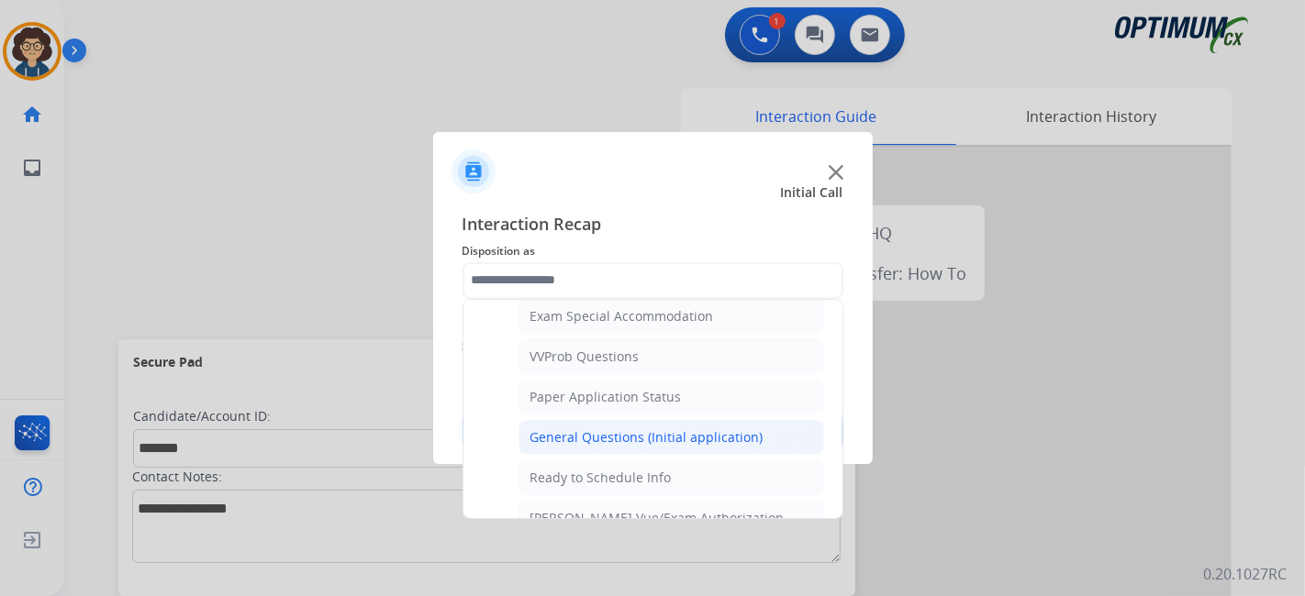
click at [716, 431] on div "General Questions (Initial application)" at bounding box center [646, 437] width 233 height 18
type input "**********"
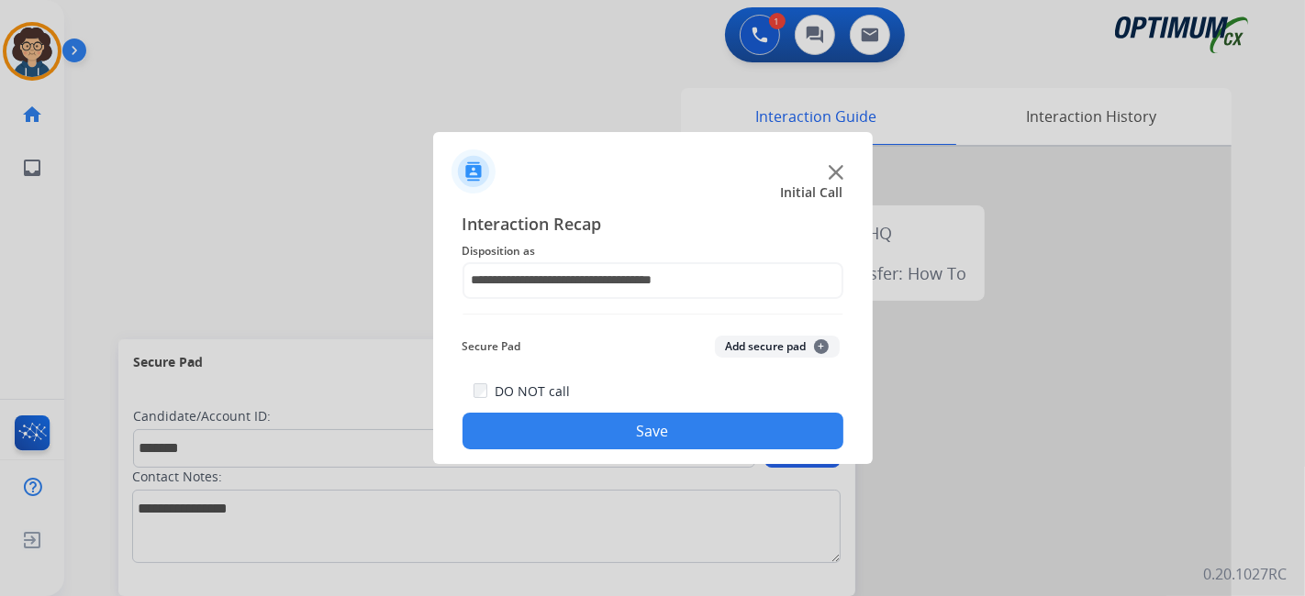
click at [754, 349] on button "Add secure pad +" at bounding box center [777, 347] width 125 height 22
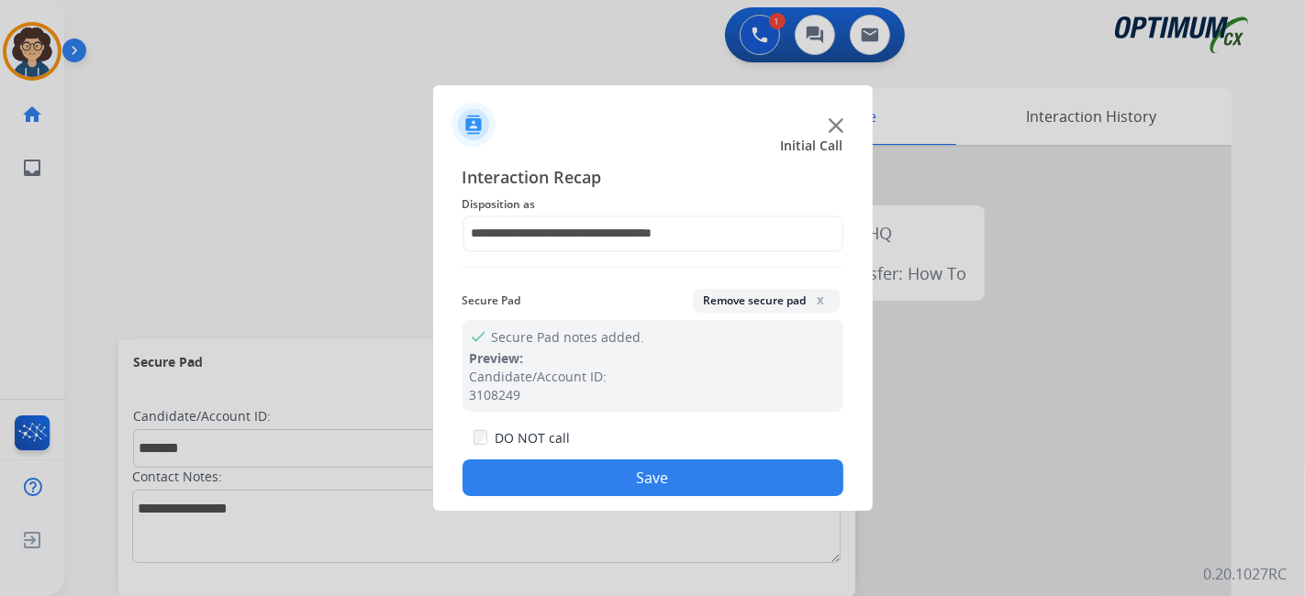
click at [670, 460] on div "DO NOT call Save" at bounding box center [652, 462] width 381 height 70
click at [640, 454] on div "DO NOT call Save" at bounding box center [652, 462] width 381 height 70
click at [637, 473] on button "Save" at bounding box center [652, 478] width 381 height 37
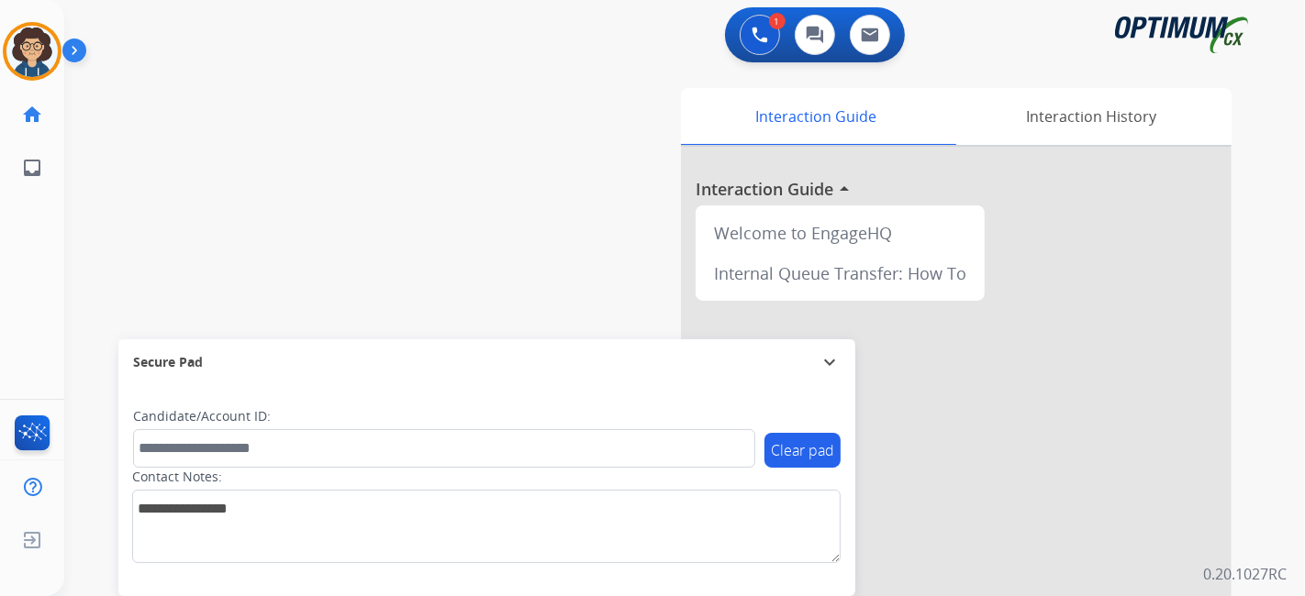
click at [403, 267] on div "swap_horiz Break voice bridge close_fullscreen Connect 3-Way Call merge_type Se…" at bounding box center [662, 448] width 1196 height 765
click at [388, 199] on div "swap_horiz Break voice bridge close_fullscreen Connect 3-Way Call merge_type Se…" at bounding box center [662, 448] width 1196 height 765
click at [35, 59] on img at bounding box center [31, 51] width 51 height 51
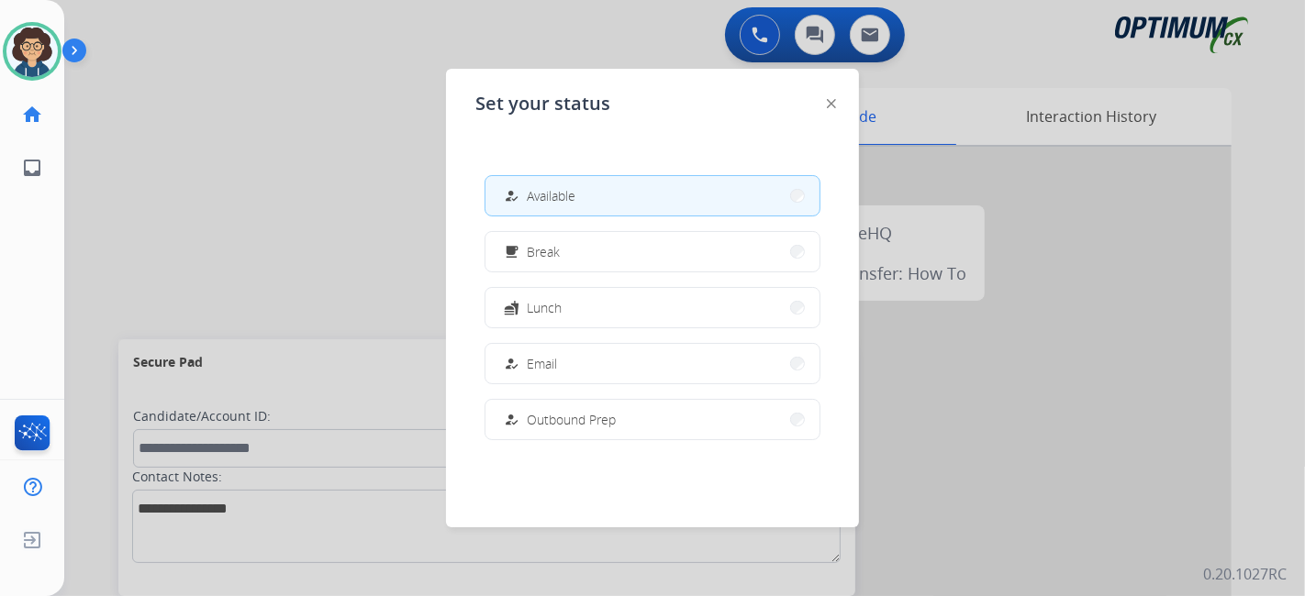
click at [273, 206] on div at bounding box center [652, 298] width 1305 height 596
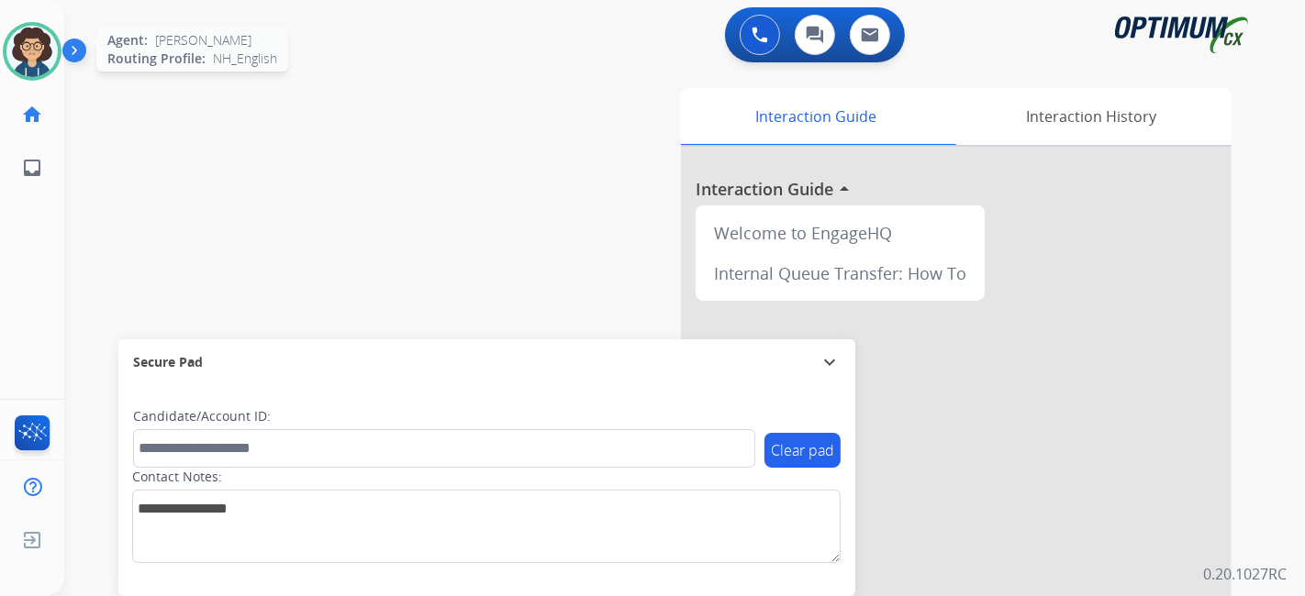
click at [29, 52] on img at bounding box center [31, 51] width 51 height 51
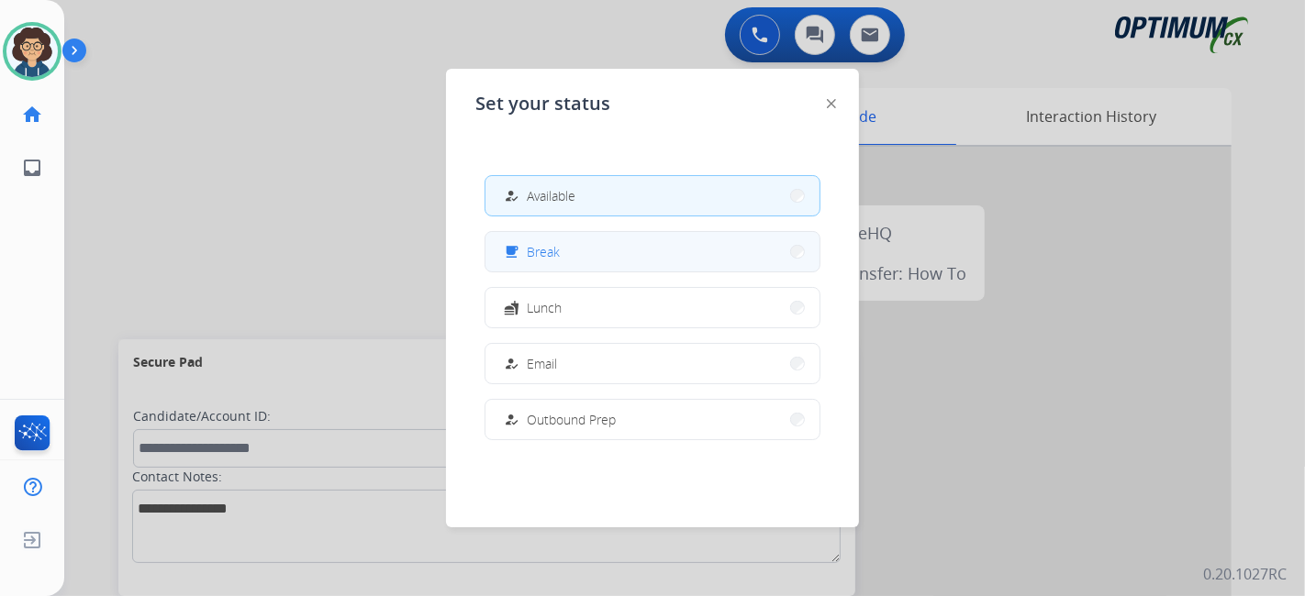
click at [592, 253] on button "free_breakfast Break" at bounding box center [652, 251] width 334 height 39
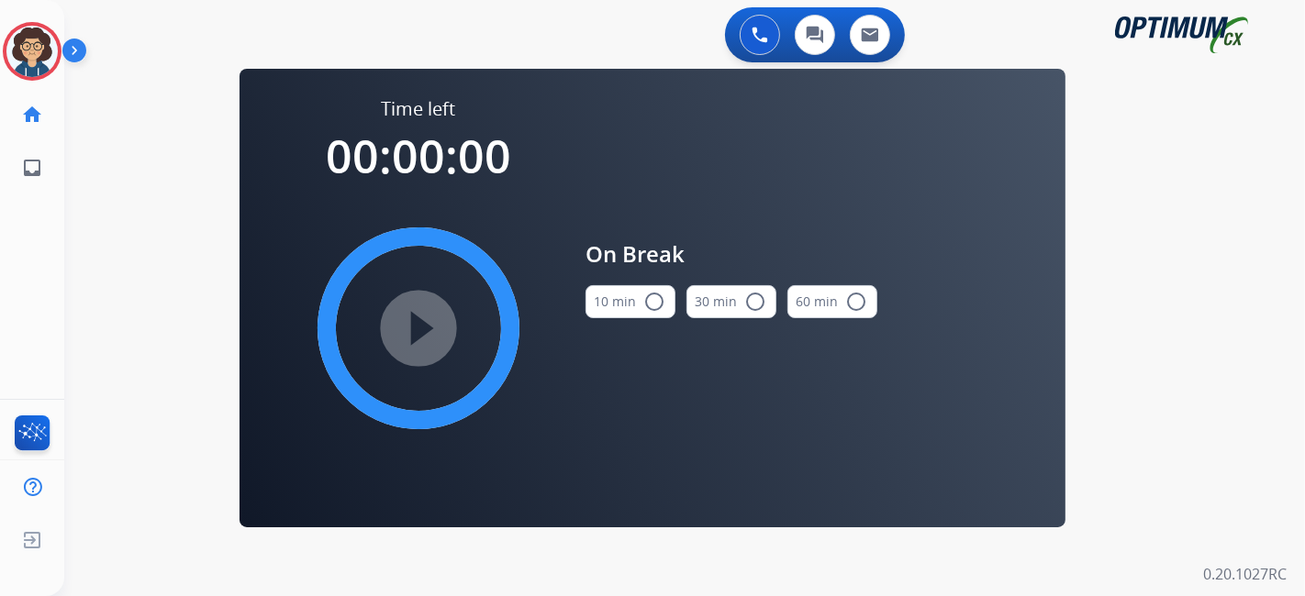
drag, startPoint x: 597, startPoint y: 316, endPoint x: 600, endPoint y: 293, distance: 23.1
click at [600, 294] on button "10 min radio_button_unchecked" at bounding box center [630, 301] width 90 height 33
click at [423, 339] on mat-icon "play_circle_filled" at bounding box center [418, 328] width 22 height 22
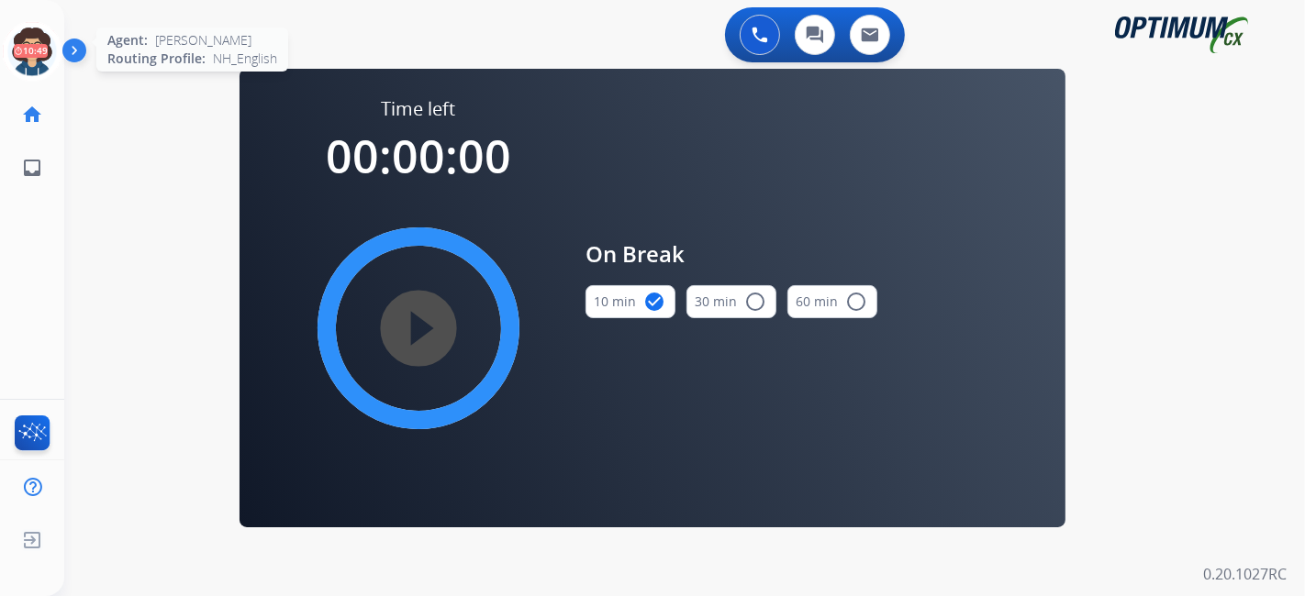
click at [30, 59] on icon at bounding box center [33, 52] width 60 height 60
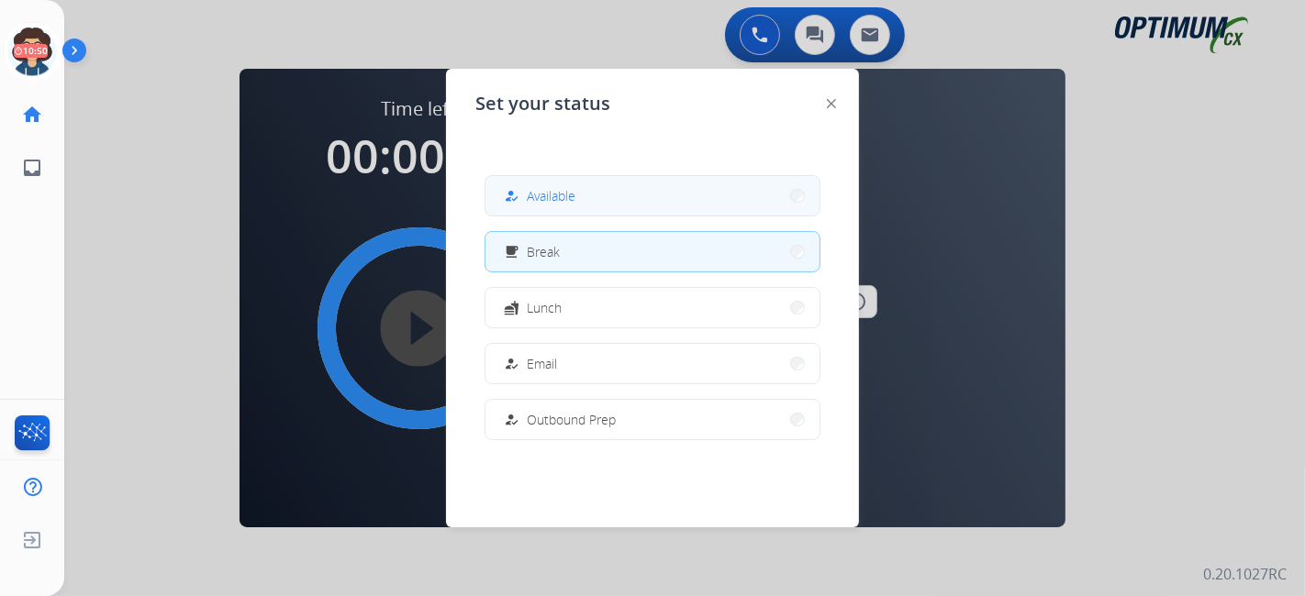
click at [635, 195] on button "how_to_reg Available" at bounding box center [652, 195] width 334 height 39
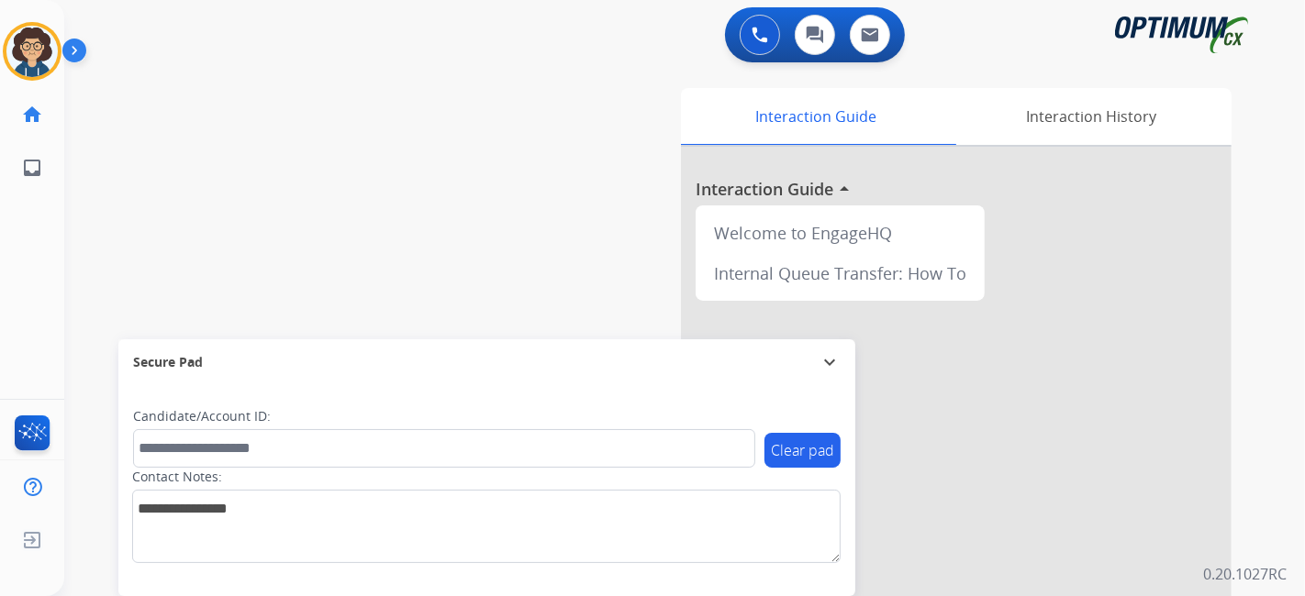
click at [490, 172] on div "swap_horiz Break voice bridge close_fullscreen Connect 3-Way Call merge_type Se…" at bounding box center [662, 448] width 1196 height 765
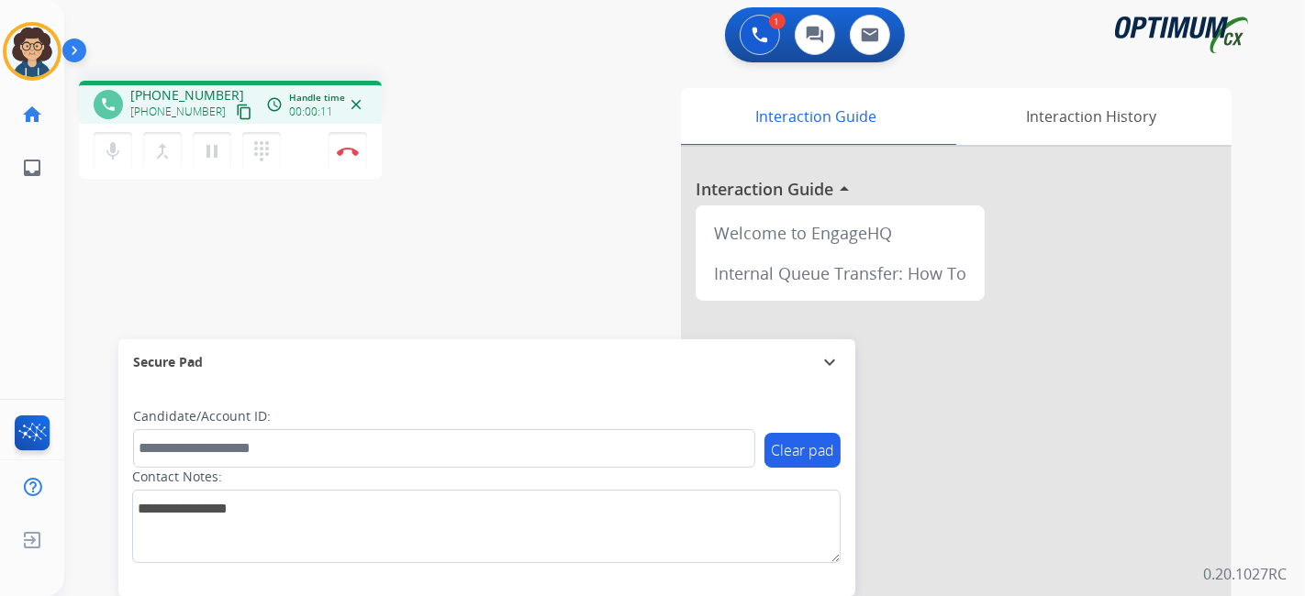
click at [236, 117] on mat-icon "content_copy" at bounding box center [244, 112] width 17 height 17
click at [587, 216] on div "Interaction Guide Interaction History Interaction Guide arrow_drop_up Welcome t…" at bounding box center [890, 459] width 684 height 743
click at [534, 217] on div "phone +17145078423 +17145078423 content_copy access_time Call metrics Queue 00:…" at bounding box center [662, 448] width 1196 height 765
click at [358, 161] on button "Disconnect" at bounding box center [347, 151] width 39 height 39
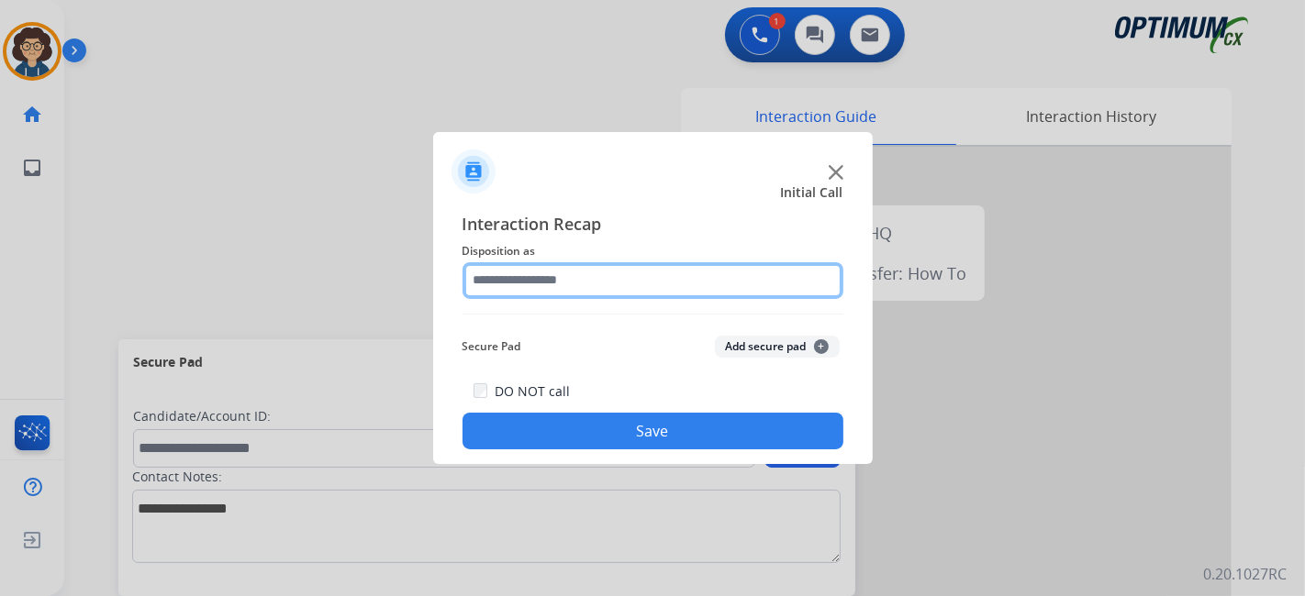
click at [584, 274] on input "text" at bounding box center [652, 280] width 381 height 37
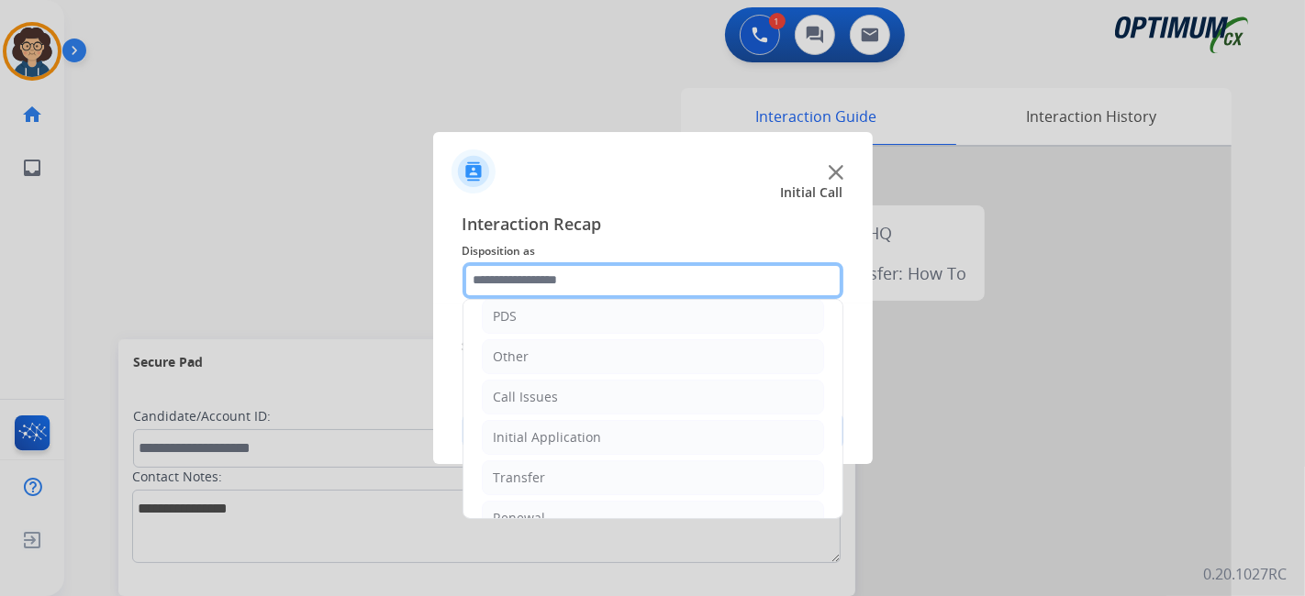
scroll to position [120, 0]
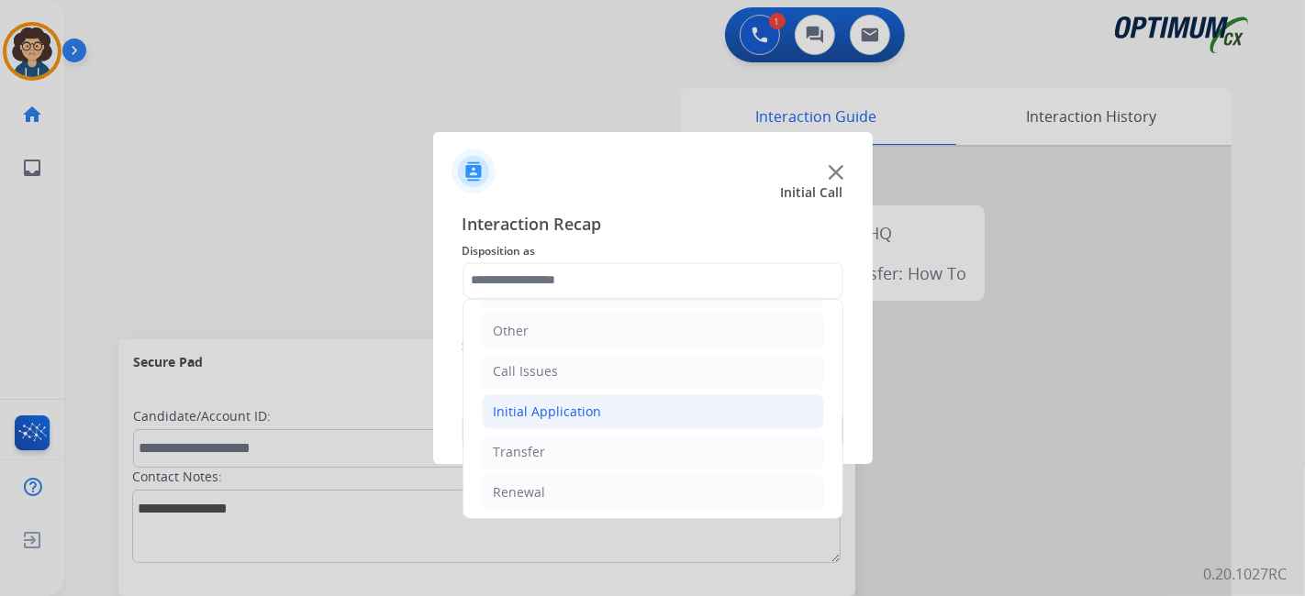
click at [651, 400] on li "Initial Application" at bounding box center [653, 412] width 342 height 35
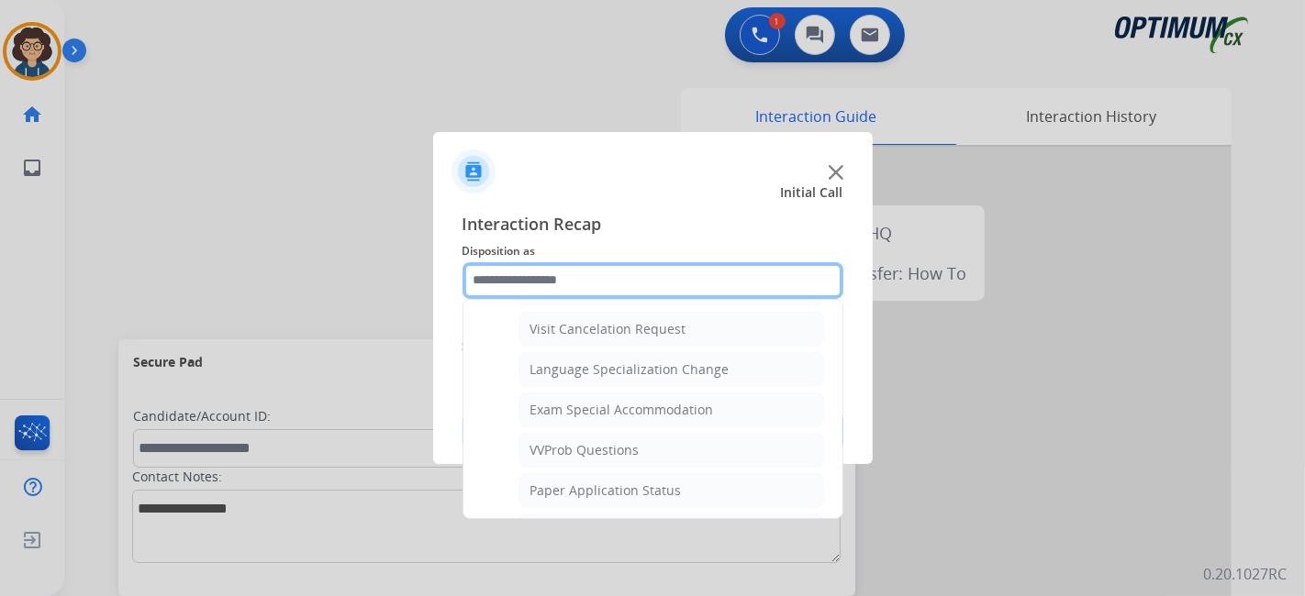
scroll to position [899, 0]
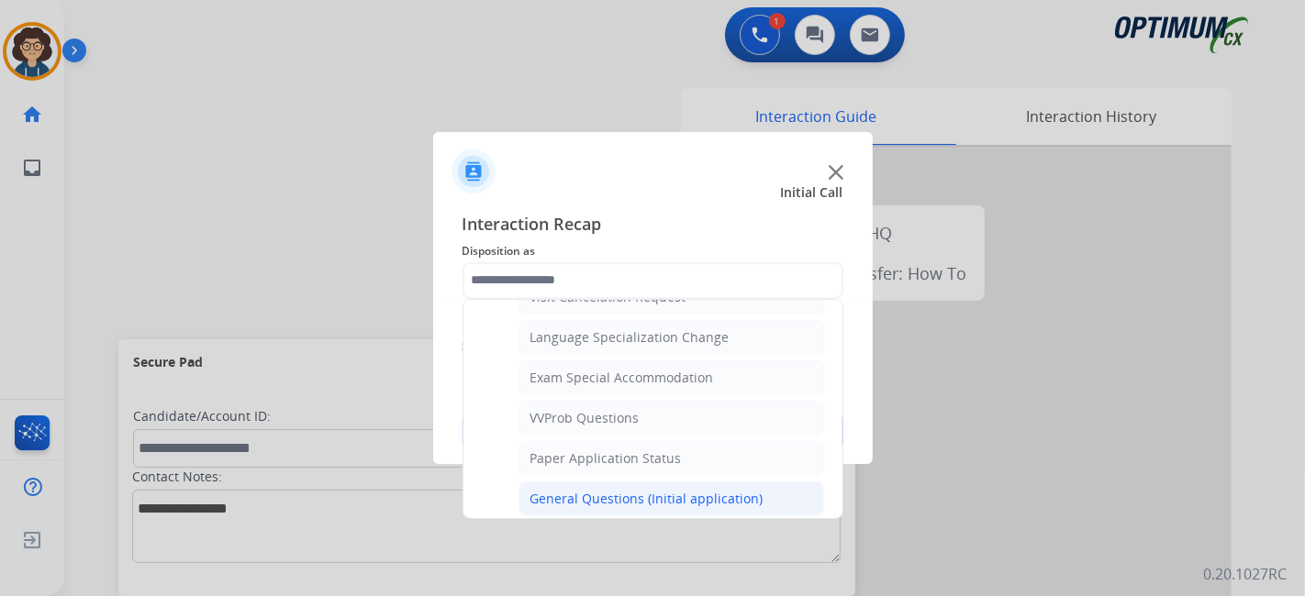
click at [763, 482] on li "General Questions (Initial application)" at bounding box center [671, 499] width 306 height 35
type input "**********"
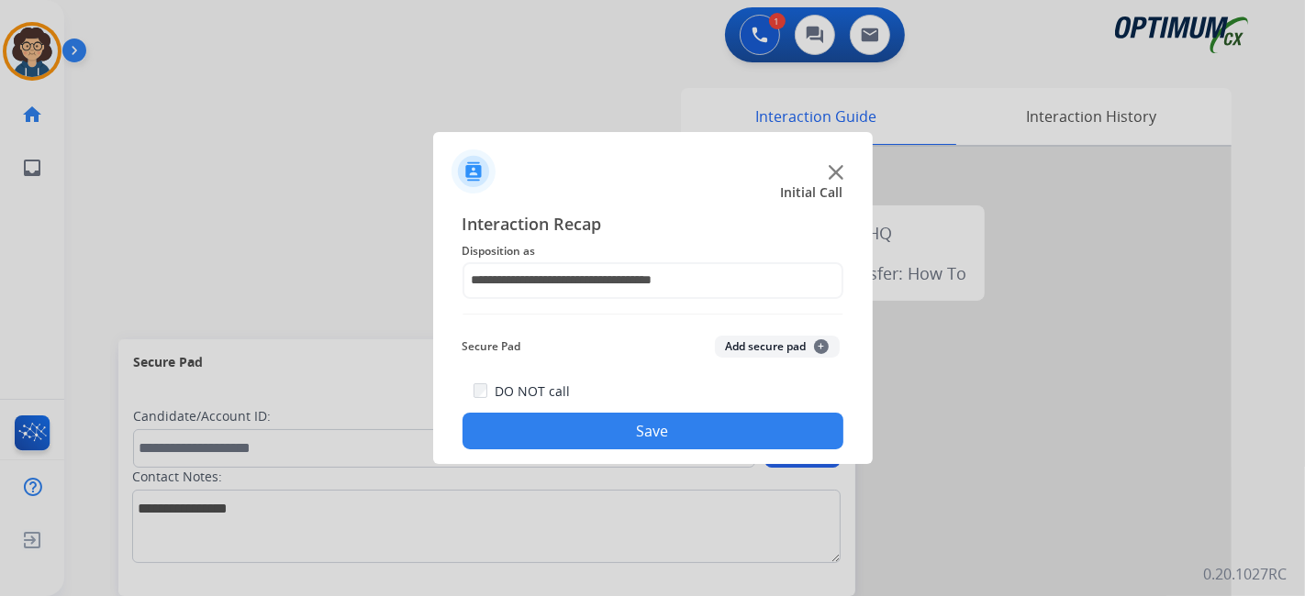
click at [680, 418] on button "Save" at bounding box center [652, 431] width 381 height 37
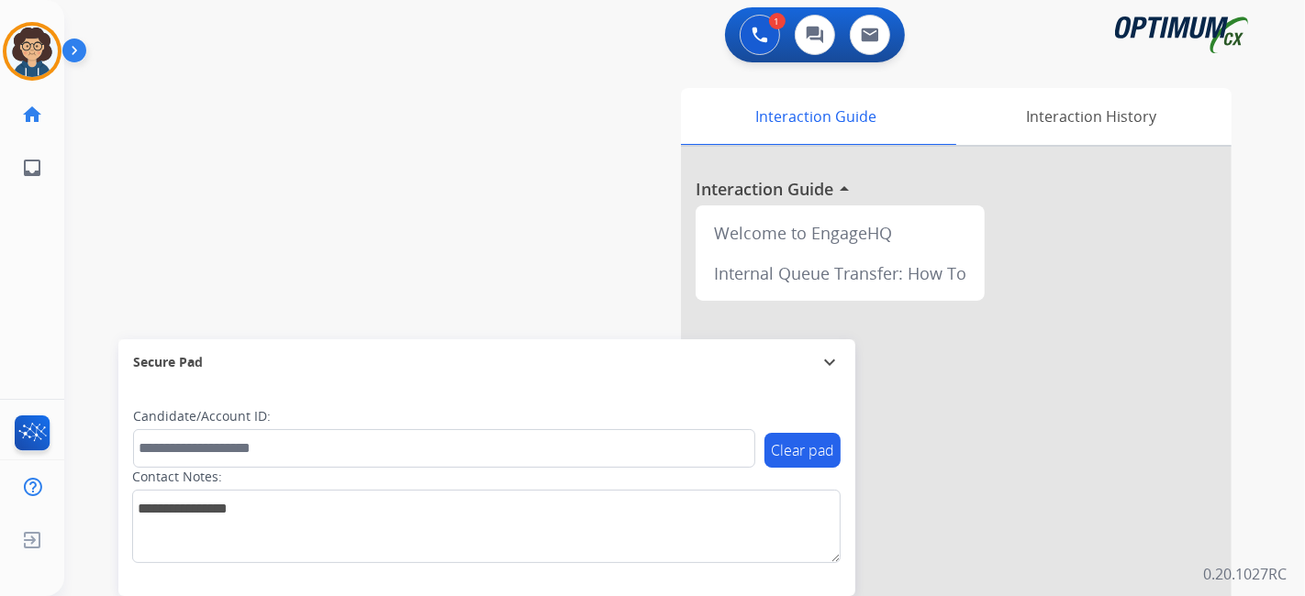
click at [478, 195] on div "swap_horiz Break voice bridge close_fullscreen Connect 3-Way Call merge_type Se…" at bounding box center [662, 448] width 1196 height 765
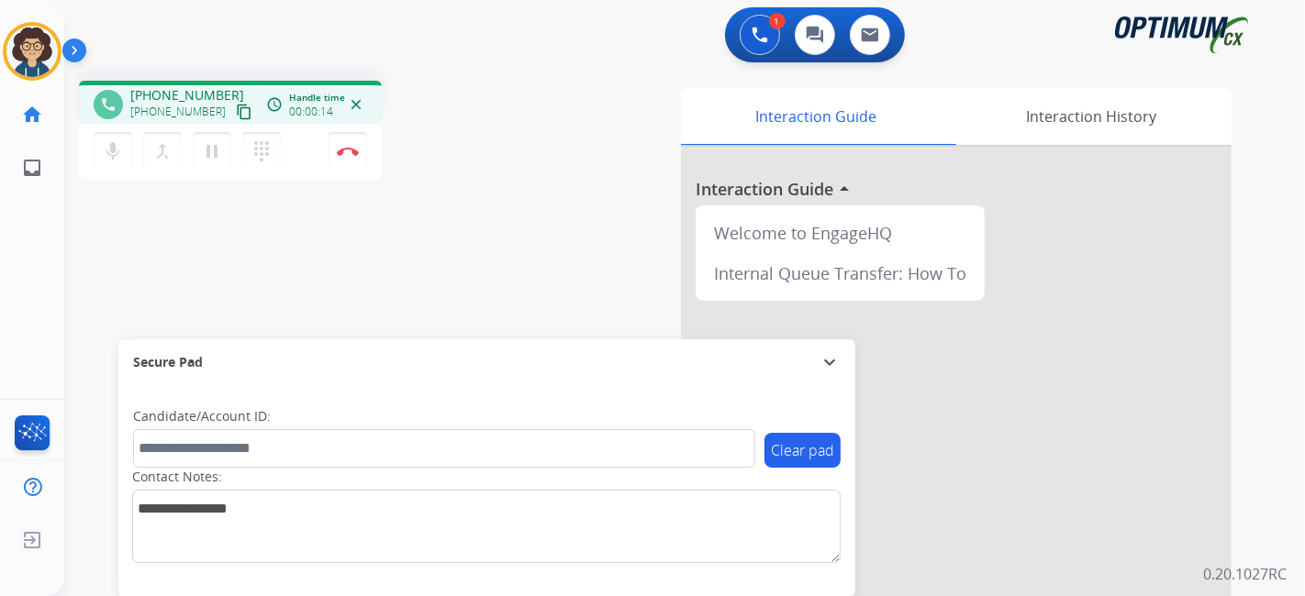
click at [236, 114] on mat-icon "content_copy" at bounding box center [244, 112] width 17 height 17
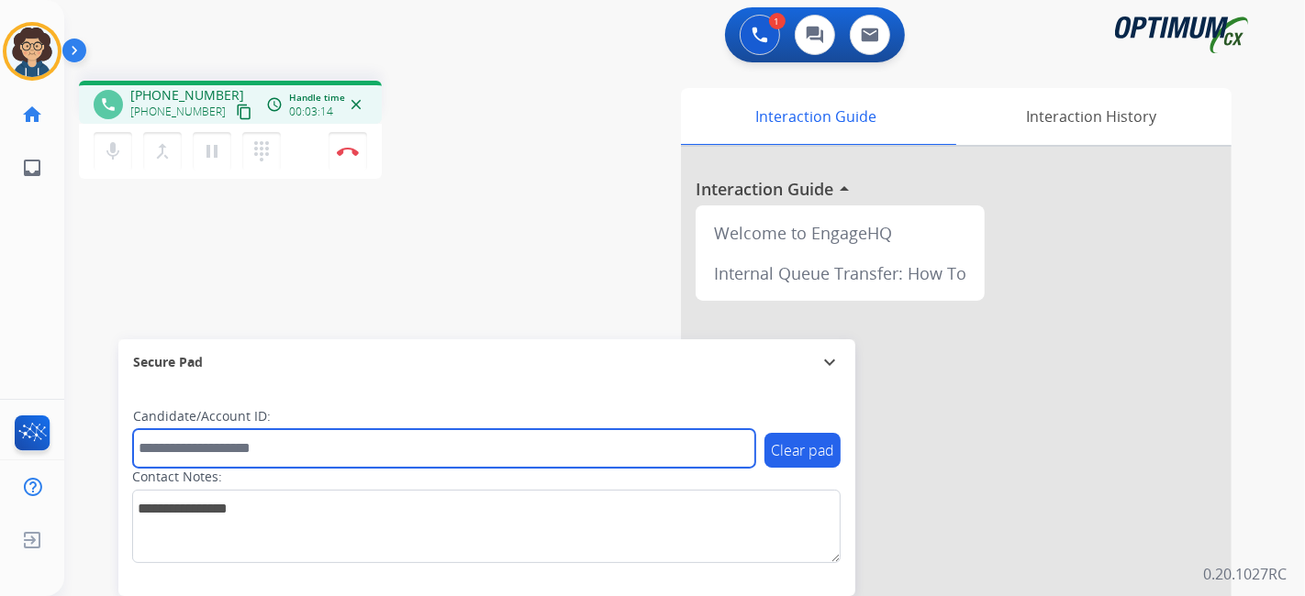
click at [240, 443] on input "text" at bounding box center [444, 448] width 622 height 39
paste input "*******"
type input "*******"
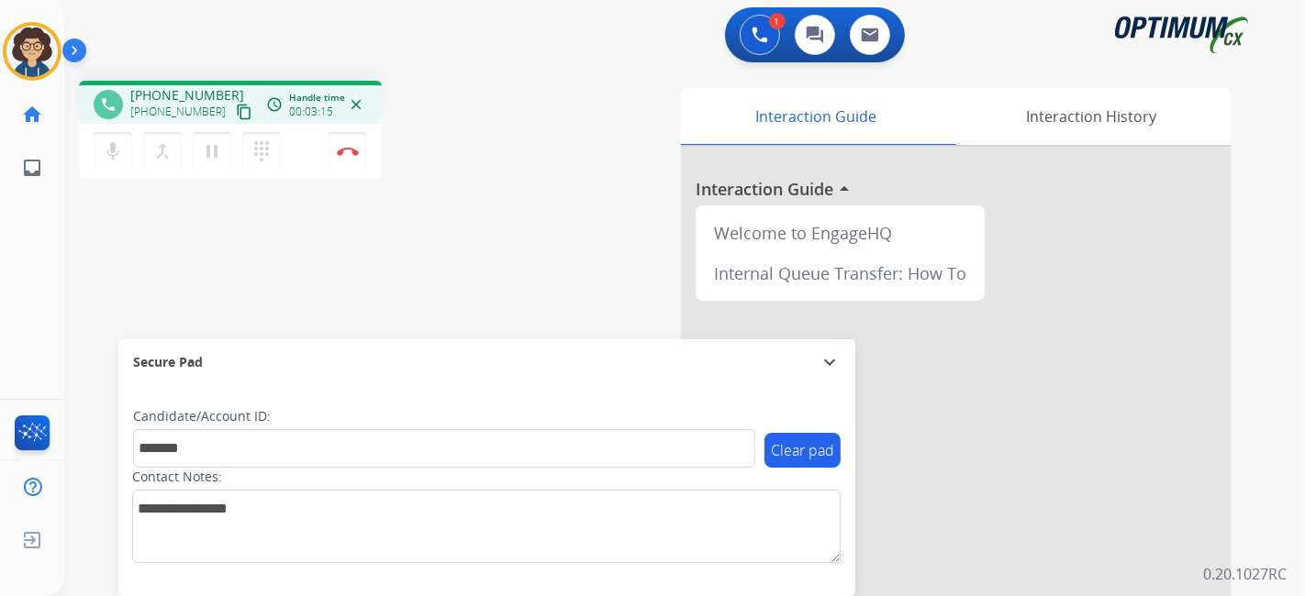
click at [312, 293] on div "phone +13034183199 +13034183199 content_copy access_time Call metrics Queue 00:…" at bounding box center [662, 448] width 1196 height 765
click at [213, 144] on mat-icon "pause" at bounding box center [212, 151] width 22 height 22
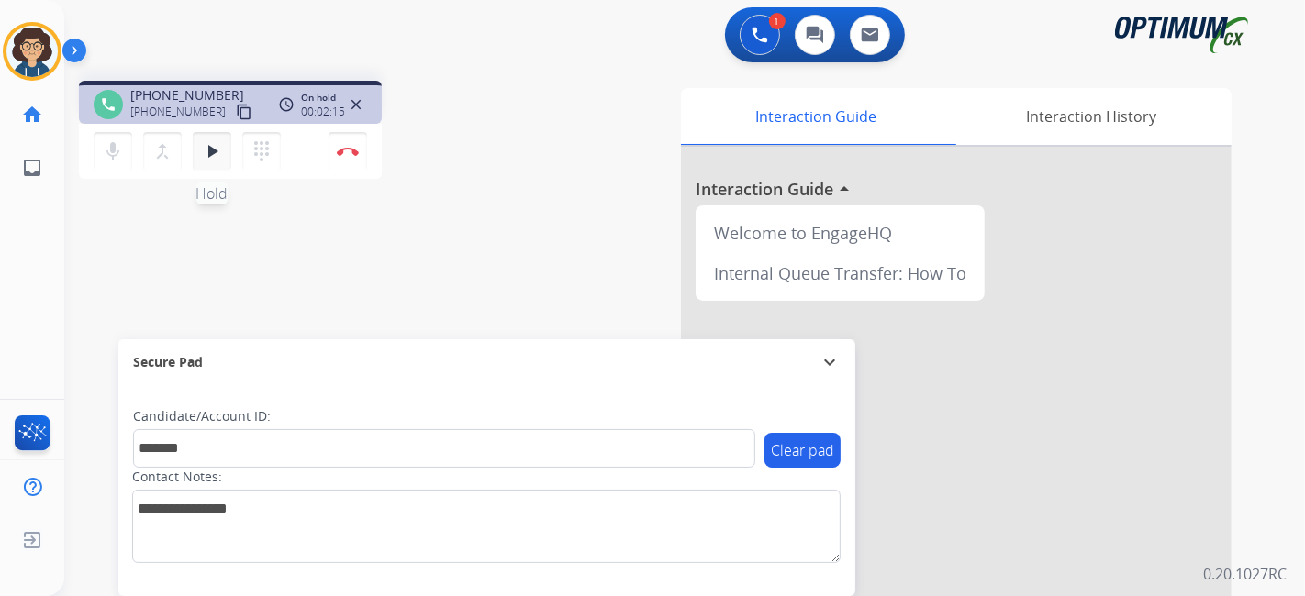
click at [208, 153] on mat-icon "play_arrow" at bounding box center [212, 151] width 22 height 22
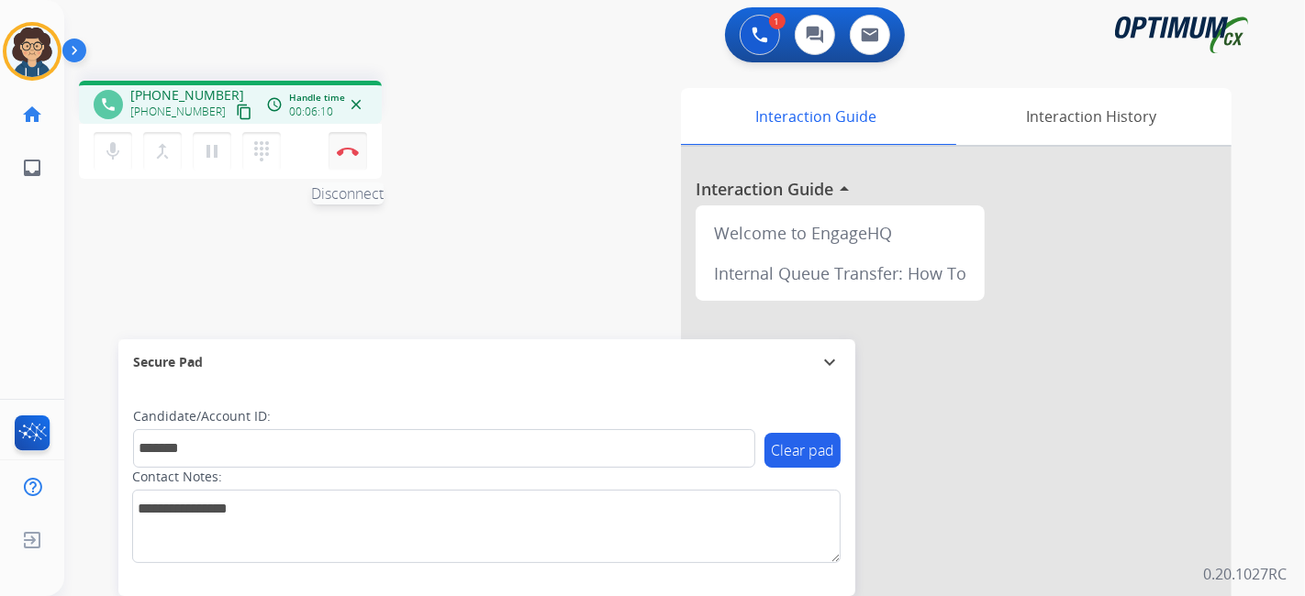
click at [346, 150] on img at bounding box center [348, 151] width 22 height 9
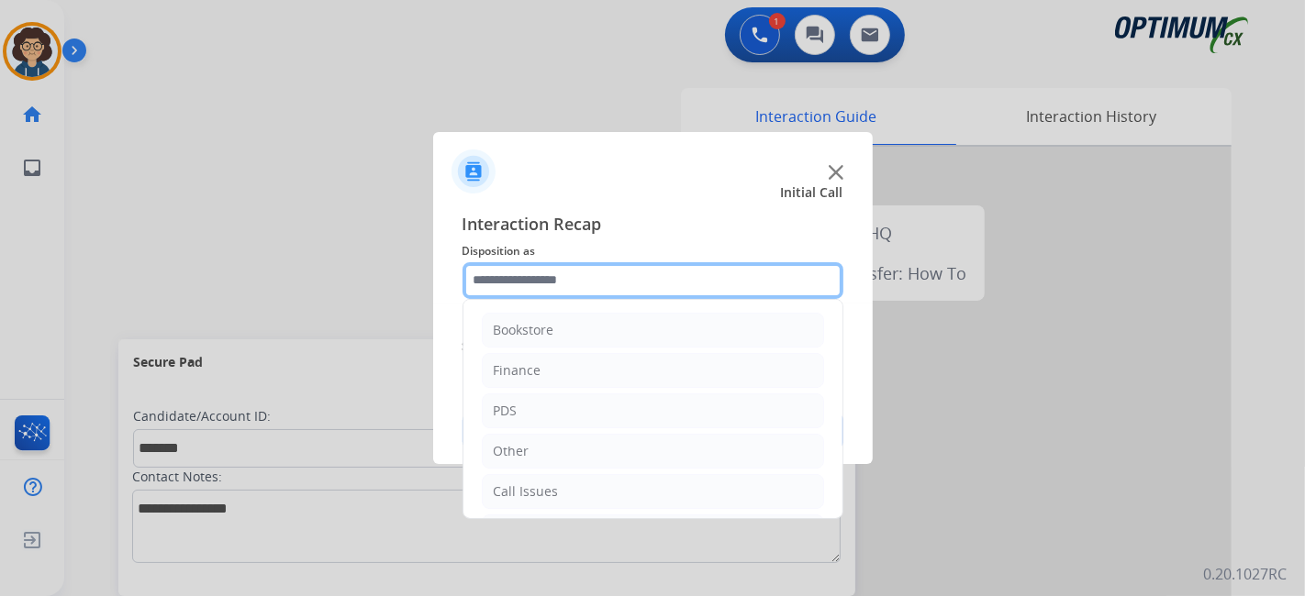
click at [647, 284] on input "text" at bounding box center [652, 280] width 381 height 37
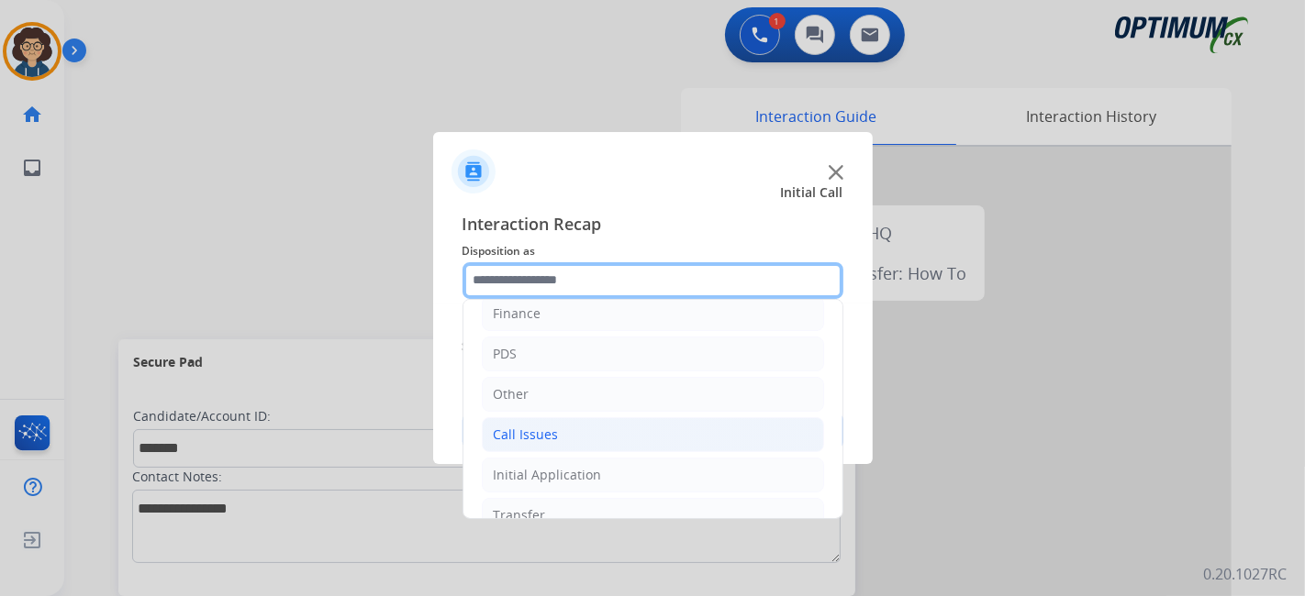
scroll to position [120, 0]
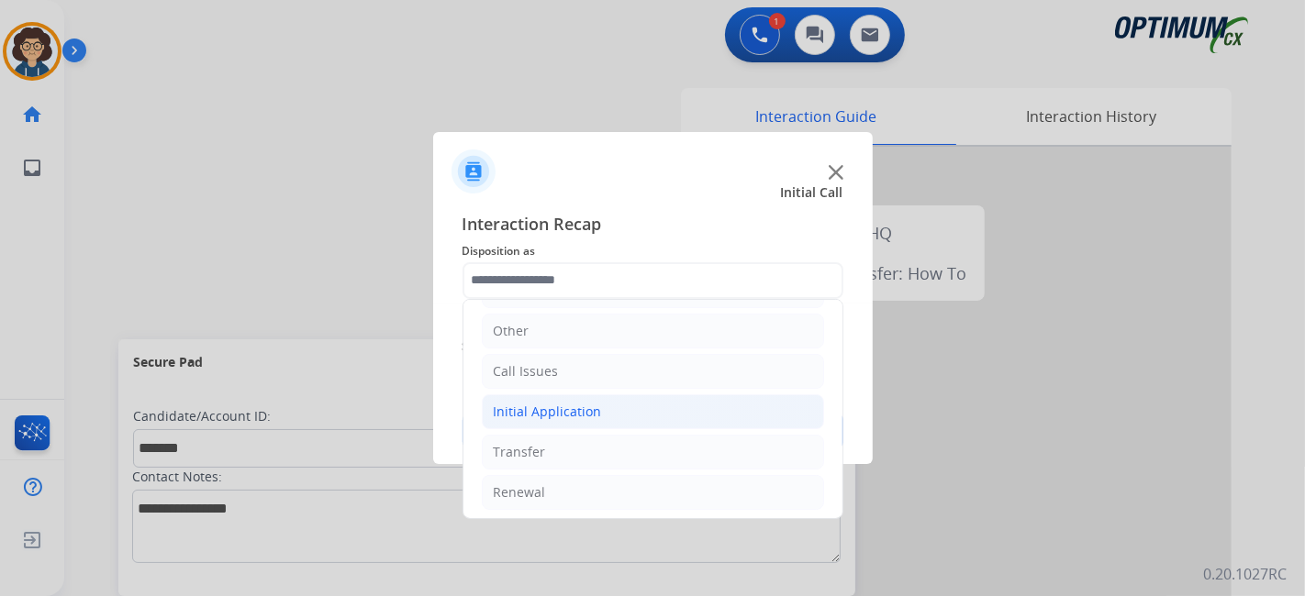
click at [615, 403] on li "Initial Application" at bounding box center [653, 412] width 342 height 35
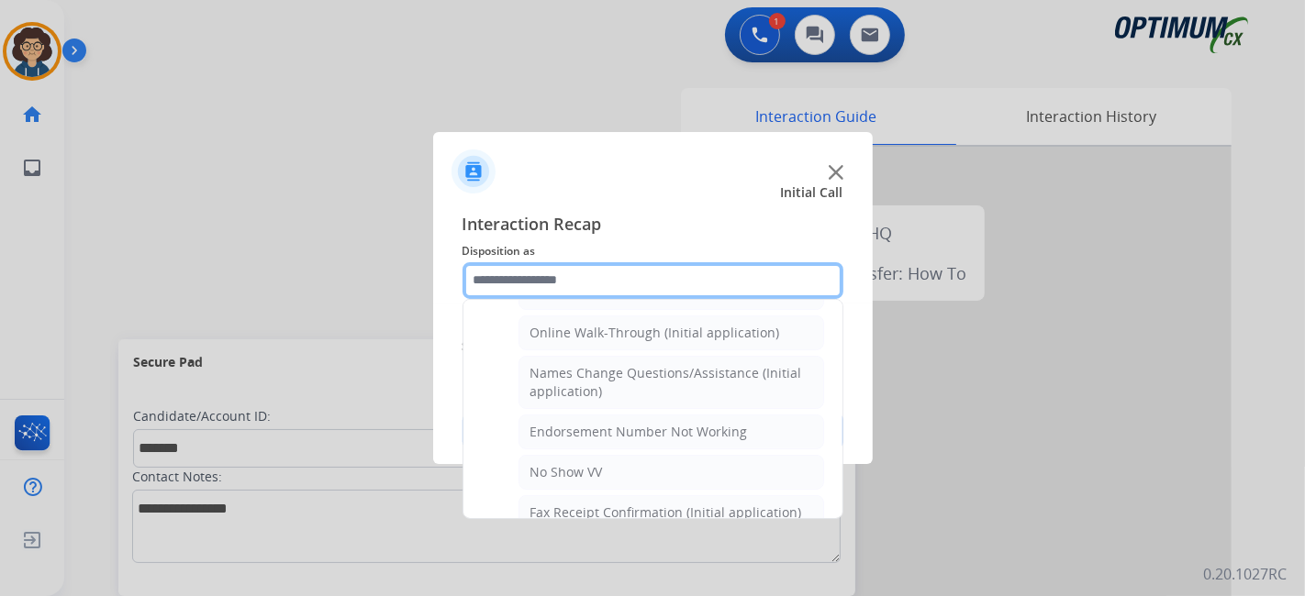
scroll to position [380, 0]
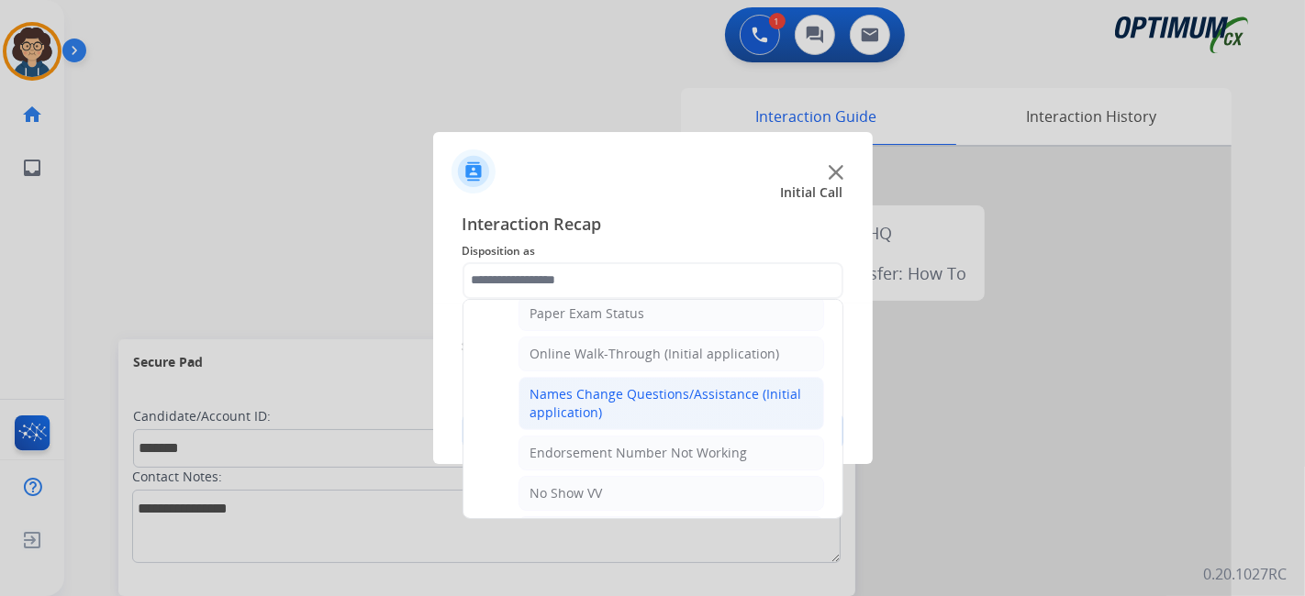
click at [792, 394] on div "Names Change Questions/Assistance (Initial application)" at bounding box center [671, 403] width 282 height 37
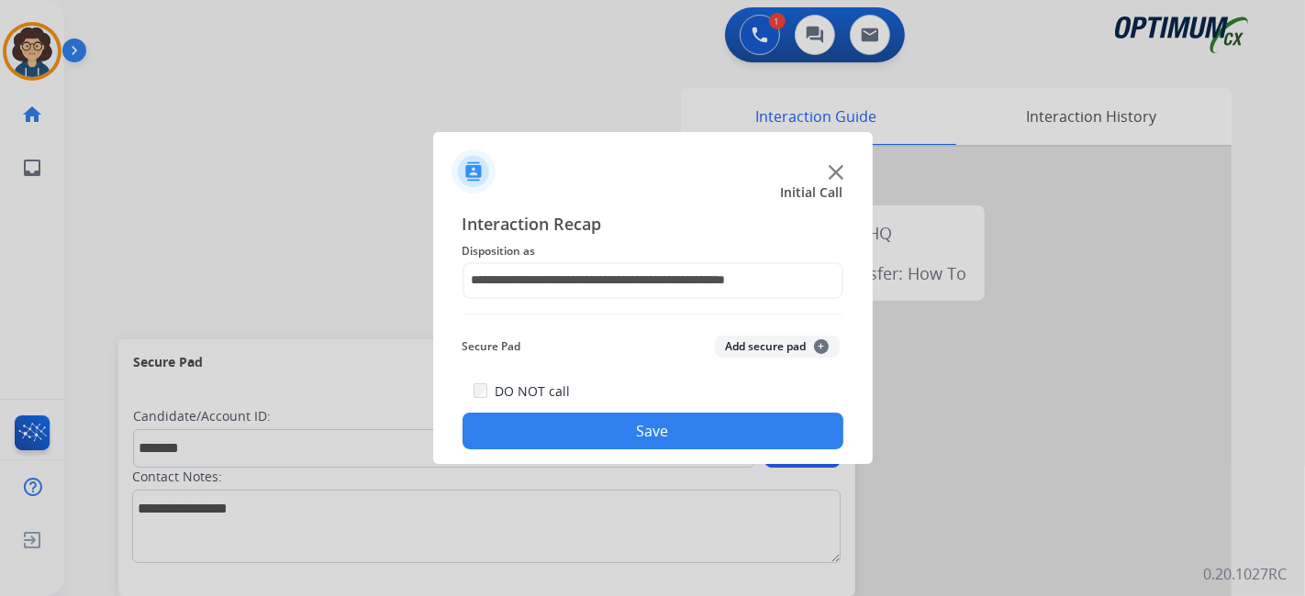
click at [786, 364] on div "Secure Pad Add secure pad +" at bounding box center [652, 346] width 381 height 37
click at [784, 352] on button "Add secure pad +" at bounding box center [777, 347] width 125 height 22
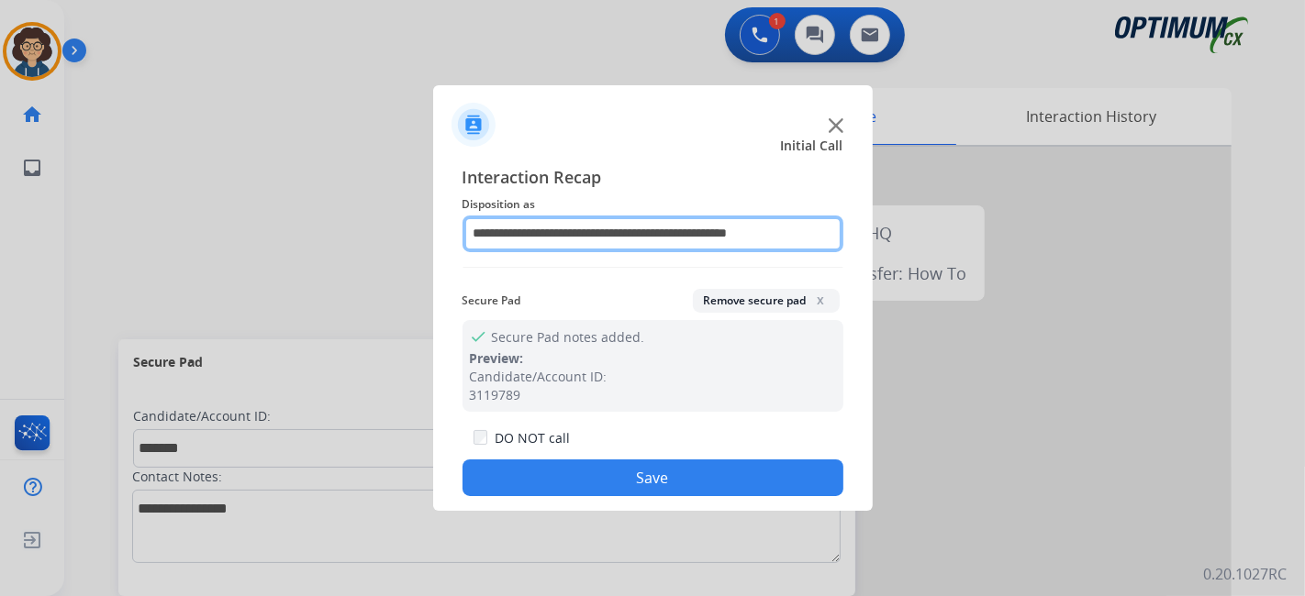
click at [668, 226] on input "**********" at bounding box center [652, 234] width 381 height 37
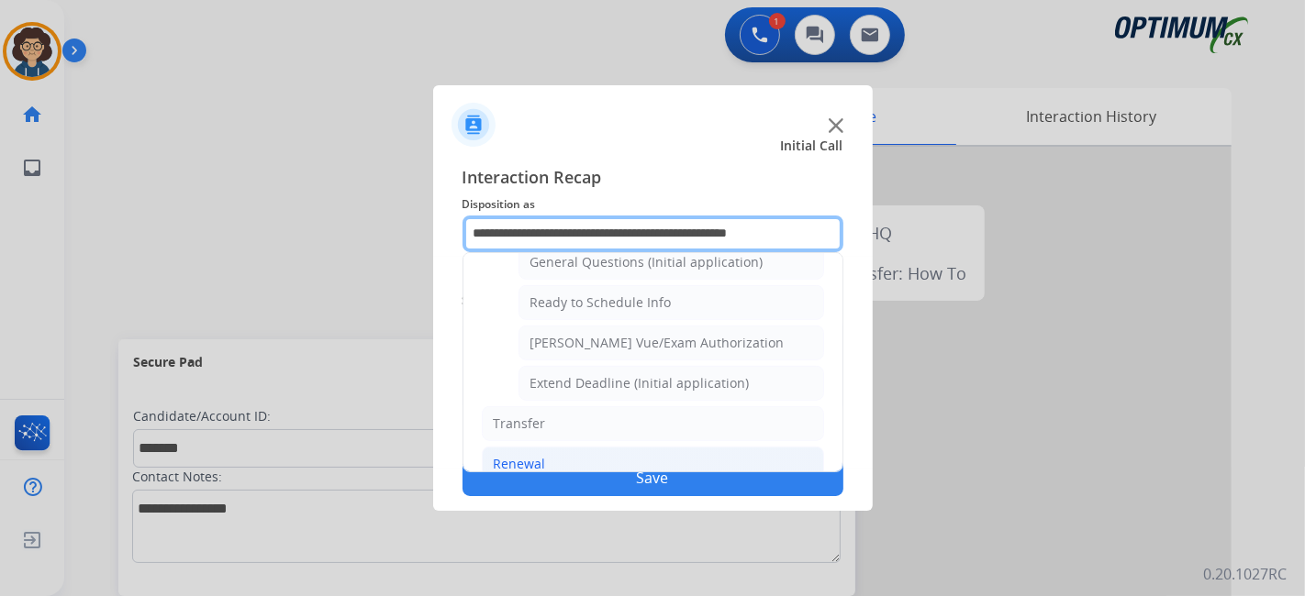
scroll to position [1096, 0]
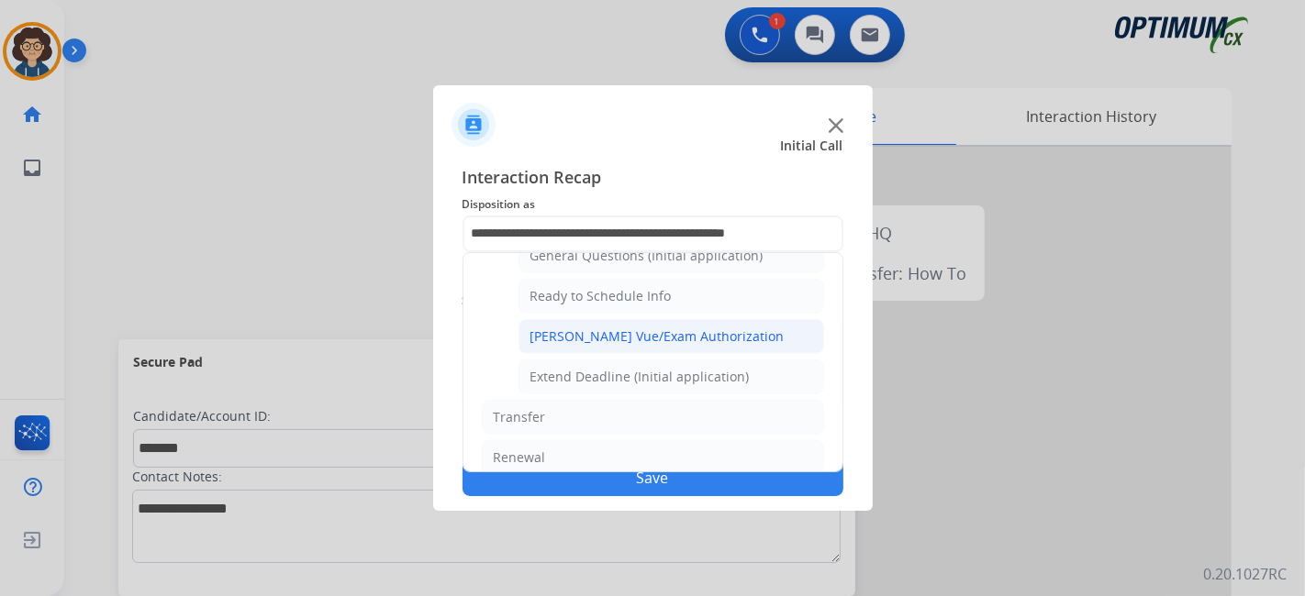
click at [718, 328] on div "[PERSON_NAME] Vue/Exam Authorization" at bounding box center [657, 337] width 254 height 18
type input "**********"
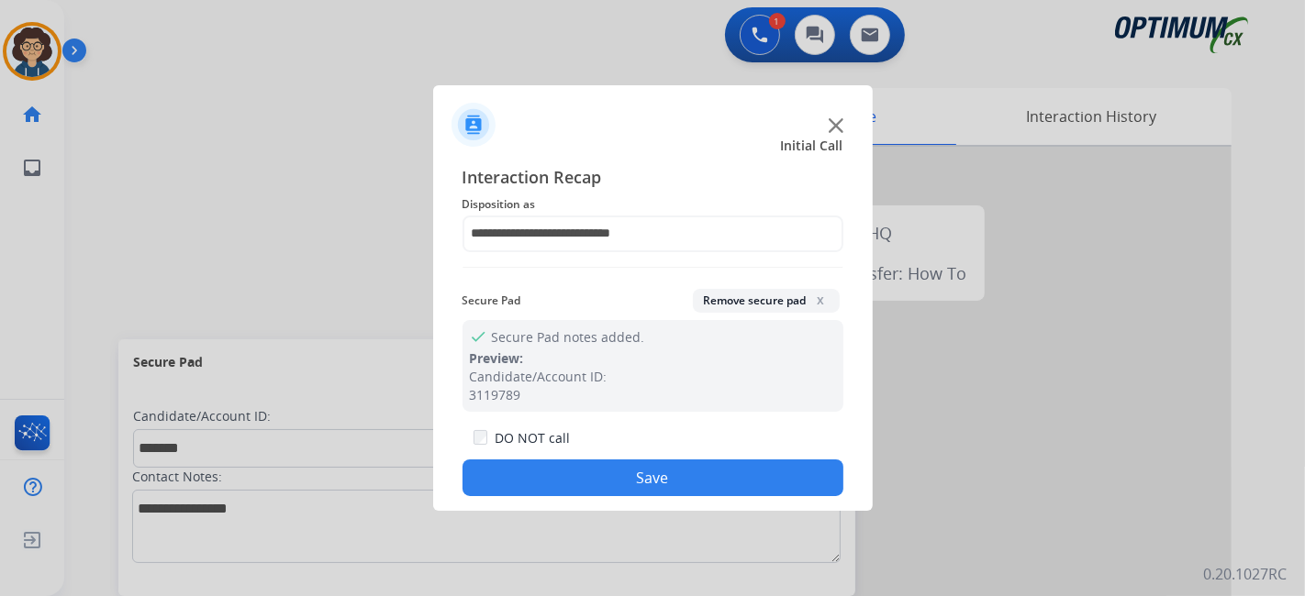
click at [668, 473] on button "Save" at bounding box center [652, 478] width 381 height 37
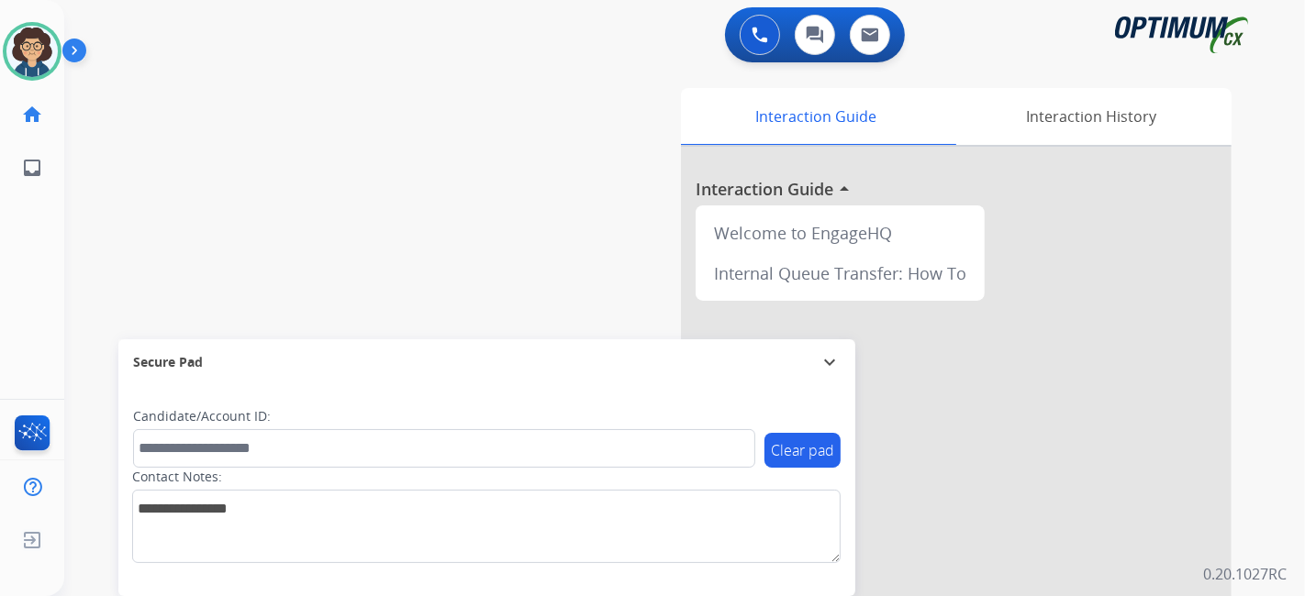
click at [386, 219] on div "swap_horiz Break voice bridge close_fullscreen Connect 3-Way Call merge_type Se…" at bounding box center [662, 448] width 1196 height 765
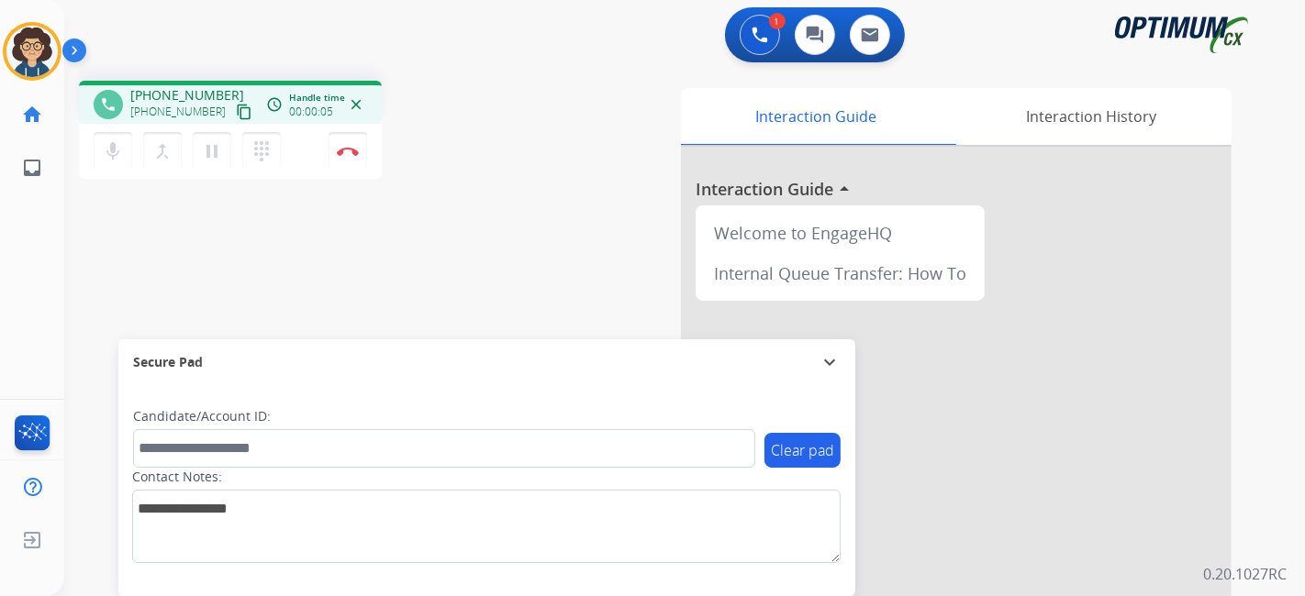
click at [236, 113] on mat-icon "content_copy" at bounding box center [244, 112] width 17 height 17
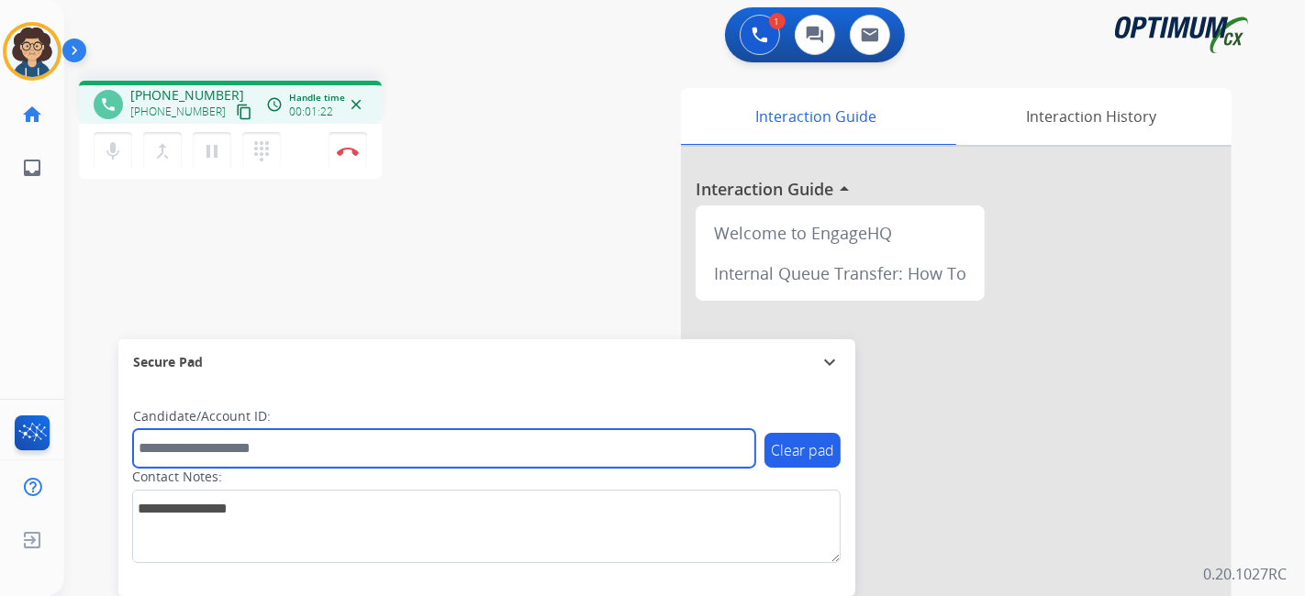
click at [319, 441] on input "text" at bounding box center [444, 448] width 622 height 39
paste input "*******"
type input "*******"
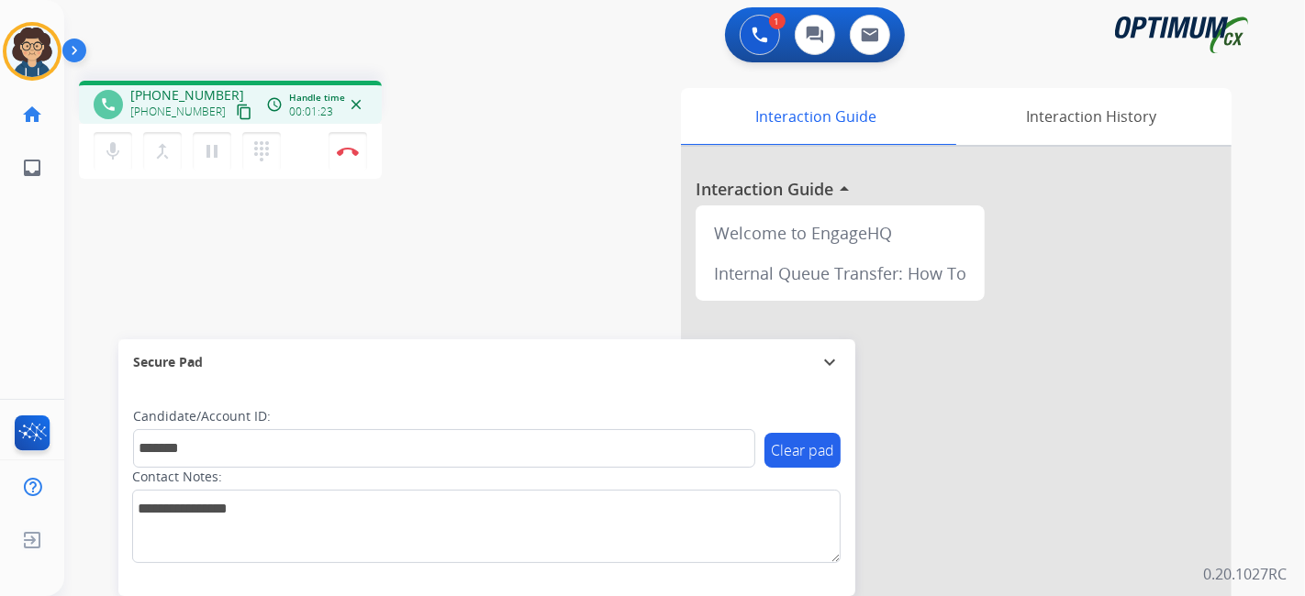
click at [412, 273] on div "phone +13187376308 +13187376308 content_copy access_time Call metrics Queue 00:…" at bounding box center [662, 448] width 1196 height 765
click at [214, 151] on mat-icon "pause" at bounding box center [212, 151] width 22 height 22
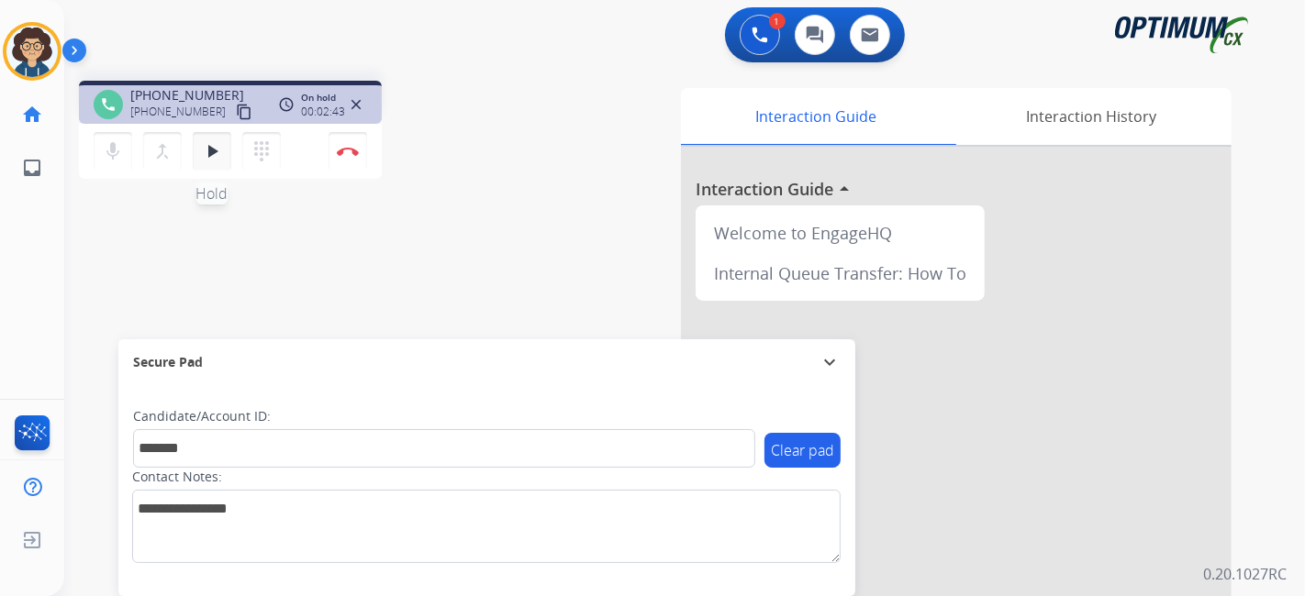
click at [201, 157] on mat-icon "play_arrow" at bounding box center [212, 151] width 22 height 22
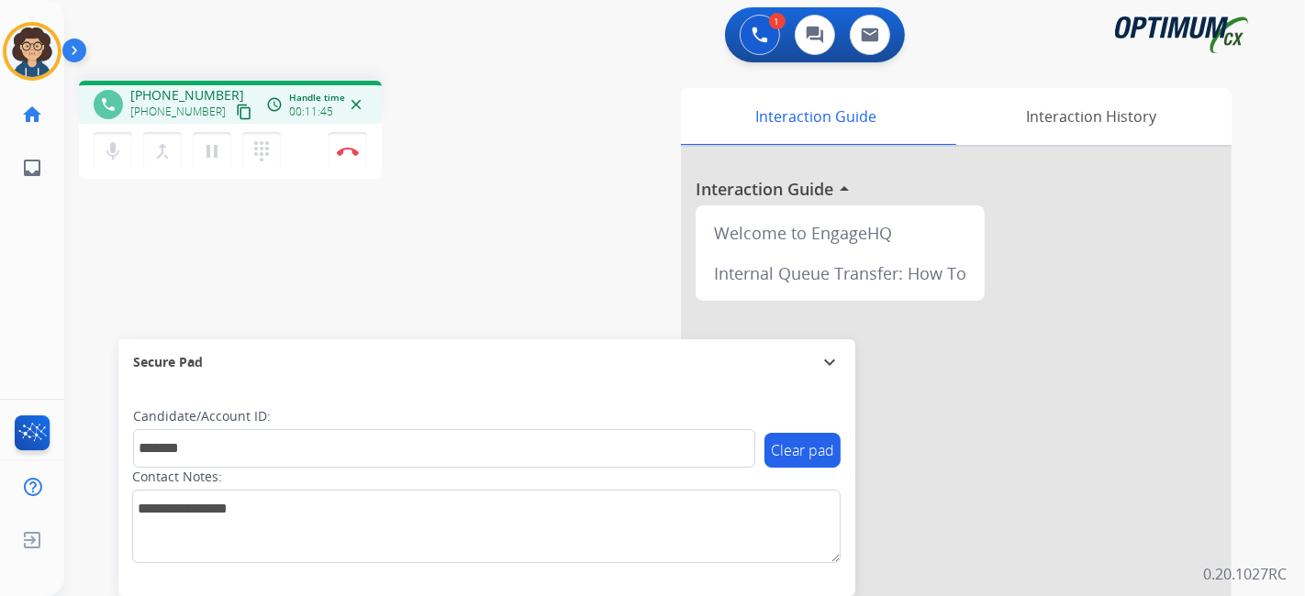
click at [561, 267] on div "Interaction Guide Interaction History Interaction Guide arrow_drop_up Welcome t…" at bounding box center [890, 459] width 684 height 743
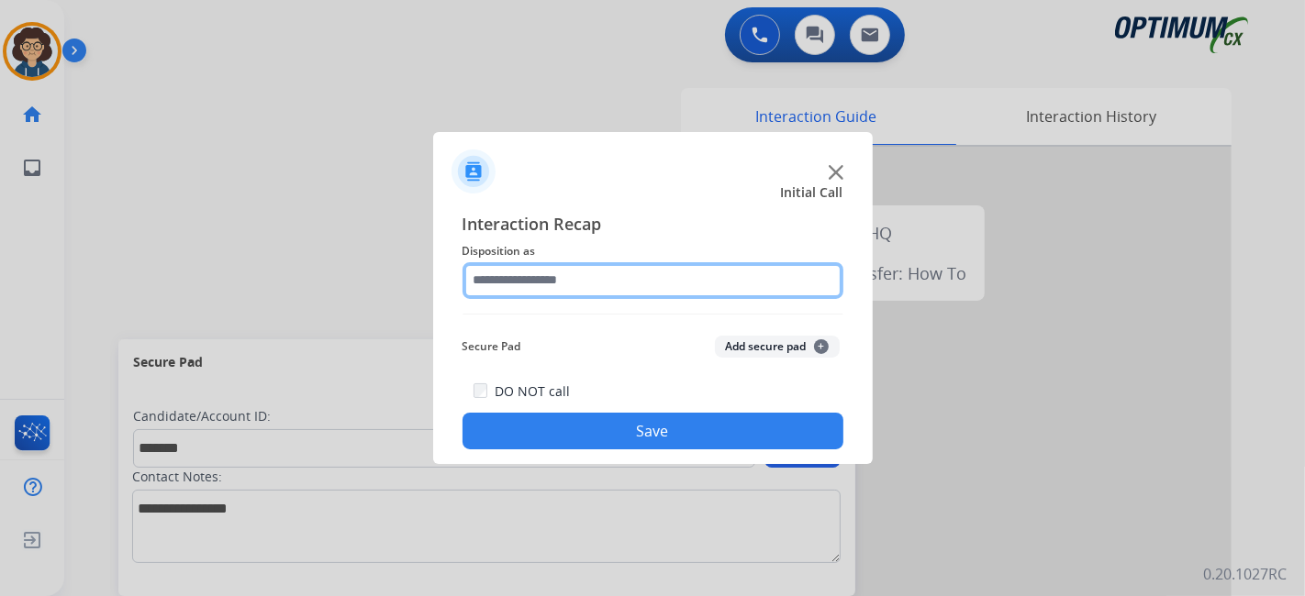
click at [621, 289] on input "text" at bounding box center [652, 280] width 381 height 37
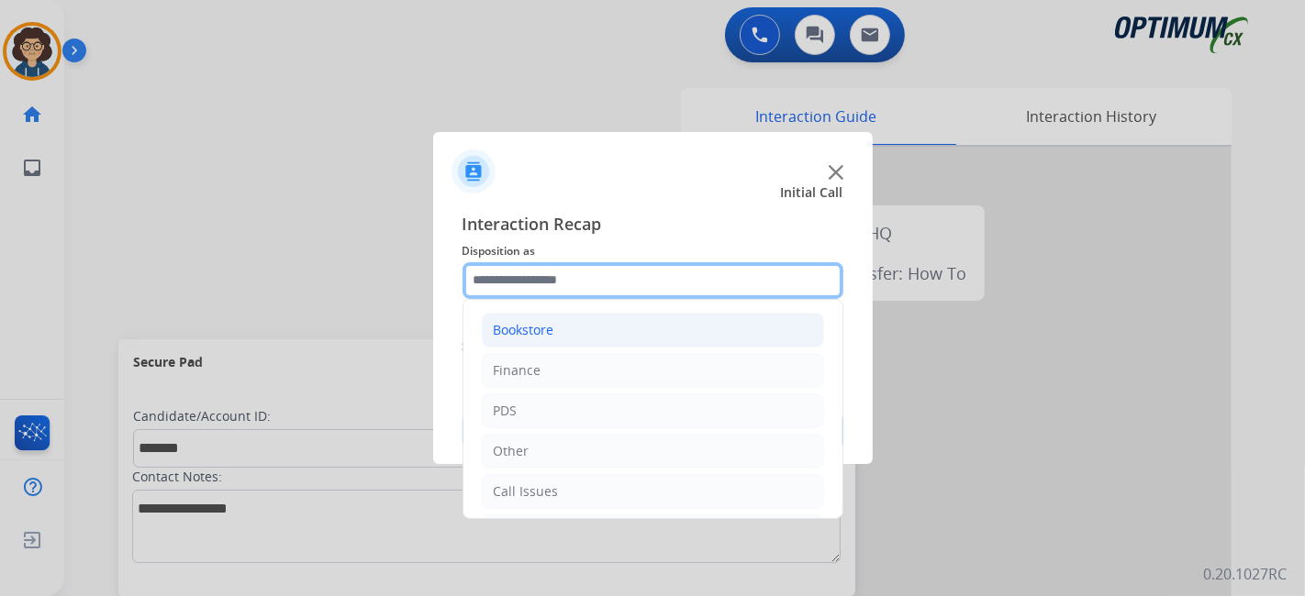
scroll to position [120, 0]
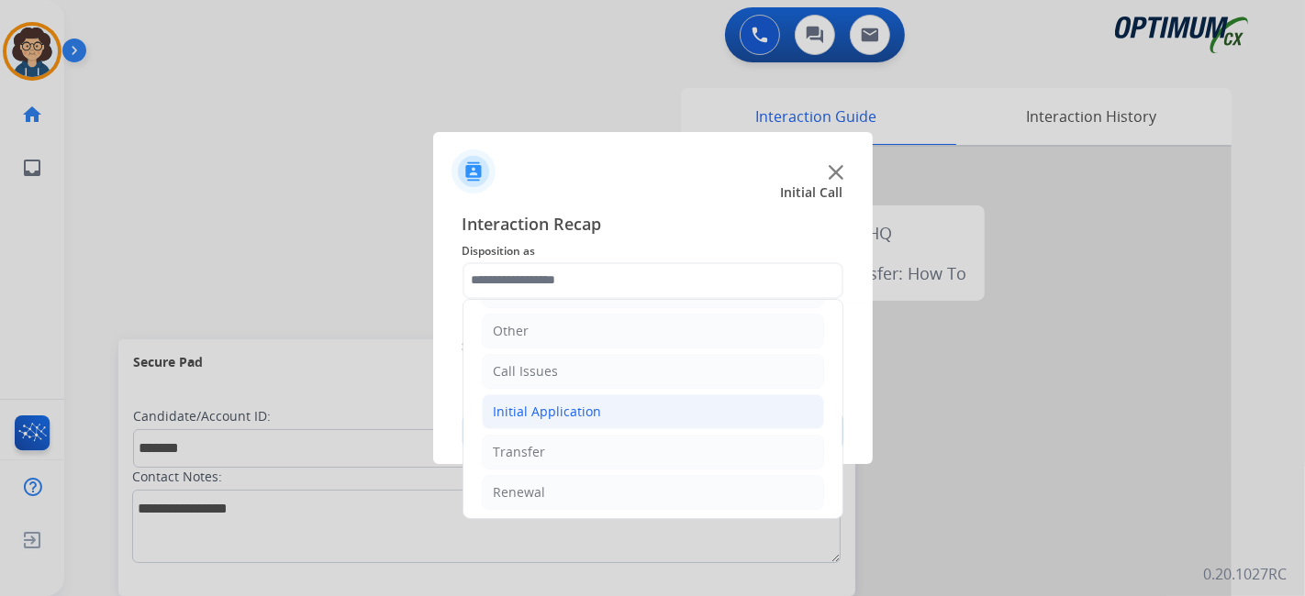
click at [613, 423] on li "Initial Application" at bounding box center [653, 412] width 342 height 35
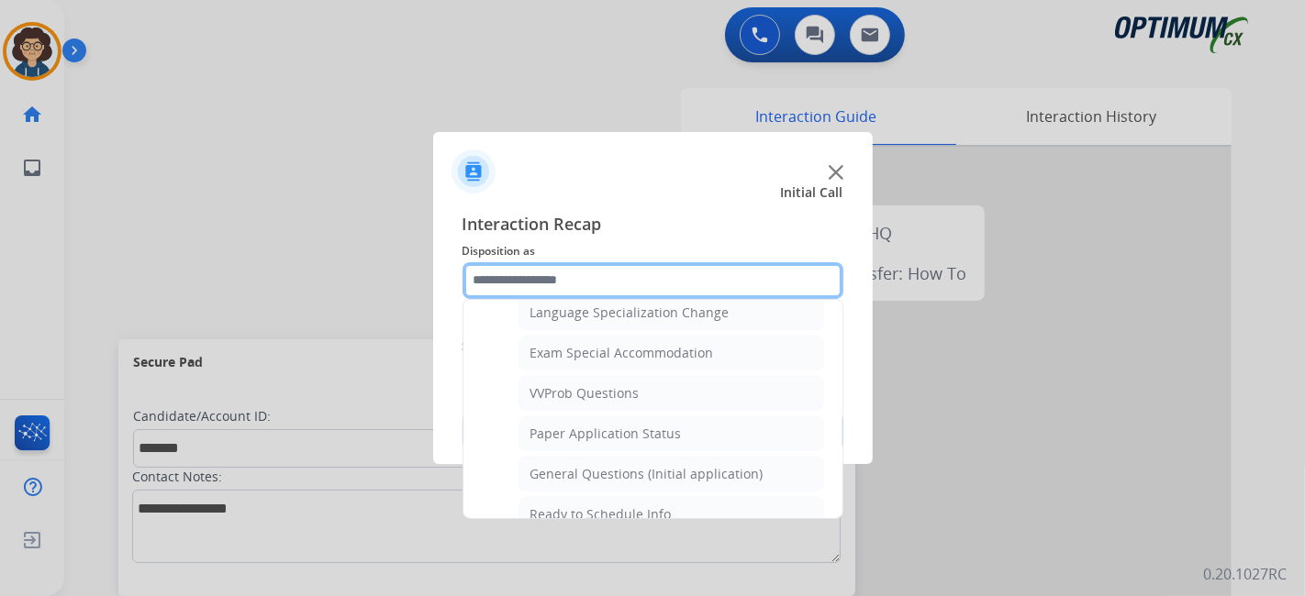
scroll to position [956, 0]
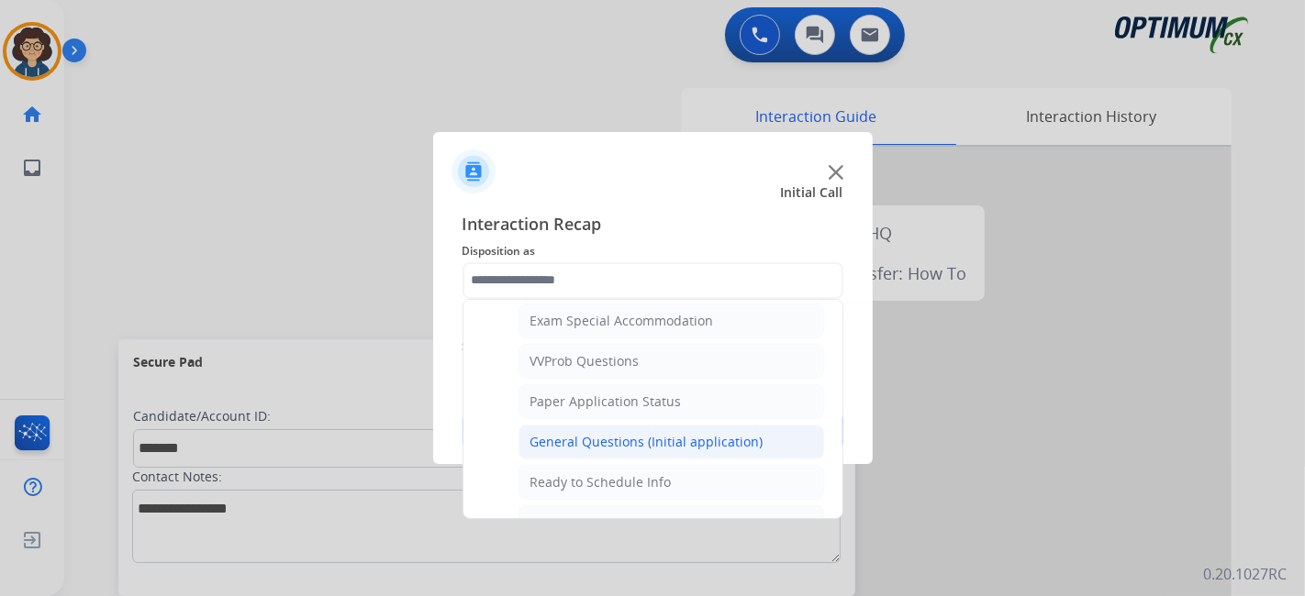
click at [679, 433] on div "General Questions (Initial application)" at bounding box center [646, 442] width 233 height 18
type input "**********"
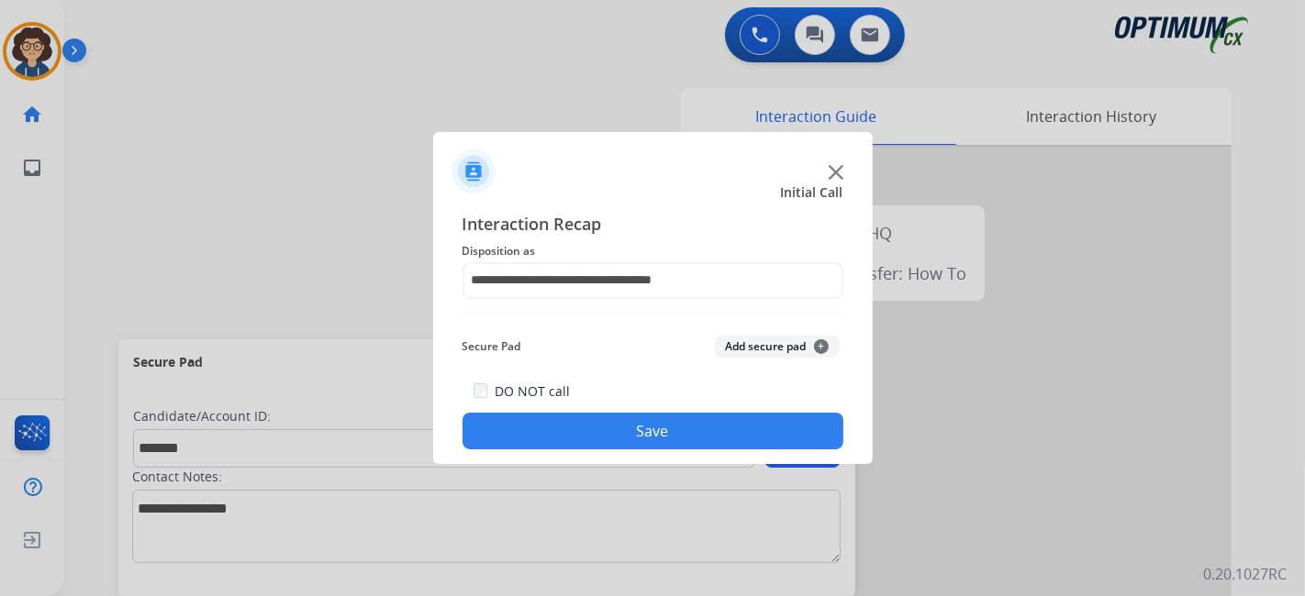
click at [784, 352] on button "Add secure pad +" at bounding box center [777, 347] width 125 height 22
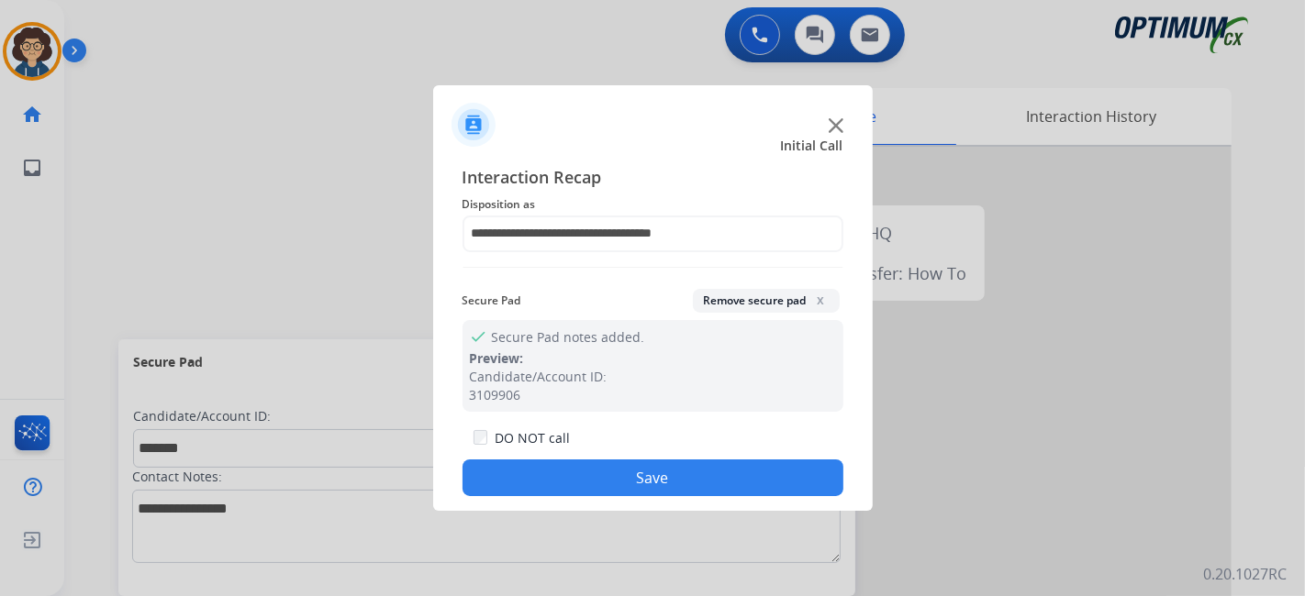
click at [677, 471] on button "Save" at bounding box center [652, 478] width 381 height 37
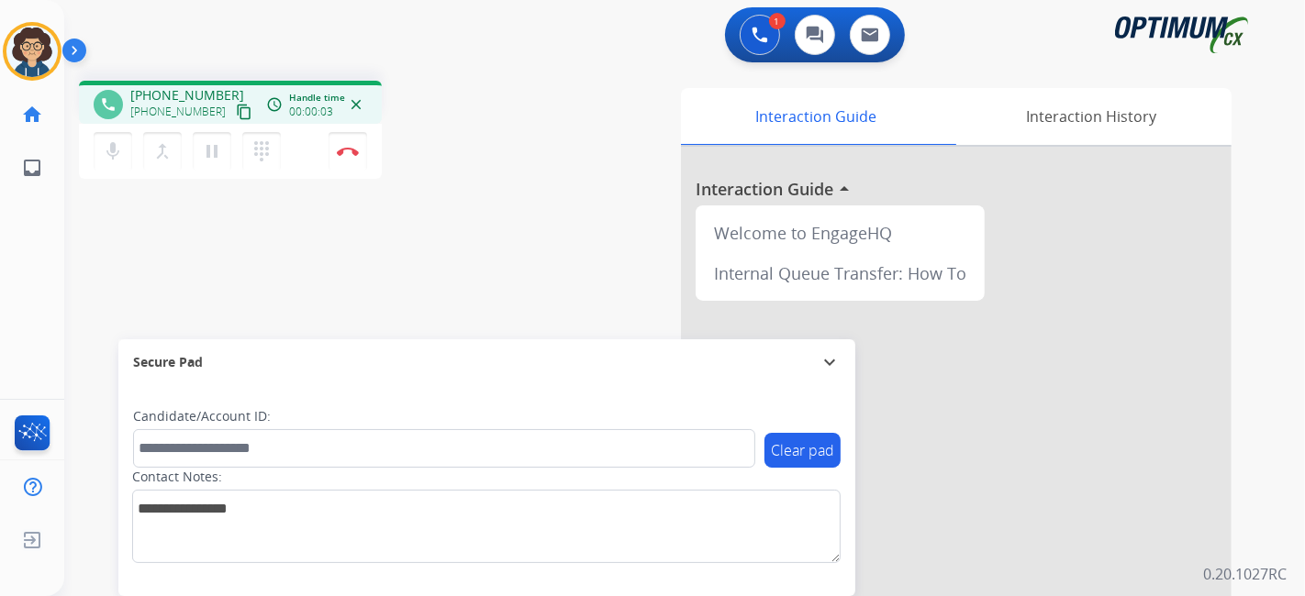
click at [236, 112] on mat-icon "content_copy" at bounding box center [244, 112] width 17 height 17
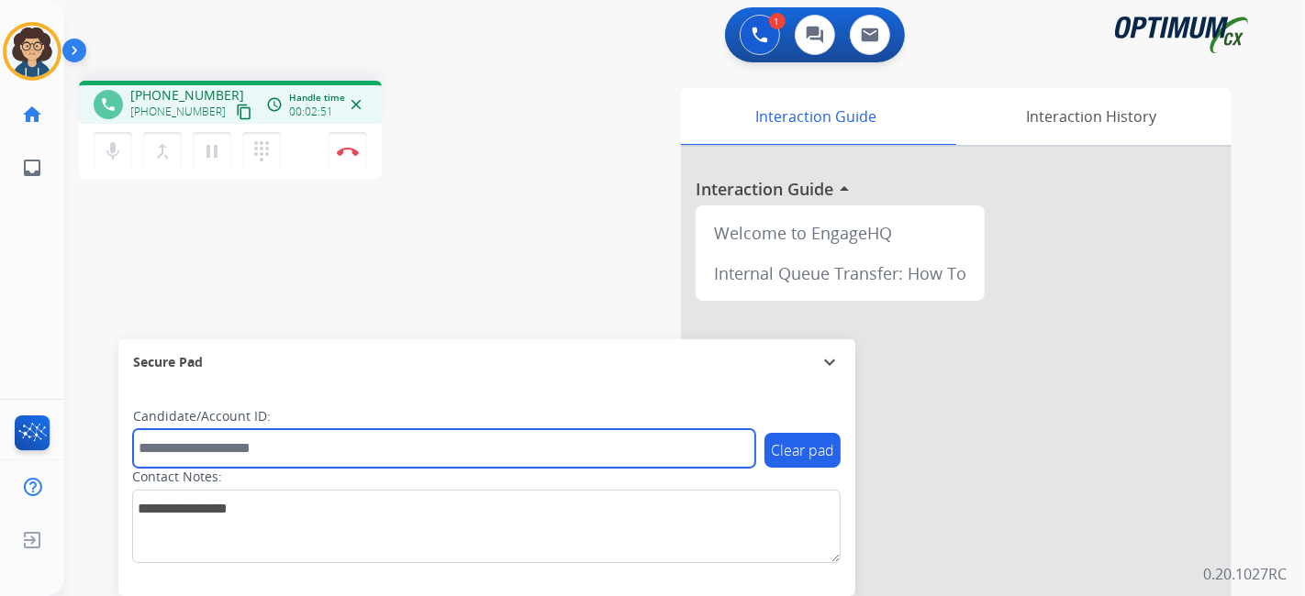
click at [243, 454] on div "Outbound call Quit Outbound call Quit Schedule interaction + Add to my list Cus…" at bounding box center [652, 298] width 1305 height 596
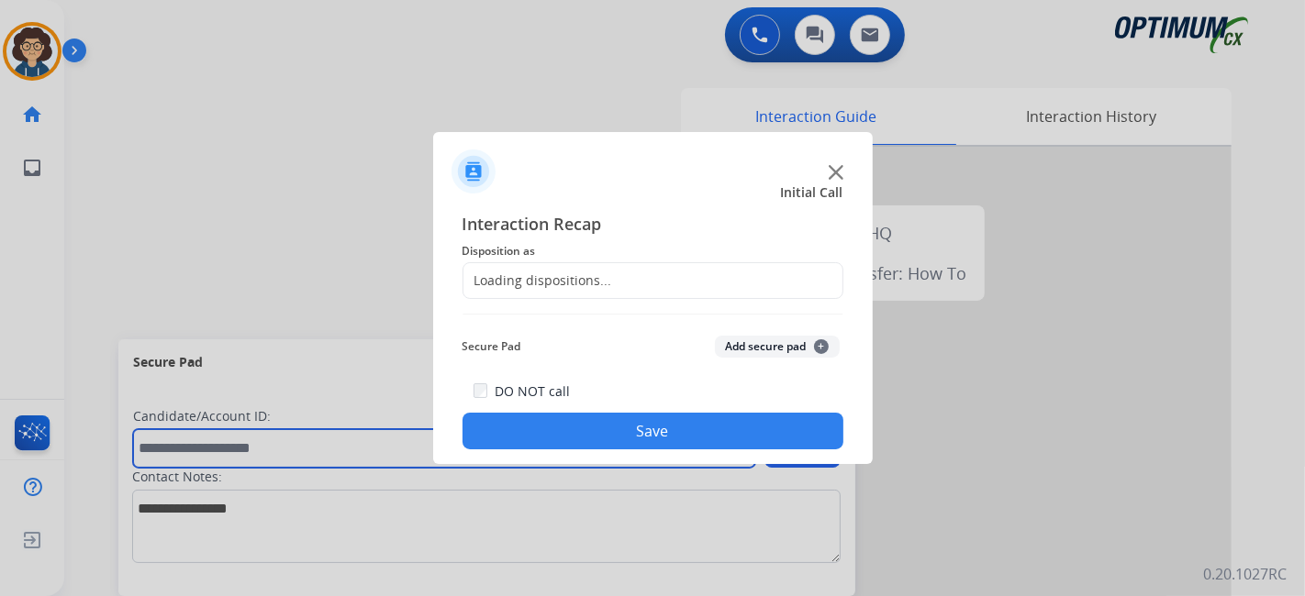
paste input "*********"
type input "*********"
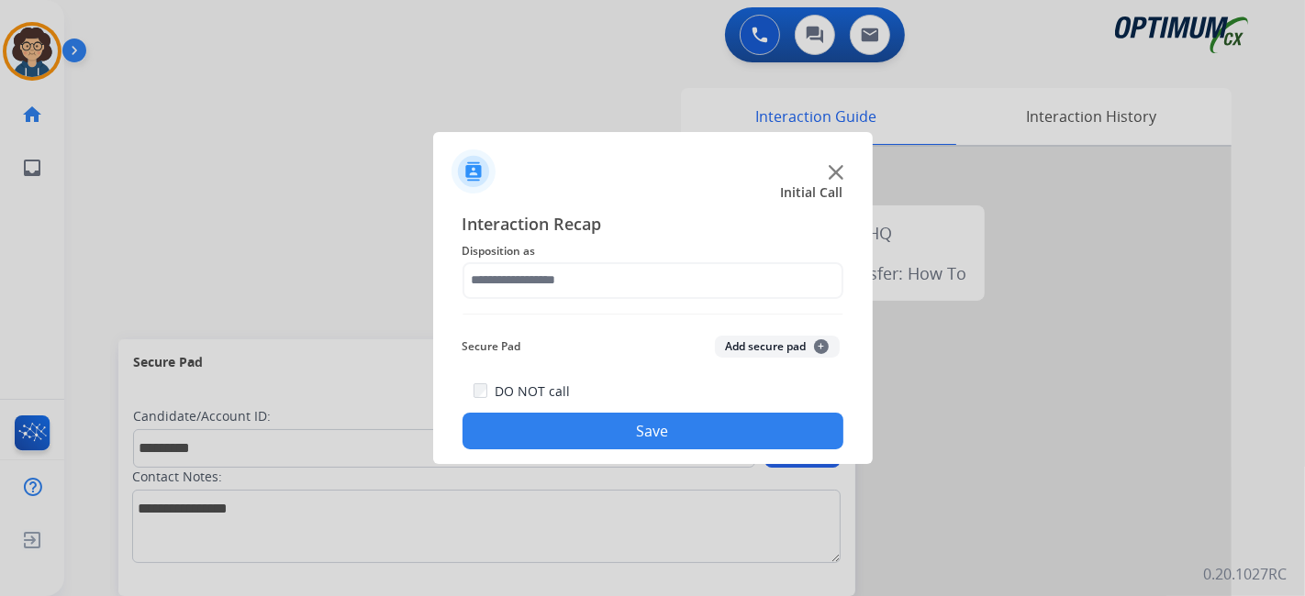
click at [781, 339] on button "Add secure pad +" at bounding box center [777, 347] width 125 height 22
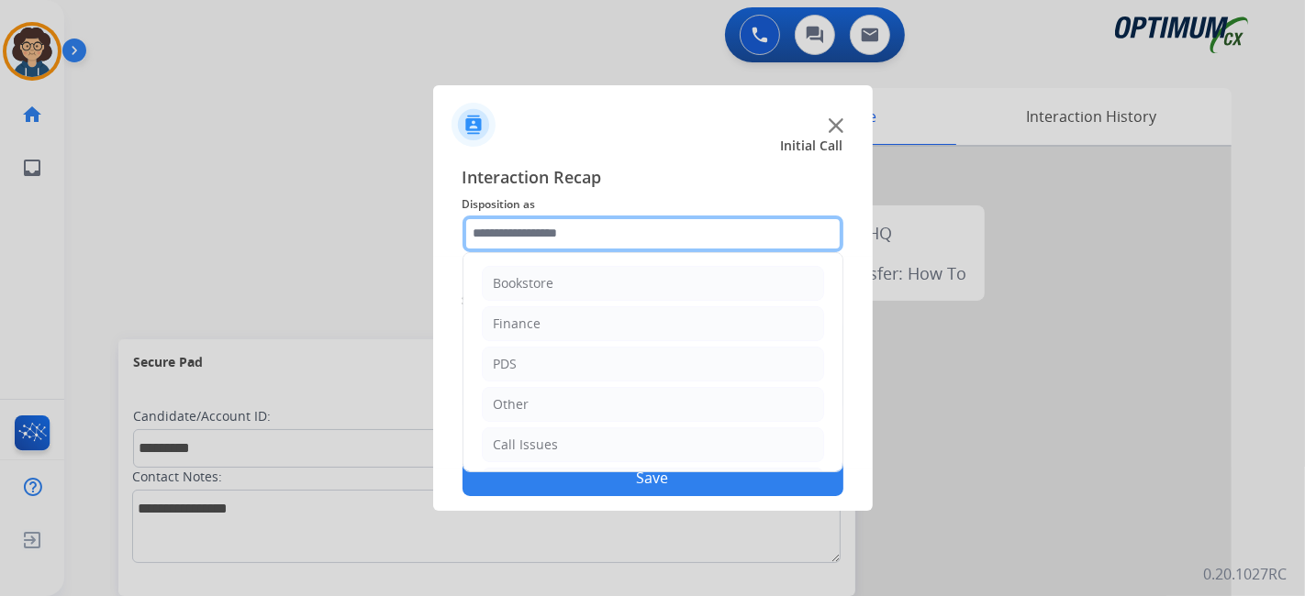
click at [779, 231] on input "text" at bounding box center [652, 234] width 381 height 37
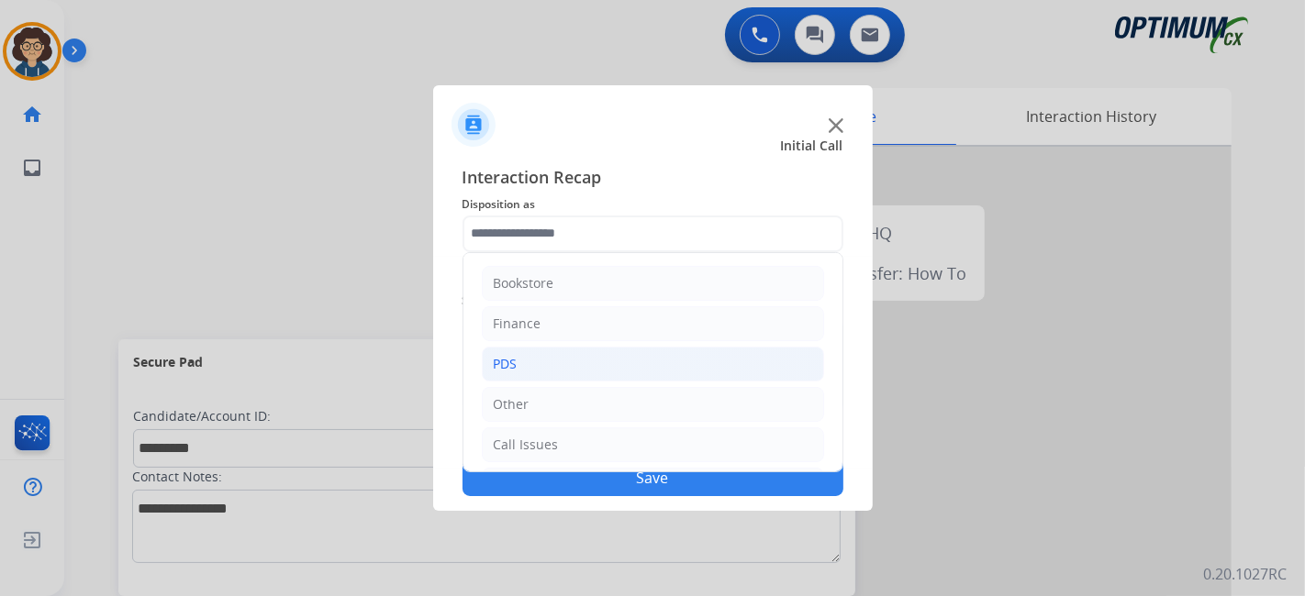
click at [701, 370] on li "PDS" at bounding box center [653, 364] width 342 height 35
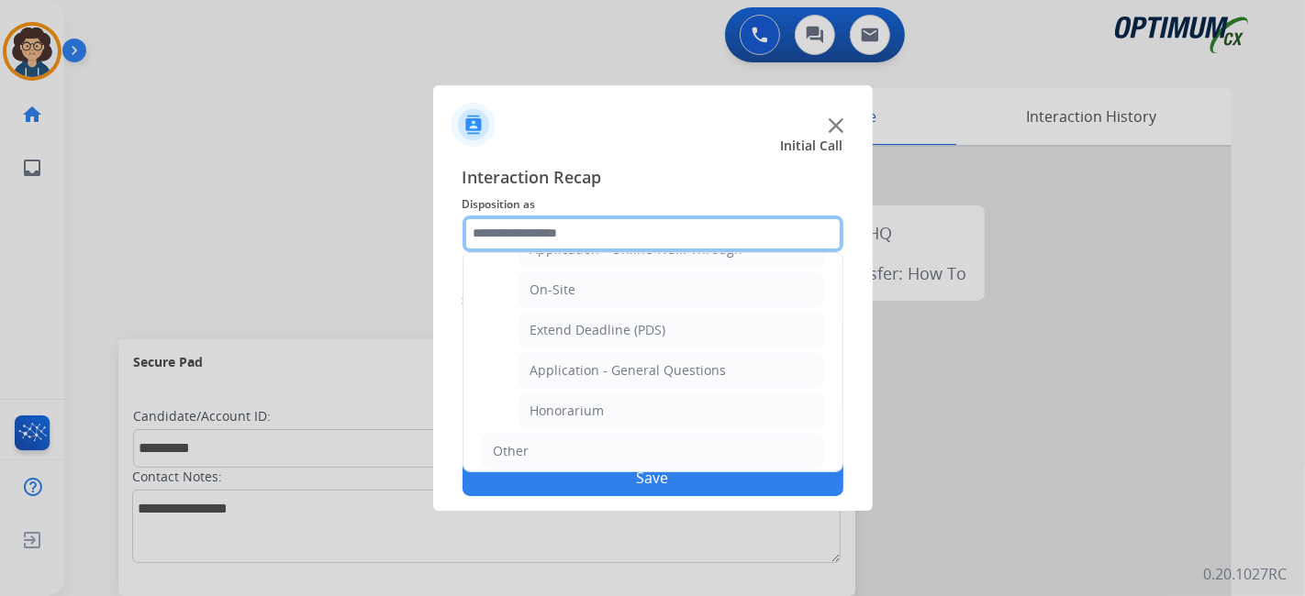
scroll to position [465, 0]
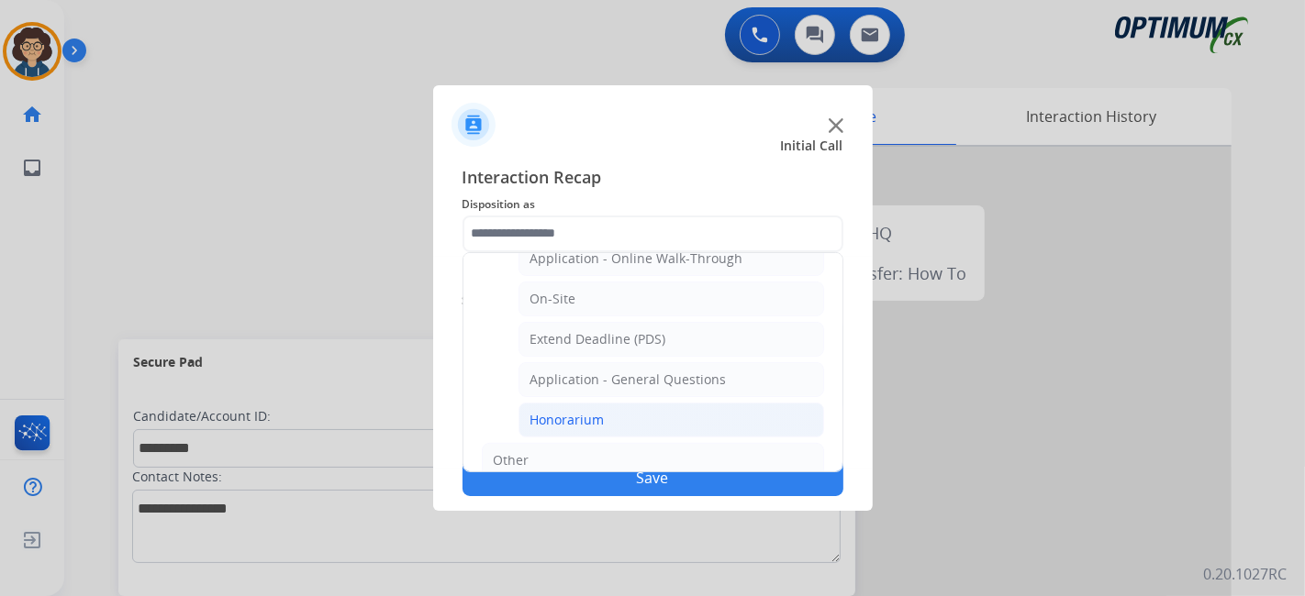
click at [696, 403] on li "Honorarium" at bounding box center [671, 420] width 306 height 35
type input "**********"
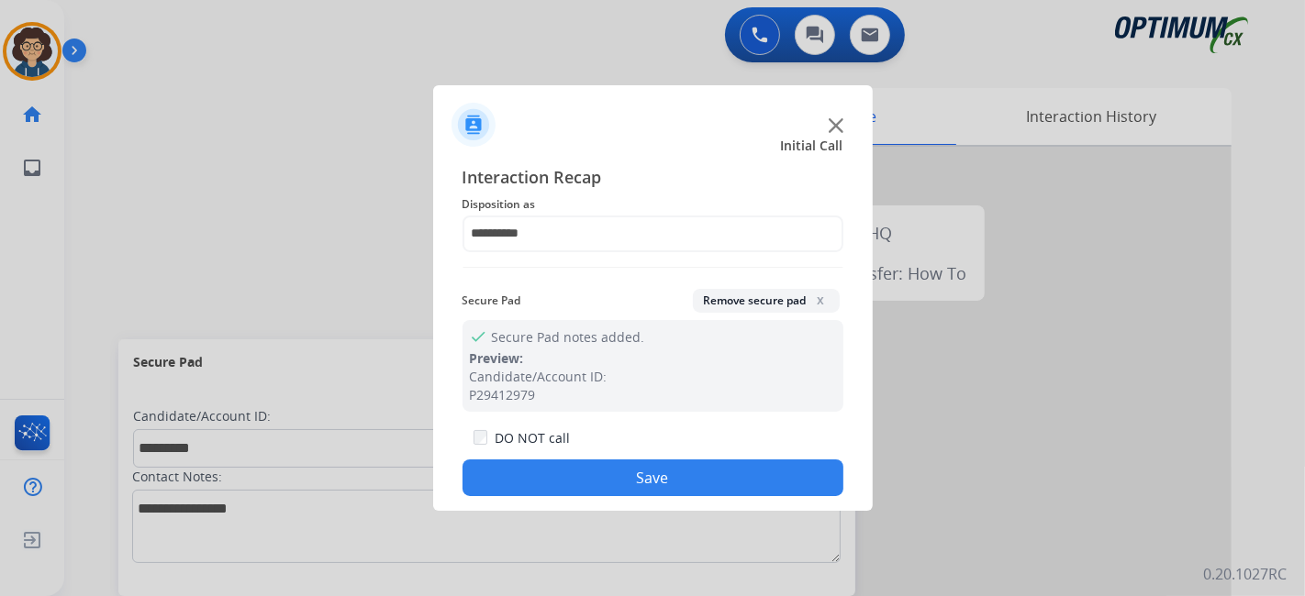
click at [648, 472] on button "Save" at bounding box center [652, 478] width 381 height 37
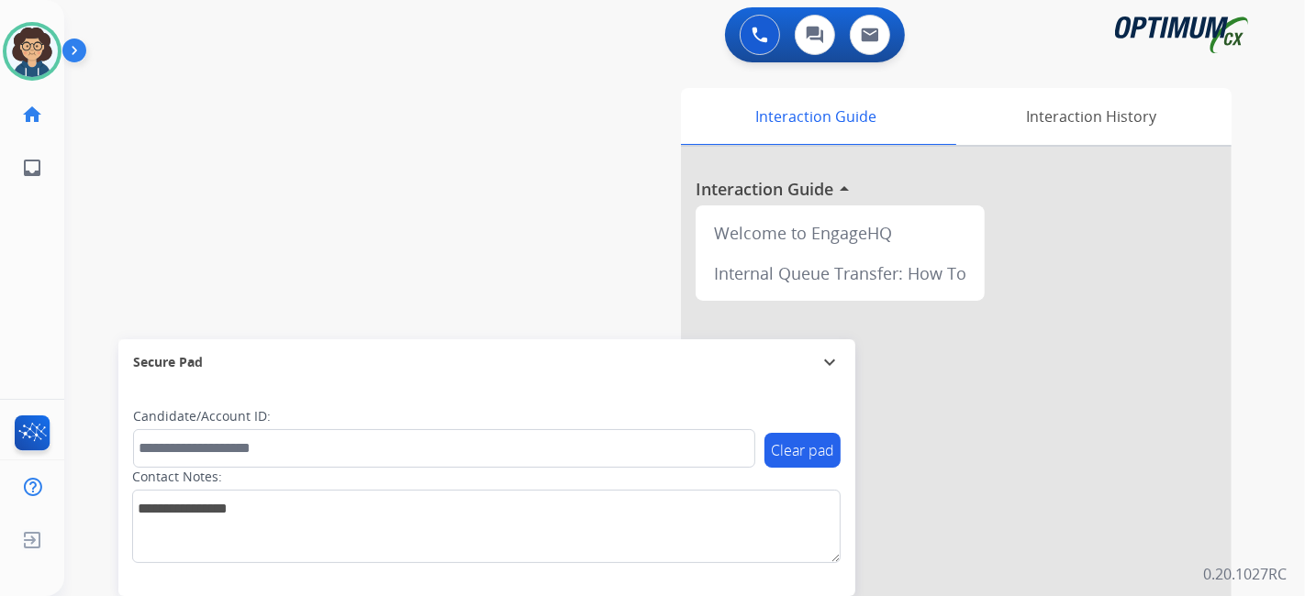
click at [453, 217] on div "swap_horiz Break voice bridge close_fullscreen Connect 3-Way Call merge_type Se…" at bounding box center [662, 448] width 1196 height 765
click at [25, 53] on img at bounding box center [31, 51] width 51 height 51
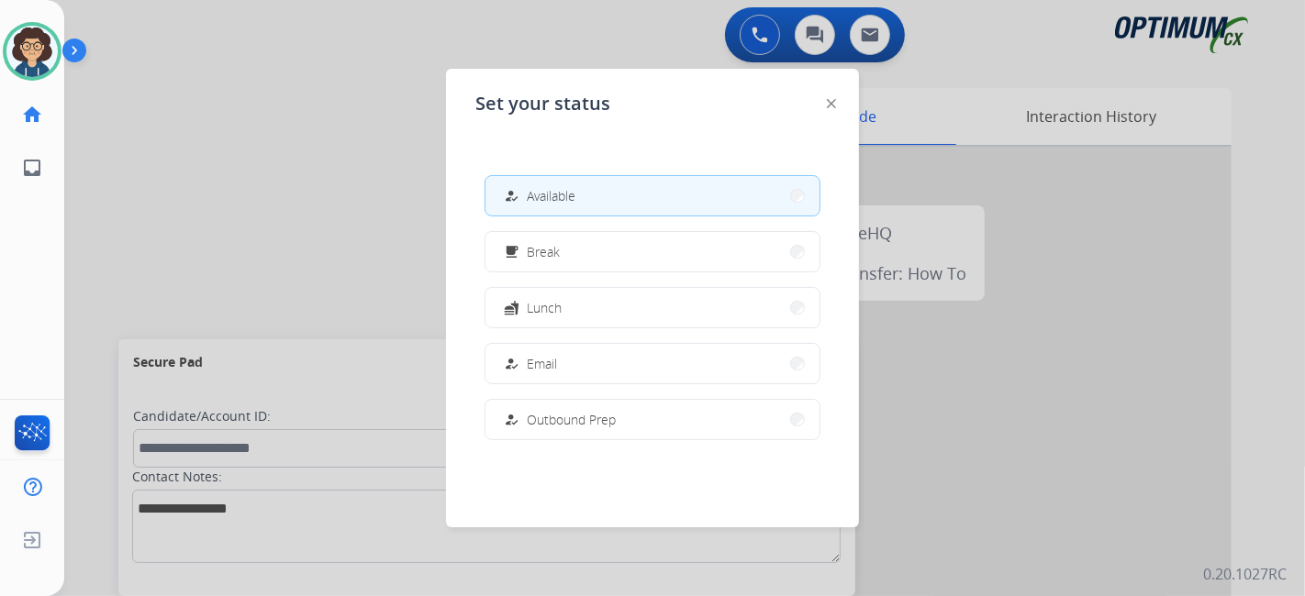
scroll to position [457, 0]
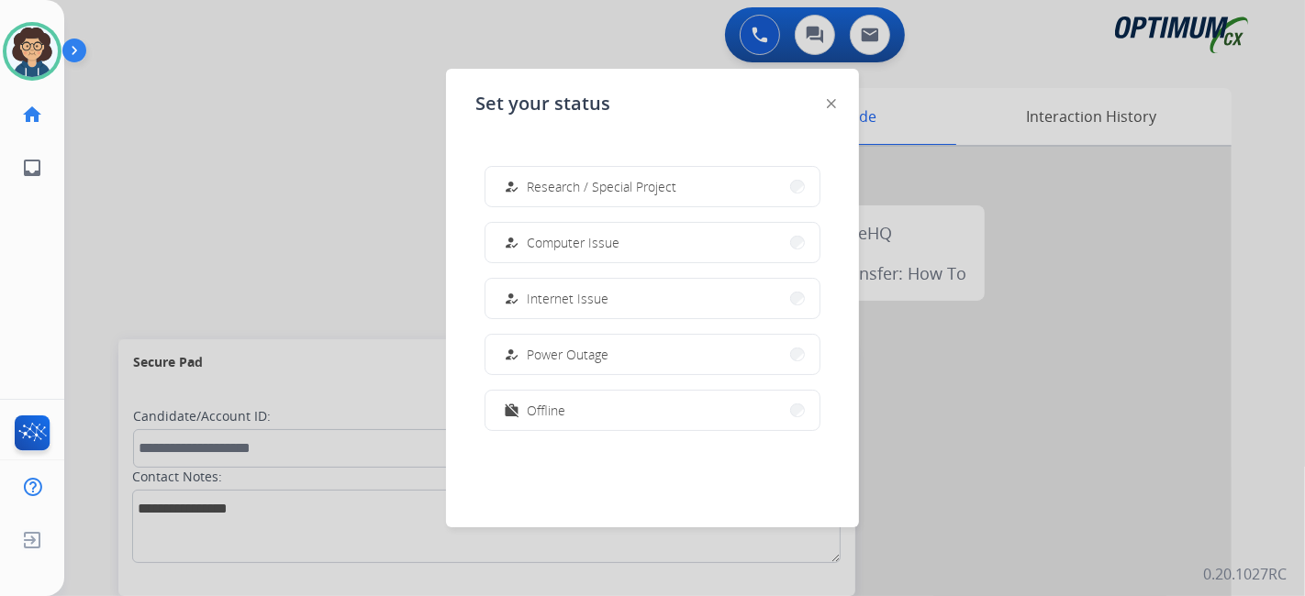
click at [653, 416] on button "work_off Offline" at bounding box center [652, 410] width 334 height 39
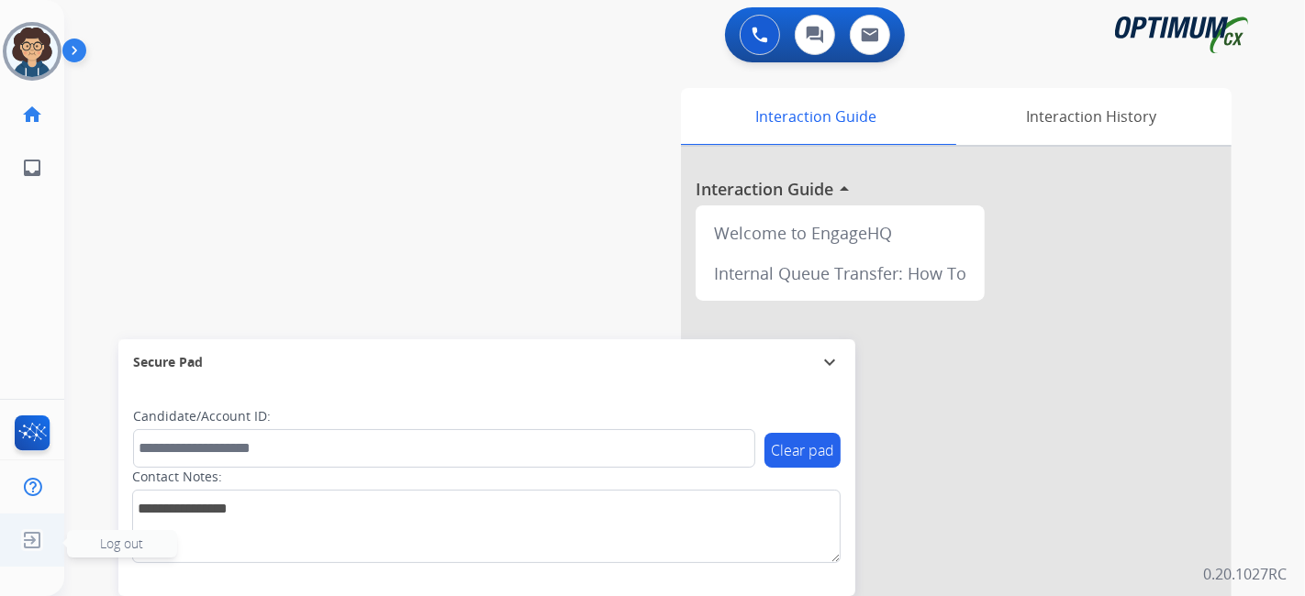
click at [32, 551] on img at bounding box center [32, 540] width 33 height 35
